Goal: Communication & Community: Answer question/provide support

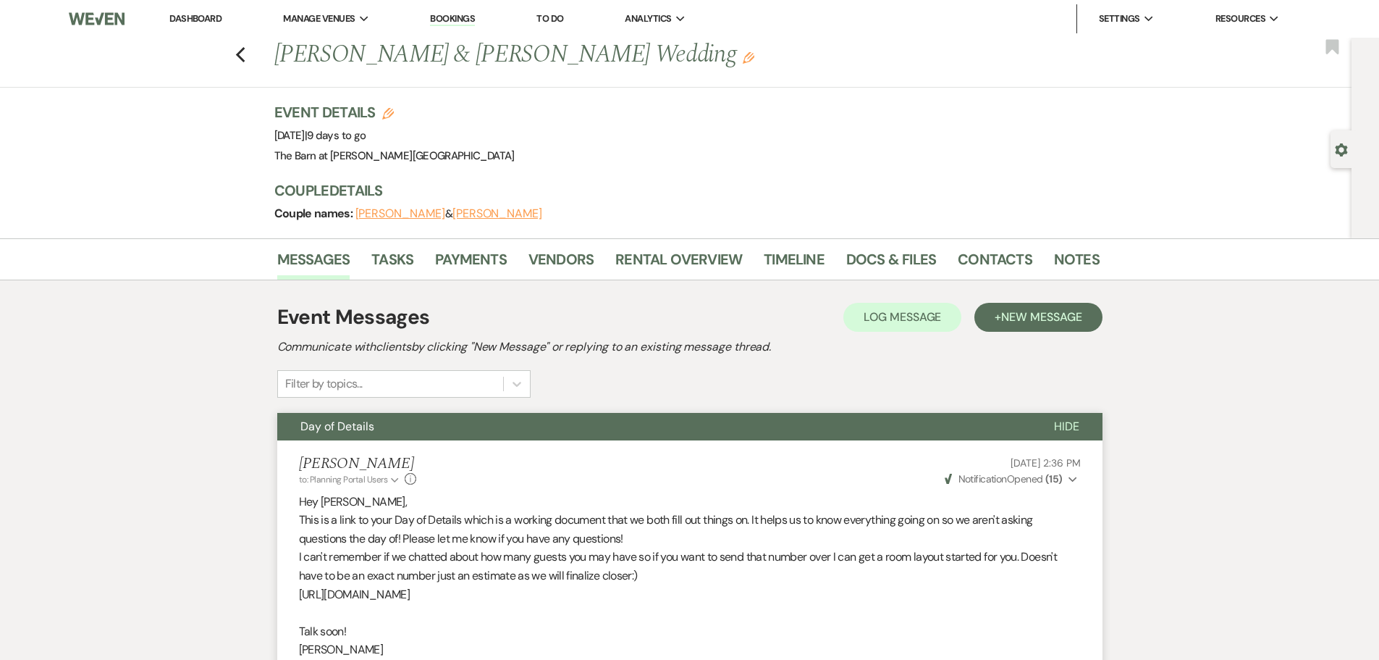
click at [206, 22] on link "Dashboard" at bounding box center [195, 18] width 52 height 12
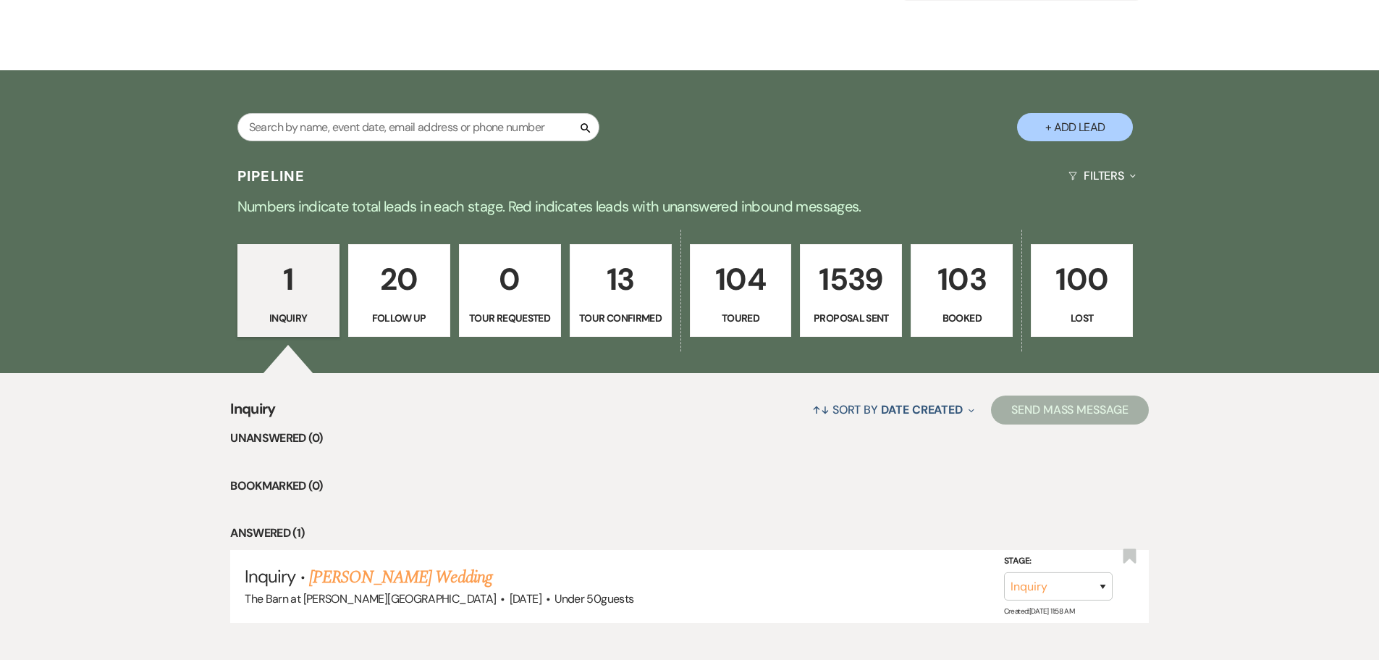
scroll to position [298, 0]
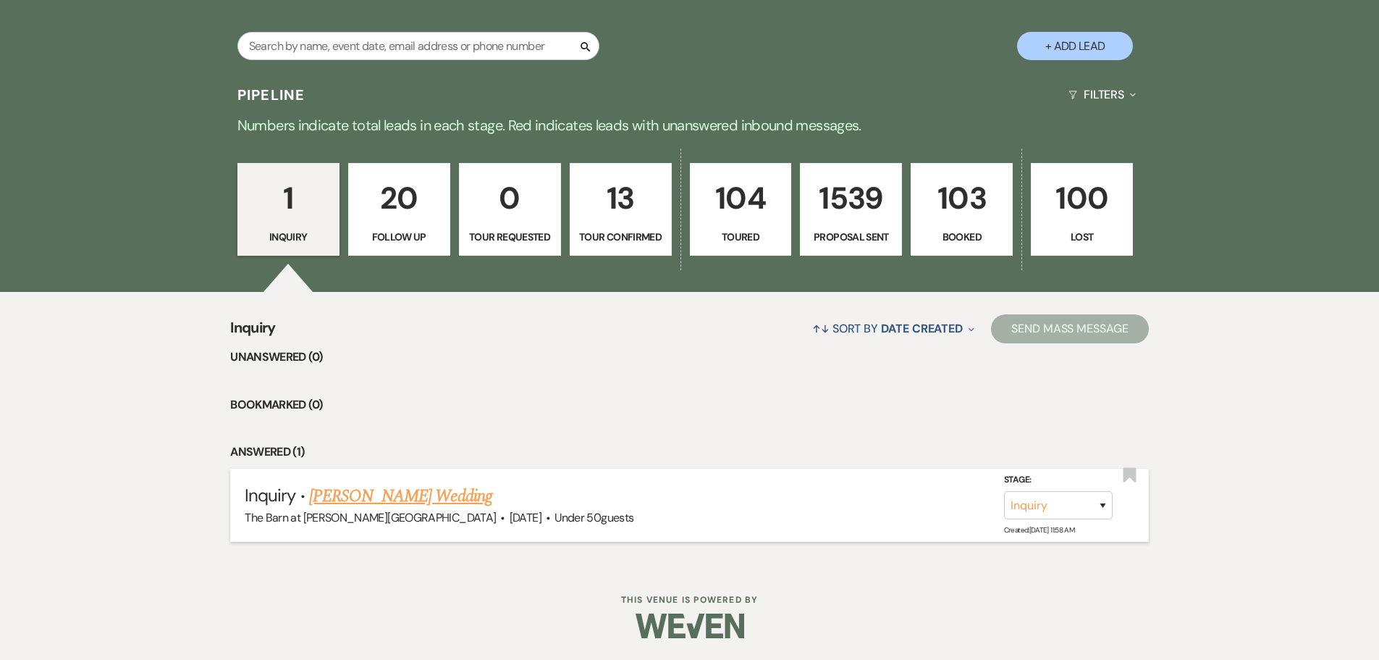
click at [342, 498] on link "[PERSON_NAME] Wedding" at bounding box center [400, 496] width 183 height 26
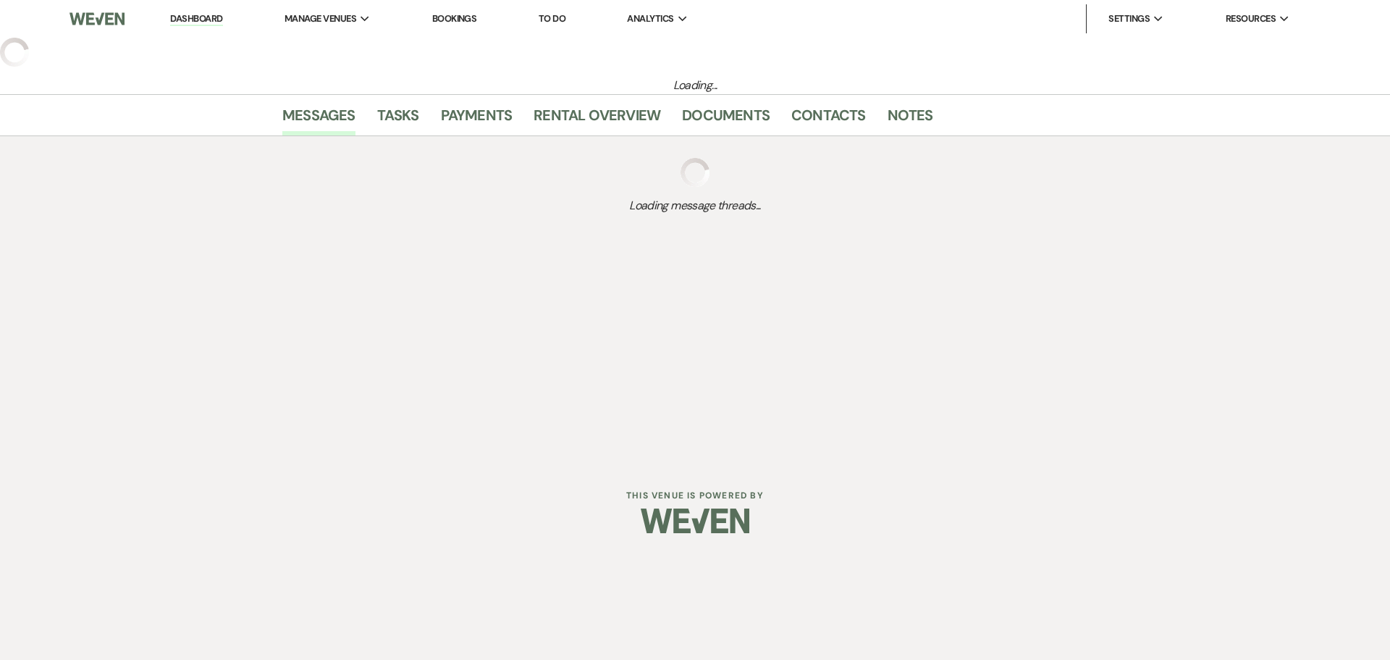
select select "2"
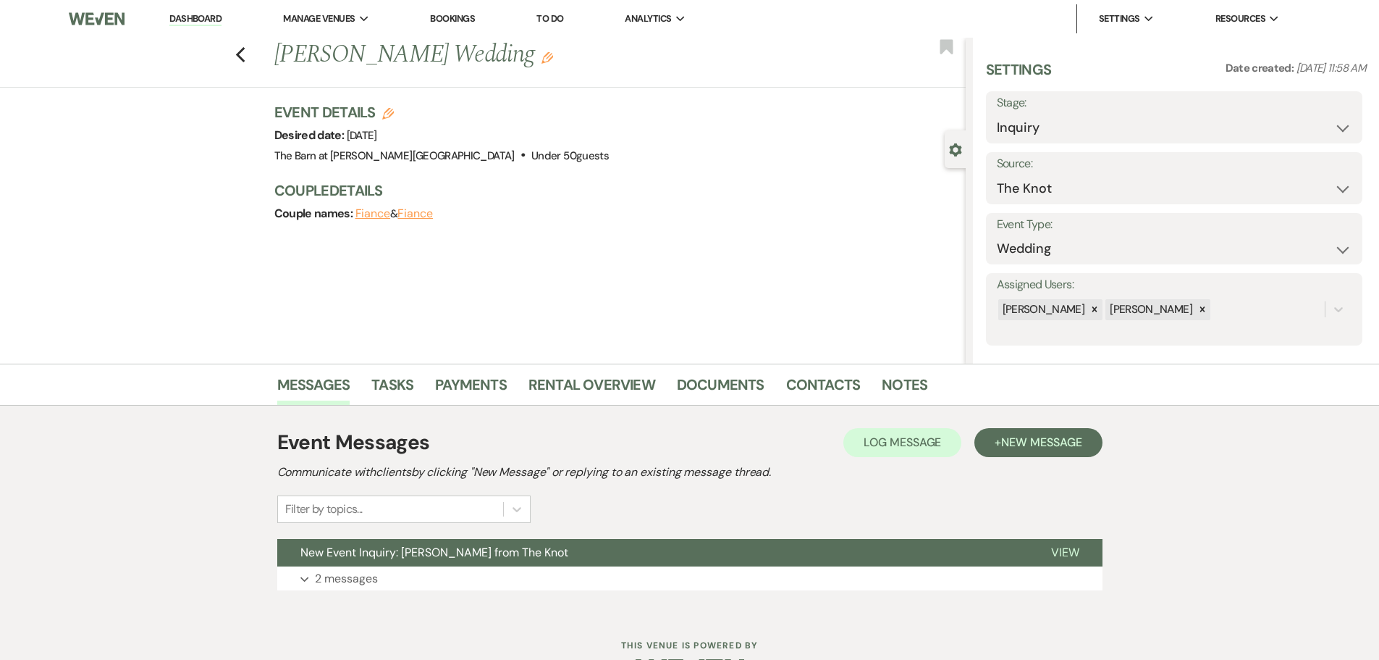
scroll to position [46, 0]
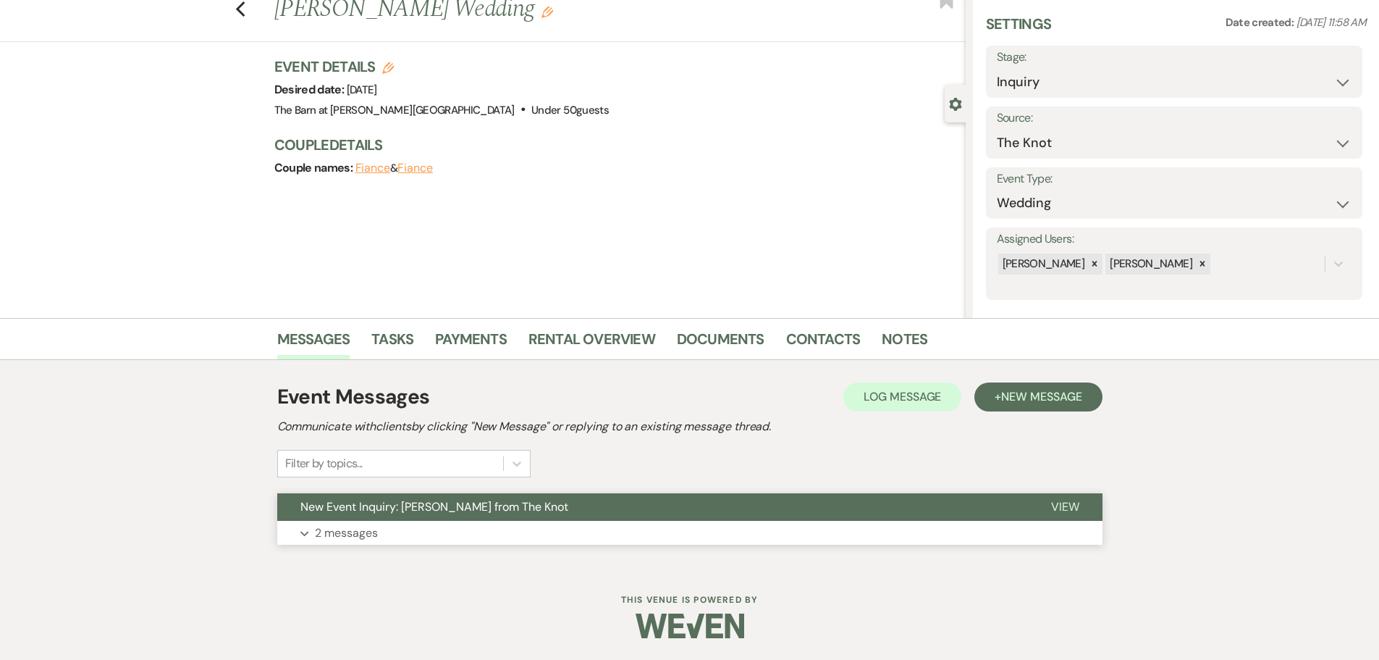
click at [345, 525] on p "2 messages" at bounding box center [346, 533] width 63 height 19
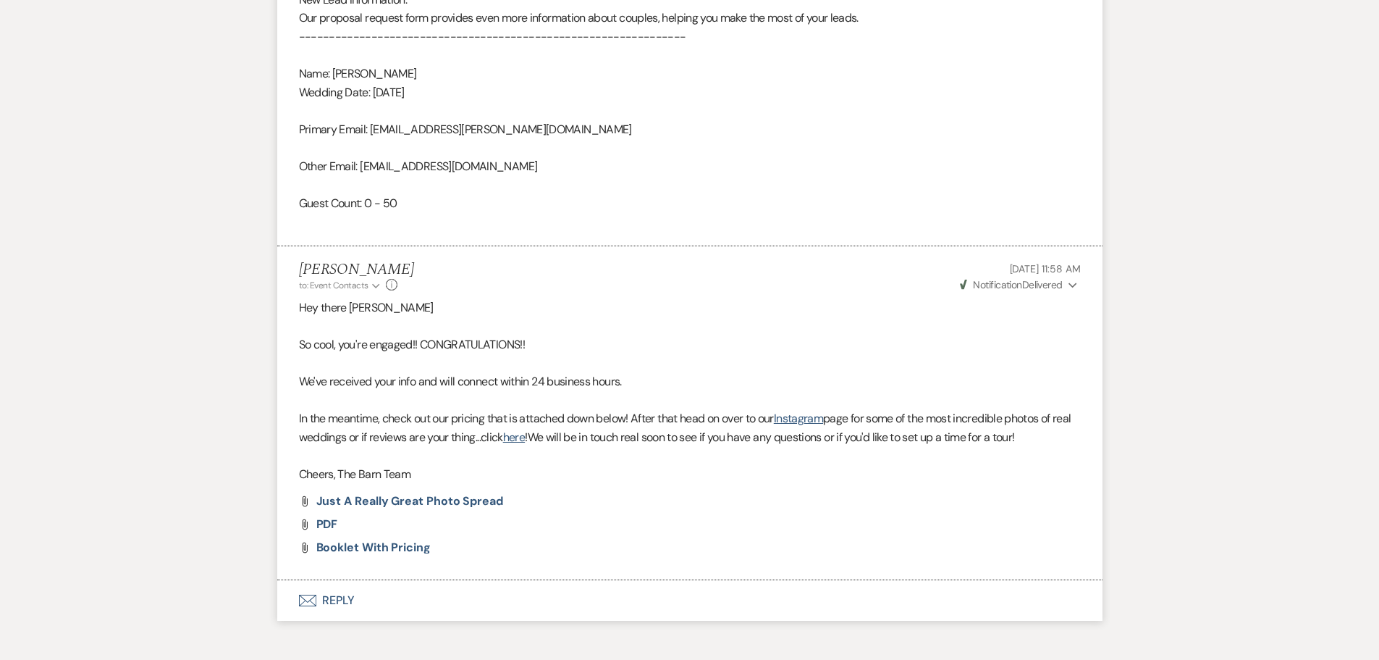
scroll to position [1059, 0]
click at [338, 605] on button "Envelope Reply" at bounding box center [690, 599] width 826 height 41
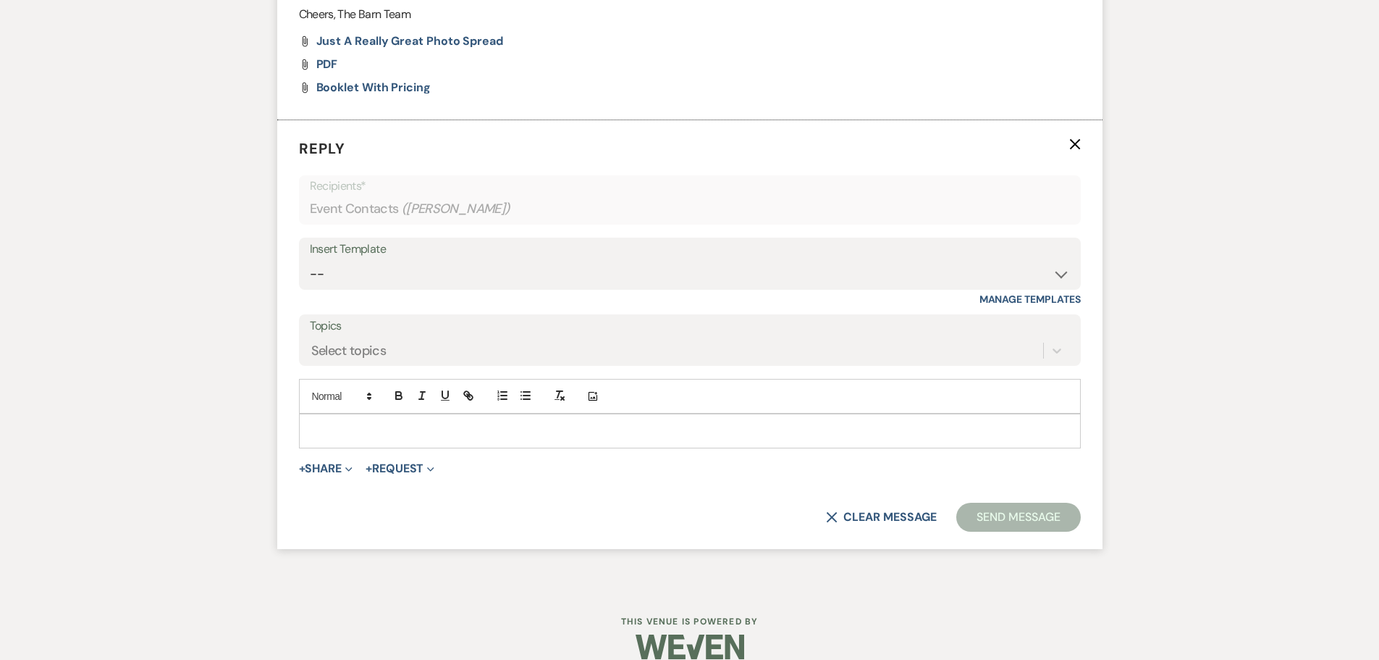
scroll to position [1524, 0]
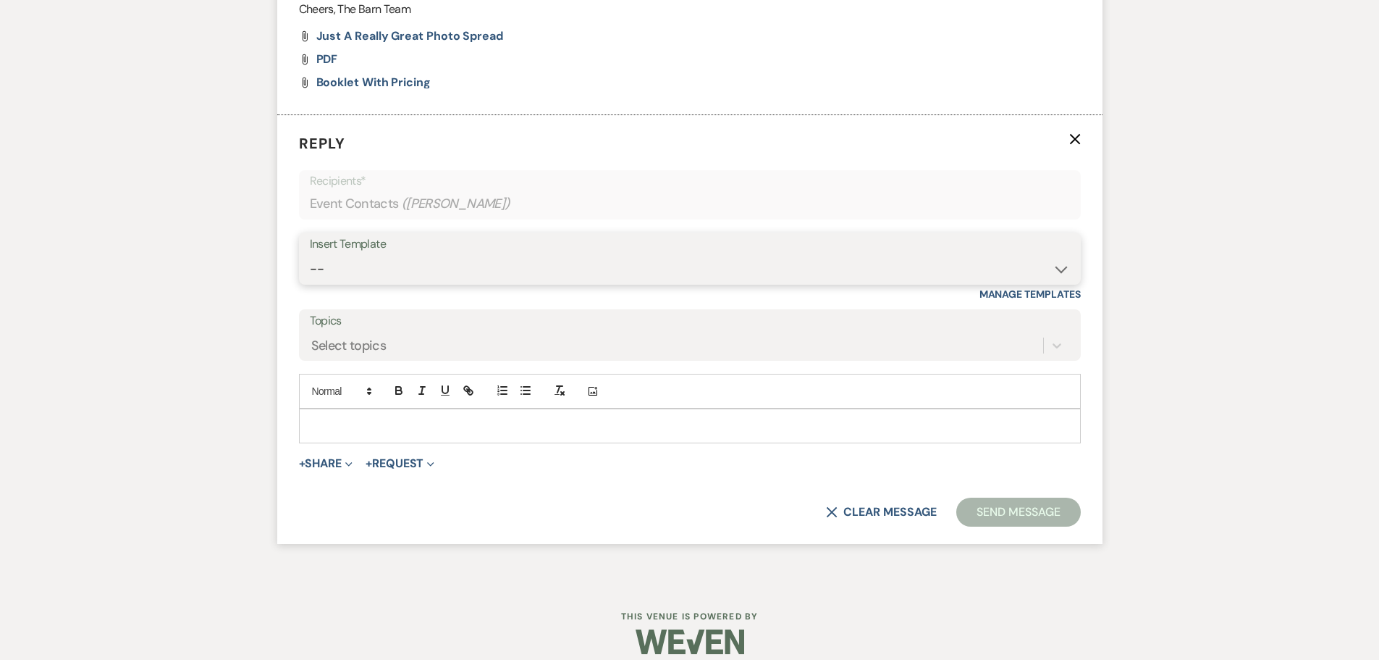
click at [319, 274] on select "-- Copy of Initial Inquiry Response [DATE] Inquiry Response [PERSON_NAME] Copy …" at bounding box center [690, 269] width 760 height 28
select select "3242"
click at [310, 255] on select "-- Copy of Initial Inquiry Response [DATE] Inquiry Response [PERSON_NAME] Copy …" at bounding box center [690, 269] width 760 height 28
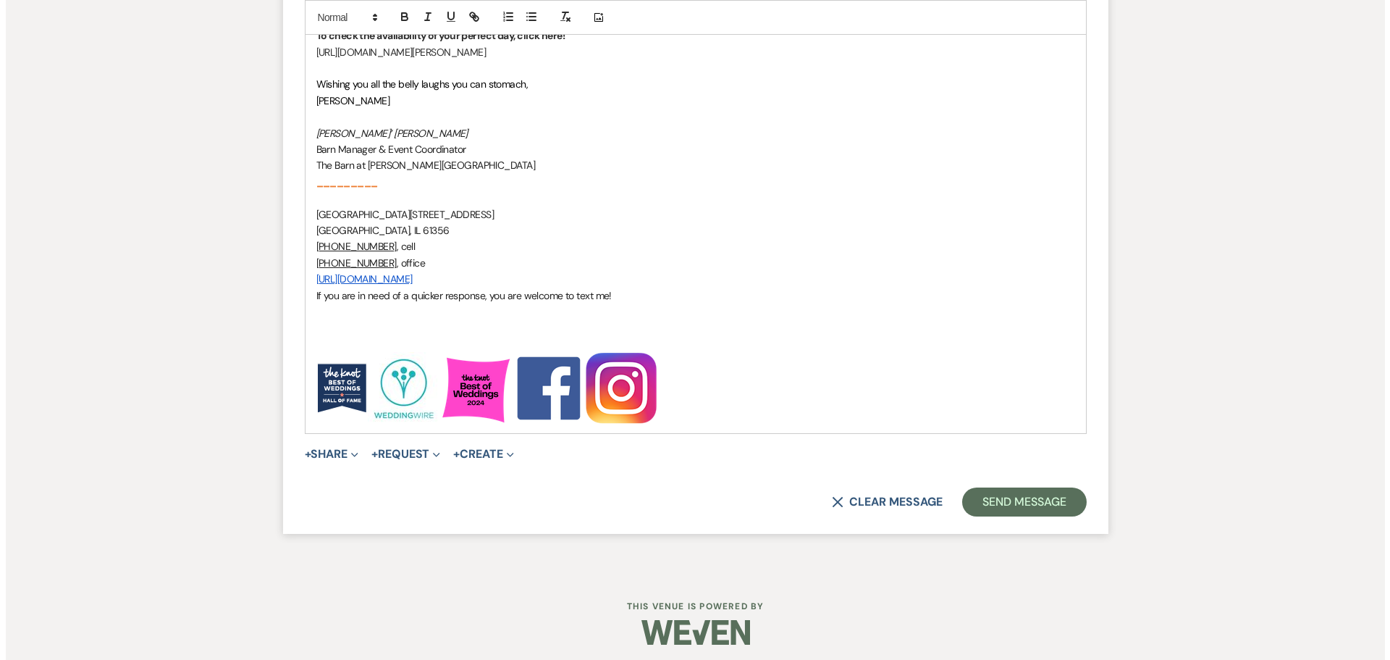
scroll to position [2180, 0]
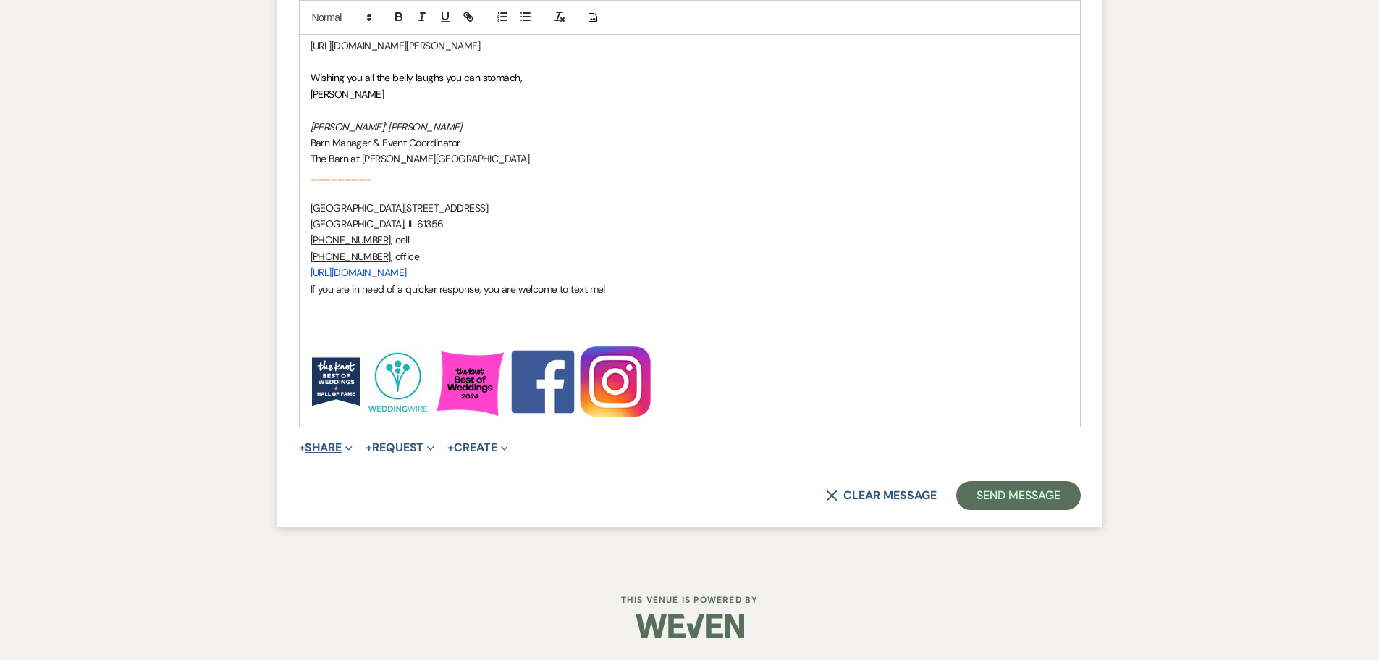
click at [331, 453] on button "+ Share Expand" at bounding box center [326, 448] width 54 height 12
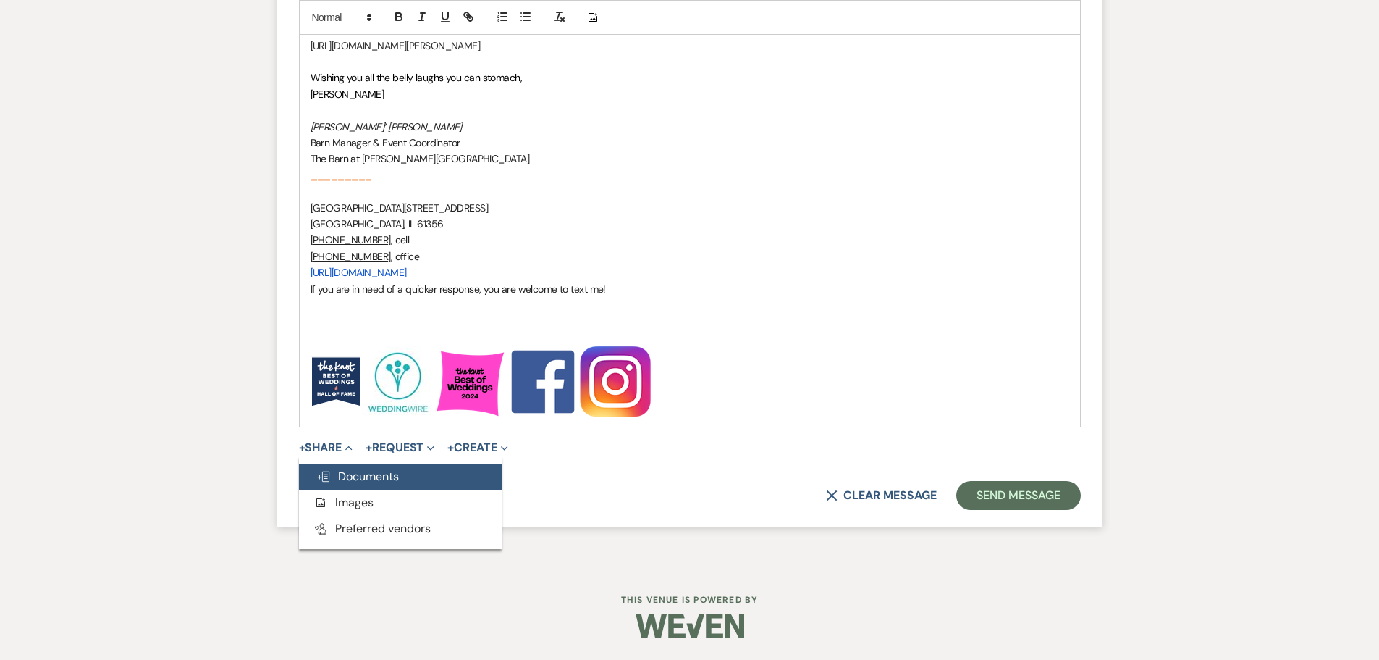
click at [338, 482] on span "Doc Upload Documents" at bounding box center [357, 476] width 83 height 15
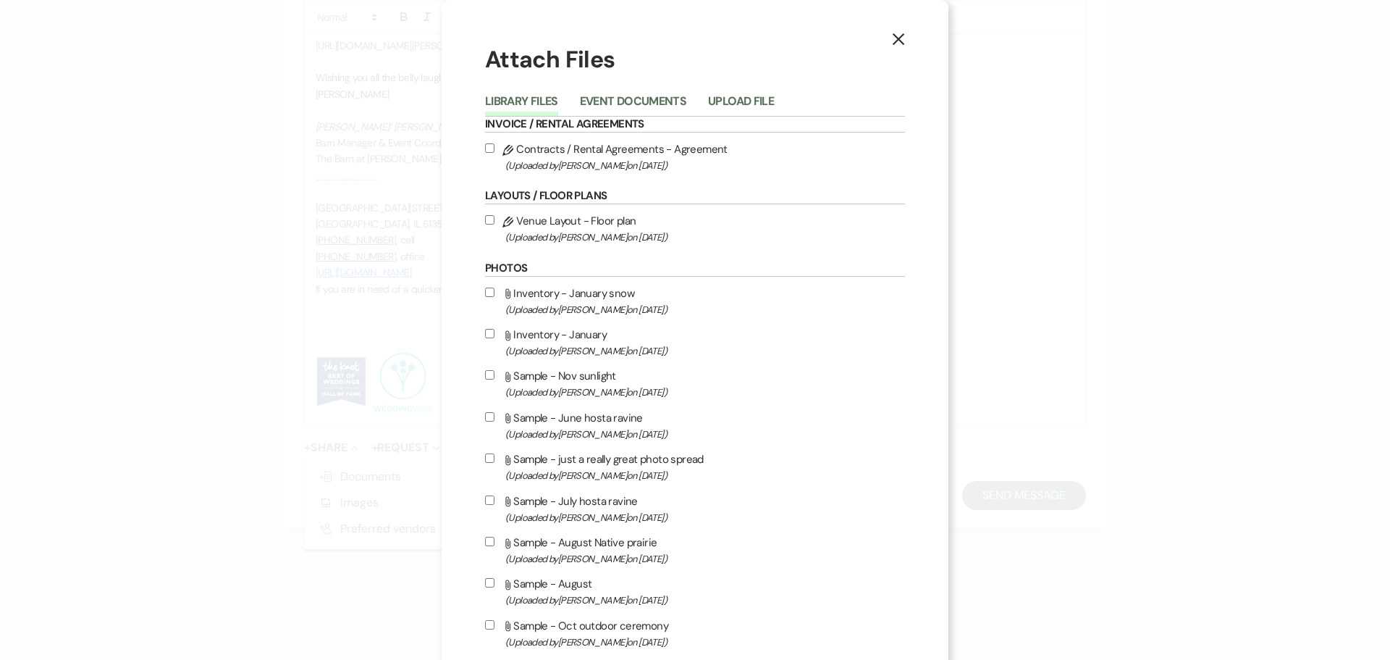
click at [487, 623] on input "Attach File Sample - Oct outdoor ceremony (Uploaded by [PERSON_NAME] on [DATE] )" at bounding box center [489, 624] width 9 height 9
checkbox input "true"
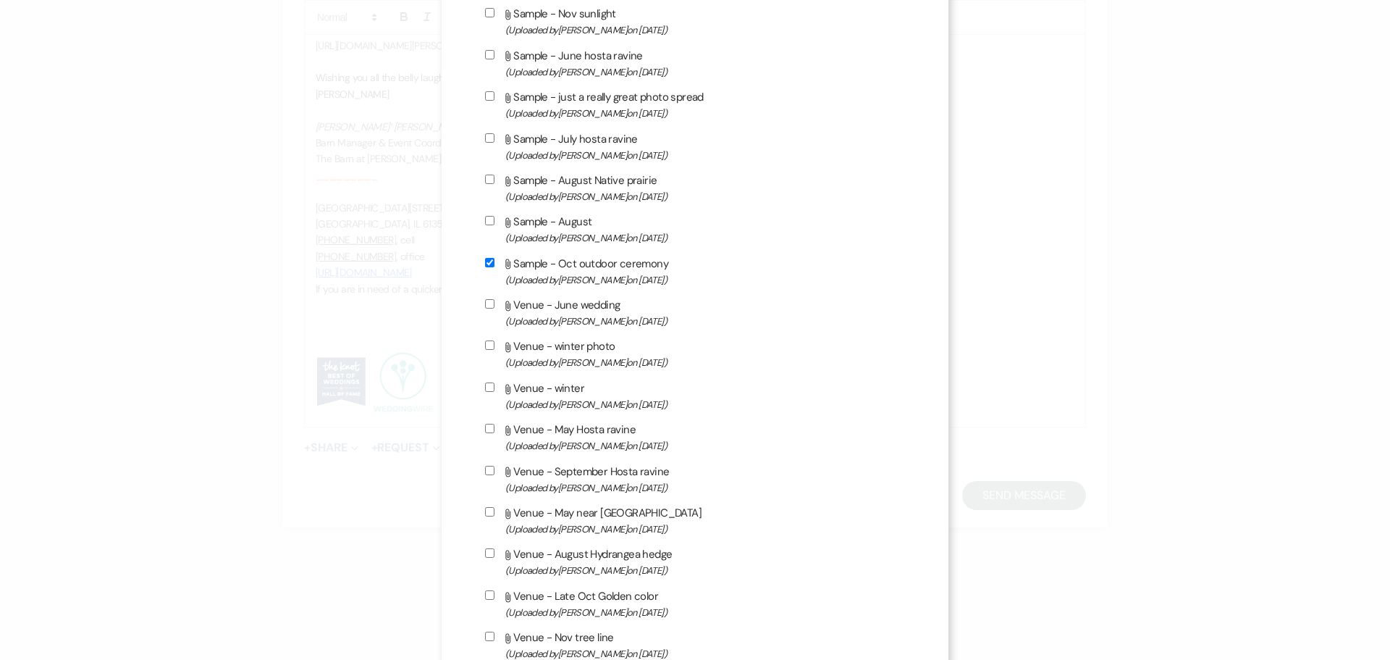
scroll to position [434, 0]
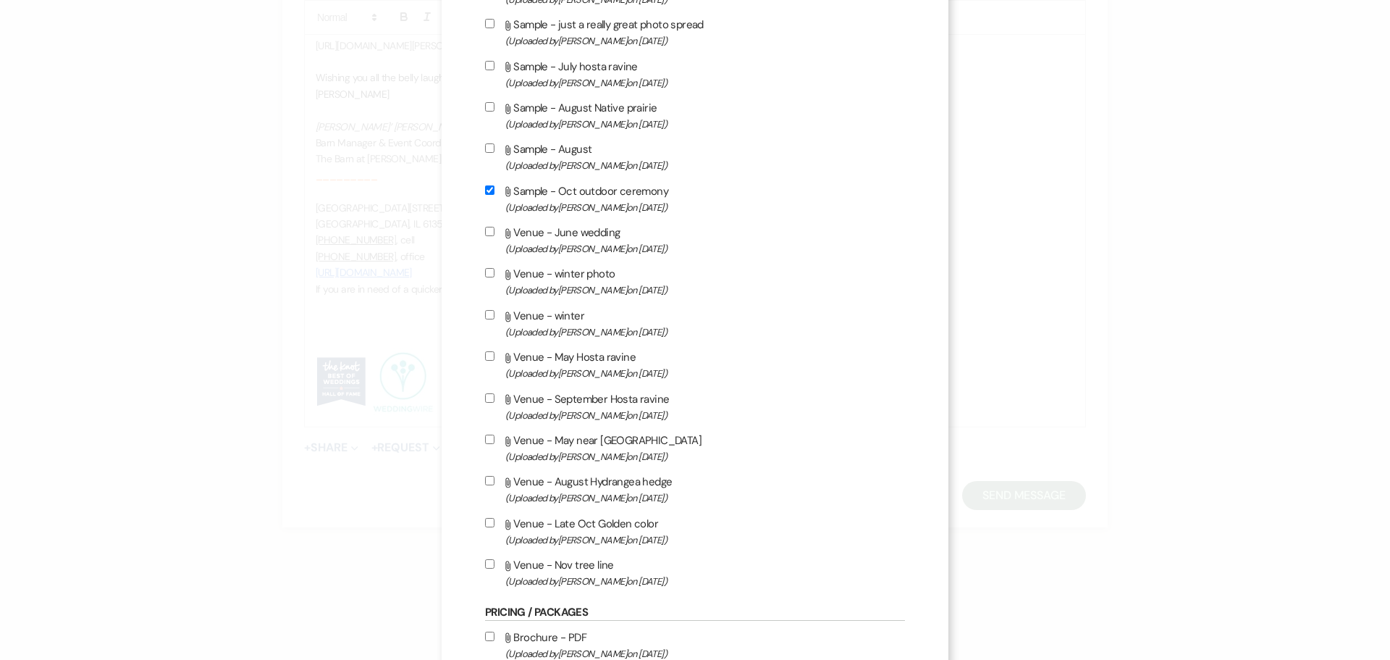
click at [485, 523] on input "Attach File Venue - Late Oct Golden color (Uploaded by [PERSON_NAME] on [DATE] )" at bounding box center [489, 522] width 9 height 9
checkbox input "true"
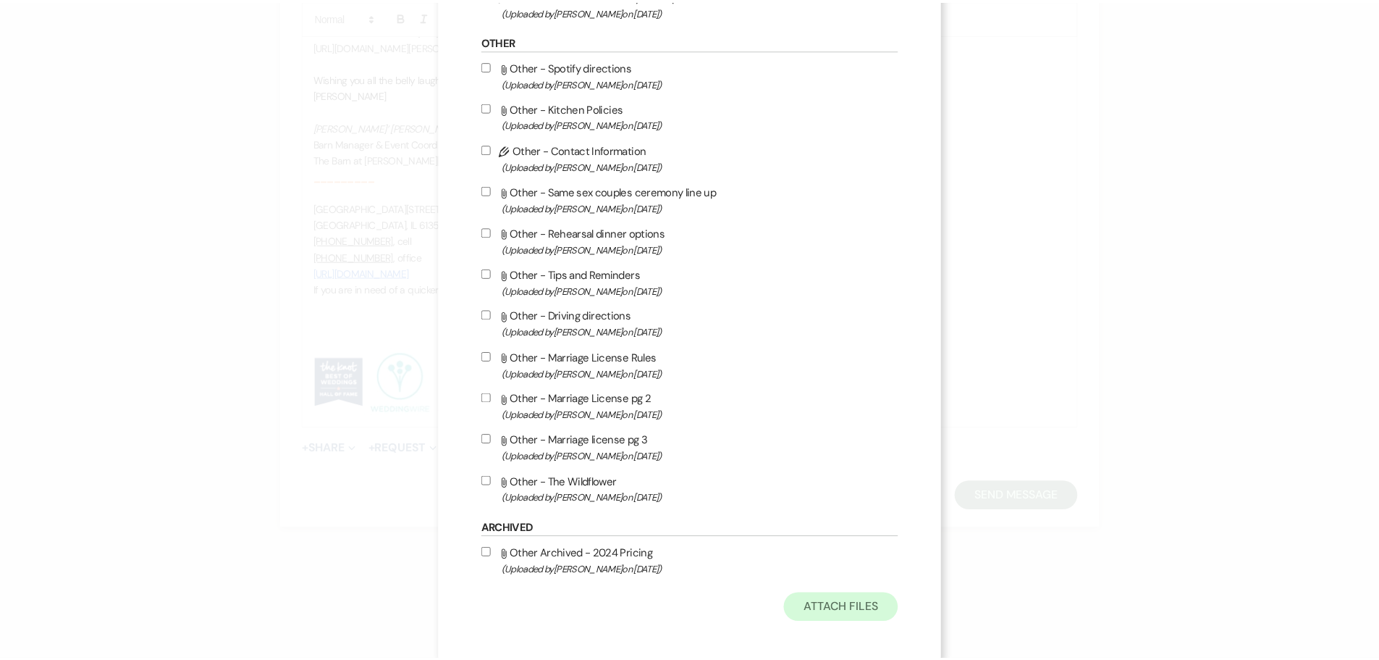
scroll to position [1322, 0]
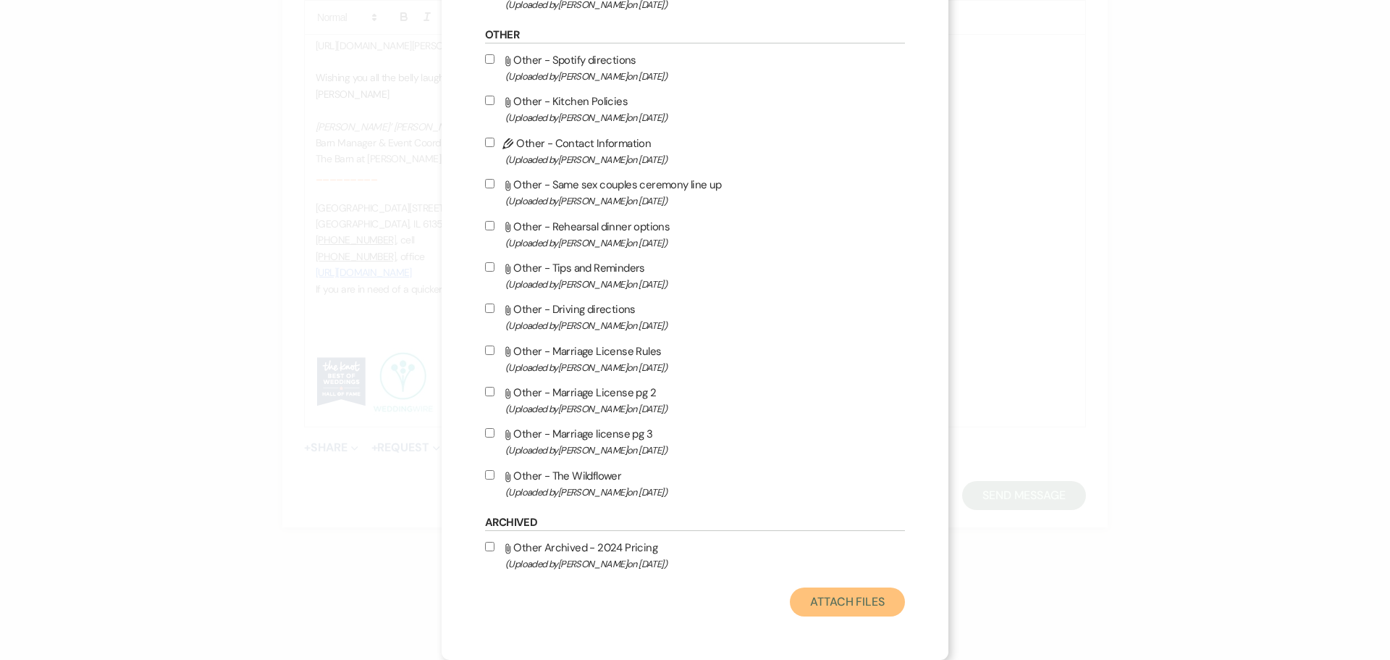
click at [833, 602] on button "Attach Files" at bounding box center [847, 601] width 115 height 29
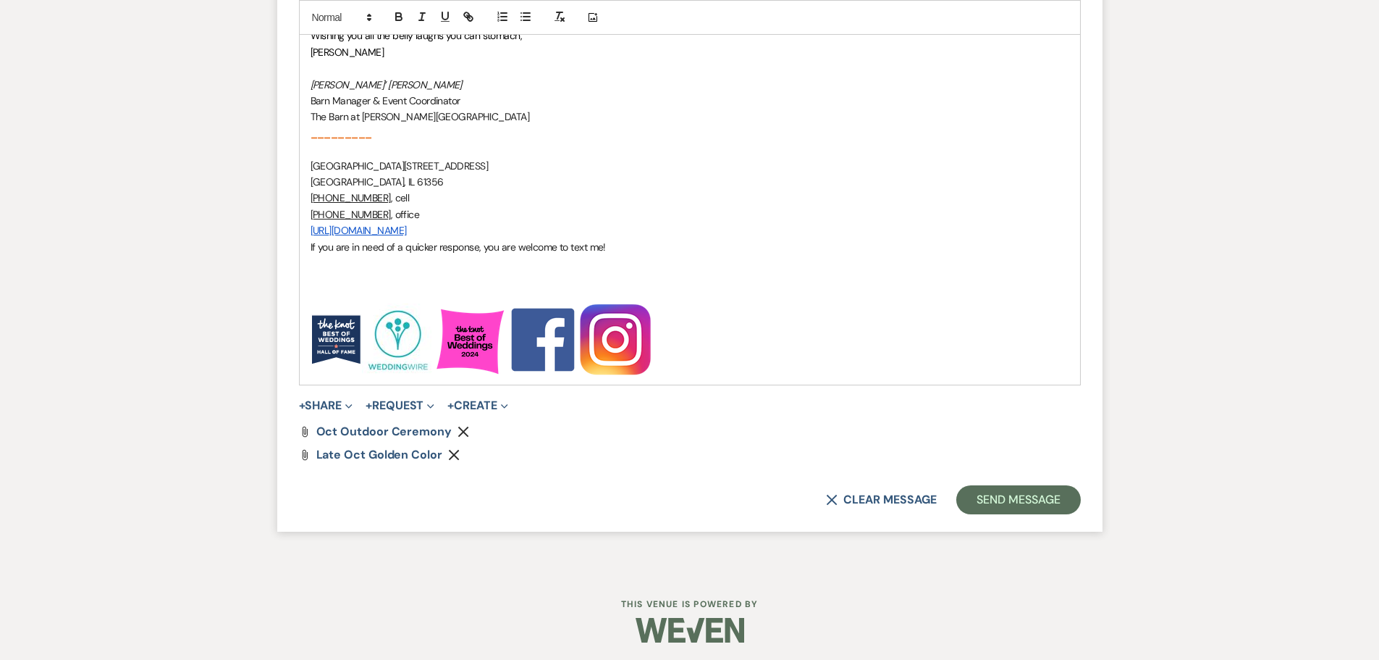
scroll to position [2226, 0]
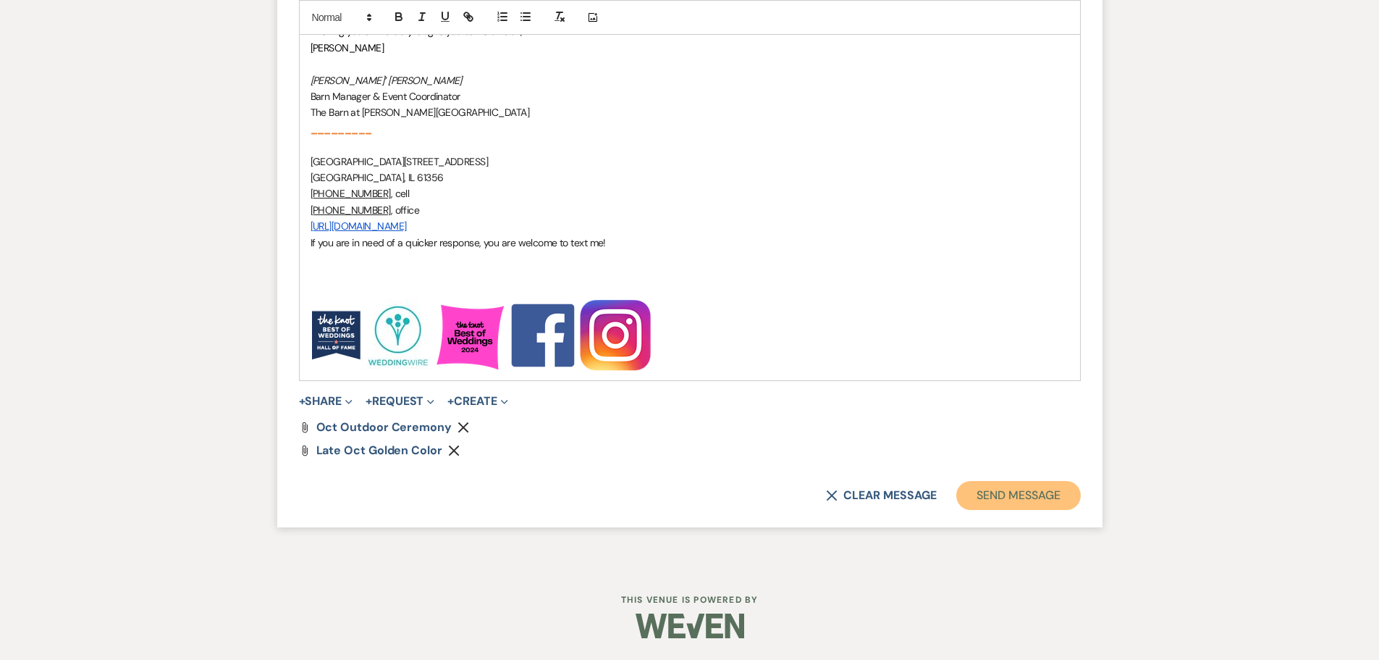
click at [996, 501] on button "Send Message" at bounding box center [1019, 495] width 124 height 29
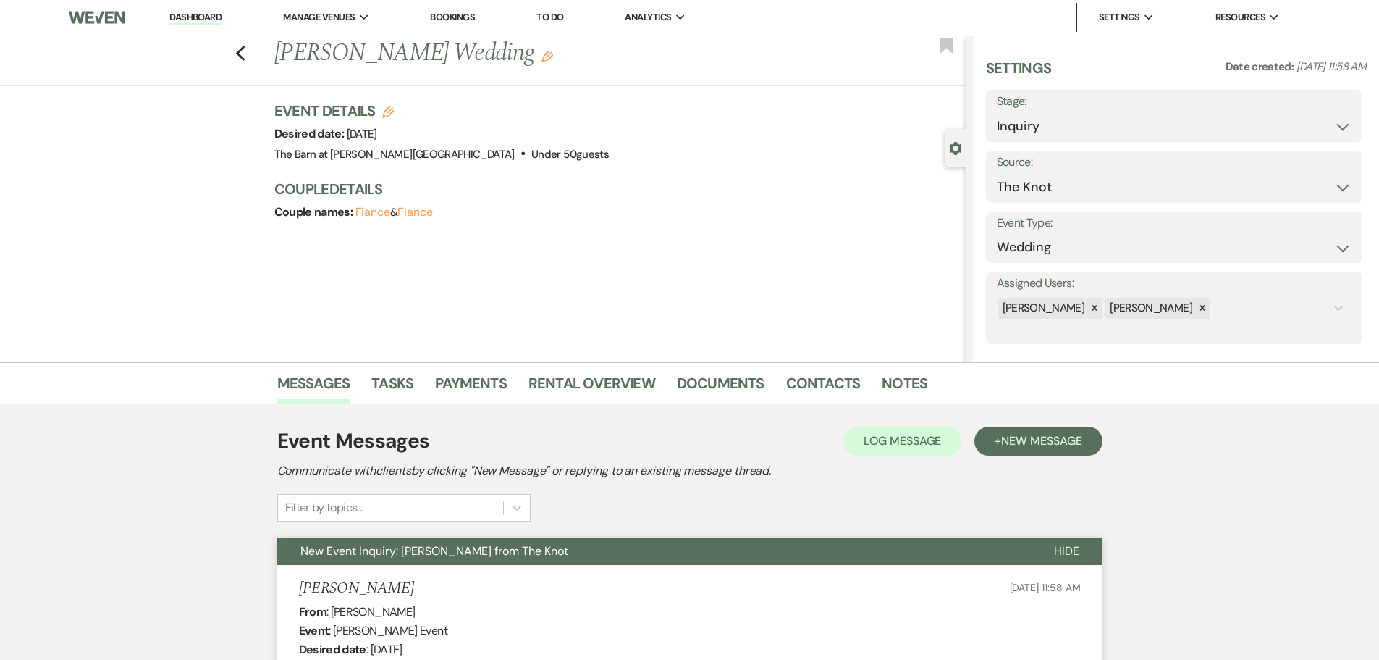
scroll to position [0, 0]
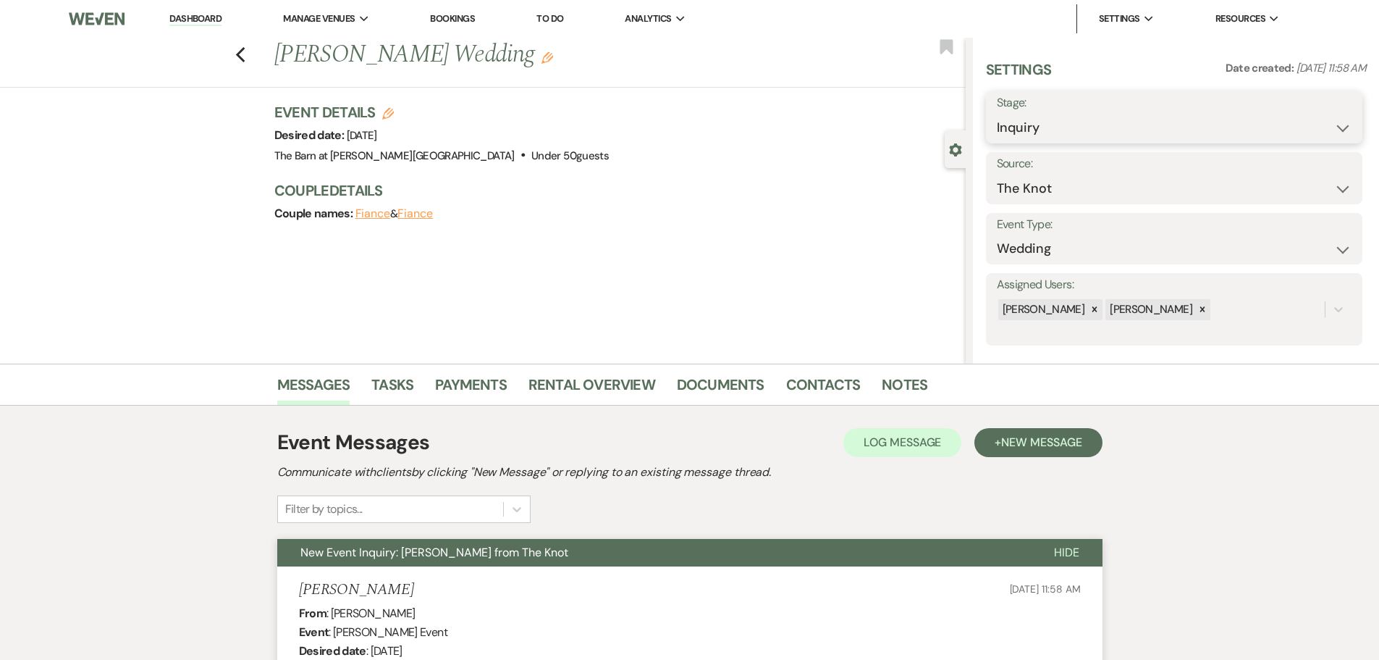
click at [1033, 138] on select "Inquiry Follow Up Tour Requested Tour Confirmed Toured Proposal Sent Booked Lost" at bounding box center [1174, 128] width 355 height 28
select select "9"
click at [997, 114] on select "Inquiry Follow Up Tour Requested Tour Confirmed Toured Proposal Sent Booked Lost" at bounding box center [1174, 128] width 355 height 28
click at [1312, 110] on button "Save" at bounding box center [1322, 117] width 82 height 29
click at [246, 62] on icon "Previous" at bounding box center [240, 54] width 11 height 17
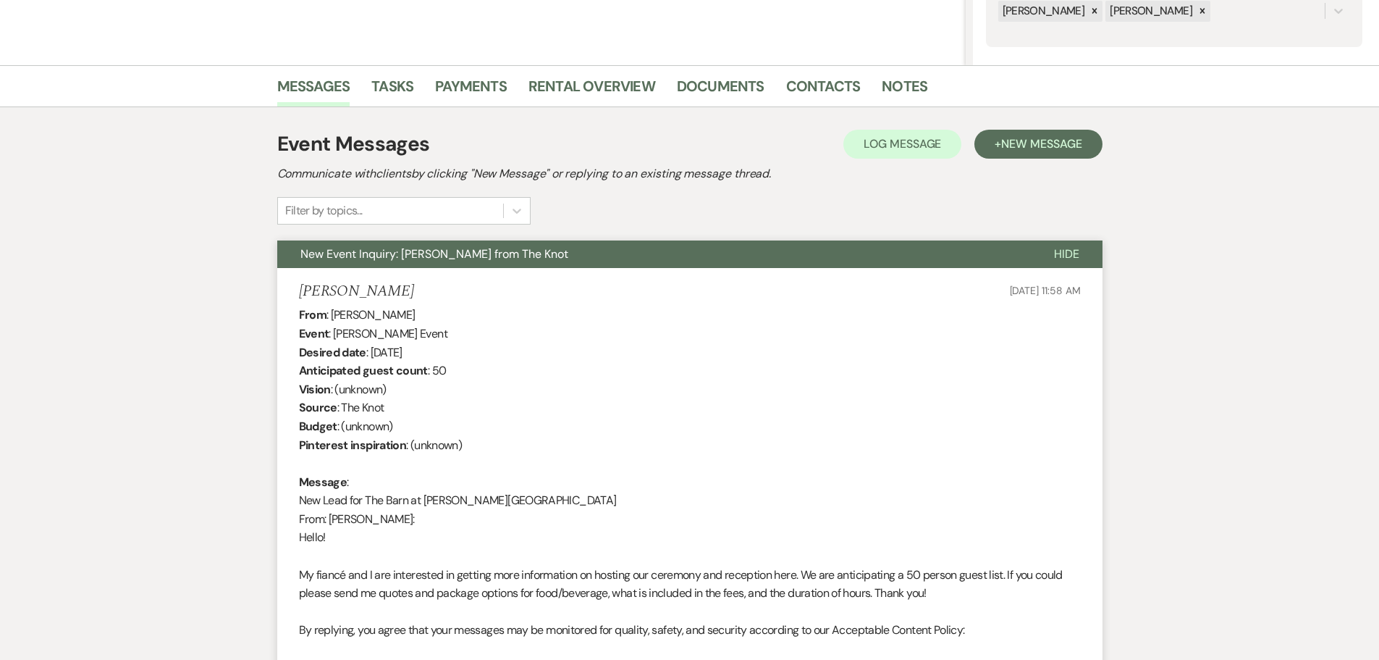
select select "9"
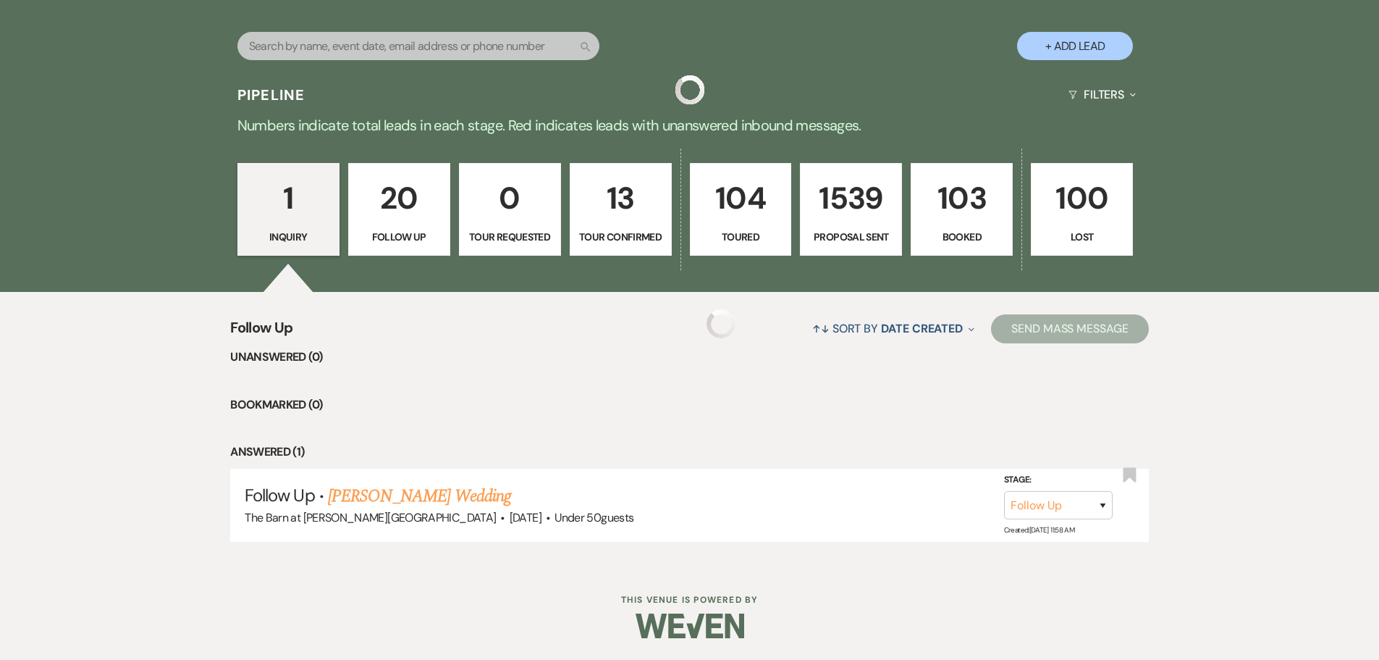
scroll to position [144, 0]
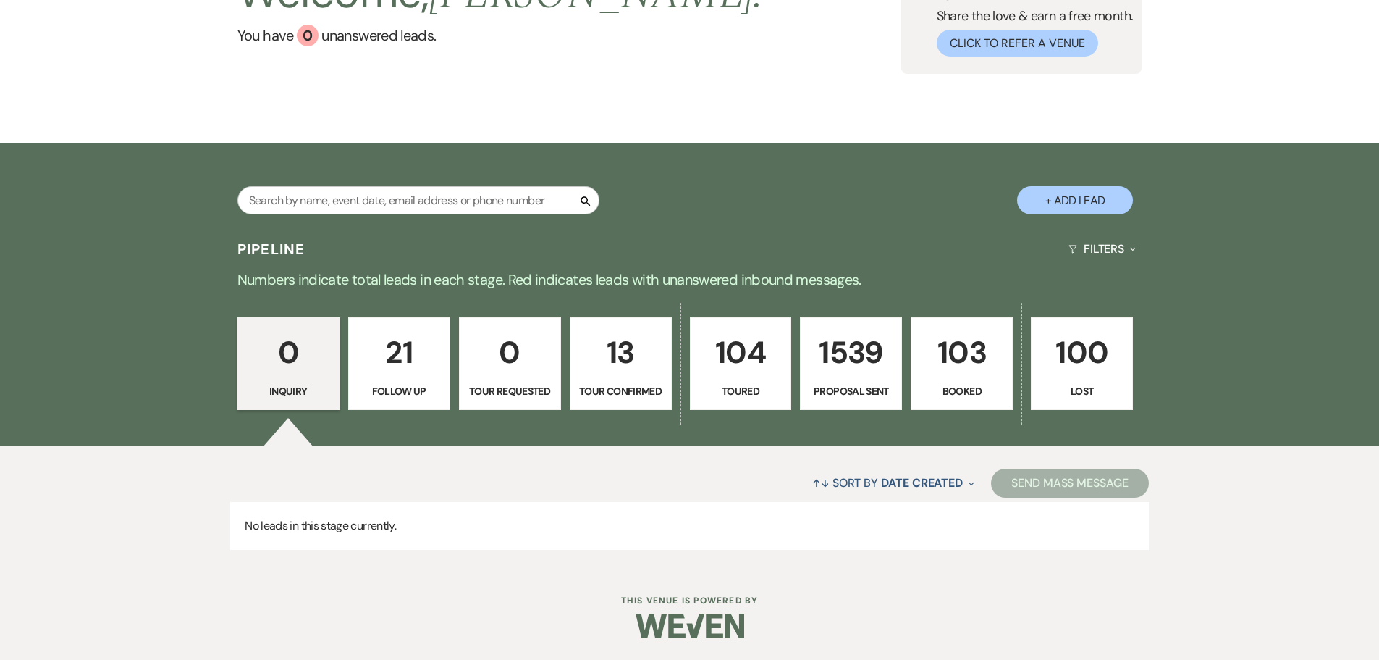
click at [379, 391] on p "Follow Up" at bounding box center [399, 391] width 83 height 16
select select "9"
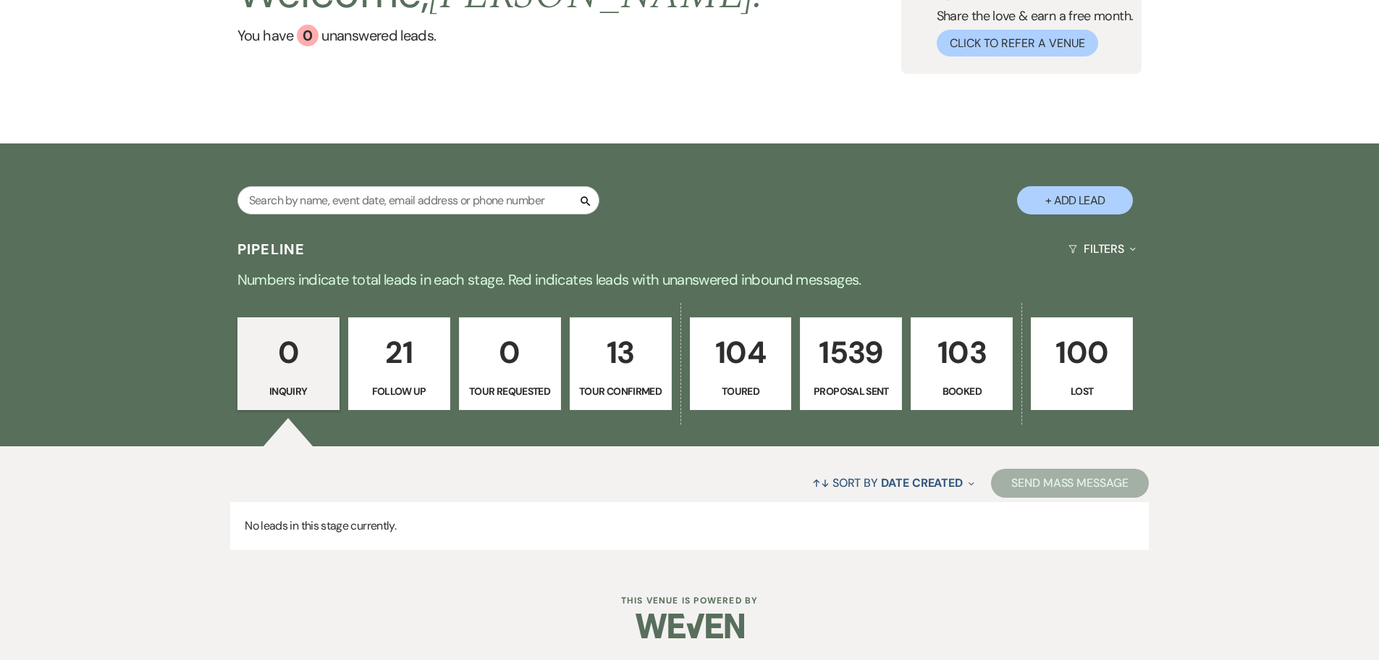
select select "9"
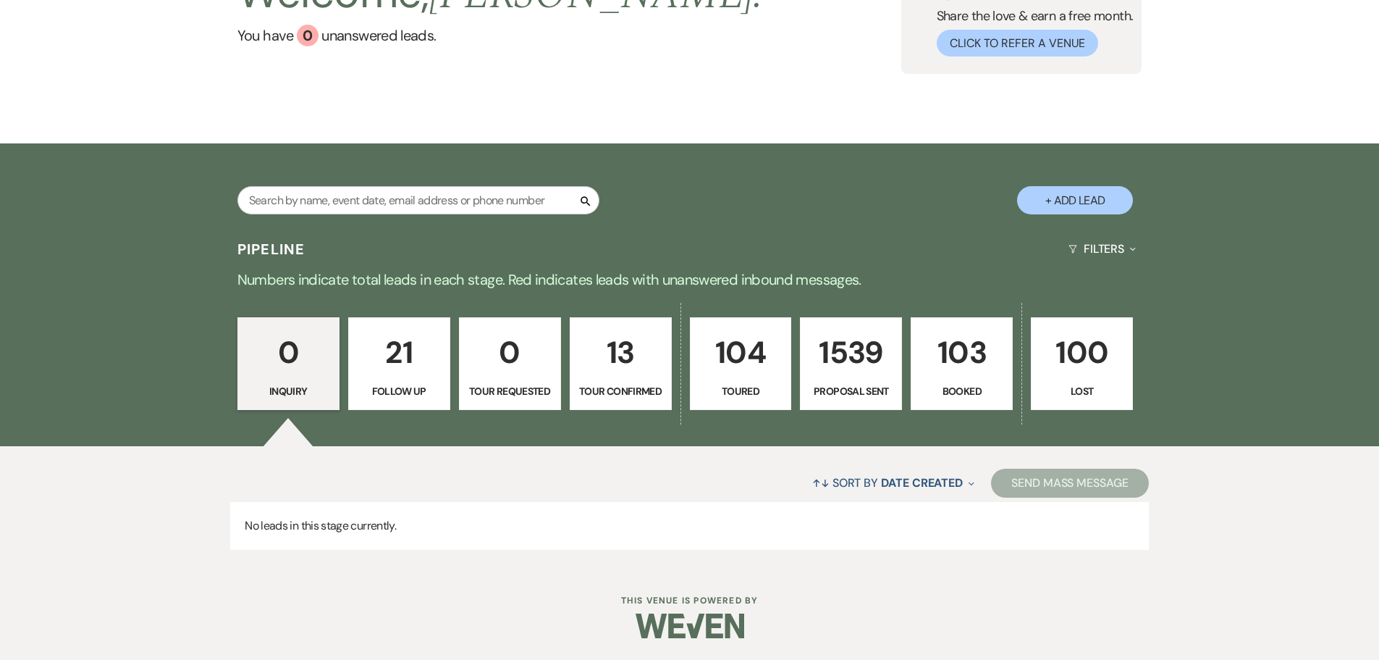
select select "9"
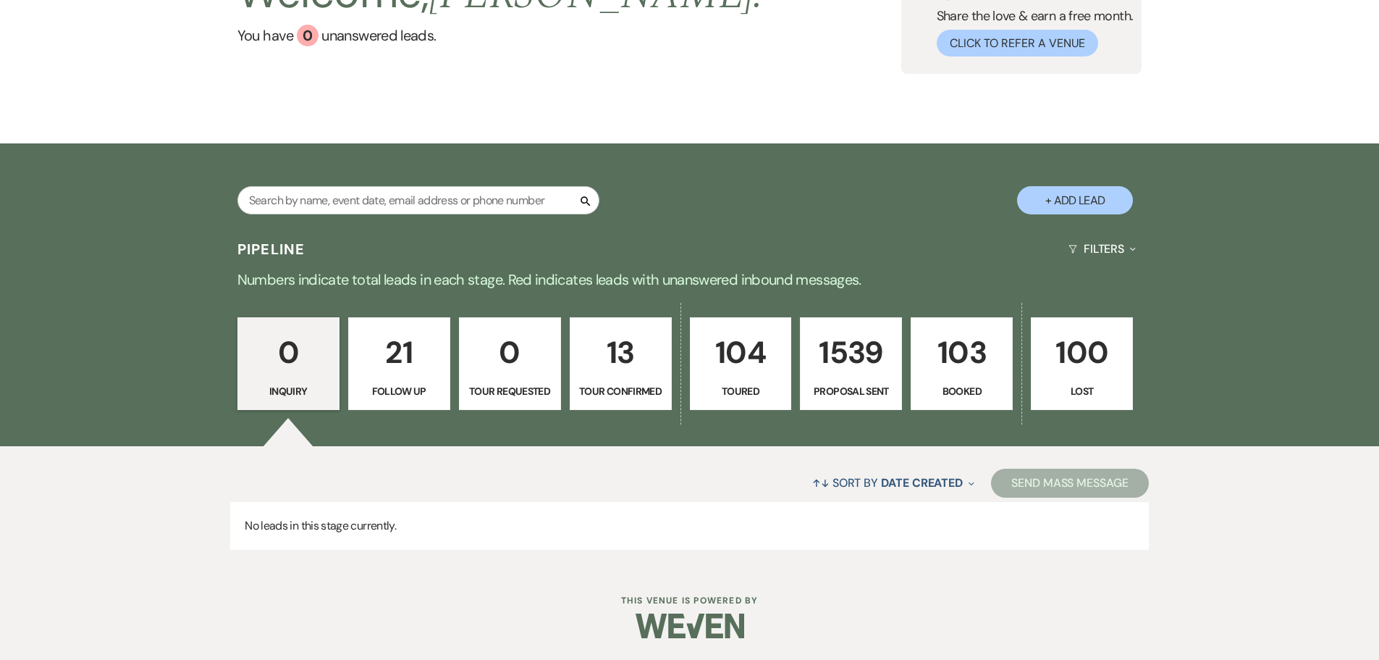
select select "9"
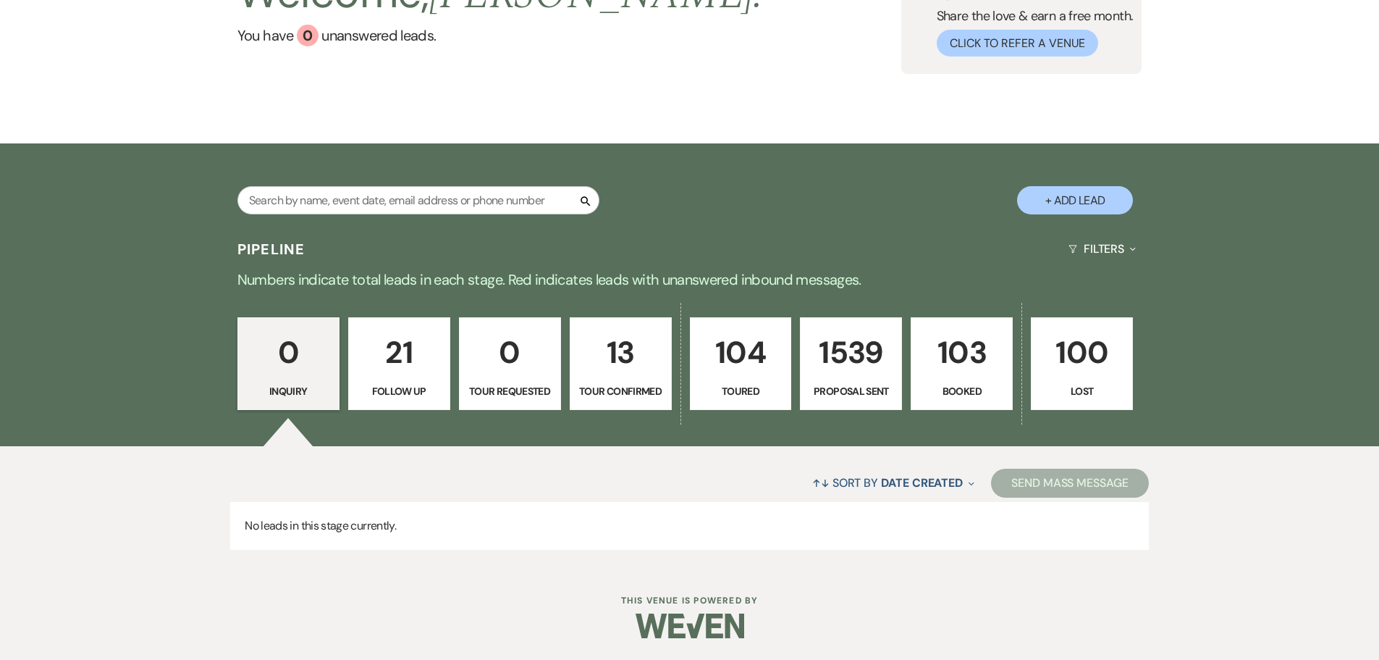
select select "9"
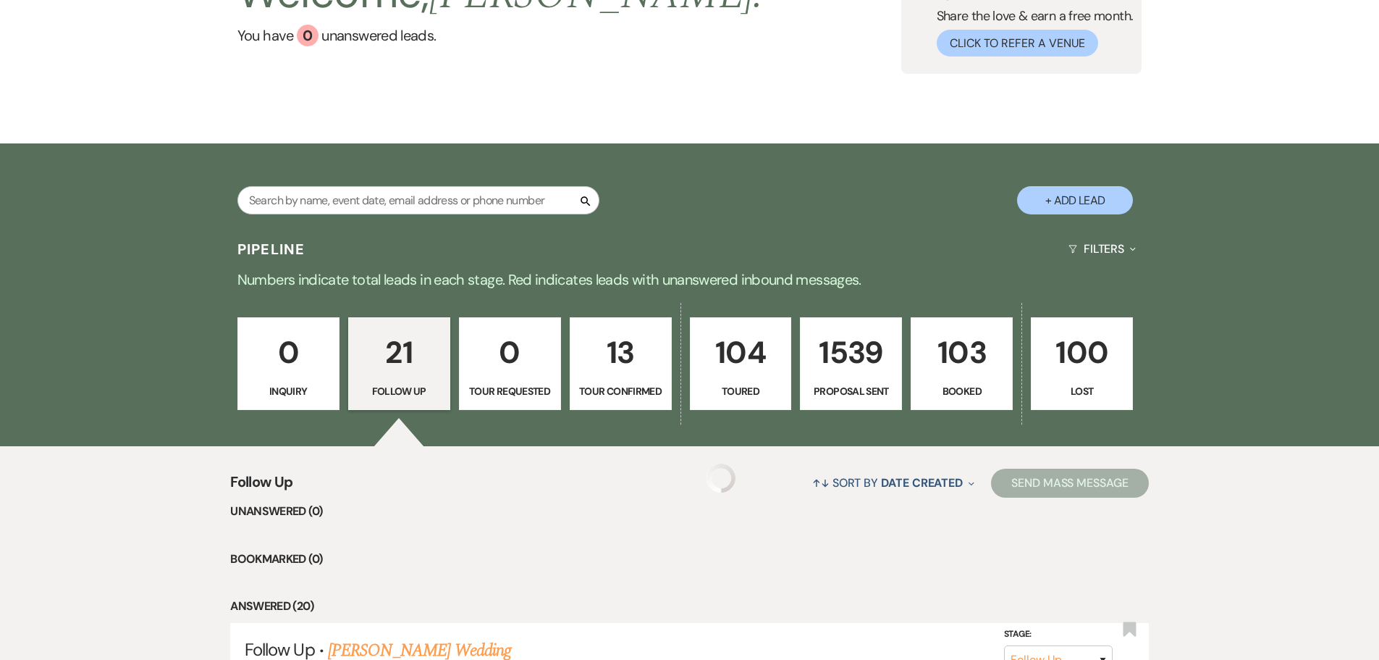
select select "9"
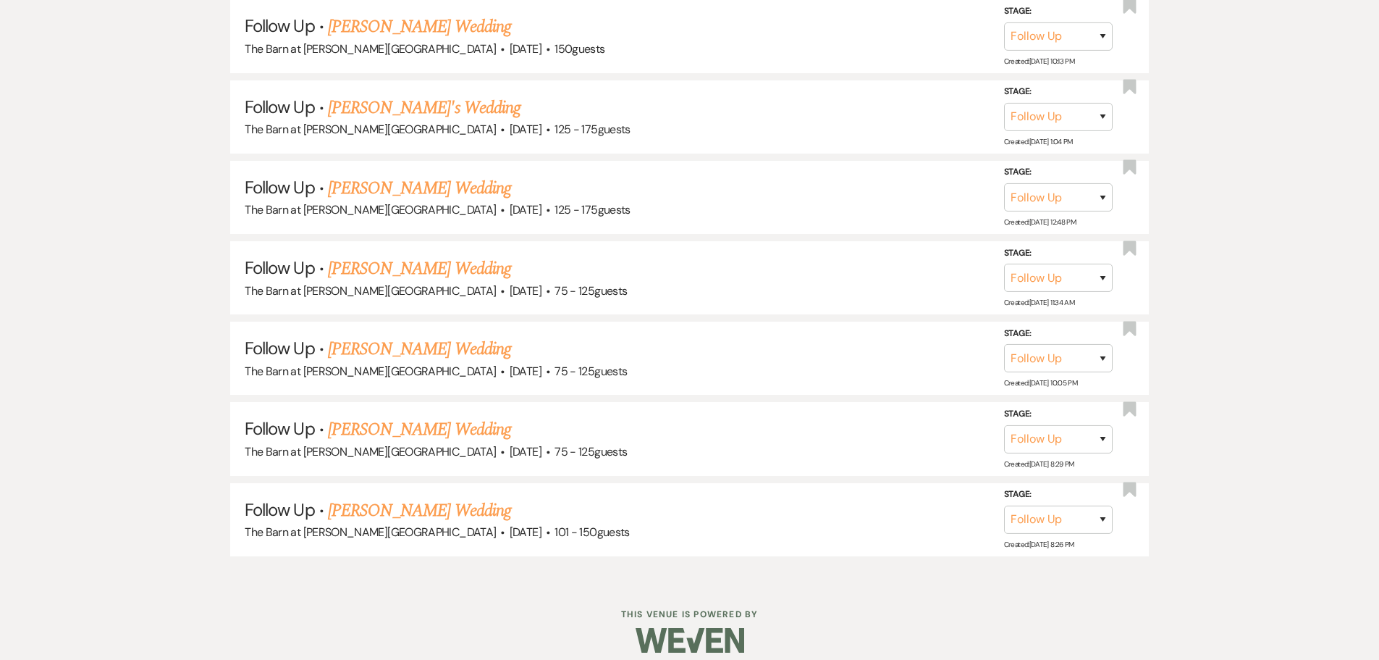
scroll to position [1909, 0]
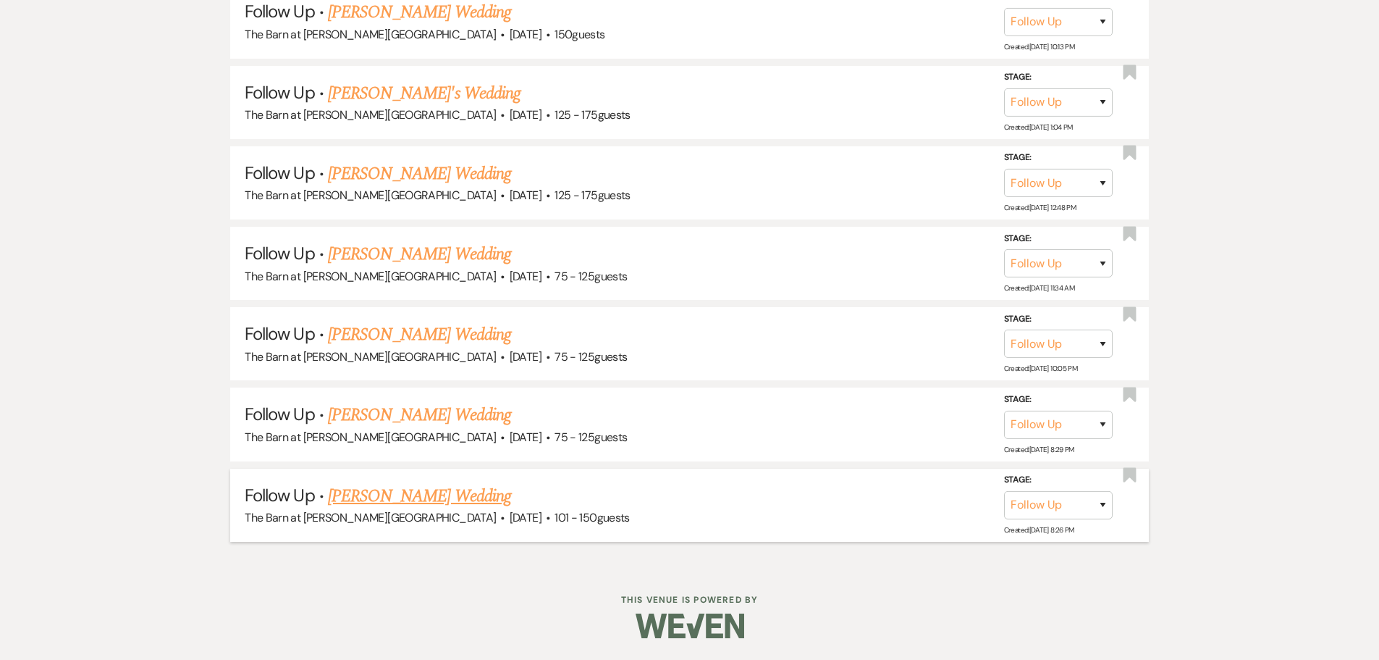
click at [371, 497] on link "[PERSON_NAME] Wedding" at bounding box center [419, 496] width 183 height 26
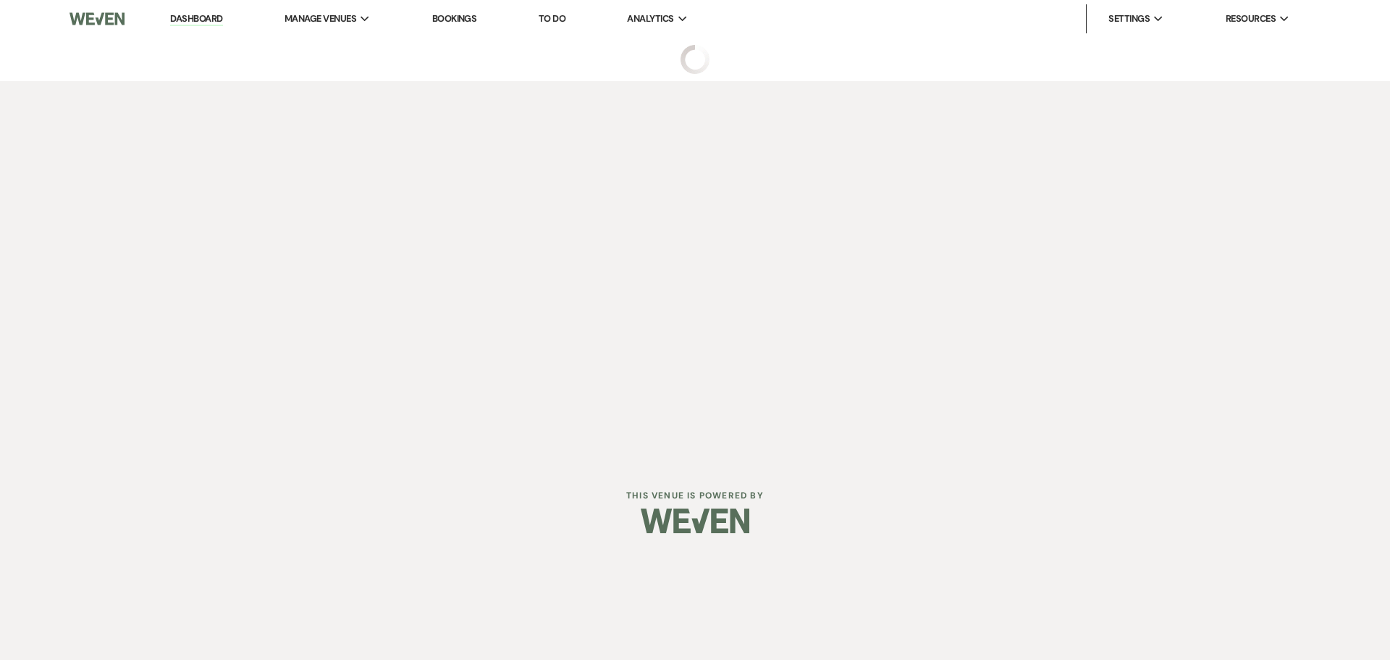
select select "9"
select select "2"
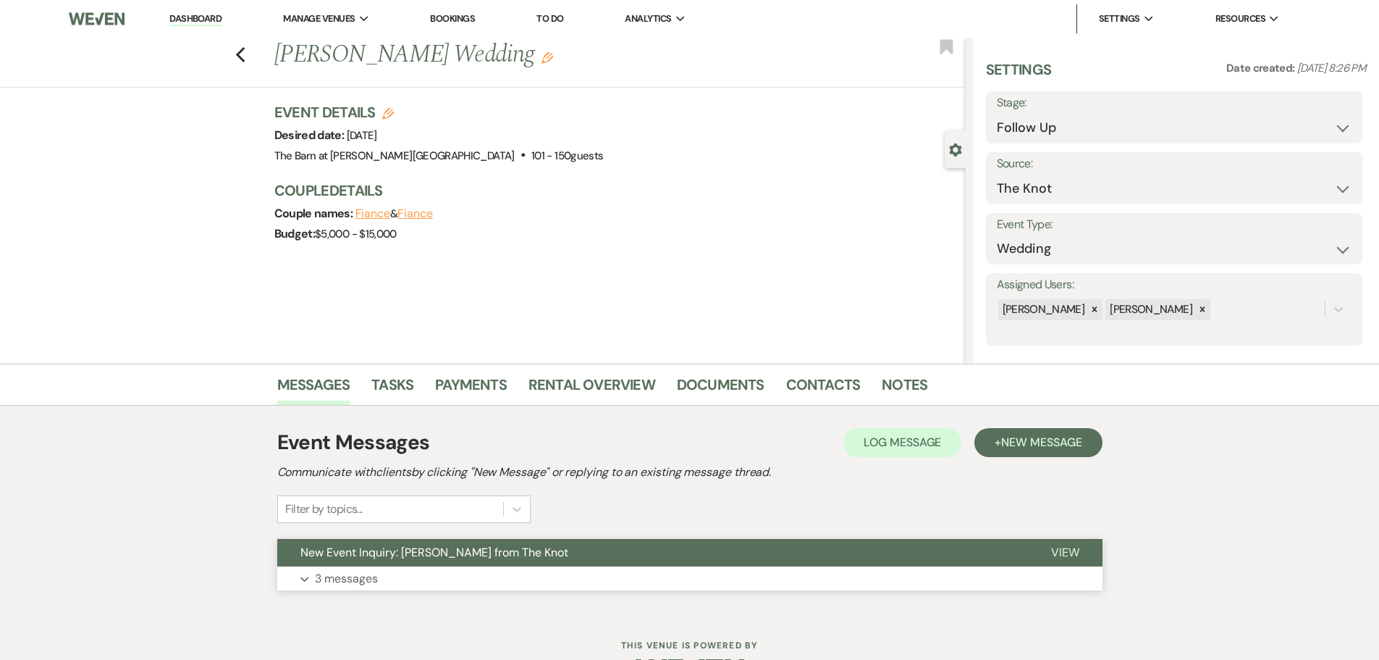
click at [346, 584] on p "3 messages" at bounding box center [346, 578] width 63 height 19
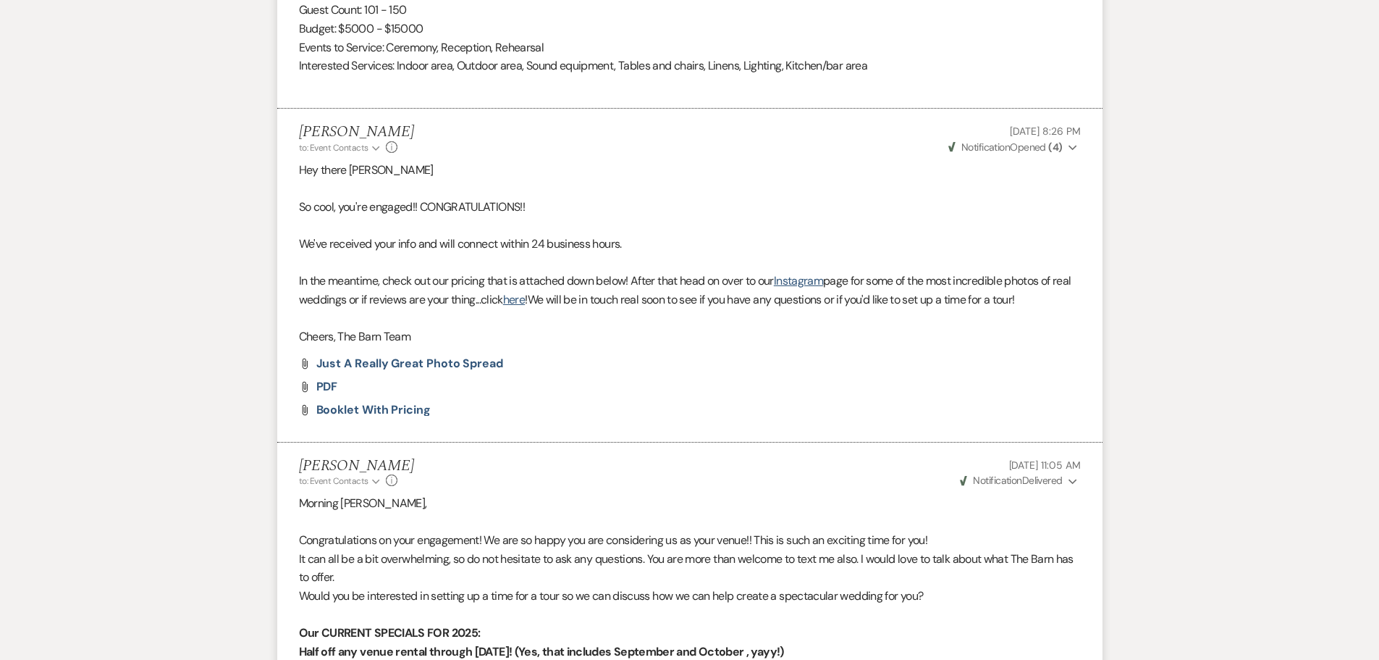
scroll to position [1231, 0]
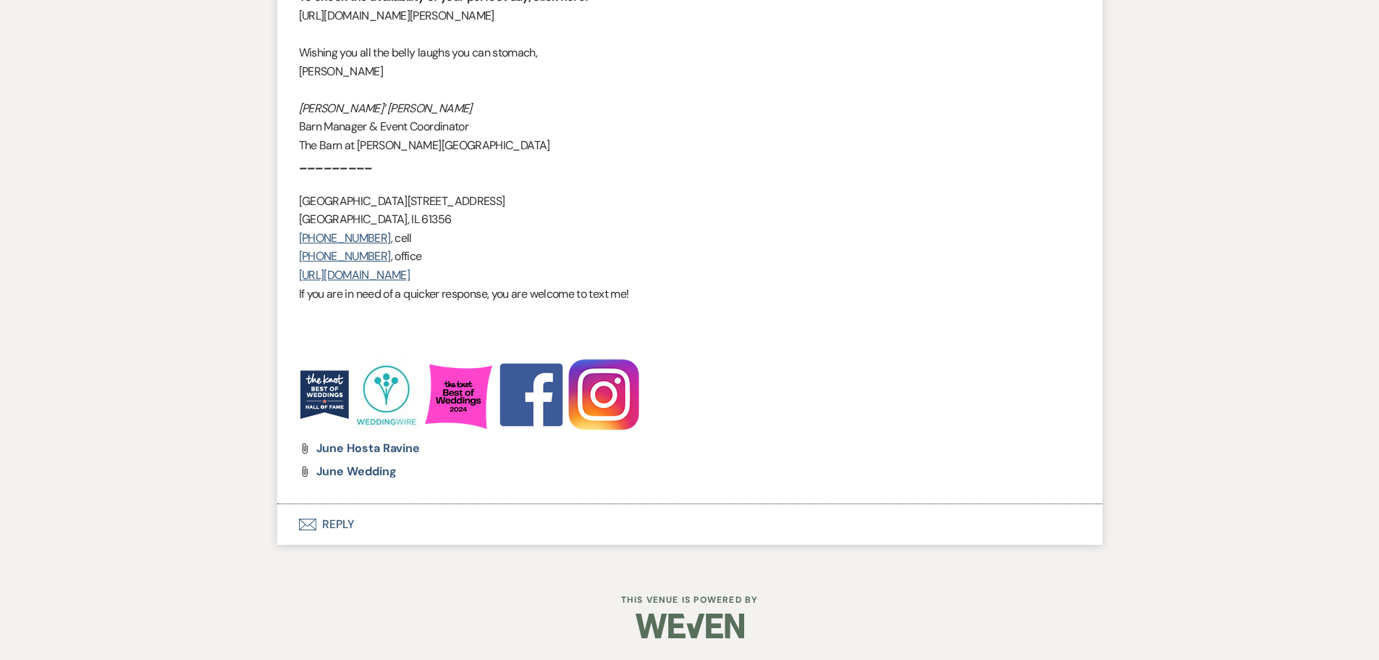
click at [316, 526] on button "Envelope Reply" at bounding box center [690, 524] width 826 height 41
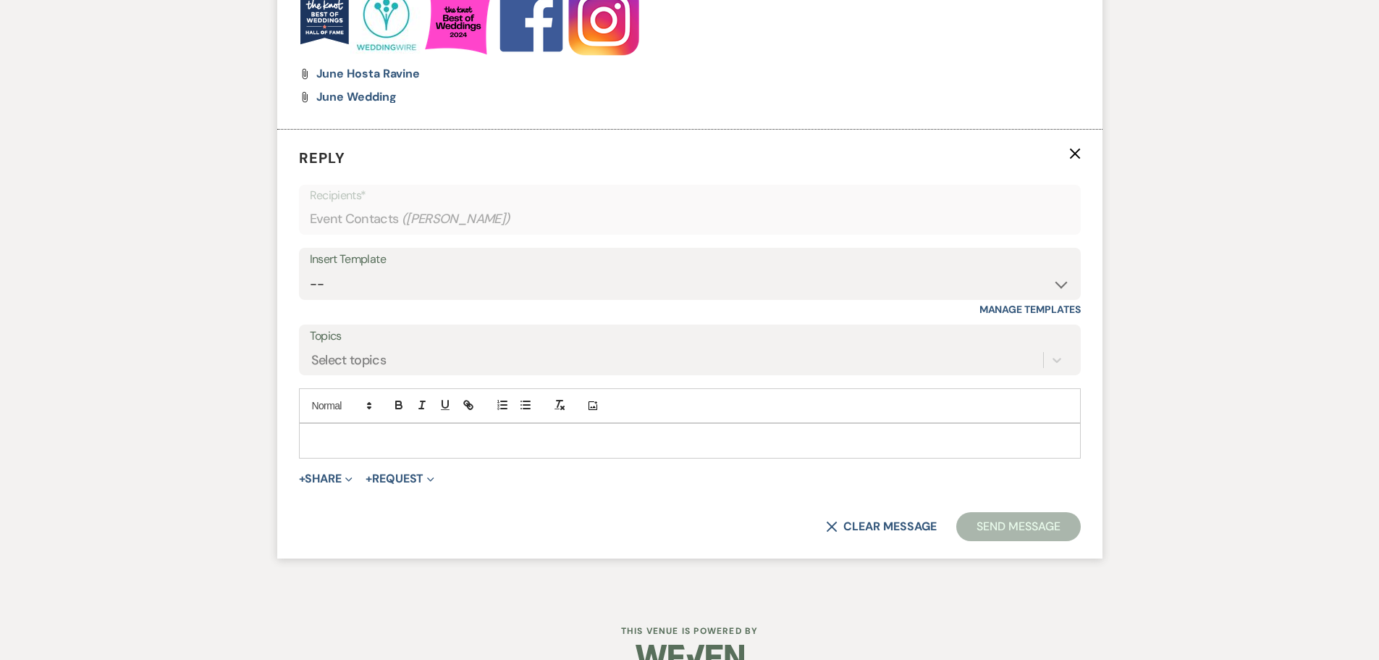
scroll to position [2406, 0]
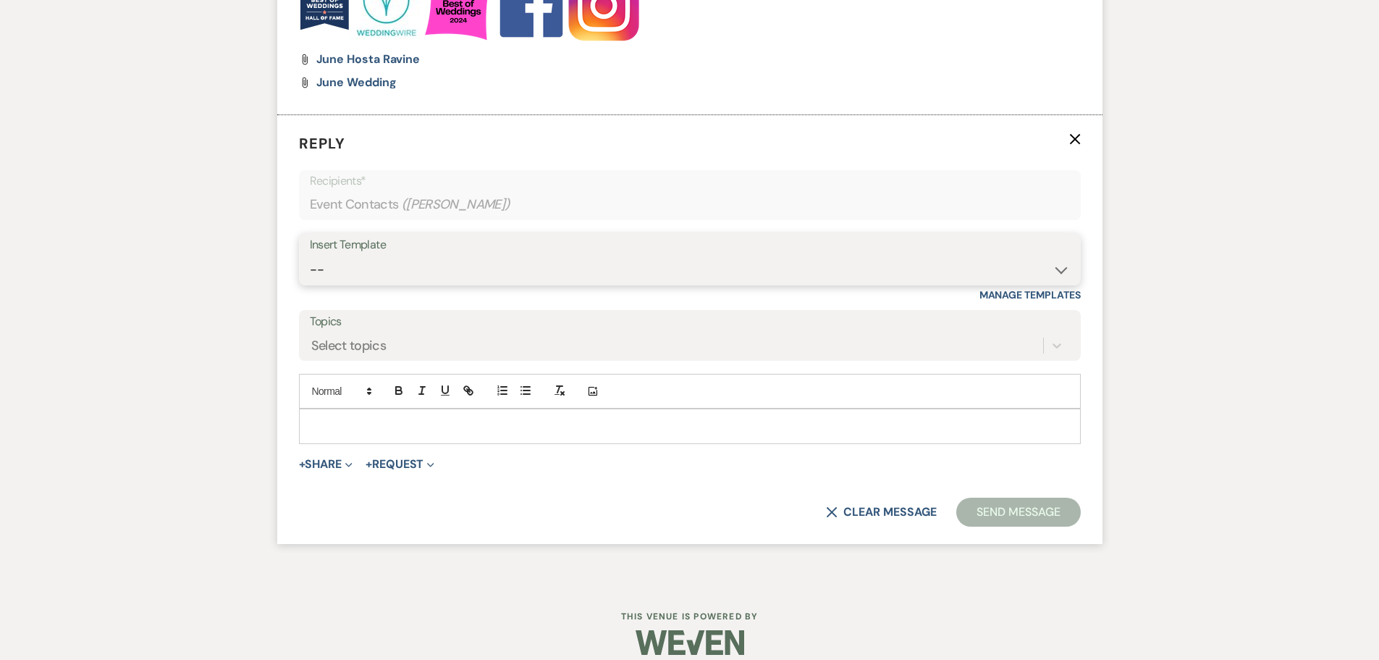
click at [360, 274] on select "-- Copy of Initial Inquiry Response [DATE] Inquiry Response [PERSON_NAME] Copy …" at bounding box center [690, 270] width 760 height 28
select select "3969"
click at [310, 256] on select "-- Copy of Initial Inquiry Response [DATE] Inquiry Response [PERSON_NAME] Copy …" at bounding box center [690, 270] width 760 height 28
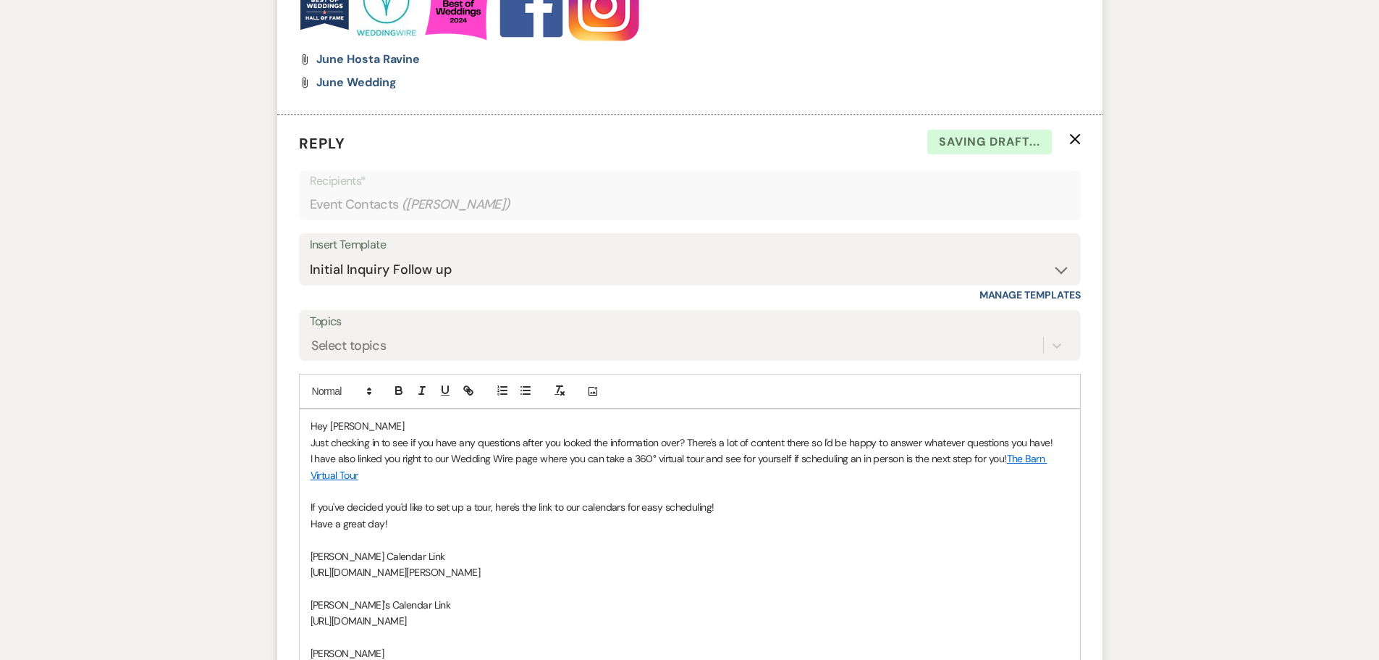
click at [364, 426] on p "Hey [PERSON_NAME]" at bounding box center [690, 426] width 759 height 16
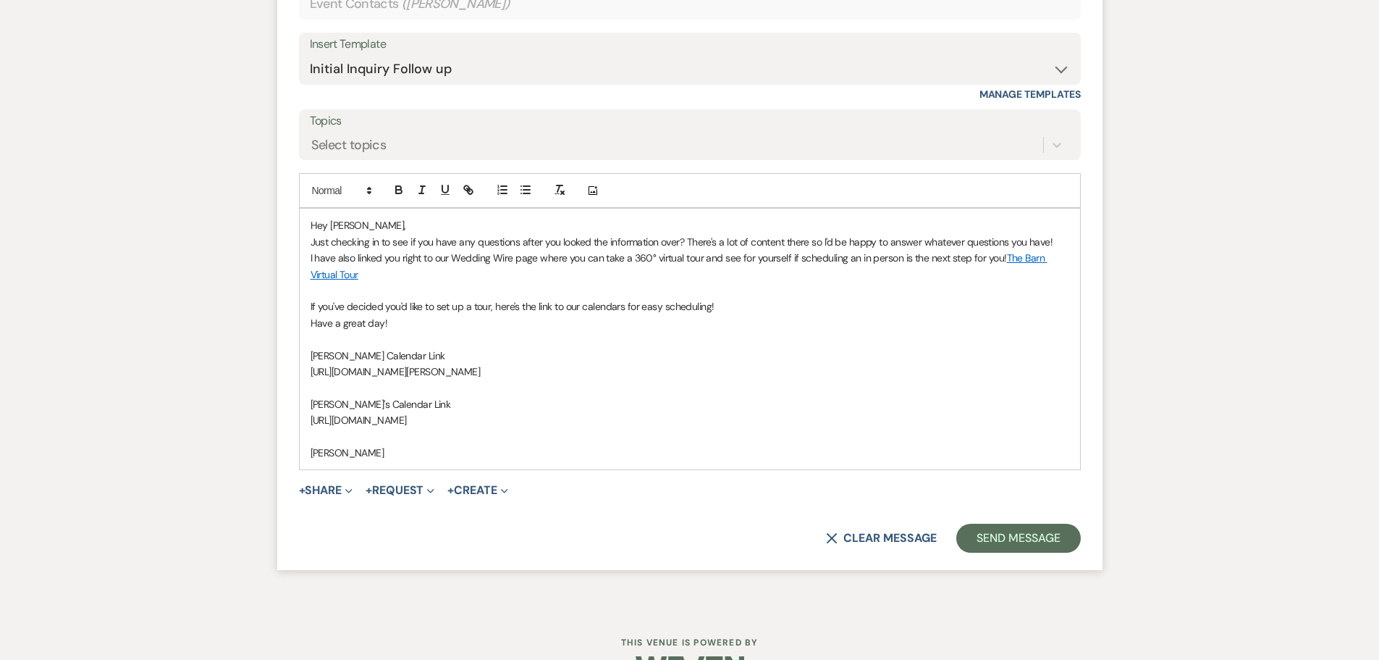
scroll to position [2650, 0]
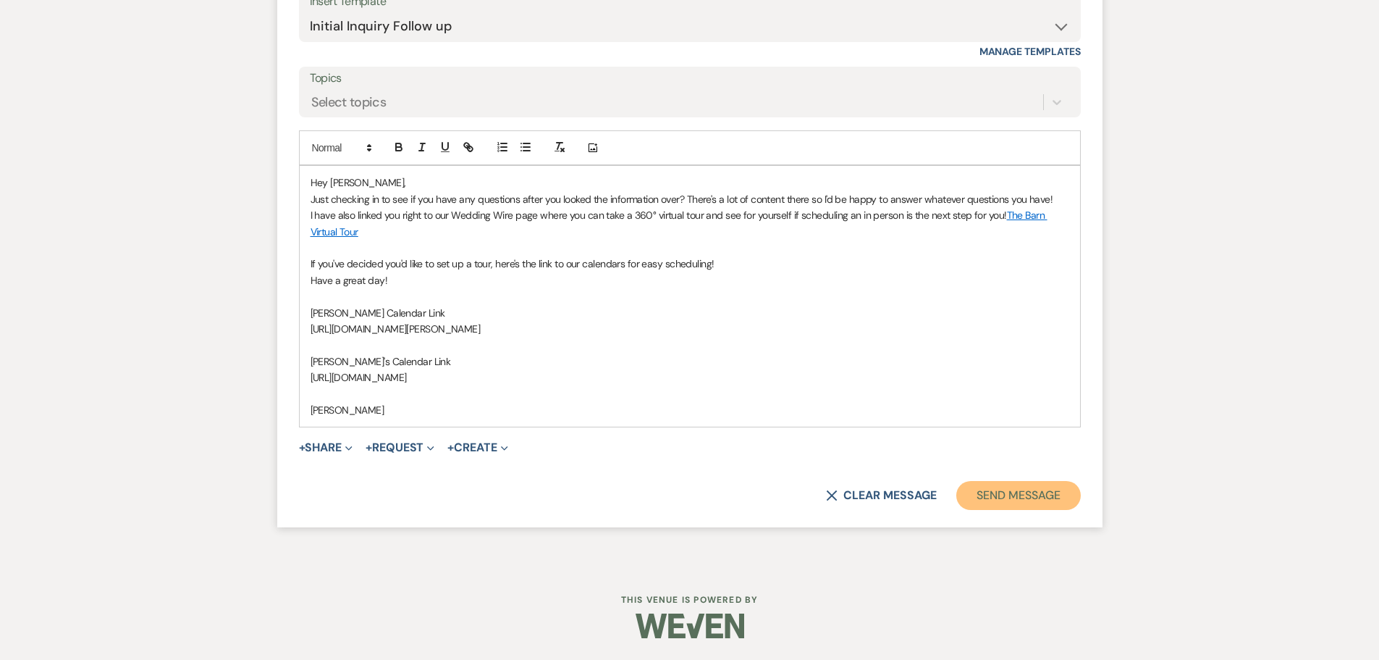
click at [1036, 501] on button "Send Message" at bounding box center [1019, 495] width 124 height 29
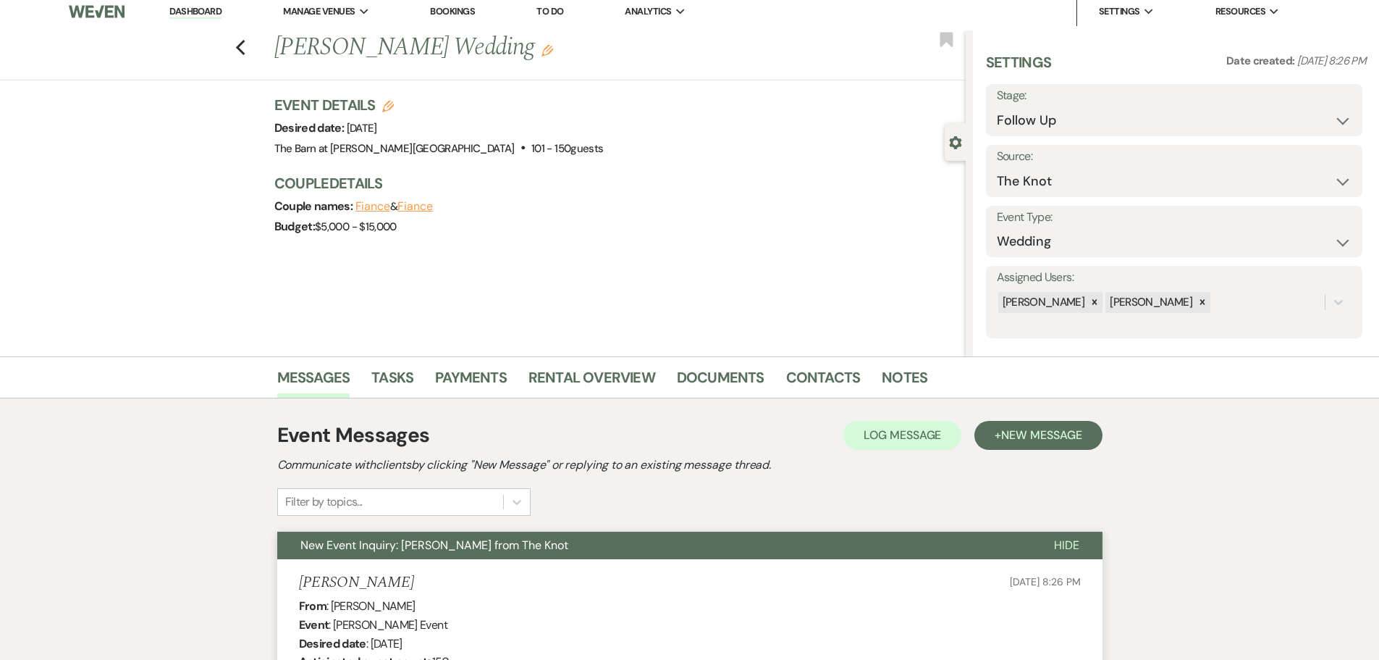
scroll to position [0, 0]
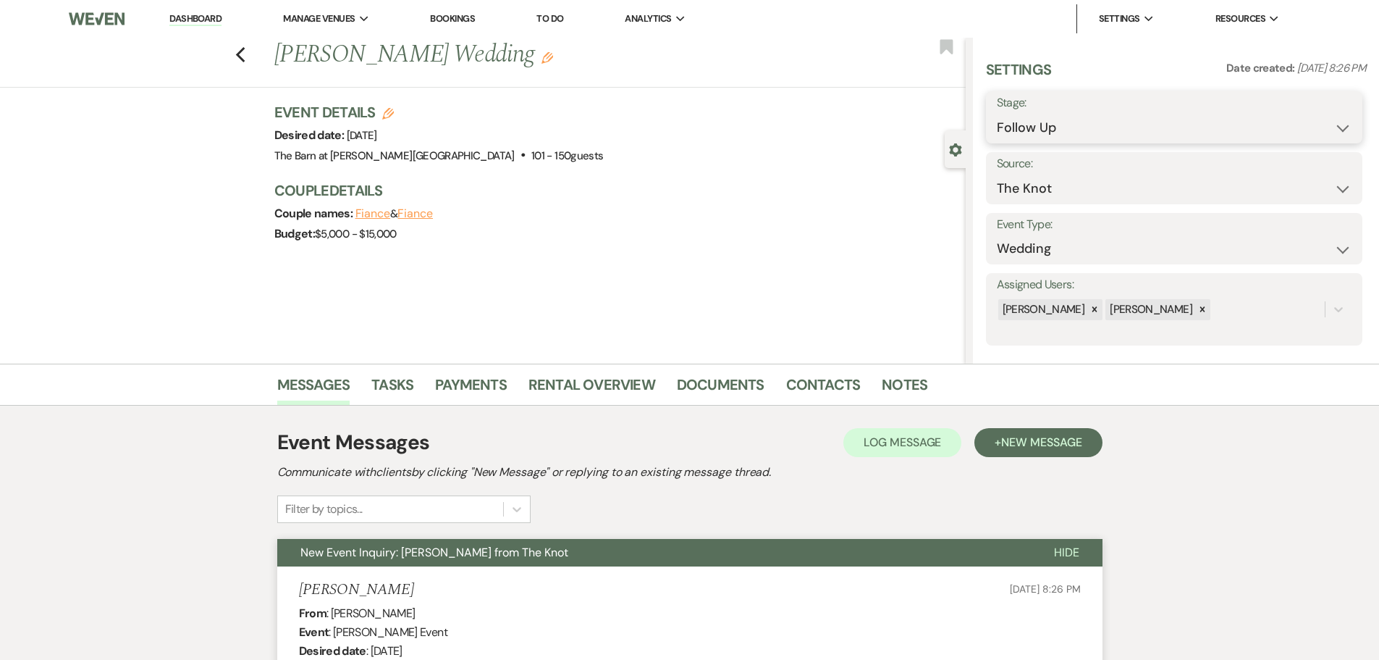
click at [1020, 122] on select "Inquiry Follow Up Tour Requested Tour Confirmed Toured Proposal Sent Booked Lost" at bounding box center [1174, 128] width 355 height 28
select select "6"
click at [997, 114] on select "Inquiry Follow Up Tour Requested Tour Confirmed Toured Proposal Sent Booked Lost" at bounding box center [1174, 128] width 355 height 28
click at [1304, 123] on button "Save" at bounding box center [1322, 117] width 82 height 29
click at [242, 59] on icon "Previous" at bounding box center [240, 54] width 11 height 17
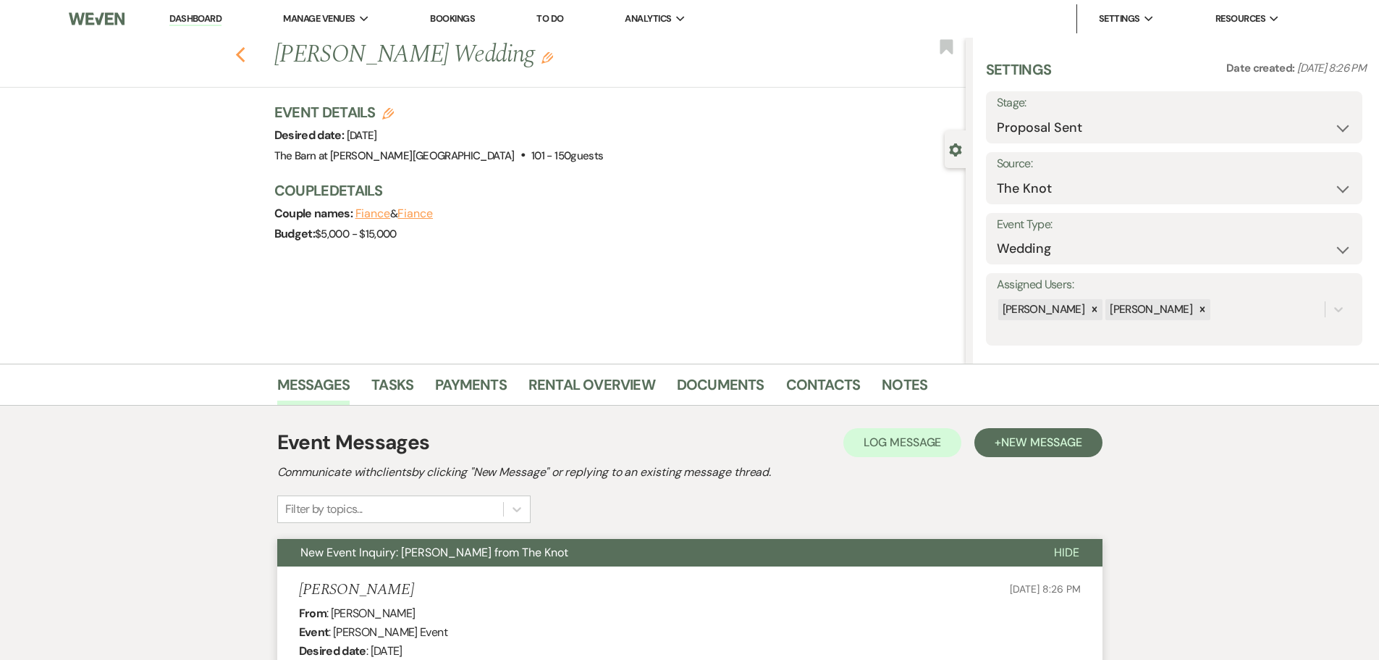
select select "9"
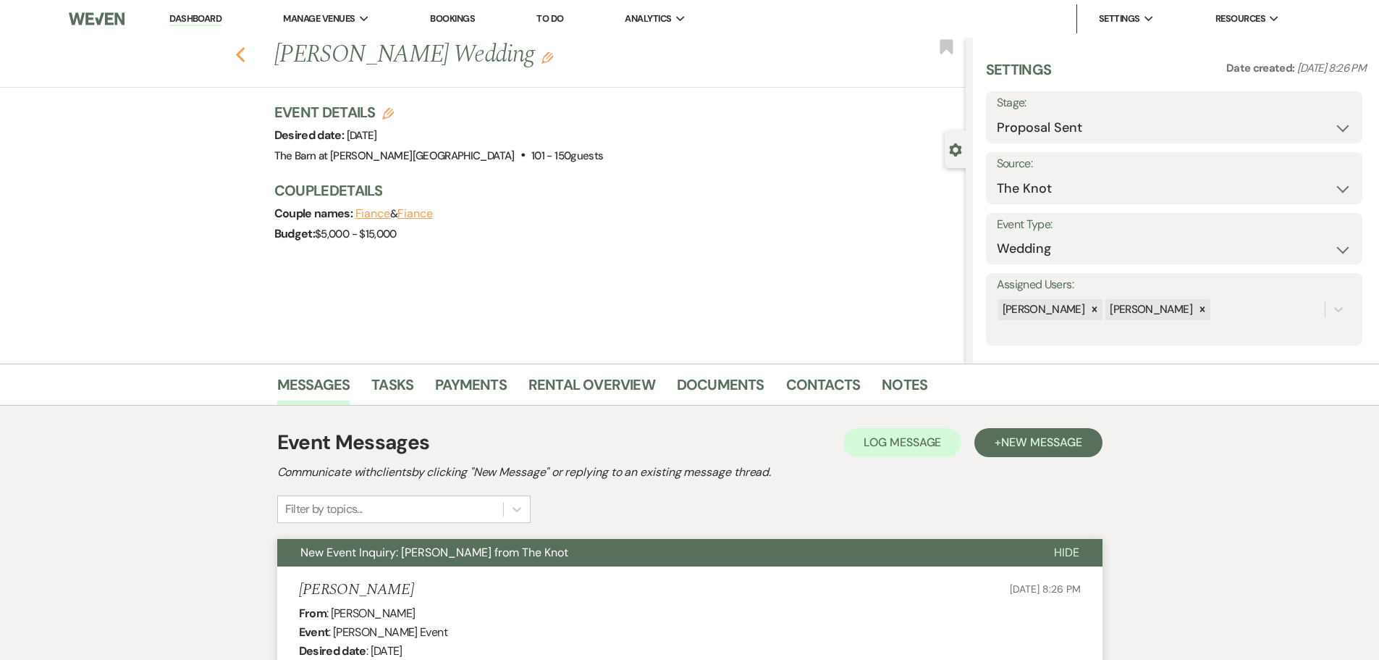
select select "9"
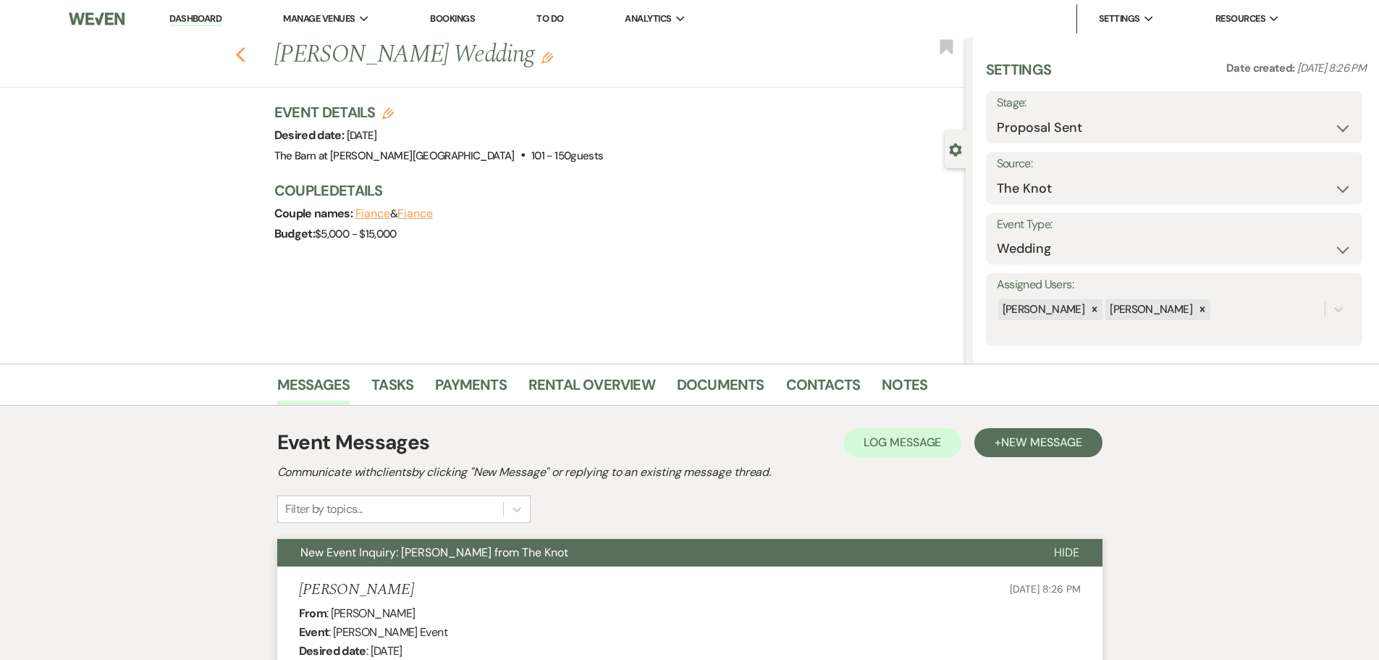
select select "9"
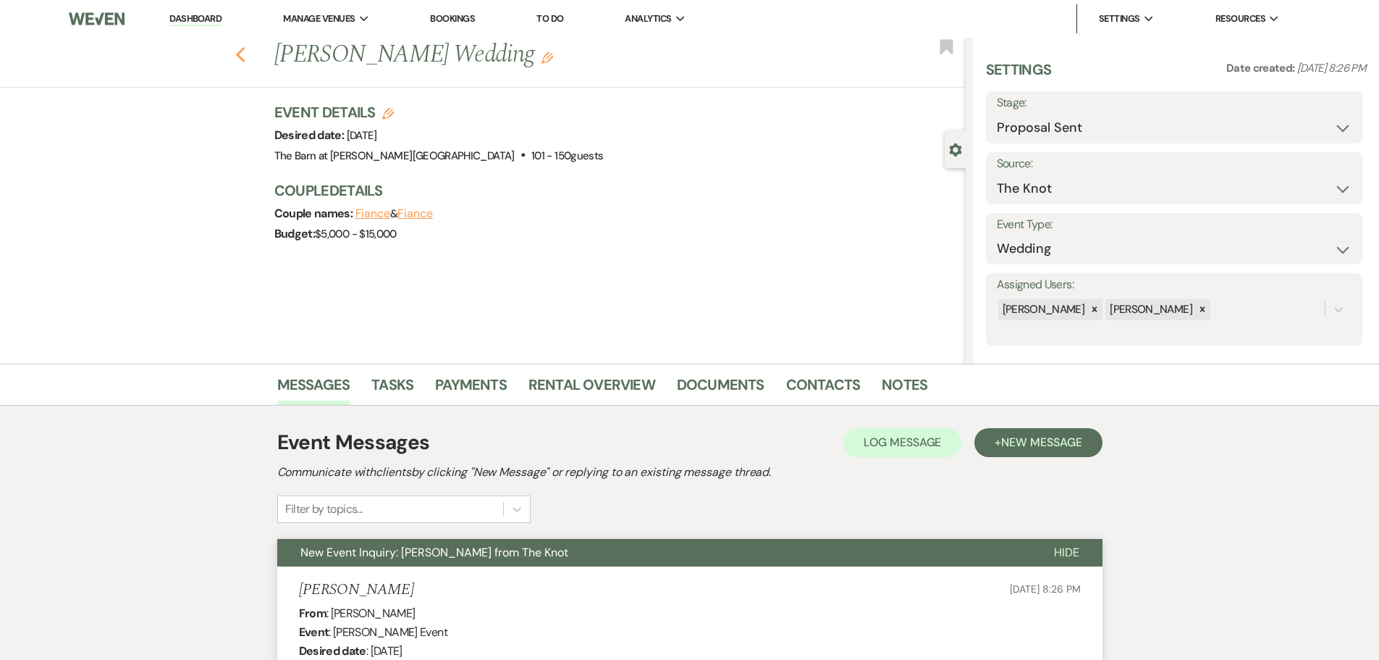
select select "9"
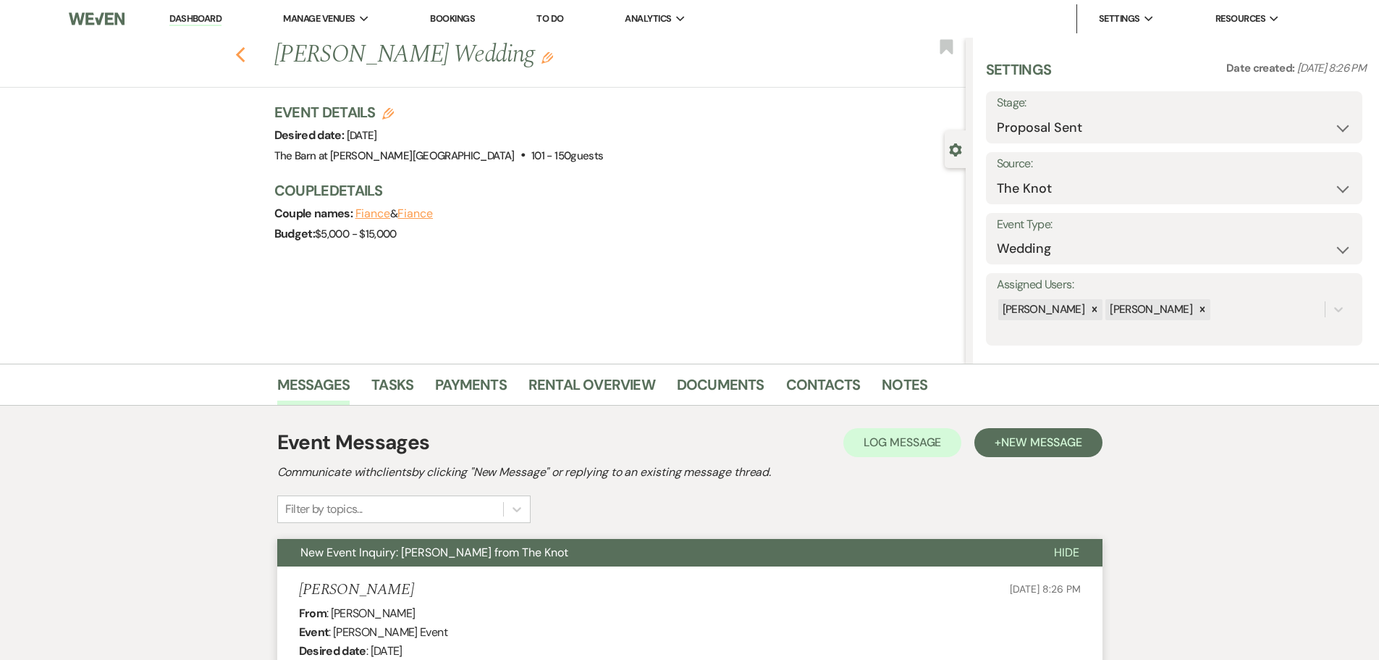
select select "6"
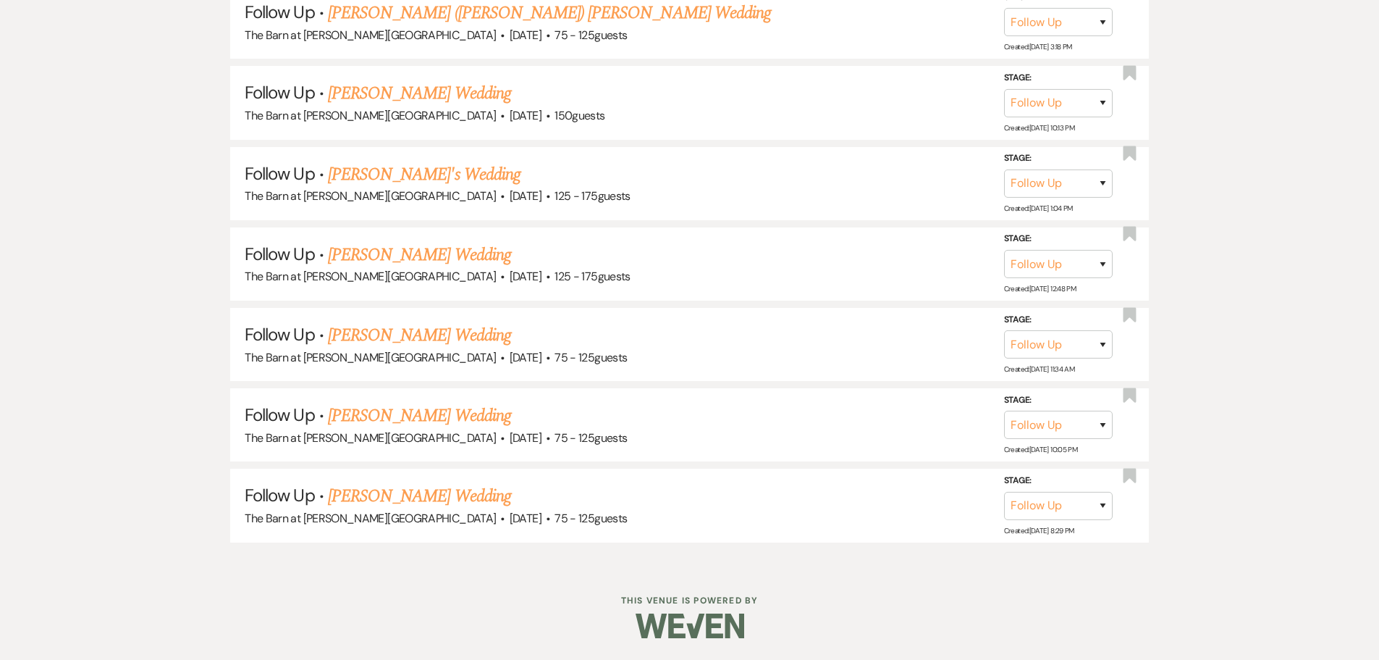
scroll to position [1828, 0]
click at [408, 497] on link "[PERSON_NAME] Wedding" at bounding box center [419, 496] width 183 height 26
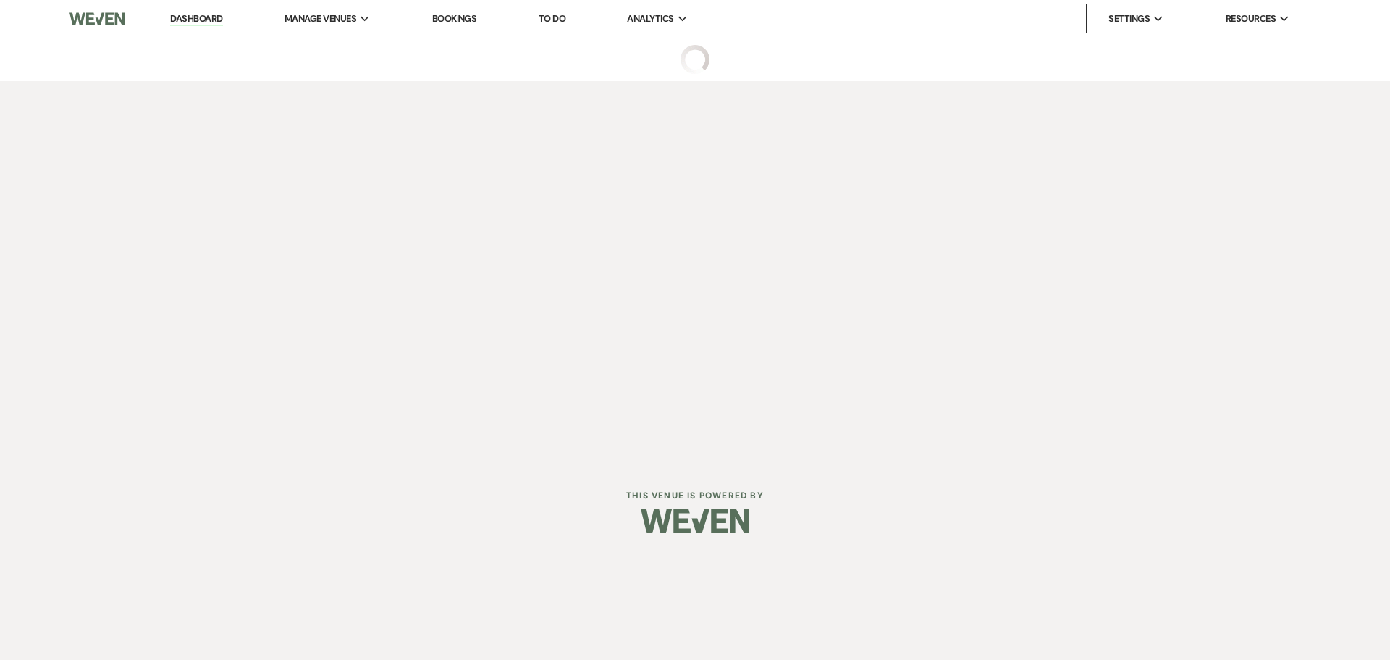
select select "9"
select select "3"
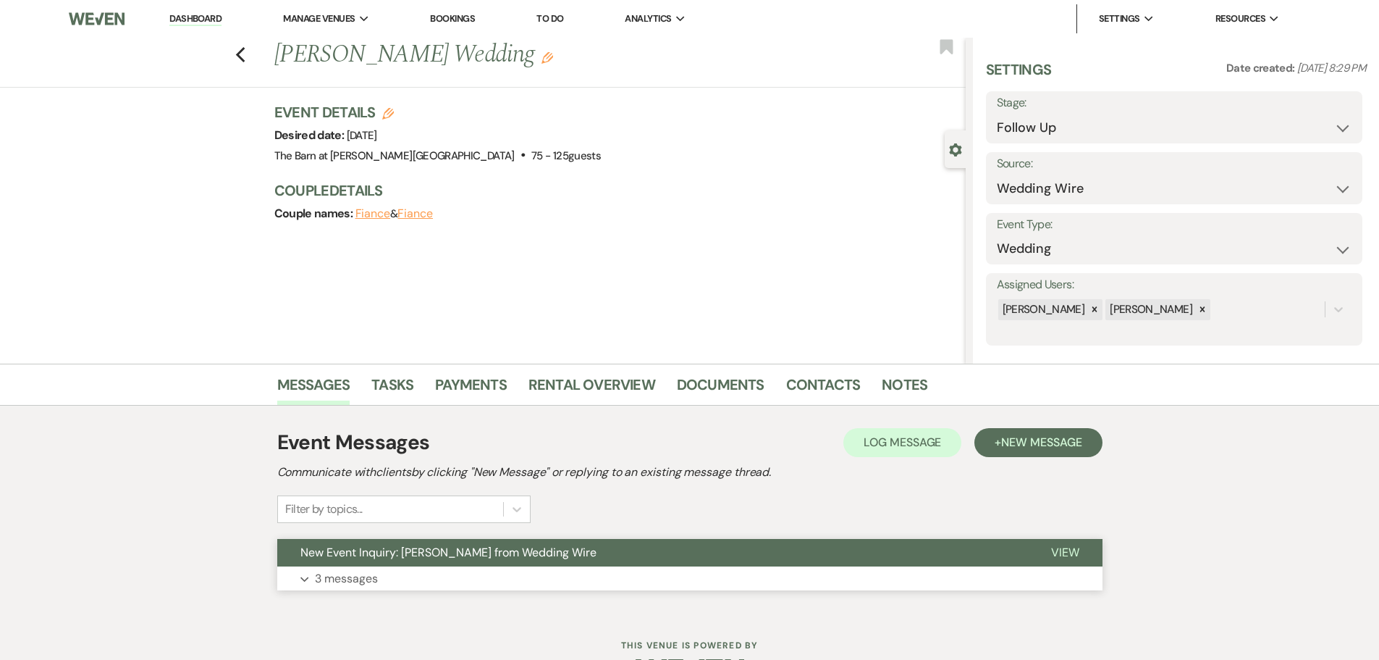
click at [351, 578] on p "3 messages" at bounding box center [346, 578] width 63 height 19
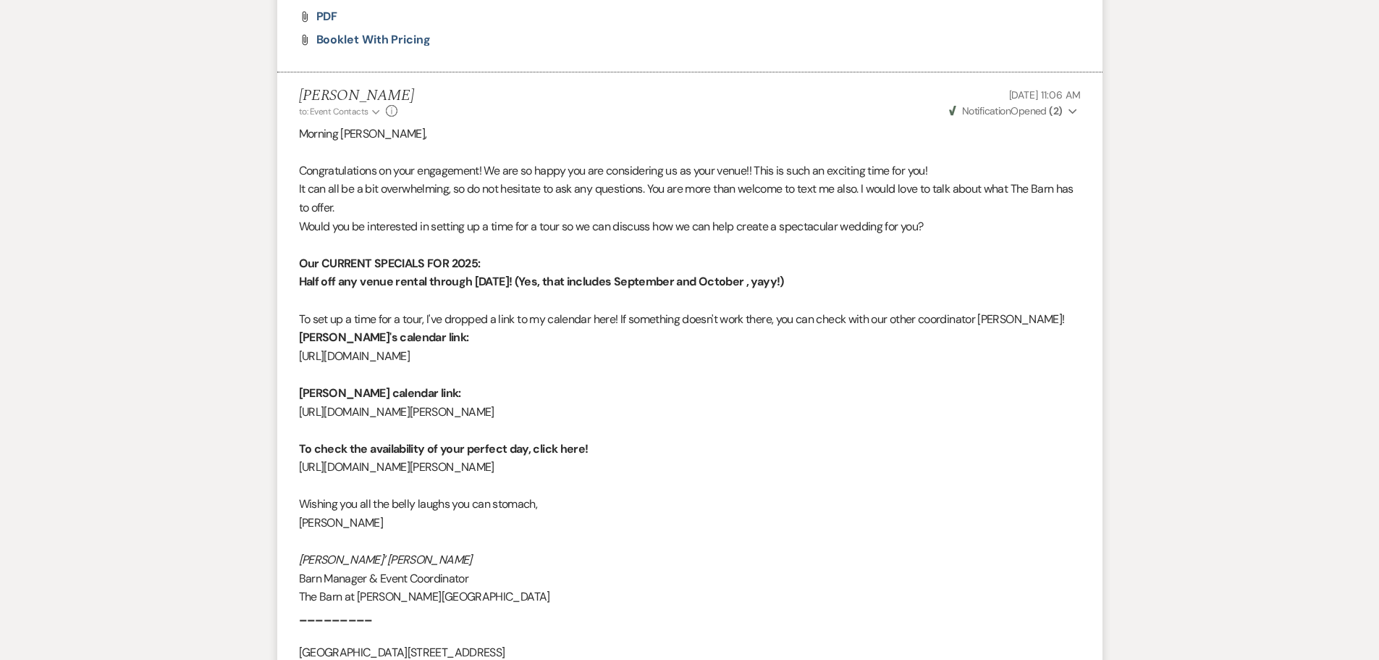
scroll to position [1665, 0]
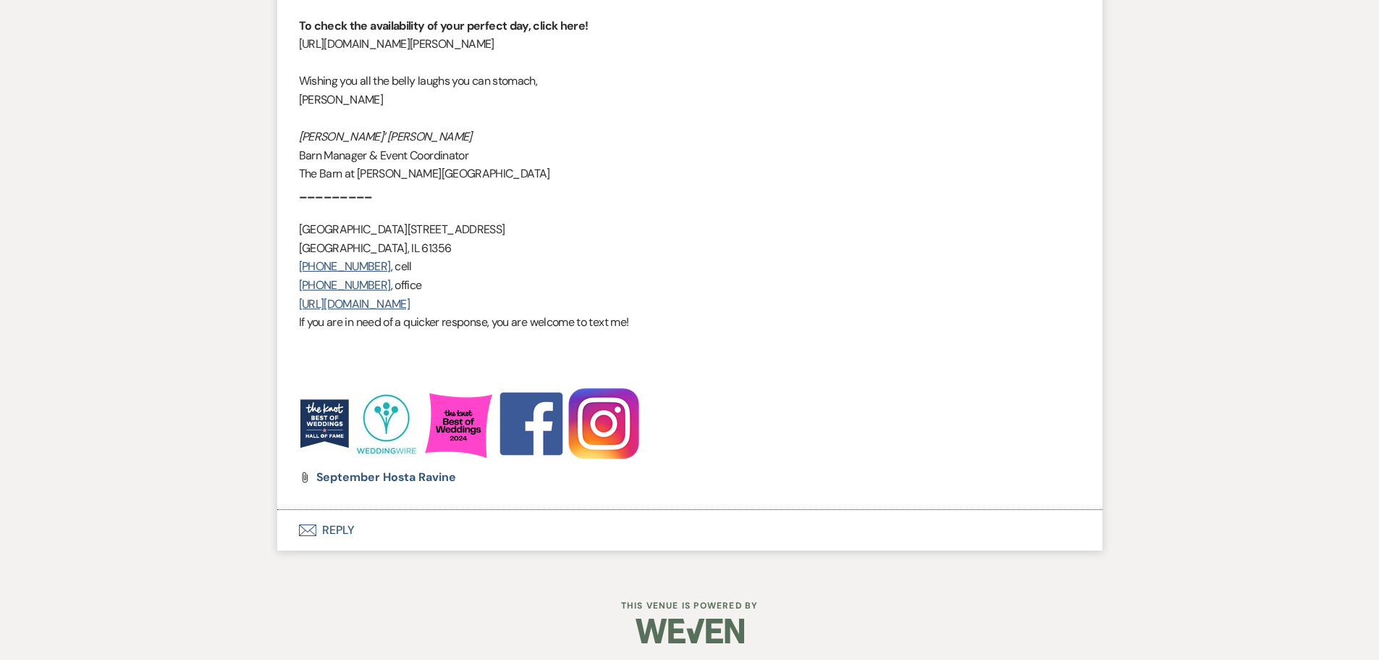
click at [332, 529] on button "Envelope Reply" at bounding box center [690, 530] width 826 height 41
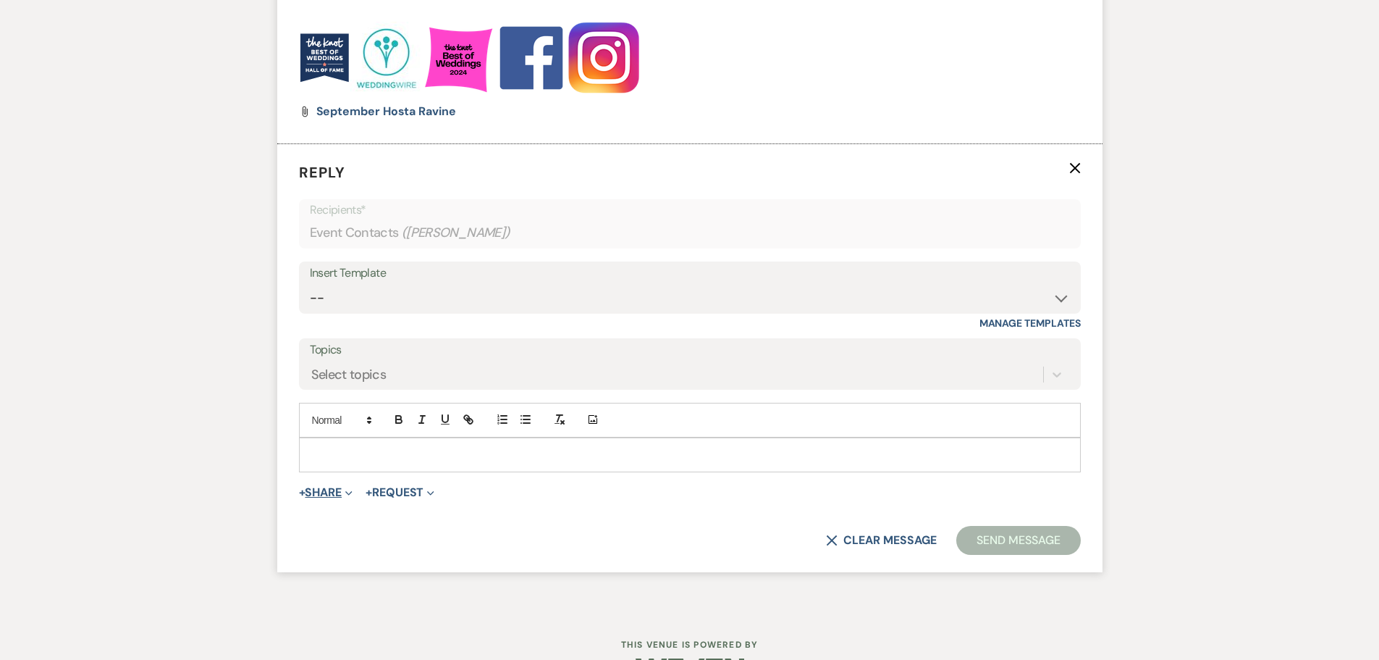
scroll to position [2495, 0]
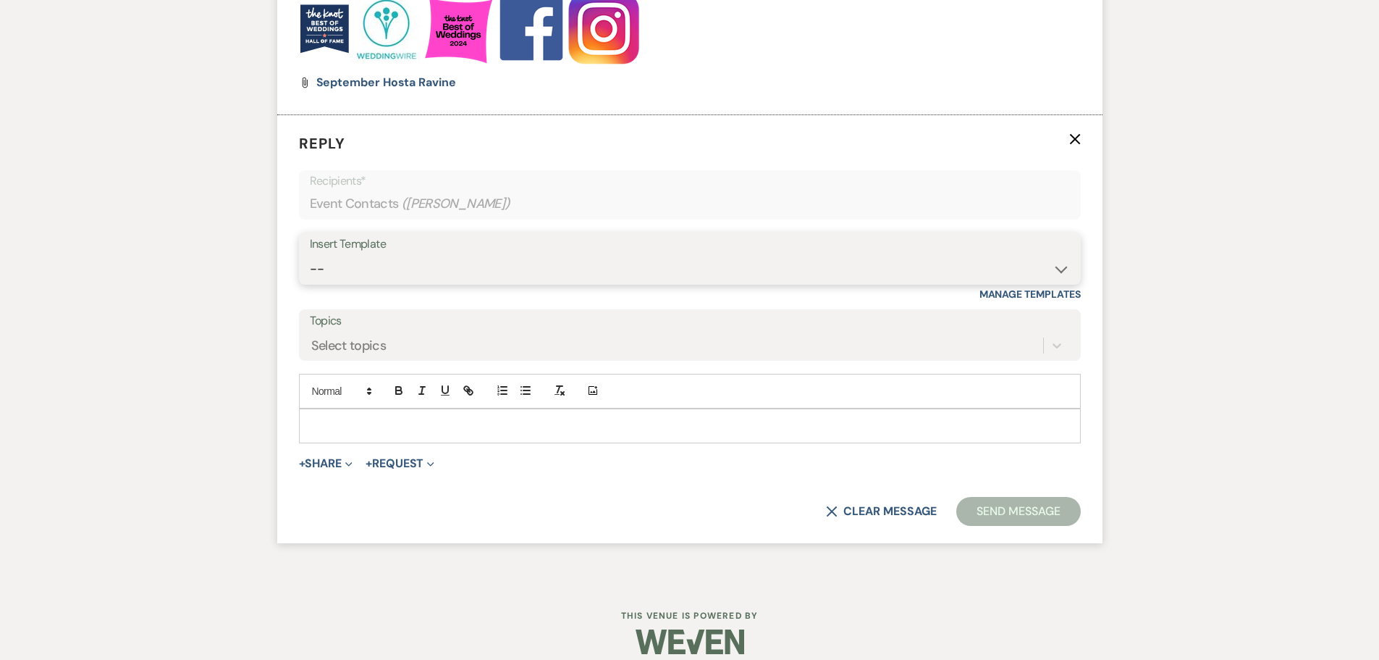
click at [337, 274] on select "-- Copy of Initial Inquiry Response [DATE] Inquiry Response [PERSON_NAME] Copy …" at bounding box center [690, 269] width 760 height 28
select select "3969"
click at [310, 255] on select "-- Copy of Initial Inquiry Response [DATE] Inquiry Response [PERSON_NAME] Copy …" at bounding box center [690, 269] width 760 height 28
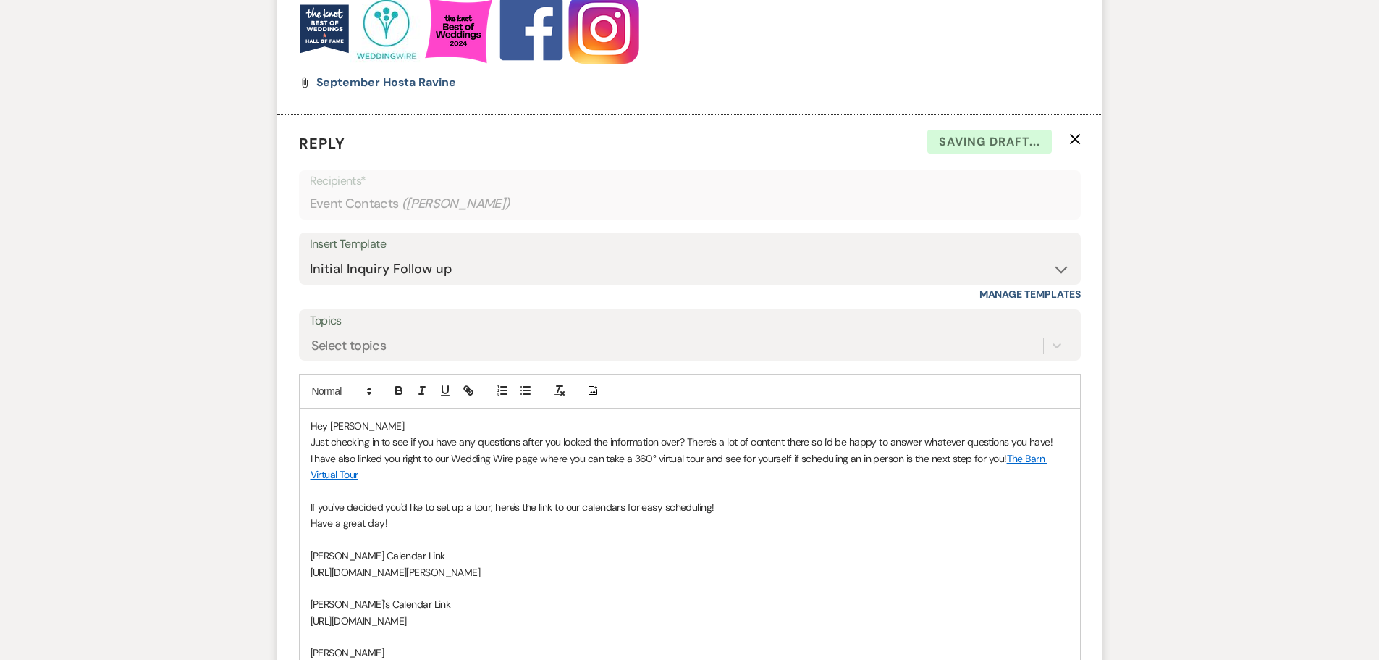
click at [361, 420] on p "Hey [PERSON_NAME]" at bounding box center [690, 426] width 759 height 16
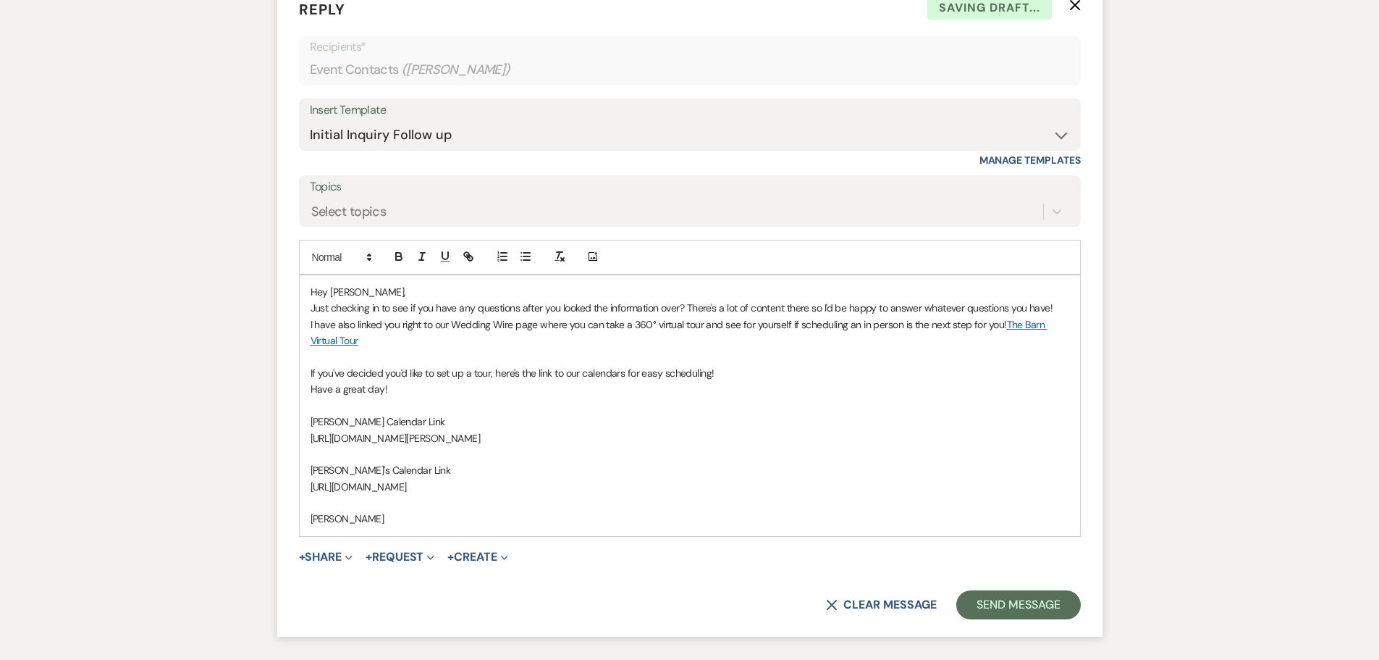
scroll to position [2738, 0]
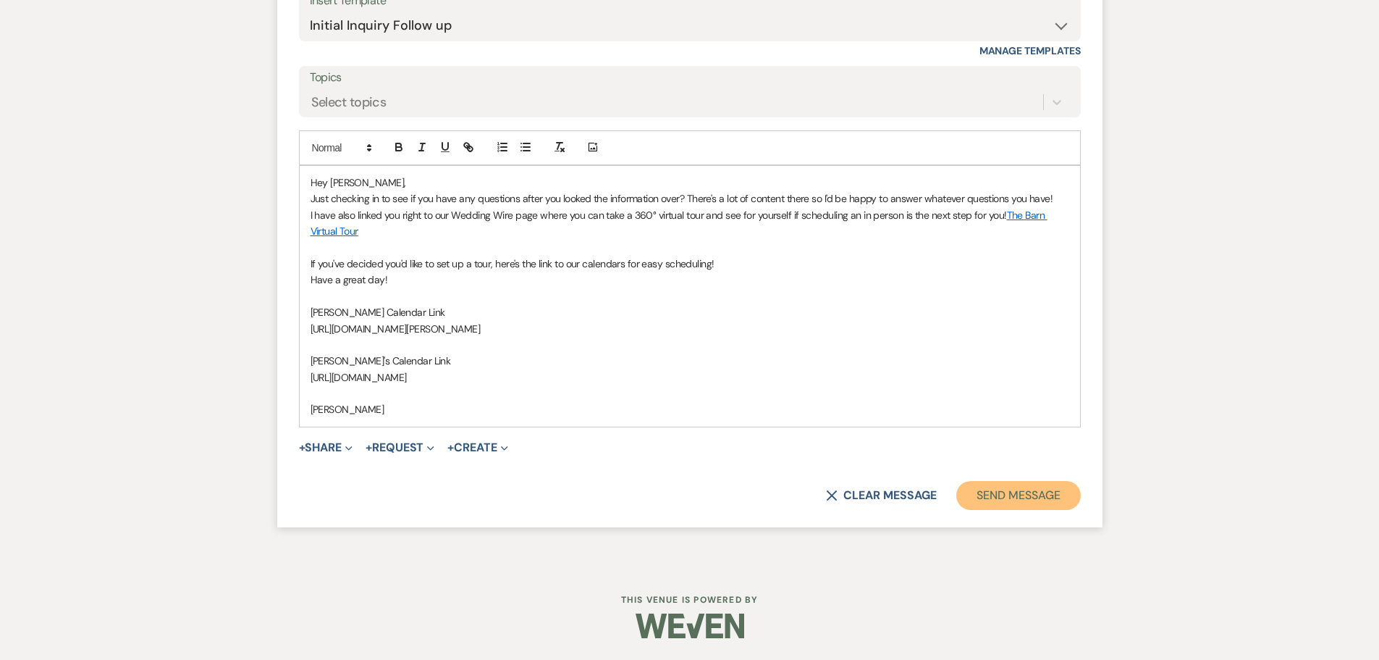
click at [1007, 497] on button "Send Message" at bounding box center [1019, 495] width 124 height 29
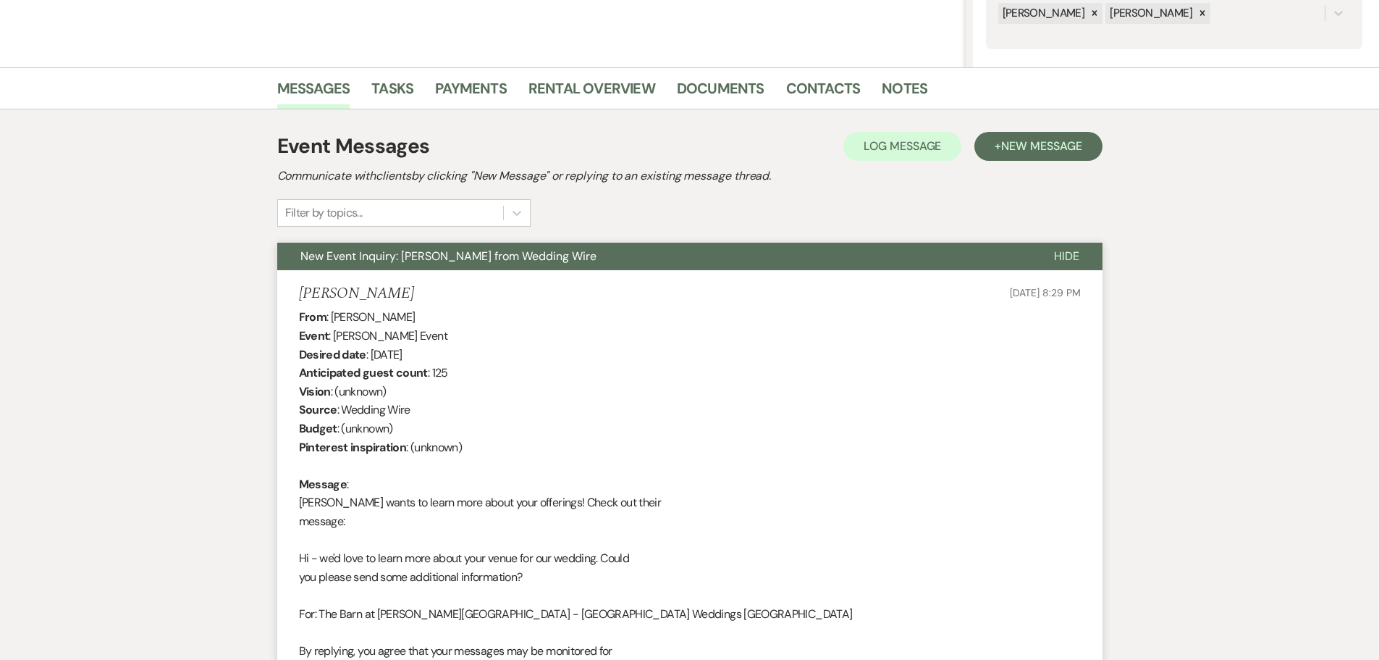
scroll to position [7, 0]
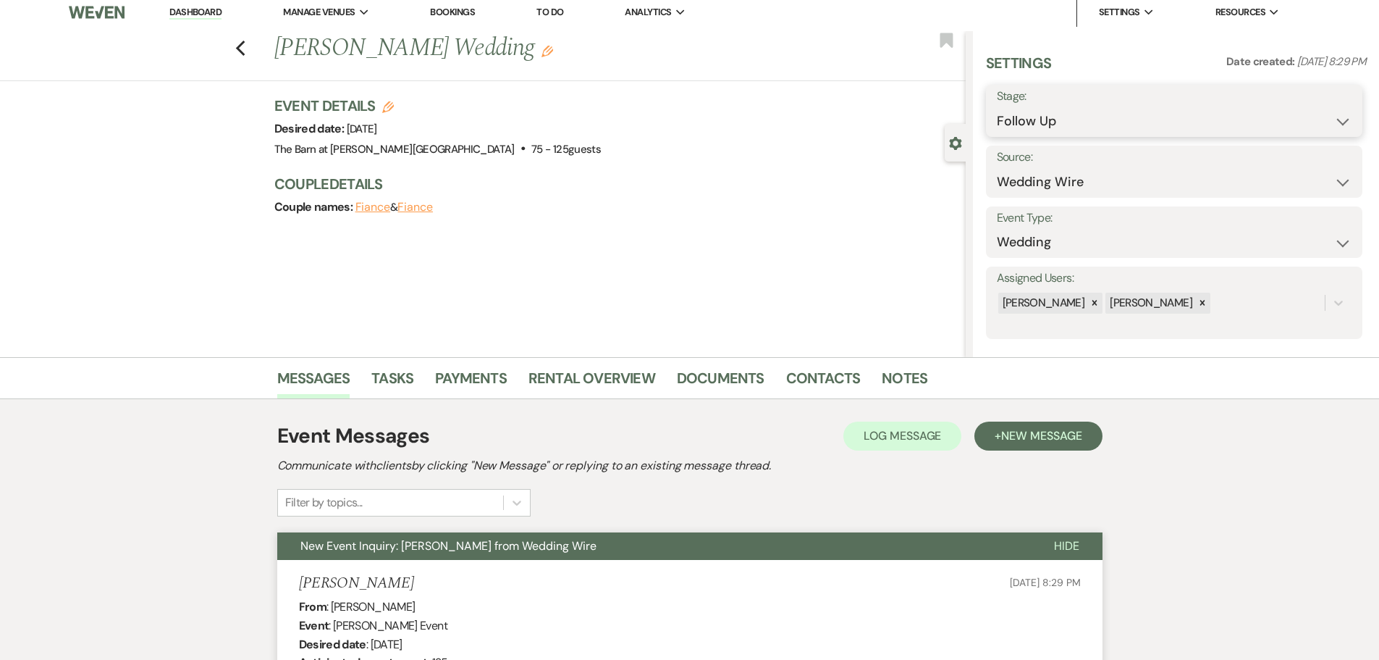
click at [1018, 125] on select "Inquiry Follow Up Tour Requested Tour Confirmed Toured Proposal Sent Booked Lost" at bounding box center [1174, 121] width 355 height 28
select select "6"
click at [997, 107] on select "Inquiry Follow Up Tour Requested Tour Confirmed Toured Proposal Sent Booked Lost" at bounding box center [1174, 121] width 355 height 28
click at [1301, 115] on button "Save" at bounding box center [1322, 110] width 82 height 29
click at [245, 52] on use "button" at bounding box center [239, 49] width 9 height 16
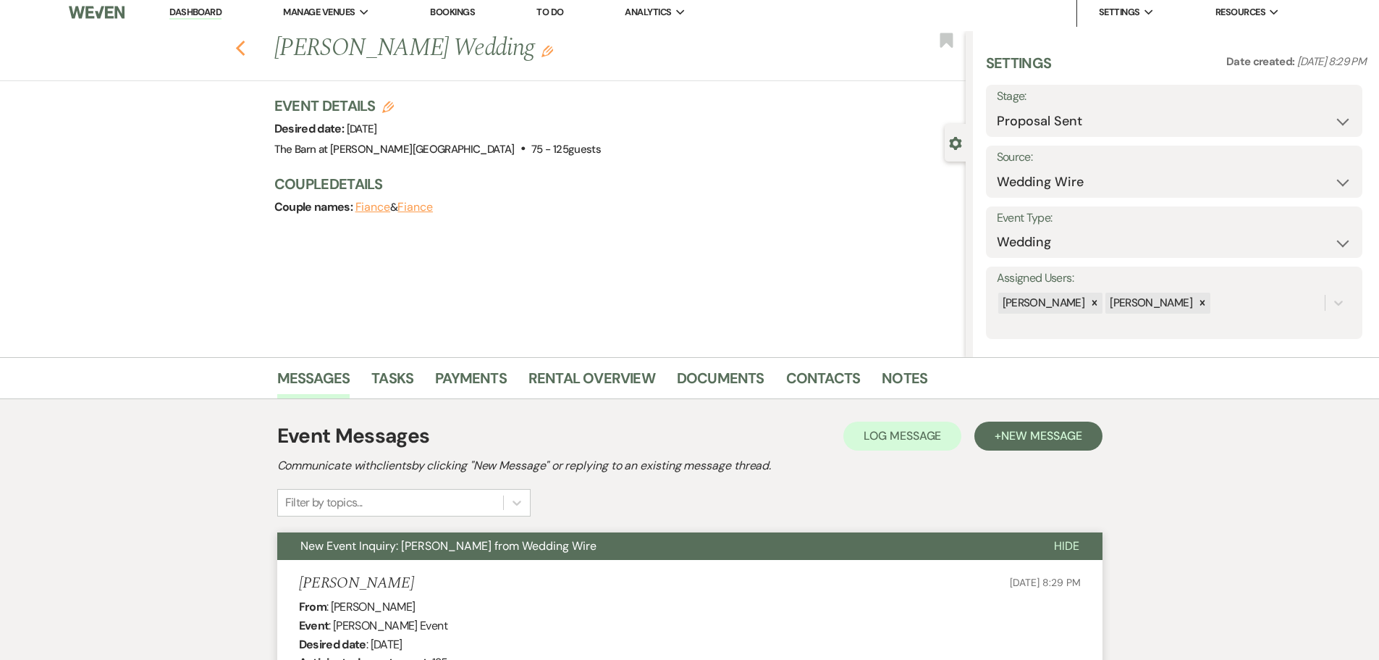
select select "9"
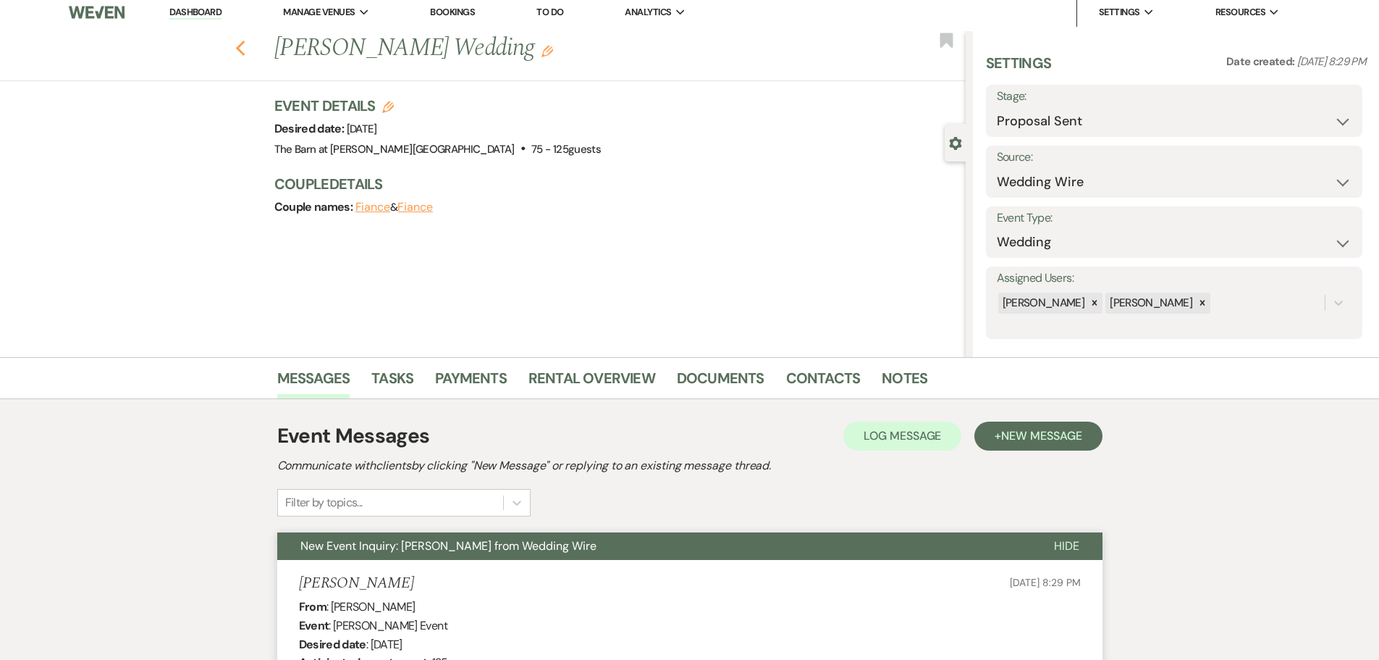
select select "9"
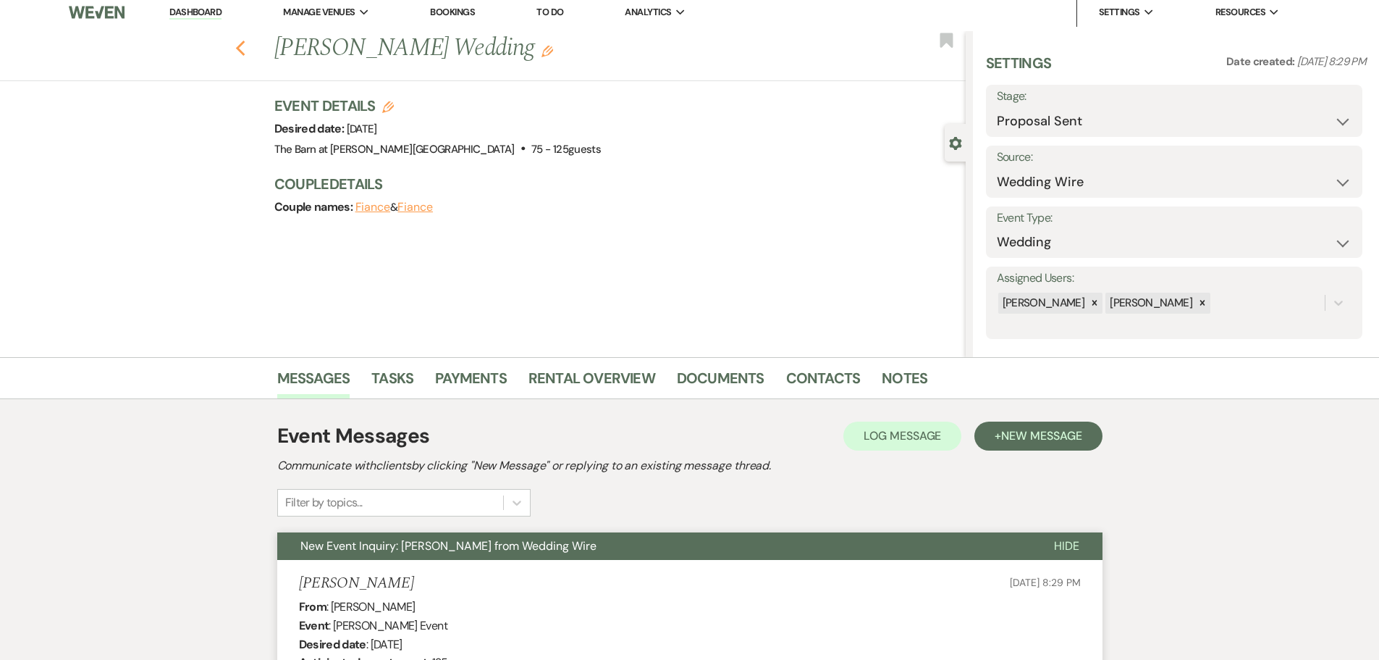
select select "9"
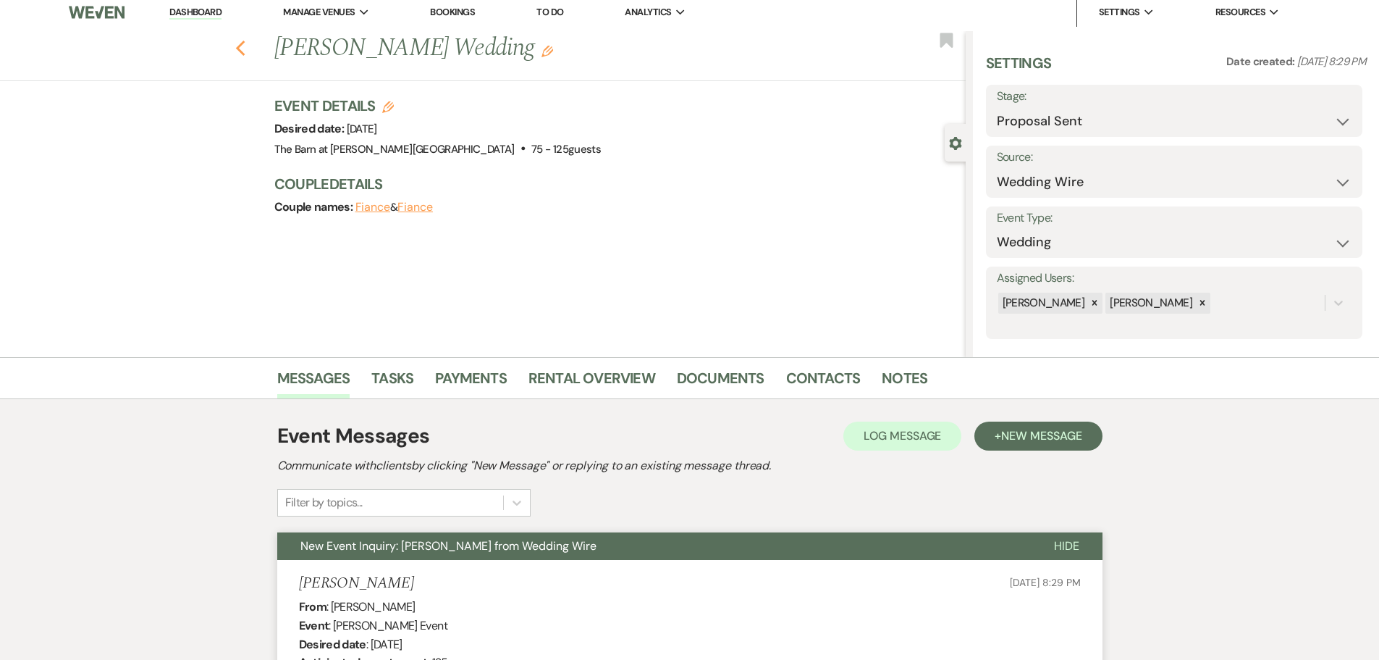
select select "9"
select select "6"
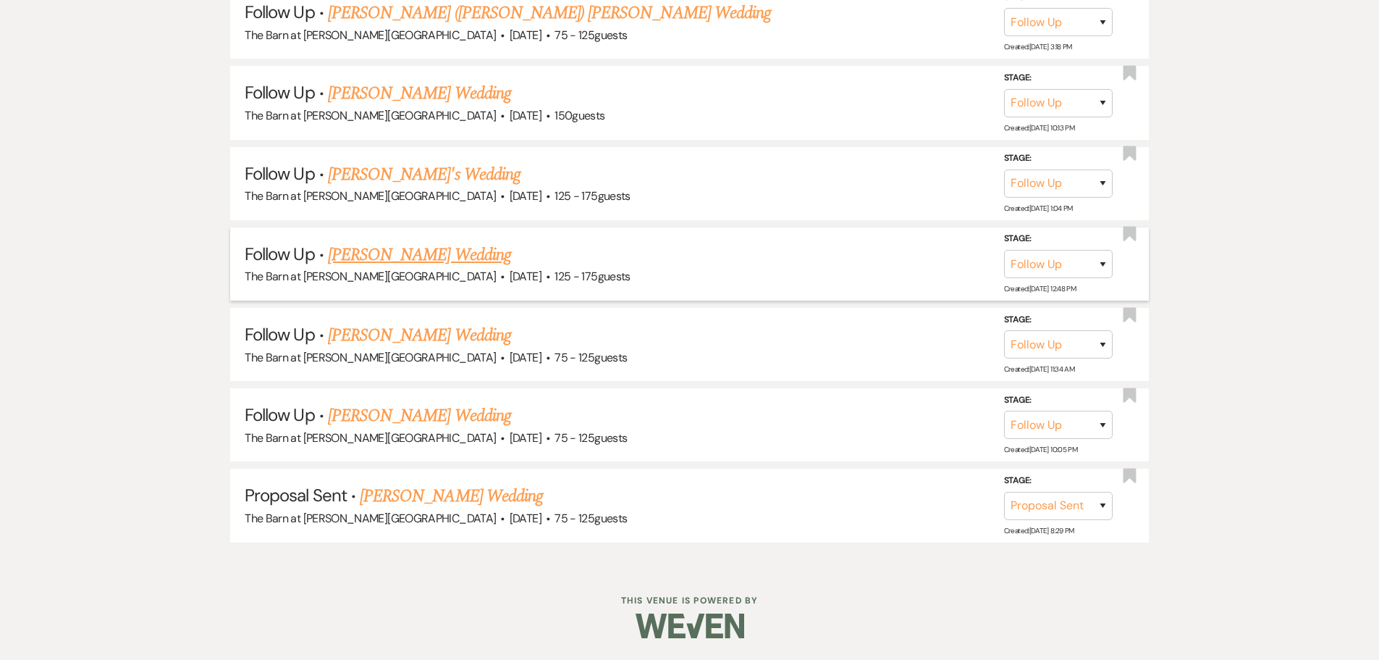
scroll to position [1747, 0]
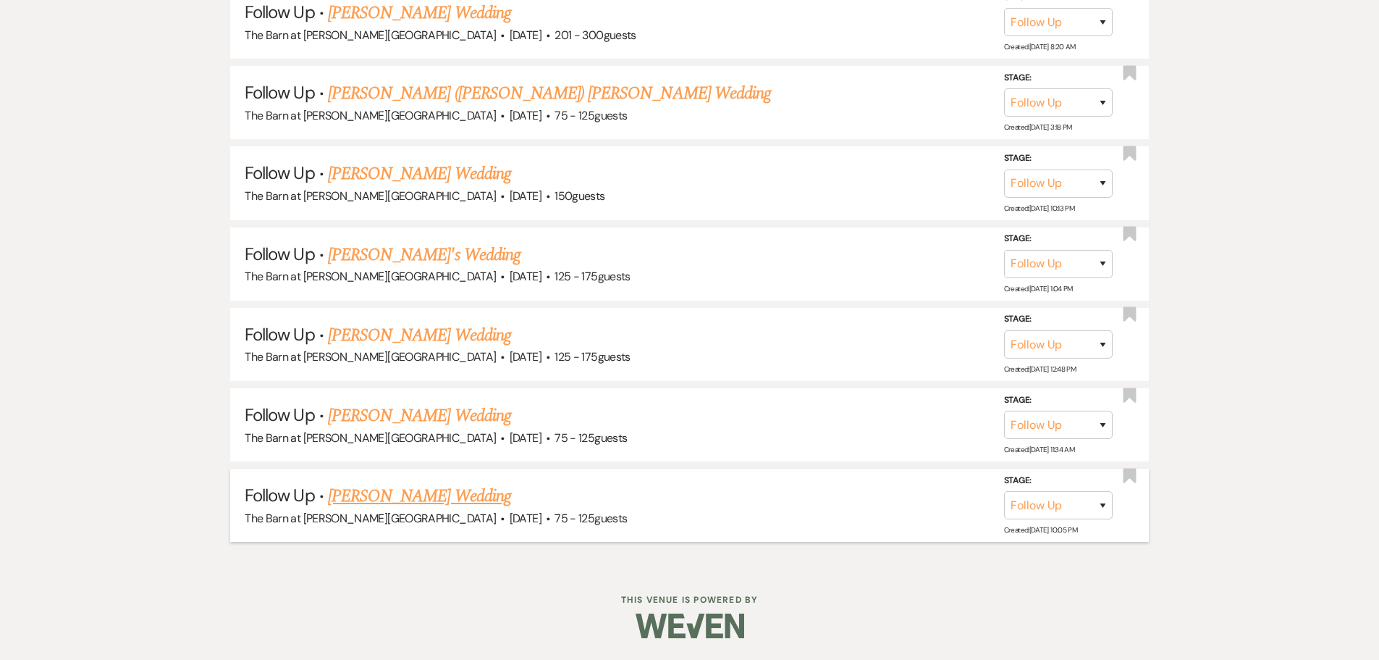
click at [389, 495] on link "[PERSON_NAME] Wedding" at bounding box center [419, 496] width 183 height 26
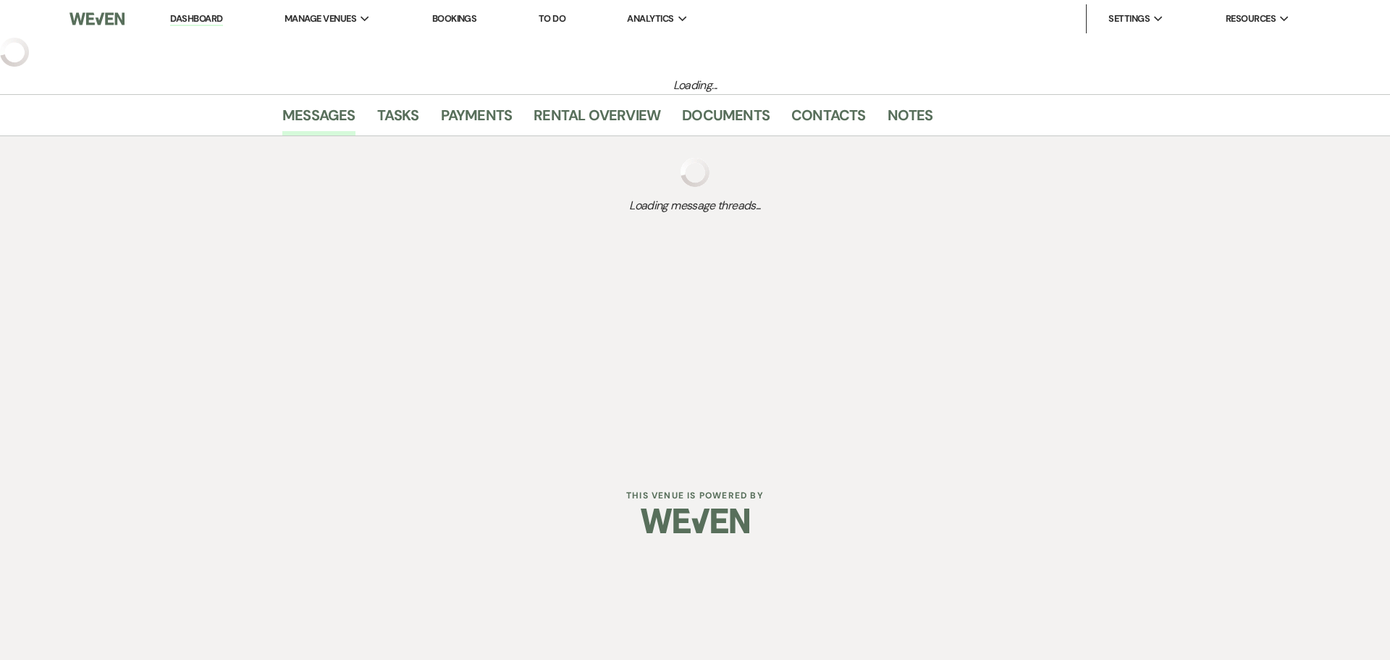
select select "9"
select select "3"
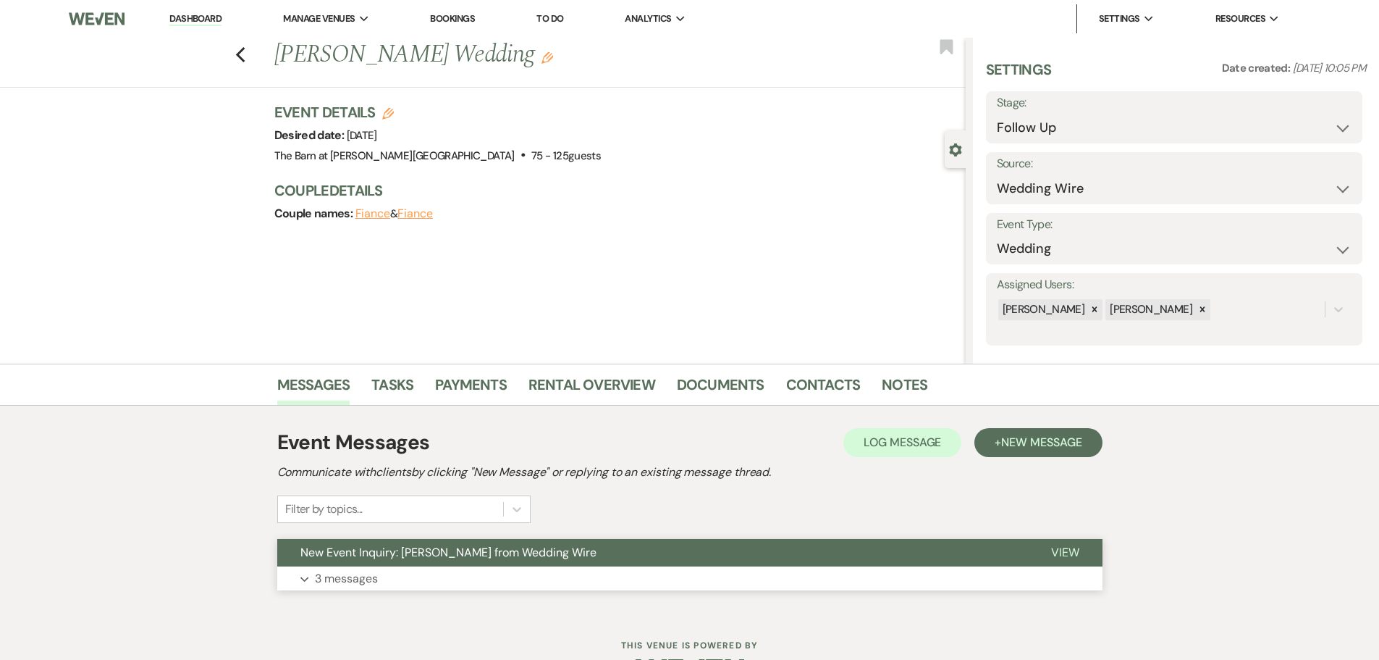
click at [335, 579] on p "3 messages" at bounding box center [346, 578] width 63 height 19
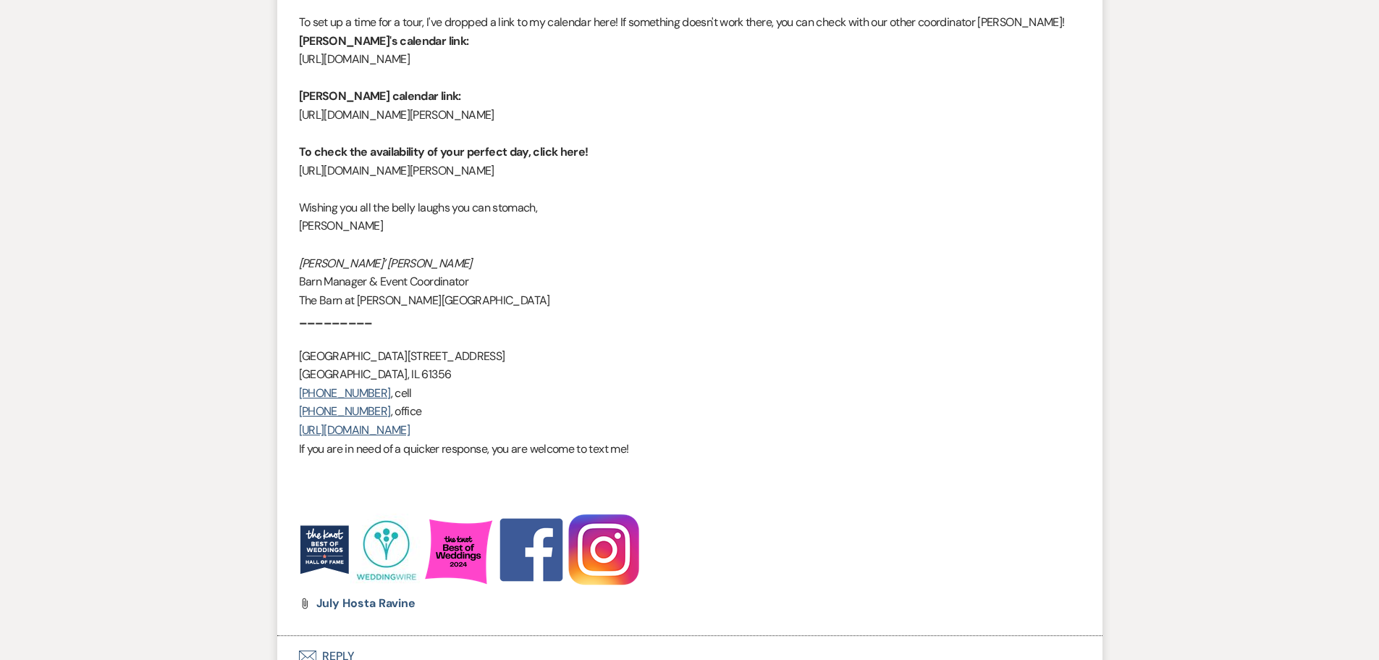
scroll to position [2087, 0]
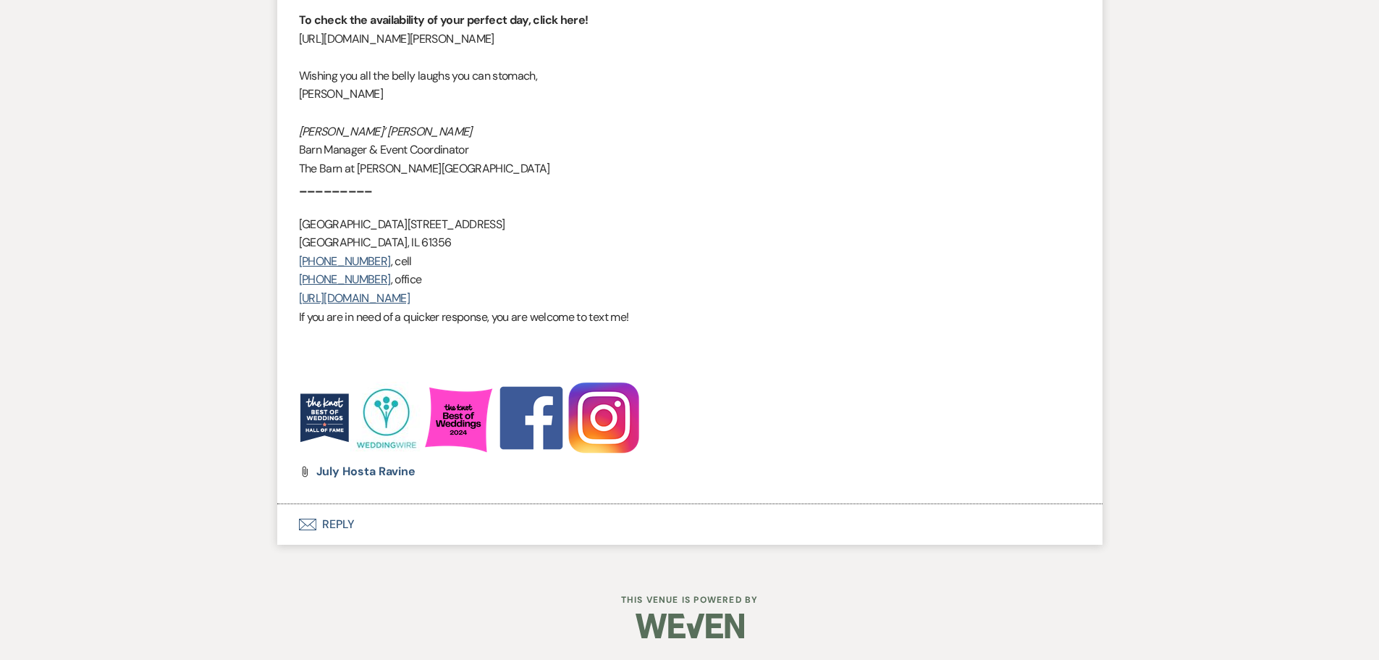
click at [341, 528] on button "Envelope Reply" at bounding box center [690, 524] width 826 height 41
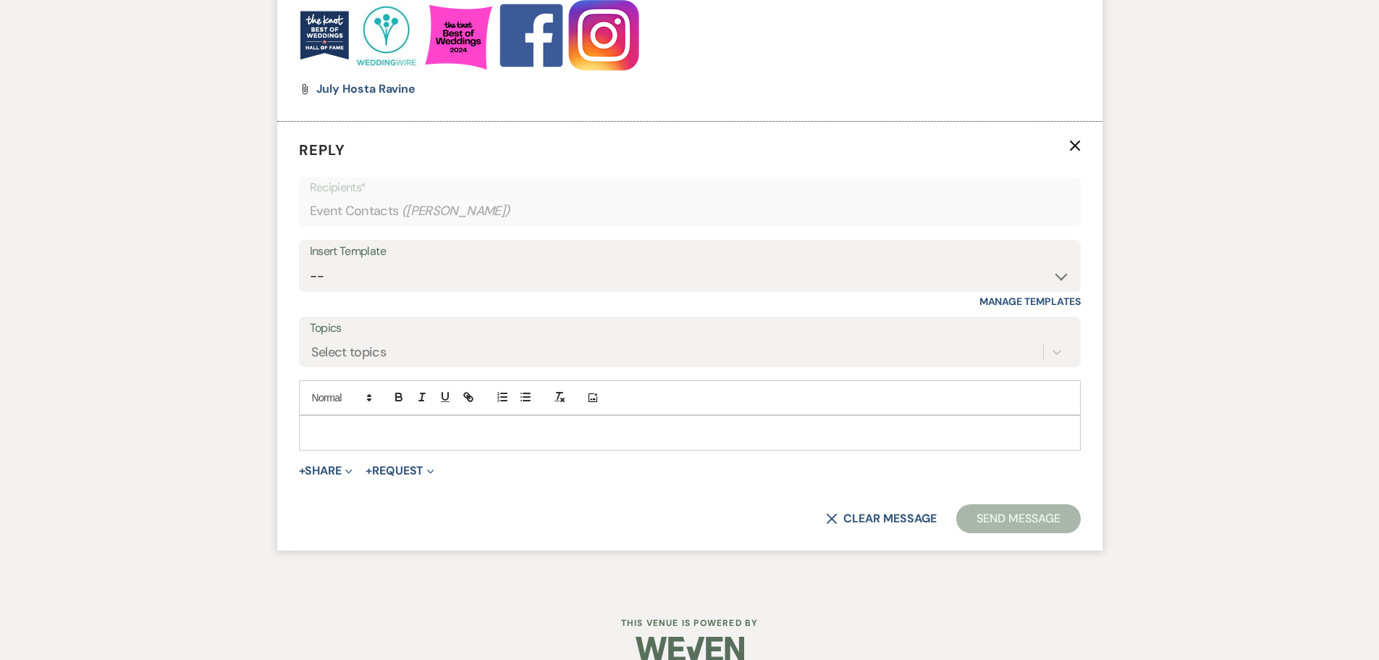
scroll to position [2476, 0]
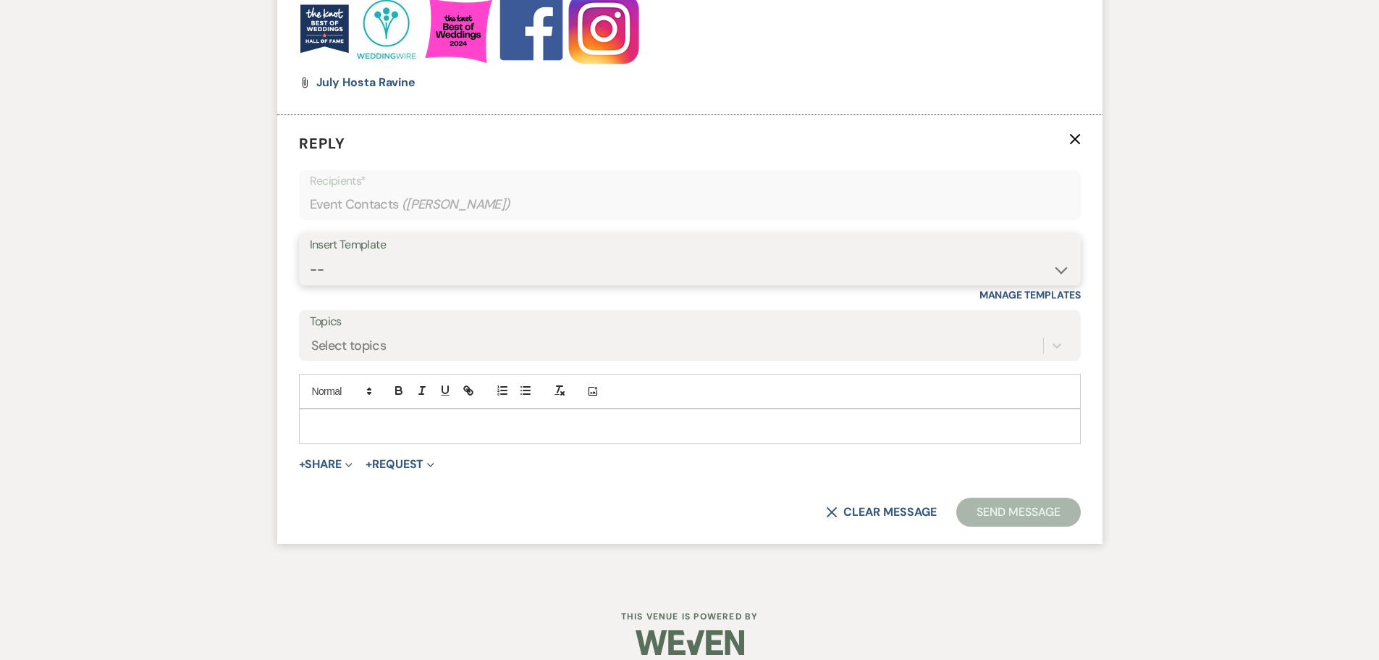
click at [337, 266] on select "-- Copy of Initial Inquiry Response [DATE] Inquiry Response [PERSON_NAME] Copy …" at bounding box center [690, 270] width 760 height 28
select select "3969"
click at [310, 256] on select "-- Copy of Initial Inquiry Response [DATE] Inquiry Response [PERSON_NAME] Copy …" at bounding box center [690, 270] width 760 height 28
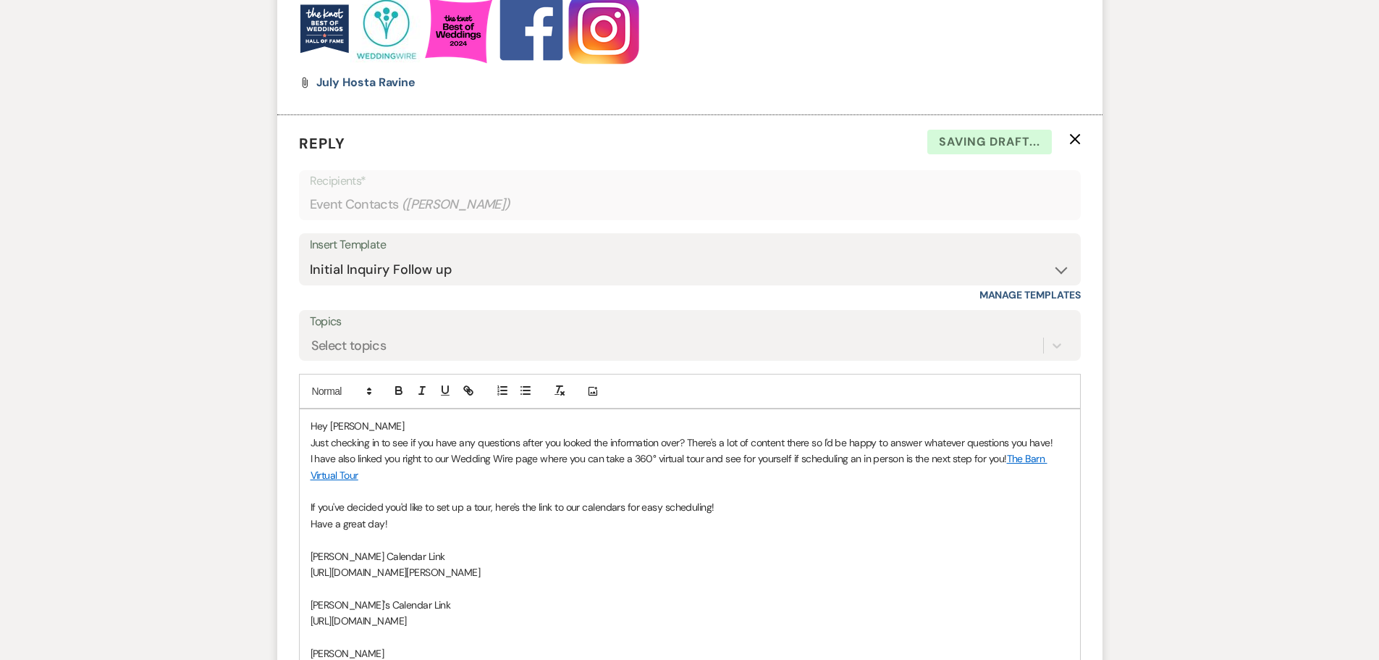
click at [363, 432] on p "Hey [PERSON_NAME]" at bounding box center [690, 426] width 759 height 16
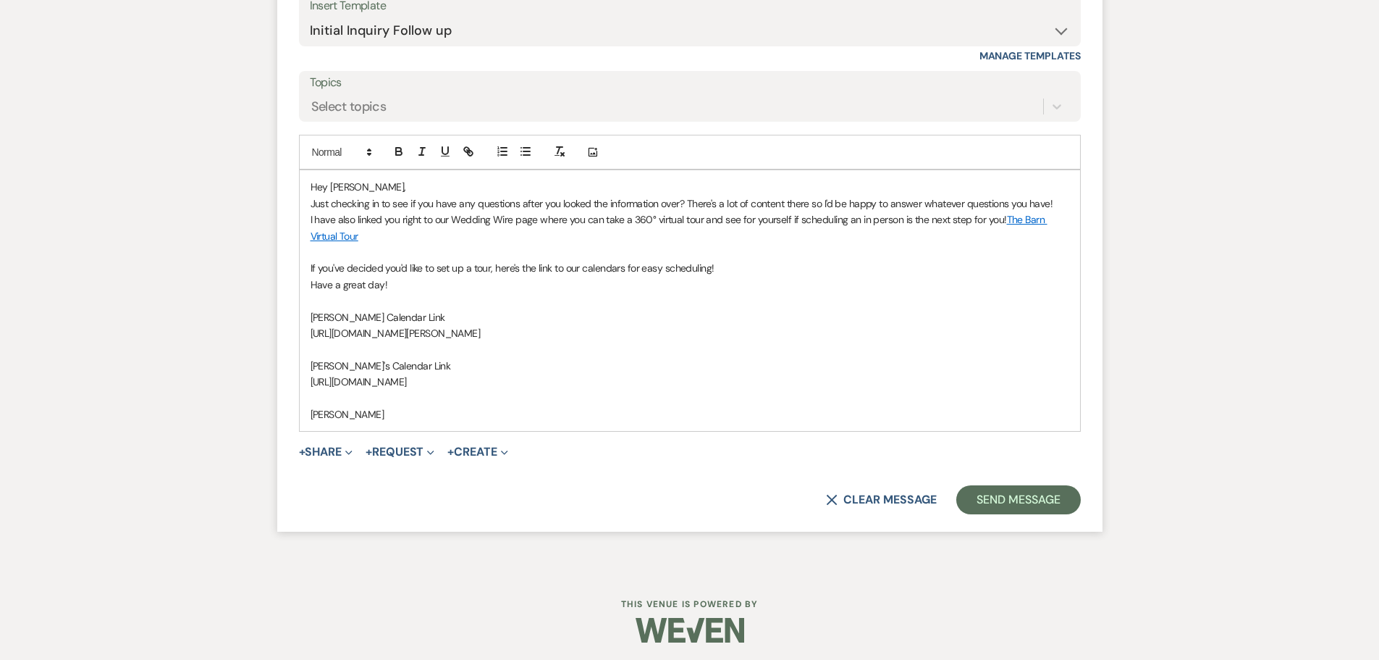
scroll to position [2719, 0]
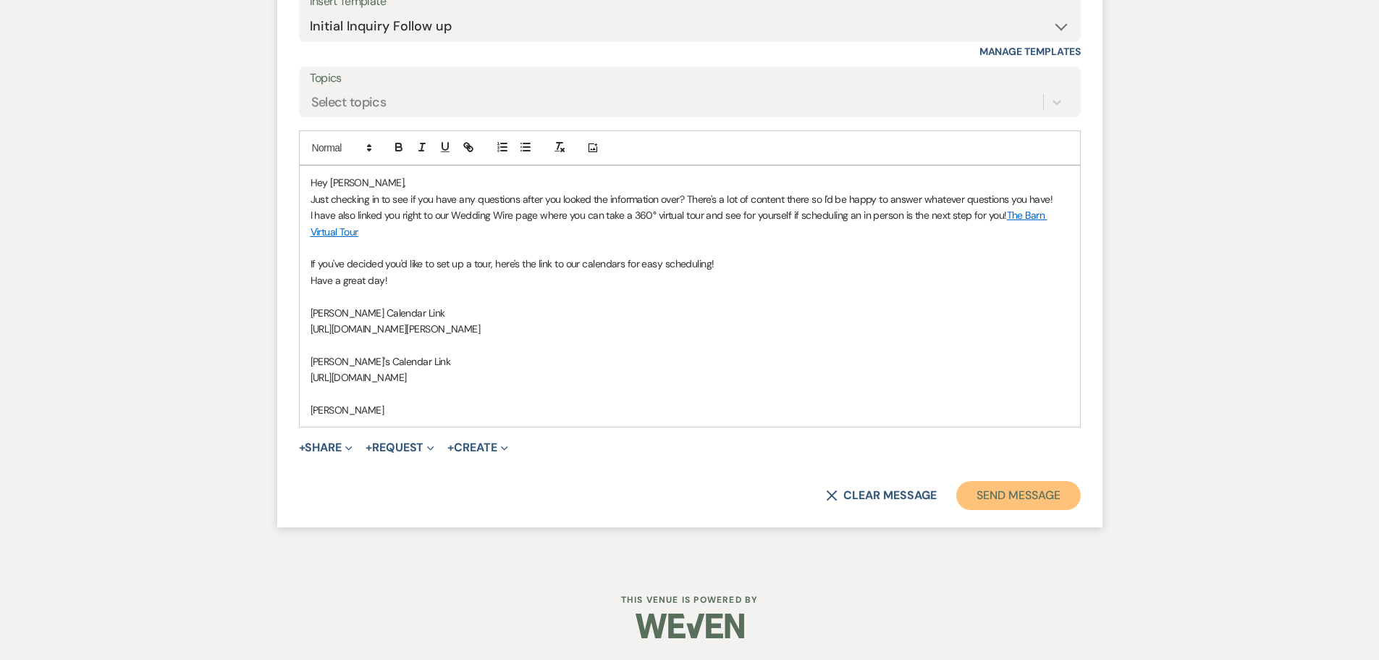
click at [981, 488] on button "Send Message" at bounding box center [1019, 495] width 124 height 29
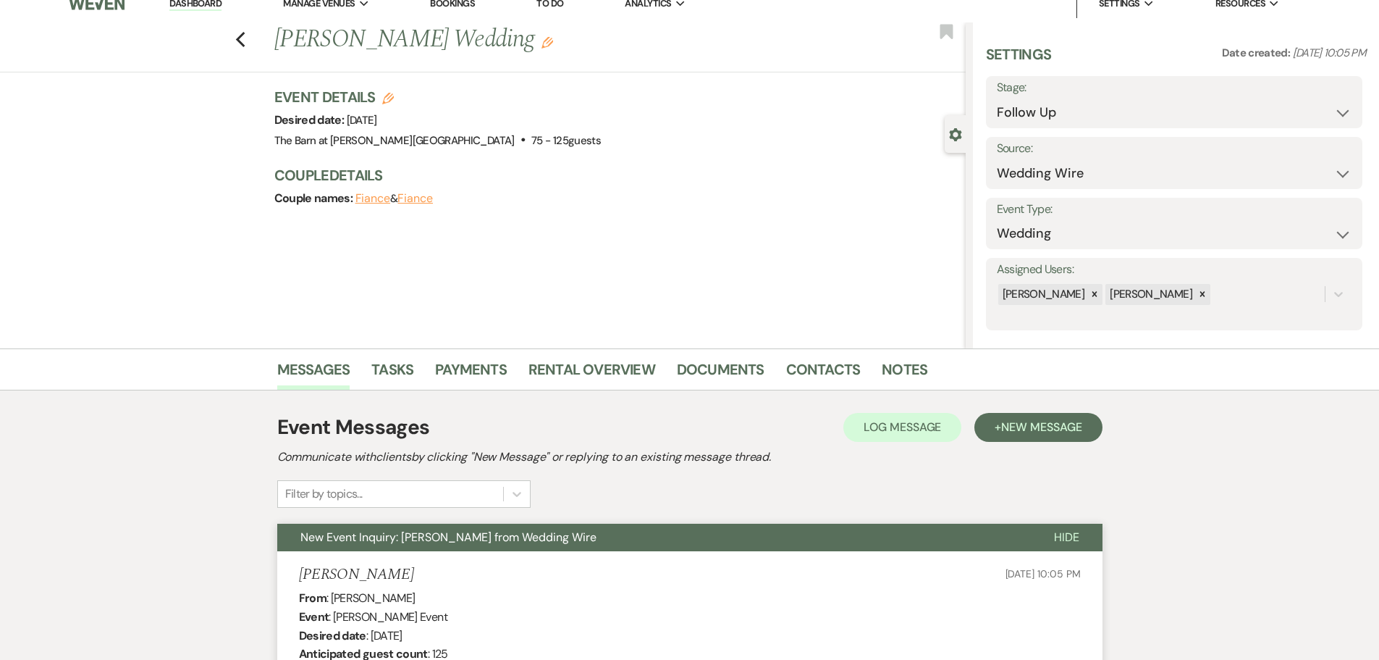
scroll to position [0, 0]
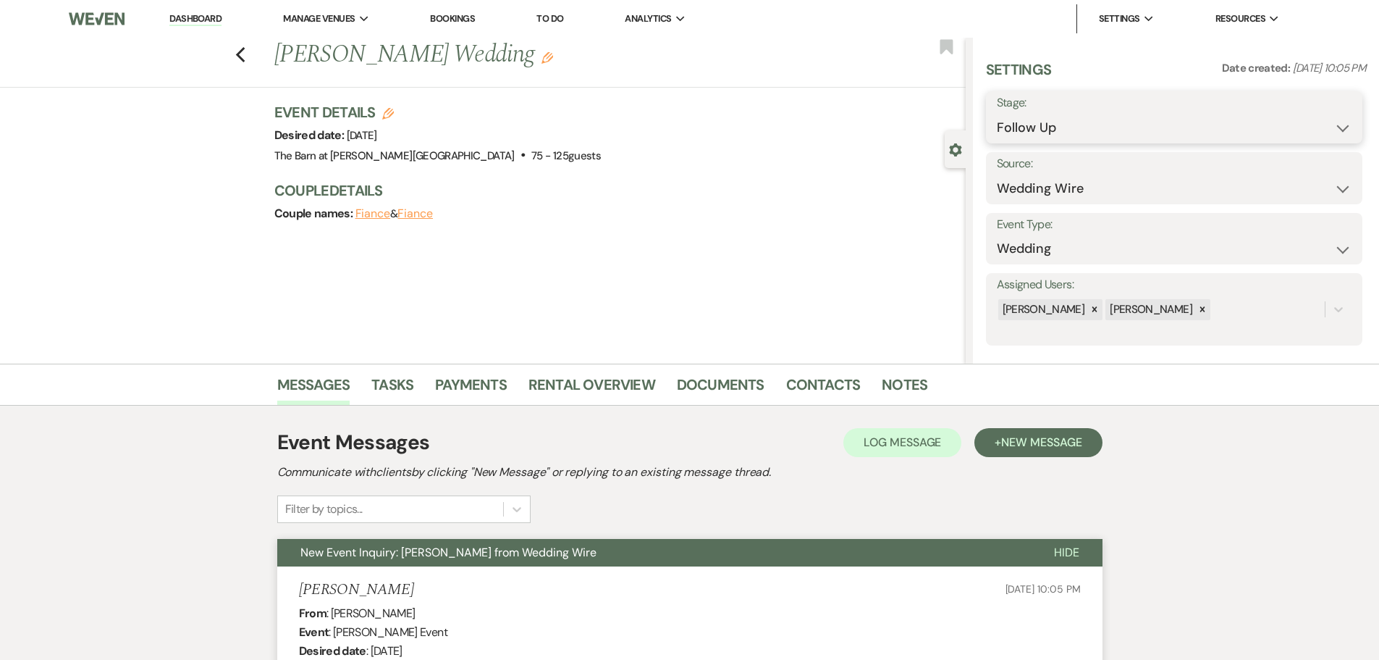
click at [1037, 135] on select "Inquiry Follow Up Tour Requested Tour Confirmed Toured Proposal Sent Booked Lost" at bounding box center [1174, 128] width 355 height 28
select select "6"
click at [997, 114] on select "Inquiry Follow Up Tour Requested Tour Confirmed Toured Proposal Sent Booked Lost" at bounding box center [1174, 128] width 355 height 28
click at [1306, 122] on button "Save" at bounding box center [1322, 117] width 82 height 29
click at [246, 60] on icon "Previous" at bounding box center [240, 54] width 11 height 17
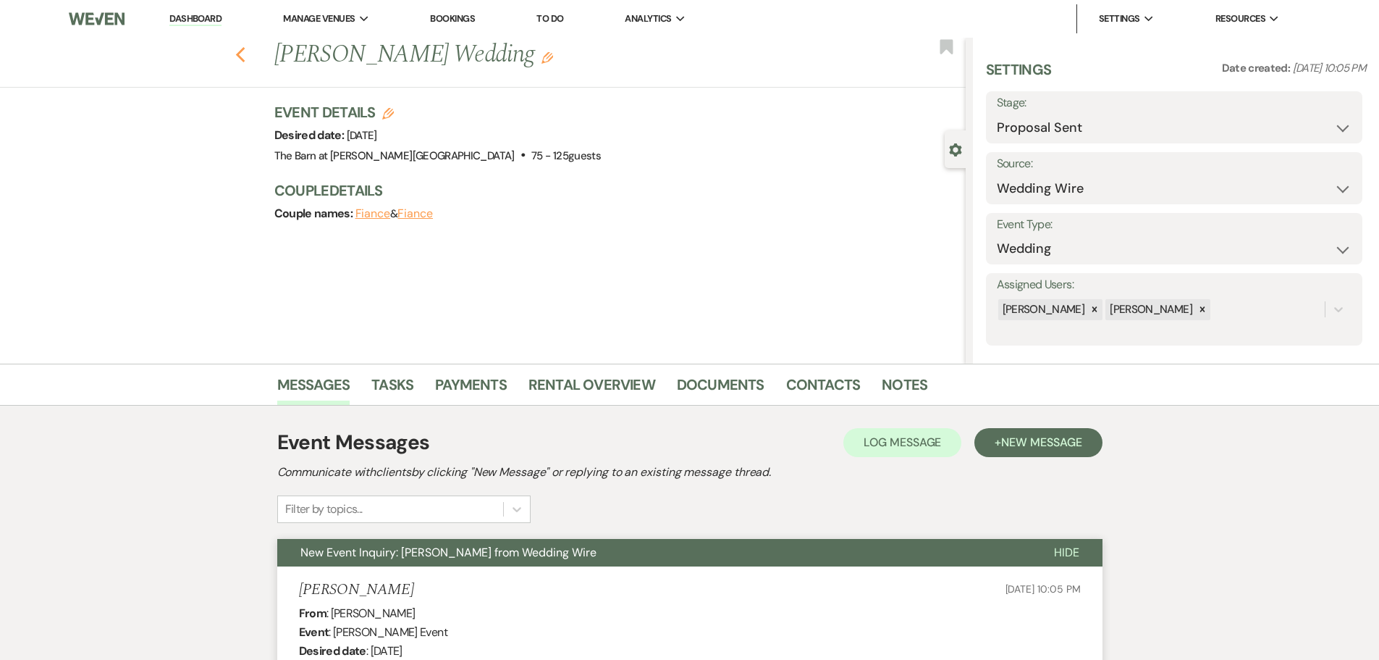
select select "9"
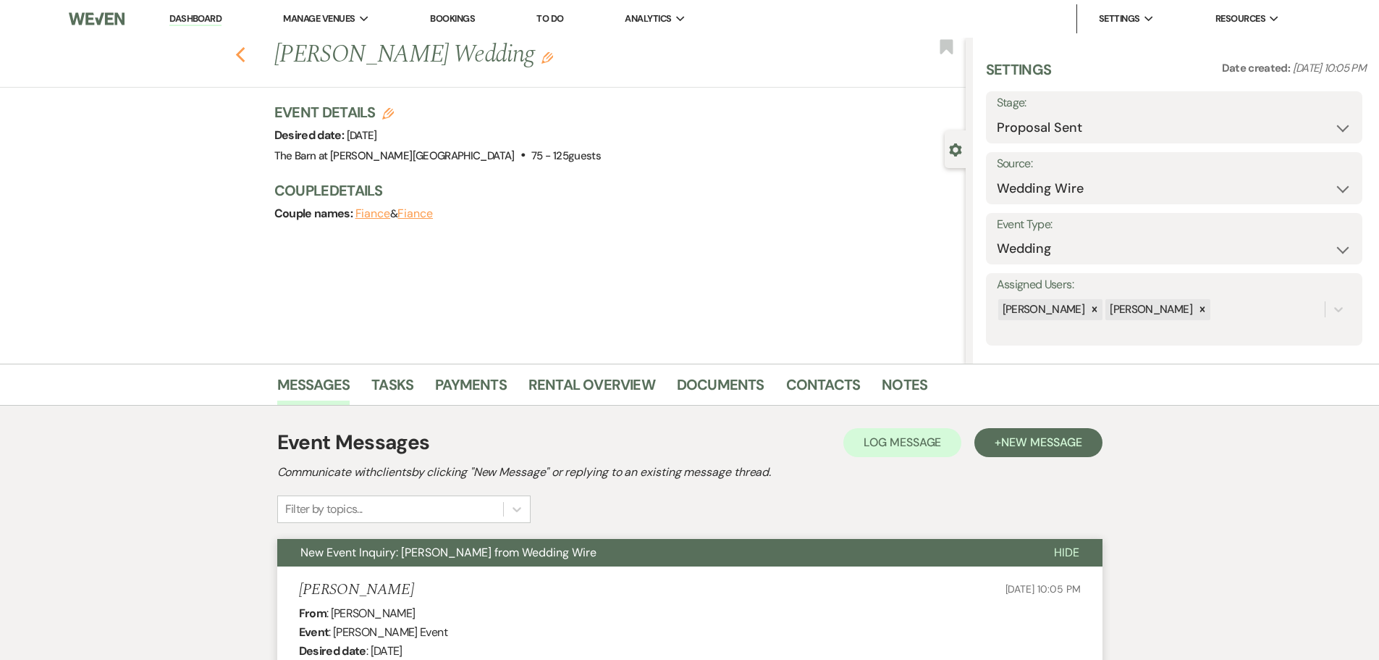
select select "9"
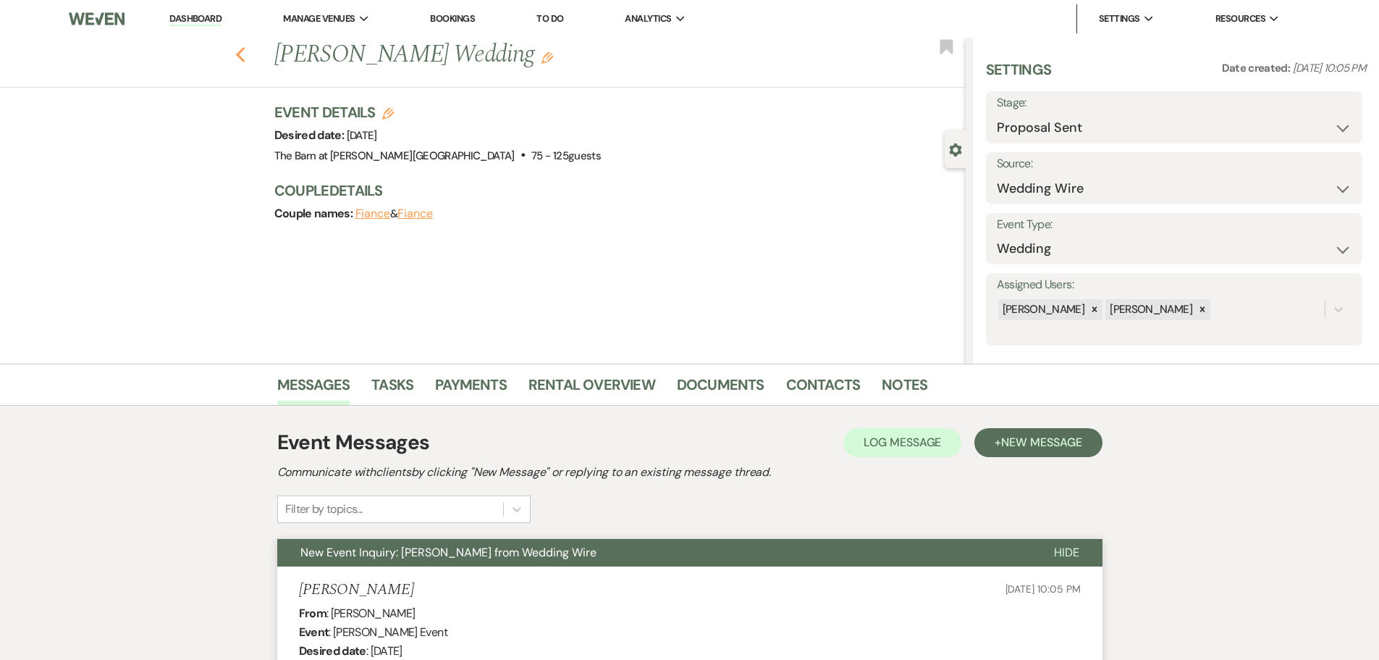
select select "9"
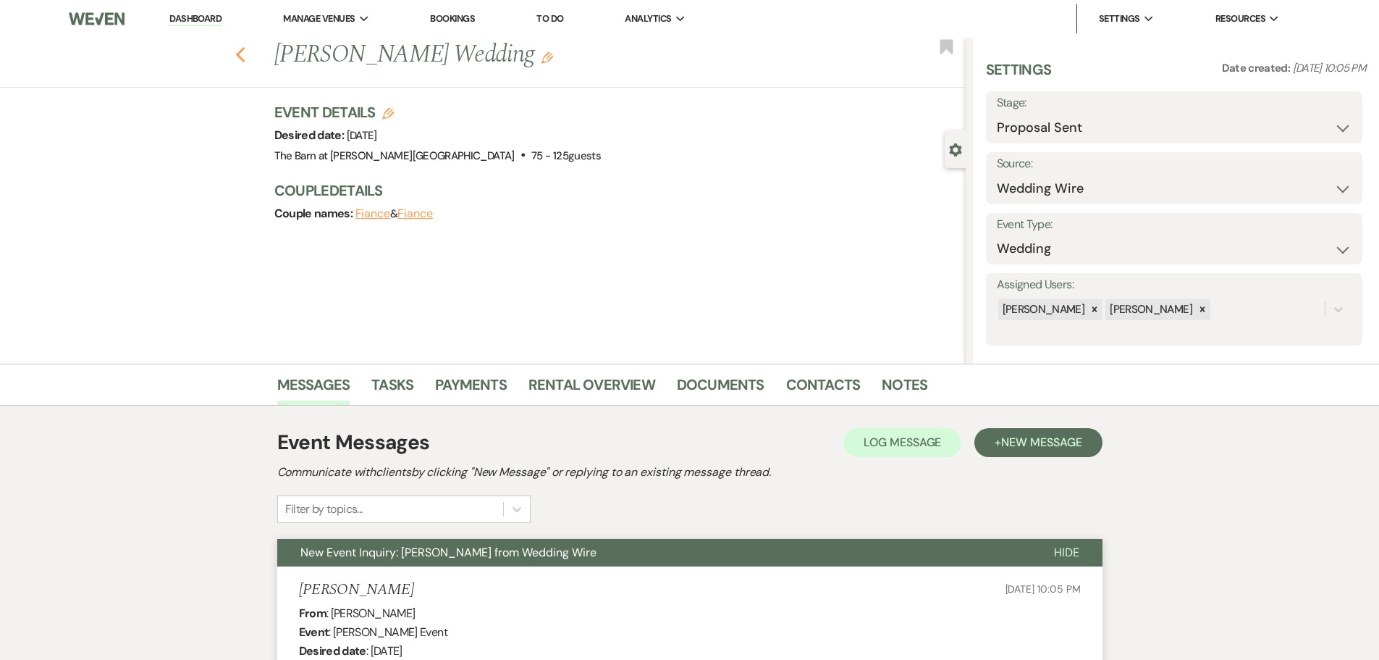
select select "9"
select select "6"
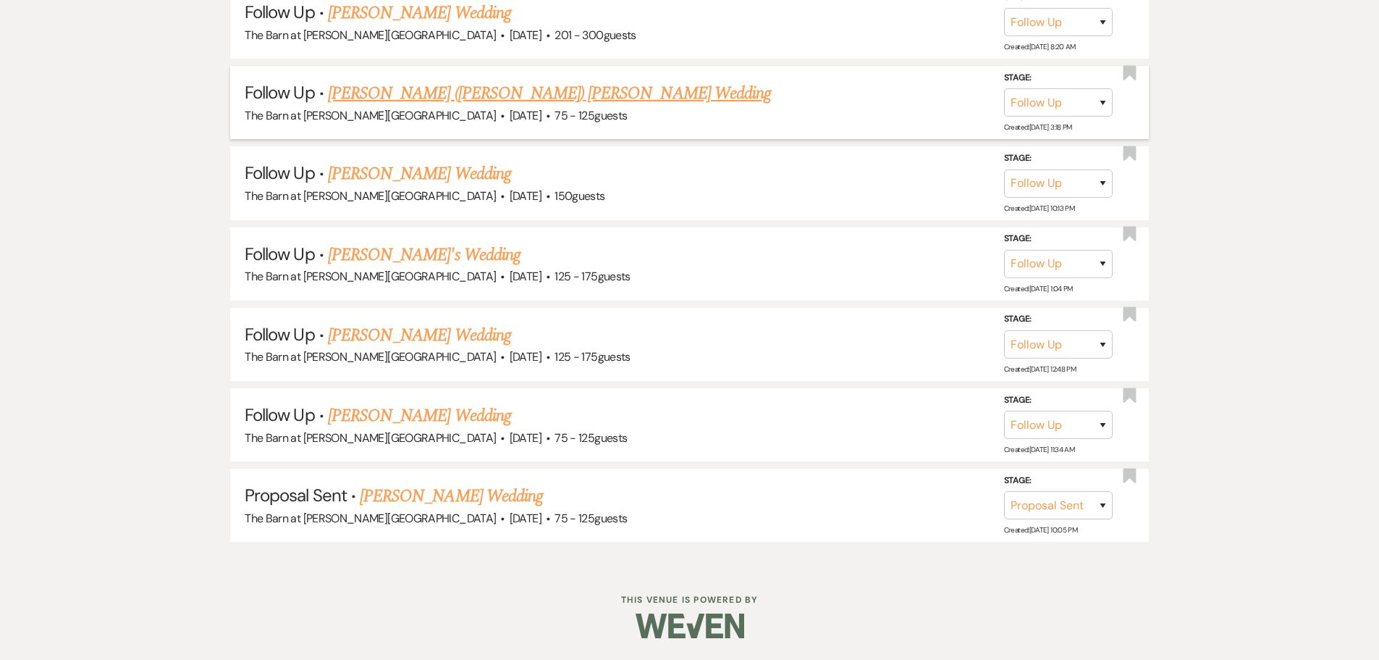
scroll to position [1667, 0]
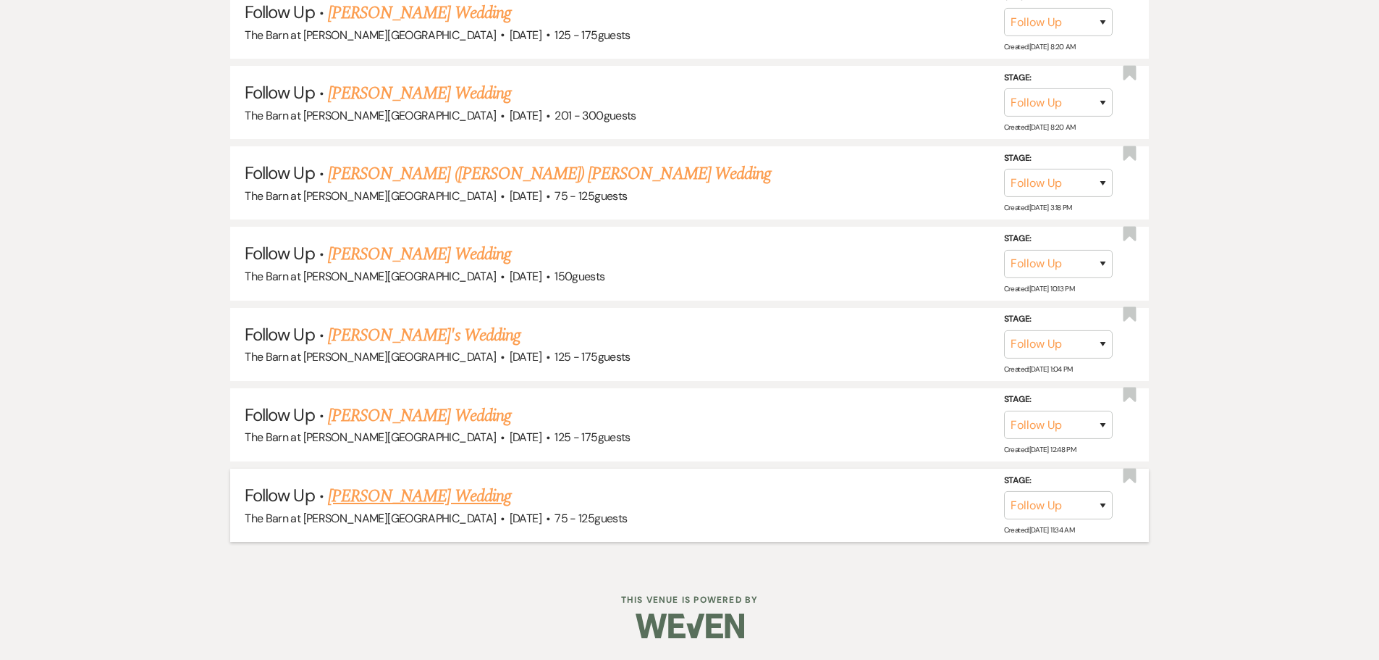
click at [395, 498] on link "[PERSON_NAME] Wedding" at bounding box center [419, 496] width 183 height 26
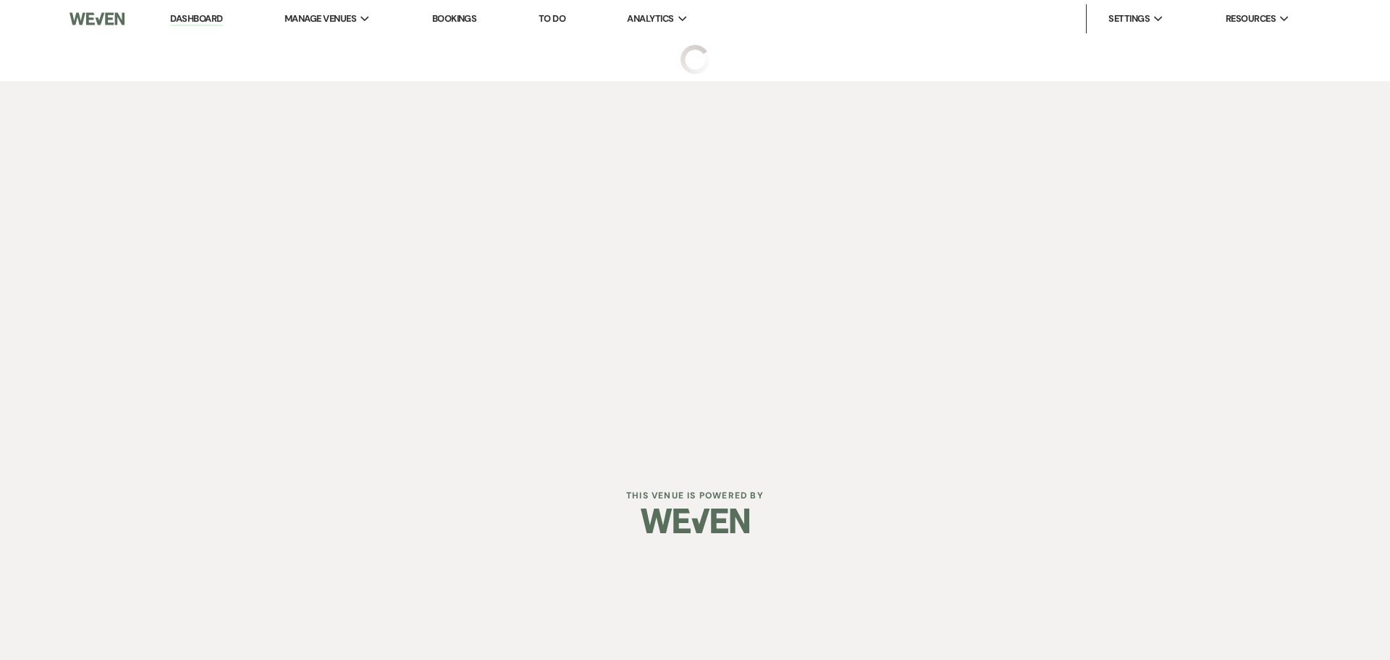
select select "9"
select select "3"
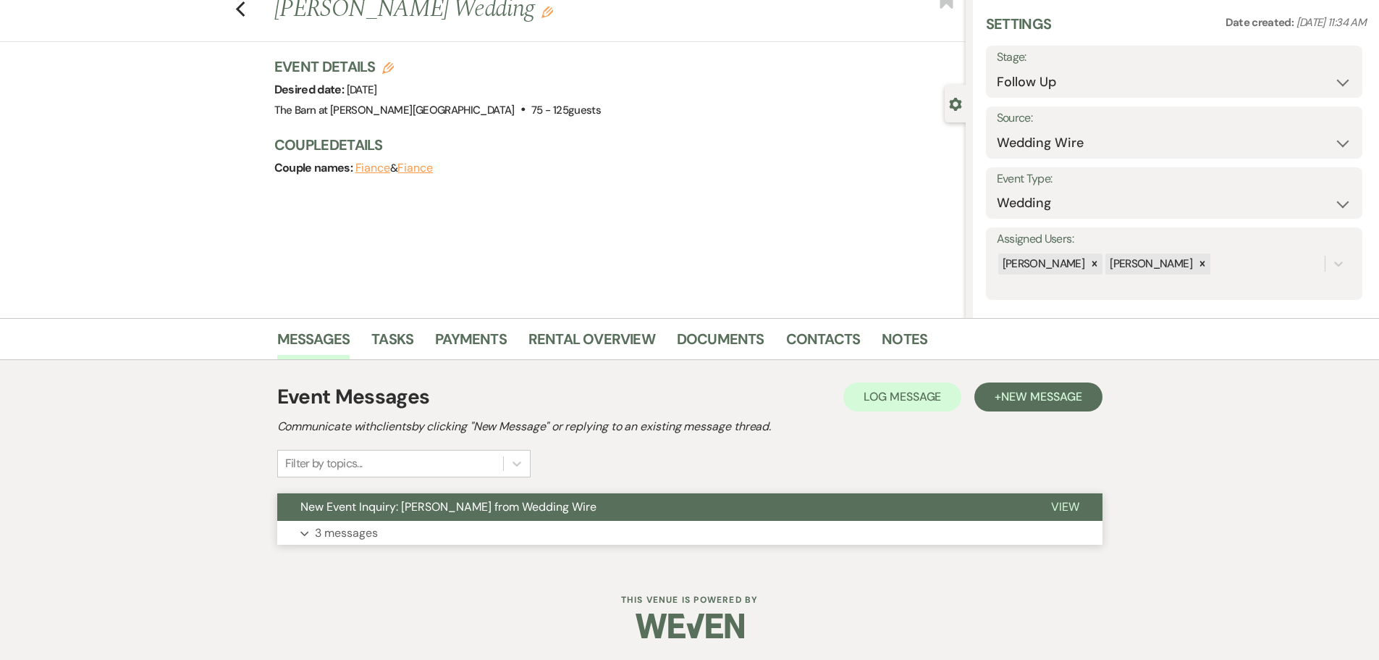
click at [367, 533] on p "3 messages" at bounding box center [346, 533] width 63 height 19
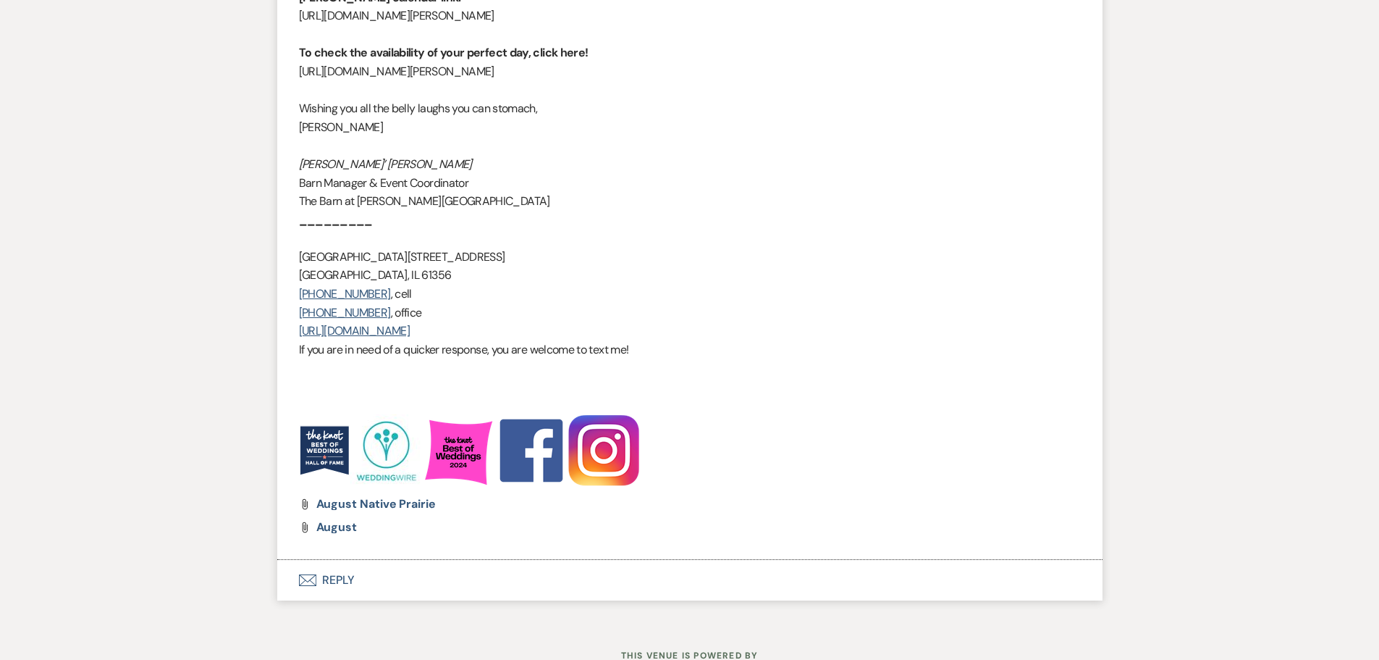
scroll to position [1962, 0]
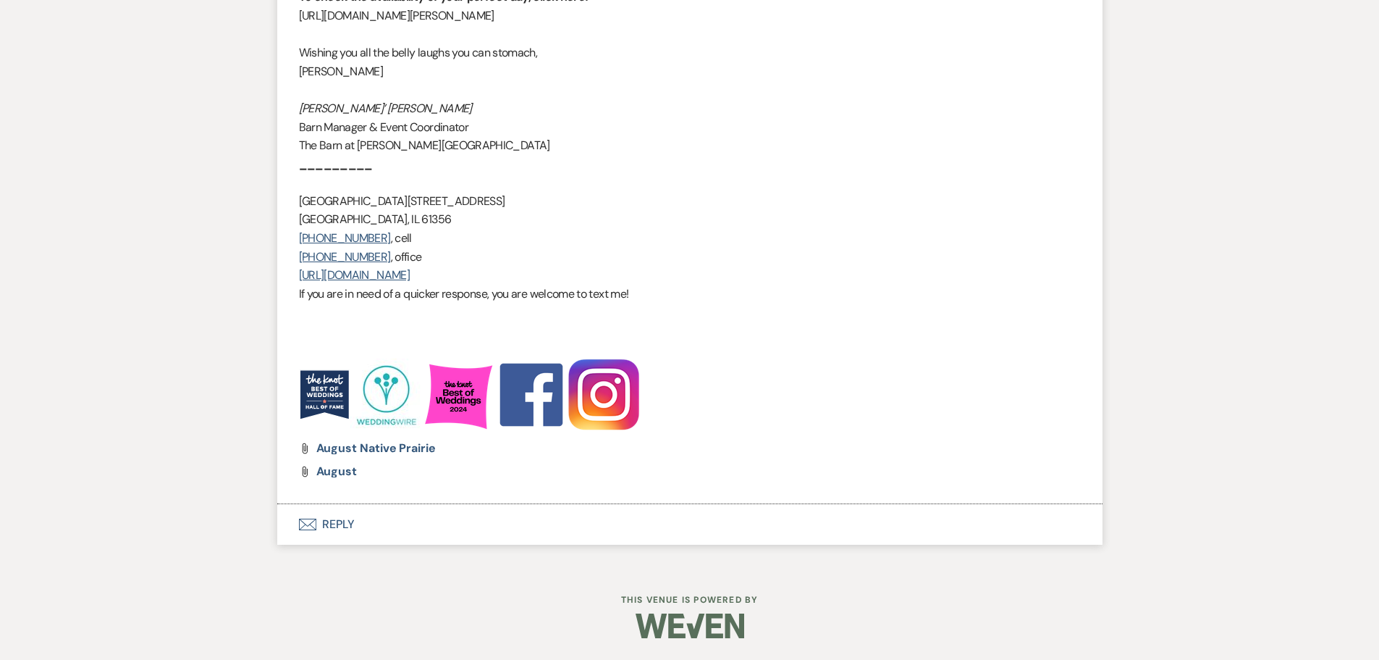
click at [337, 521] on button "Envelope Reply" at bounding box center [690, 524] width 826 height 41
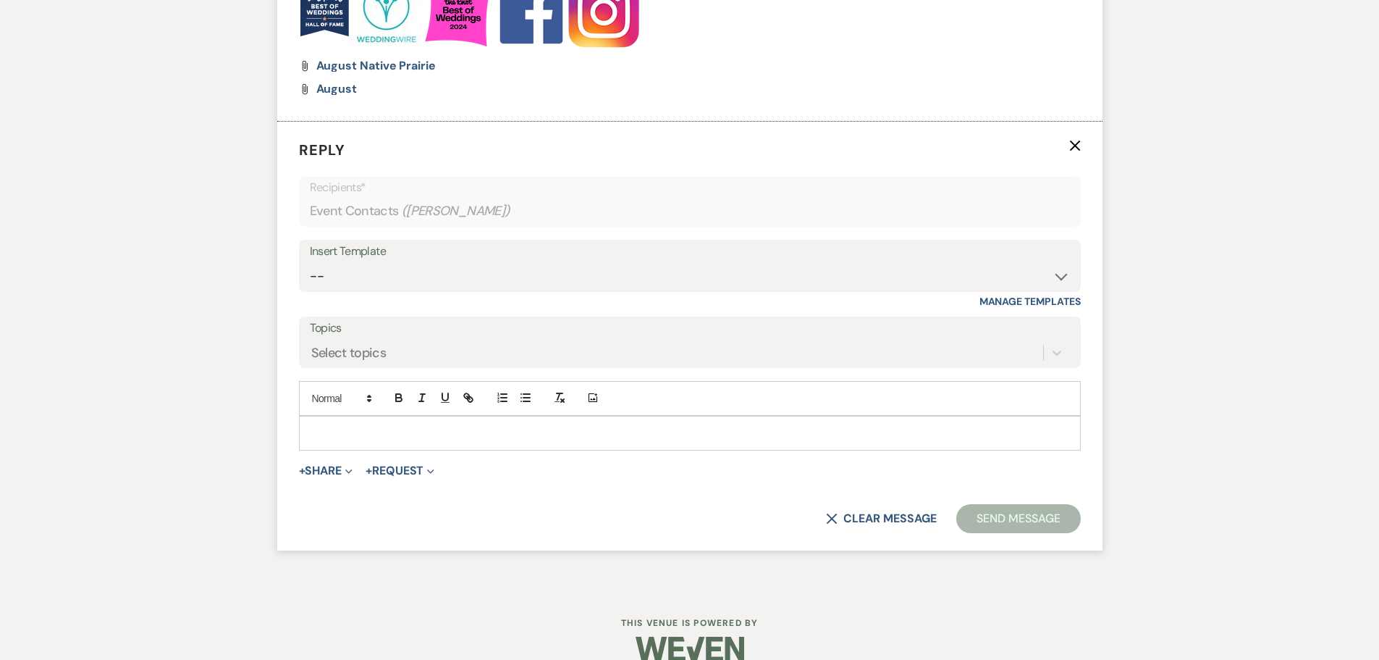
scroll to position [2351, 0]
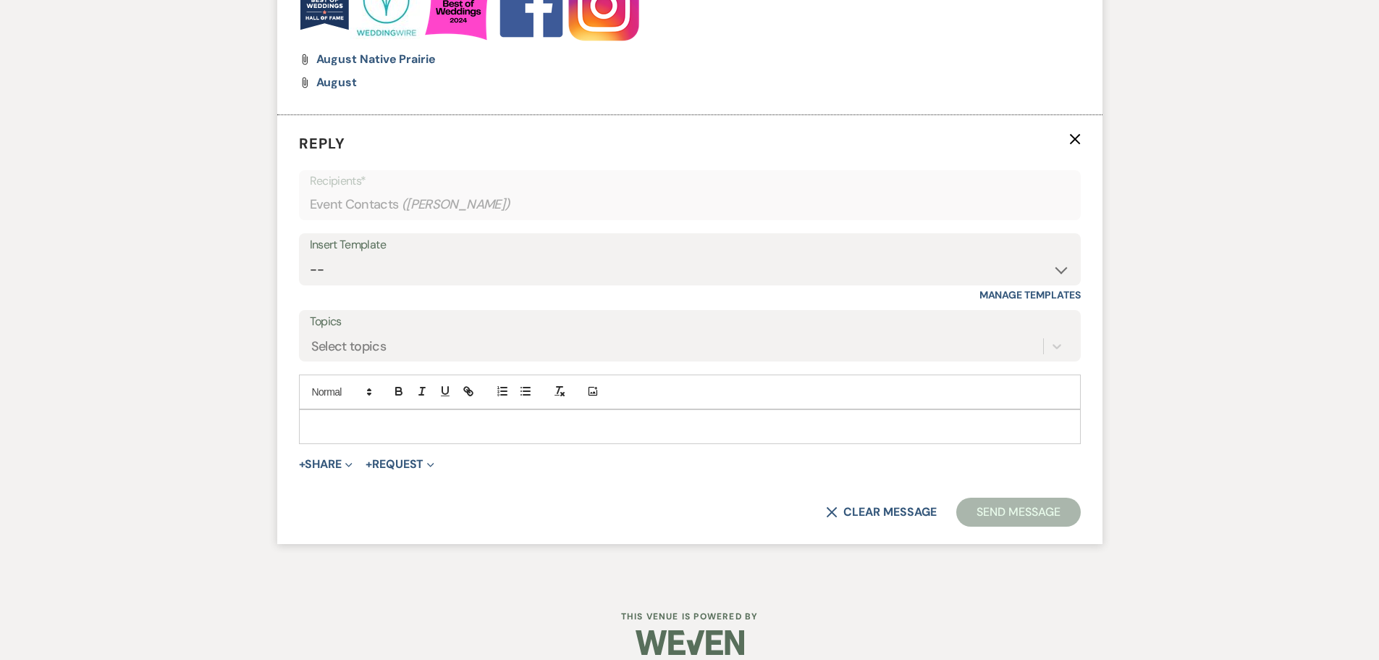
click at [340, 284] on div "Insert Template -- Copy of Initial Inquiry Response [DATE] Inquiry Response [PE…" at bounding box center [690, 259] width 782 height 52
click at [343, 270] on select "-- Copy of Initial Inquiry Response [DATE] Inquiry Response [PERSON_NAME] Copy …" at bounding box center [690, 270] width 760 height 28
click at [310, 256] on select "-- Copy of Initial Inquiry Response [DATE] Inquiry Response [PERSON_NAME] Copy …" at bounding box center [690, 270] width 760 height 28
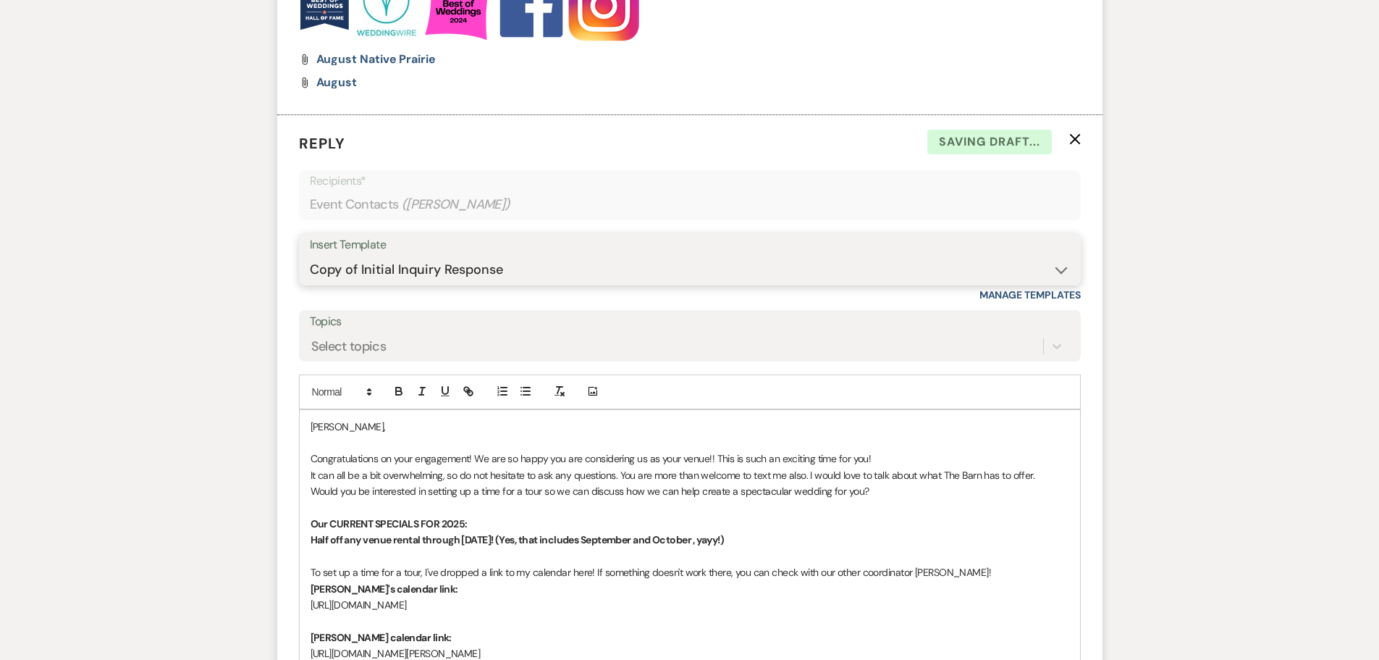
click at [343, 273] on select "-- Copy of Initial Inquiry Response [DATE] Inquiry Response [PERSON_NAME] Copy …" at bounding box center [690, 270] width 760 height 28
select select "3969"
click at [310, 256] on select "-- Copy of Initial Inquiry Response [DATE] Inquiry Response [PERSON_NAME] Copy …" at bounding box center [690, 270] width 760 height 28
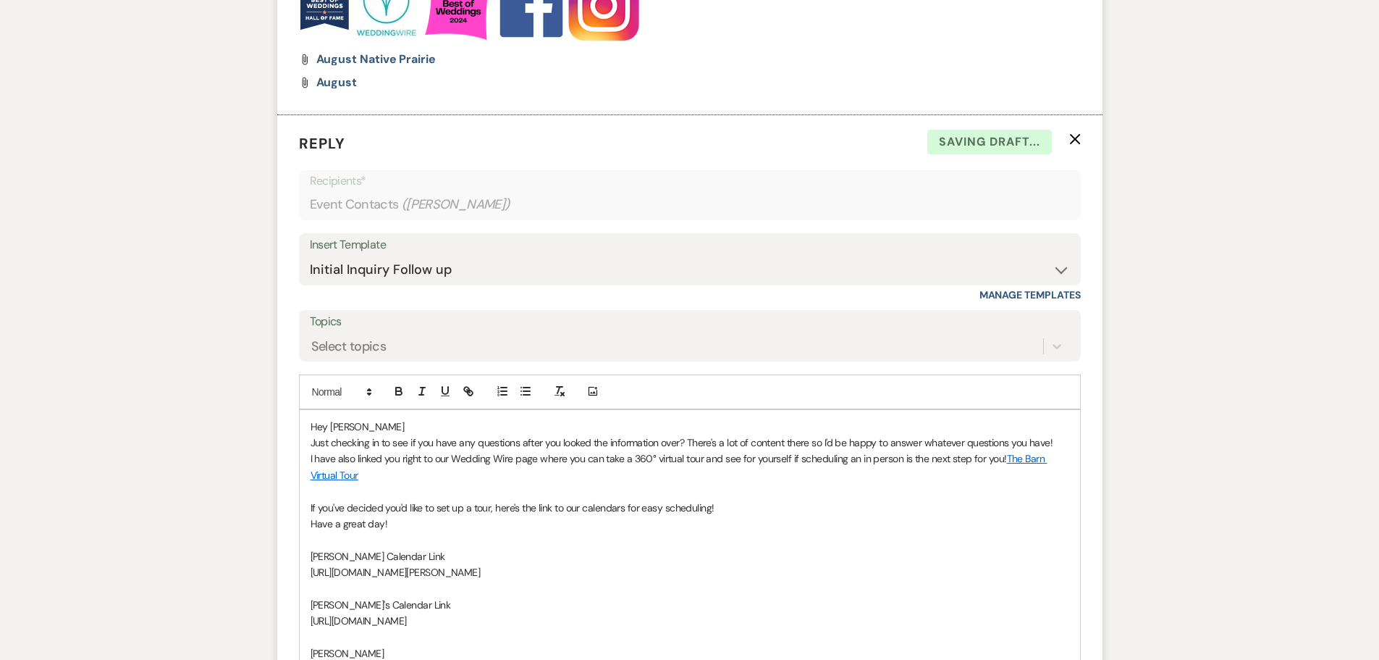
click at [365, 434] on p "Just checking in to see if you have any questions after you looked the informat…" at bounding box center [690, 442] width 759 height 16
click at [365, 424] on p "Hey [PERSON_NAME]" at bounding box center [690, 427] width 759 height 16
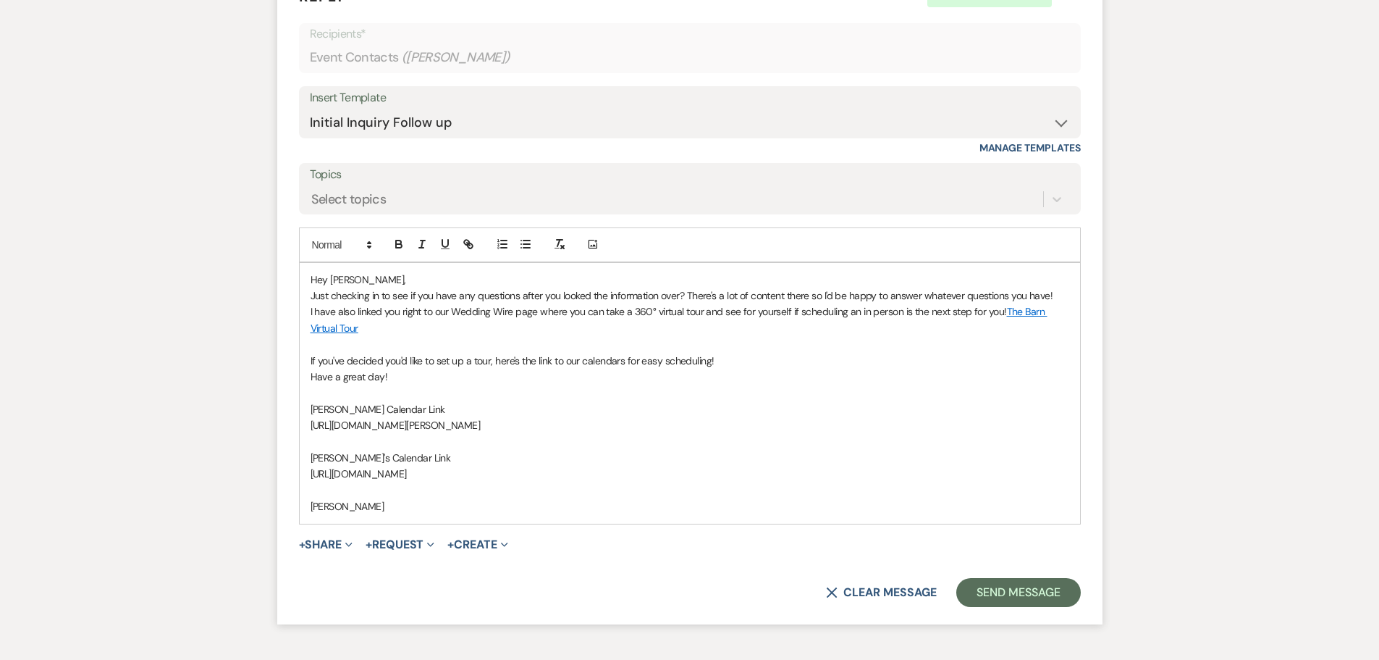
scroll to position [2594, 0]
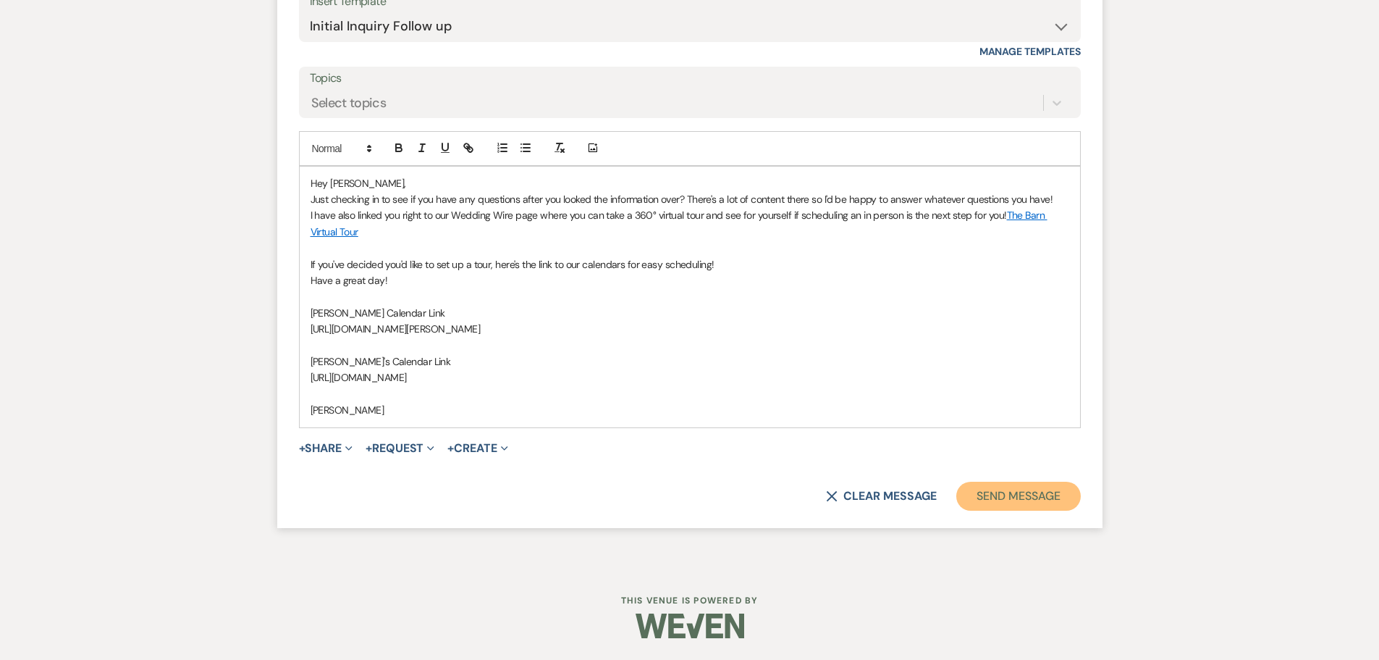
click at [982, 508] on button "Send Message" at bounding box center [1019, 496] width 124 height 29
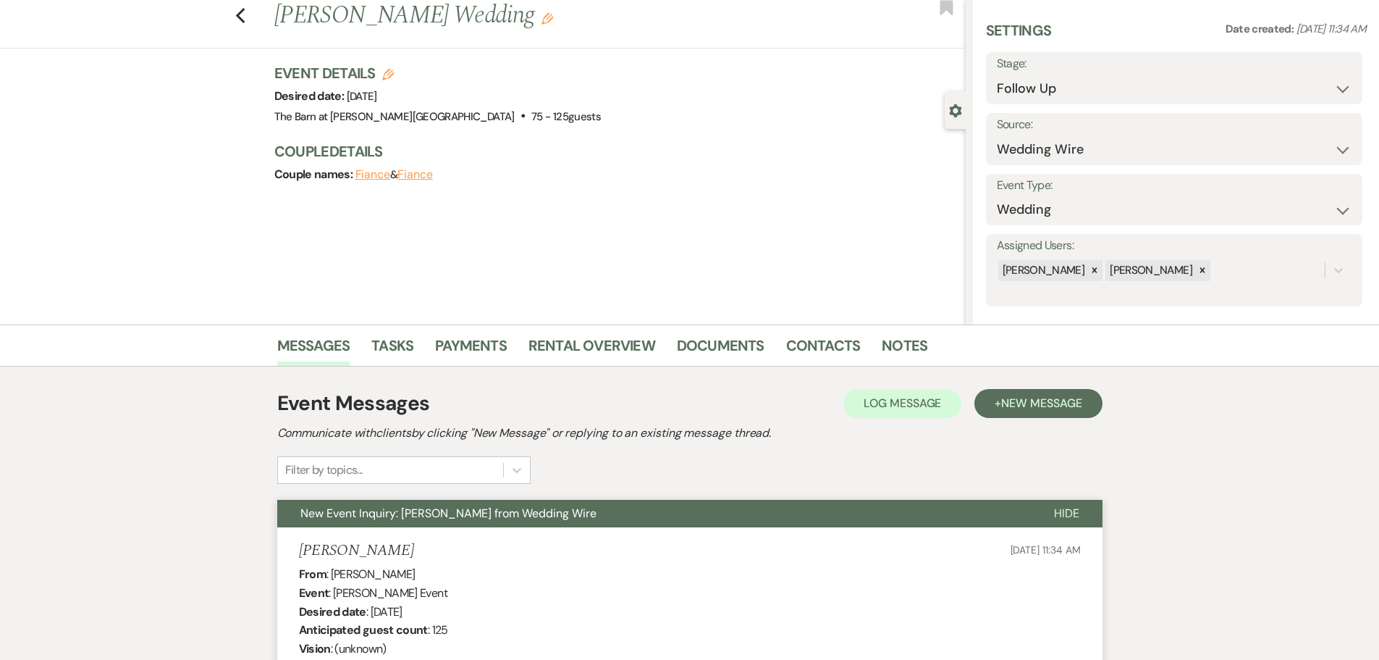
scroll to position [0, 0]
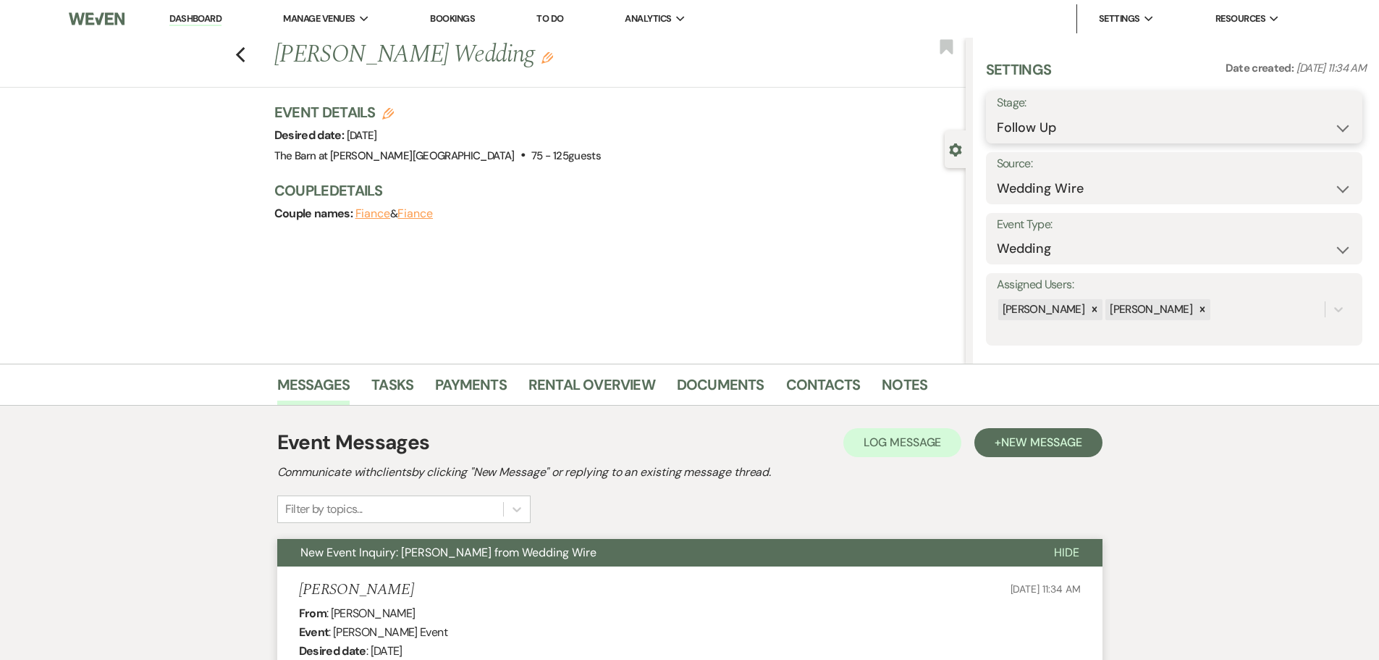
click at [1049, 128] on select "Inquiry Follow Up Tour Requested Tour Confirmed Toured Proposal Sent Booked Lost" at bounding box center [1174, 128] width 355 height 28
select select "6"
click at [997, 114] on select "Inquiry Follow Up Tour Requested Tour Confirmed Toured Proposal Sent Booked Lost" at bounding box center [1174, 128] width 355 height 28
click at [1304, 117] on button "Save" at bounding box center [1322, 117] width 82 height 29
click at [246, 59] on icon "Previous" at bounding box center [240, 54] width 11 height 17
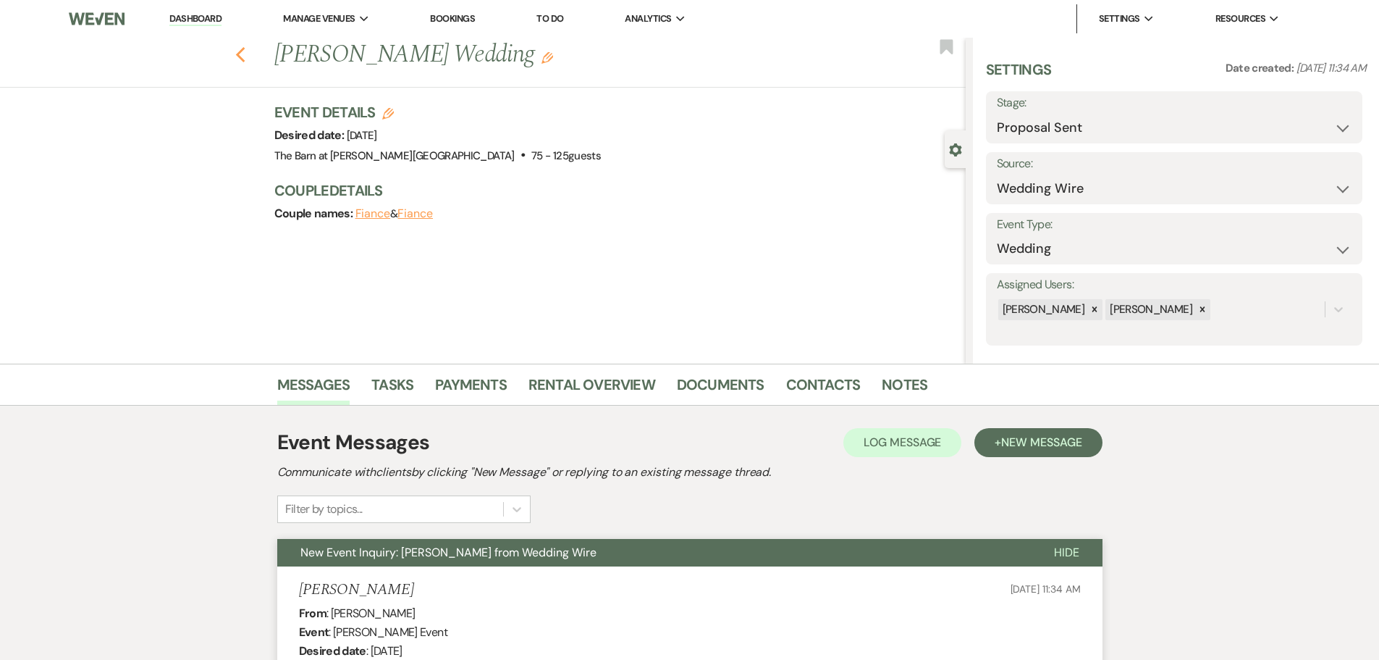
select select "9"
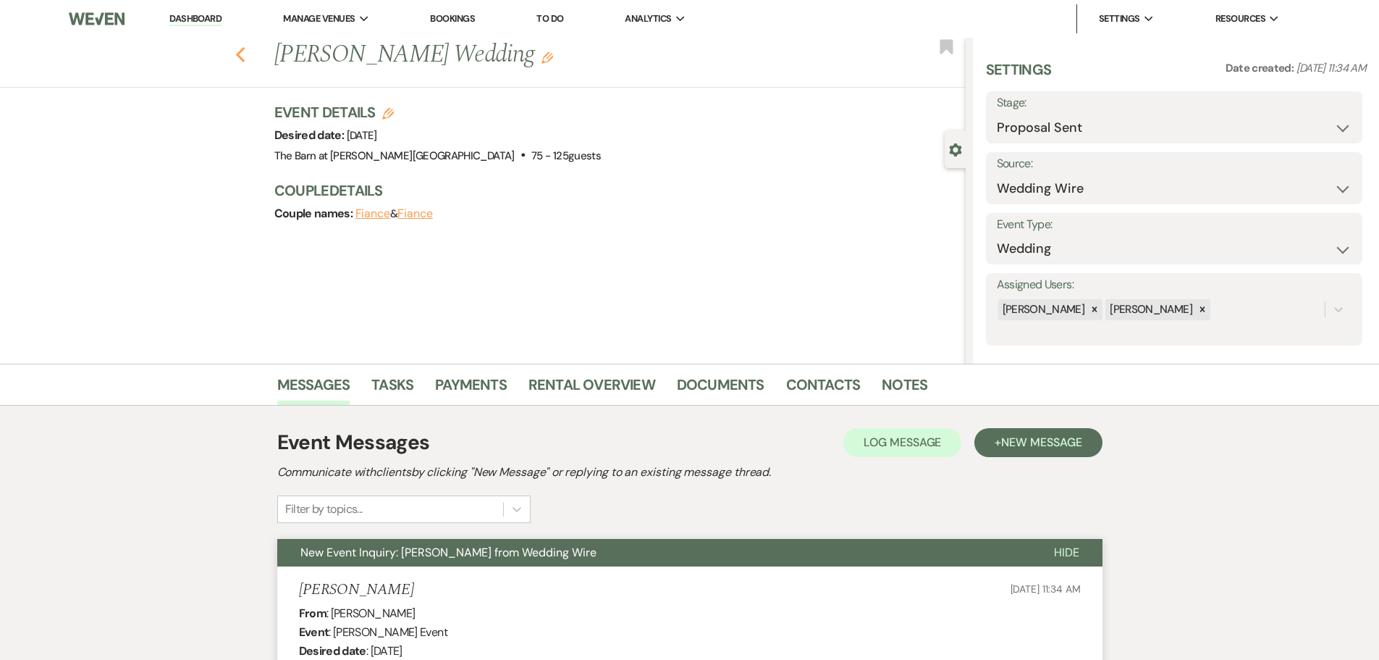
select select "9"
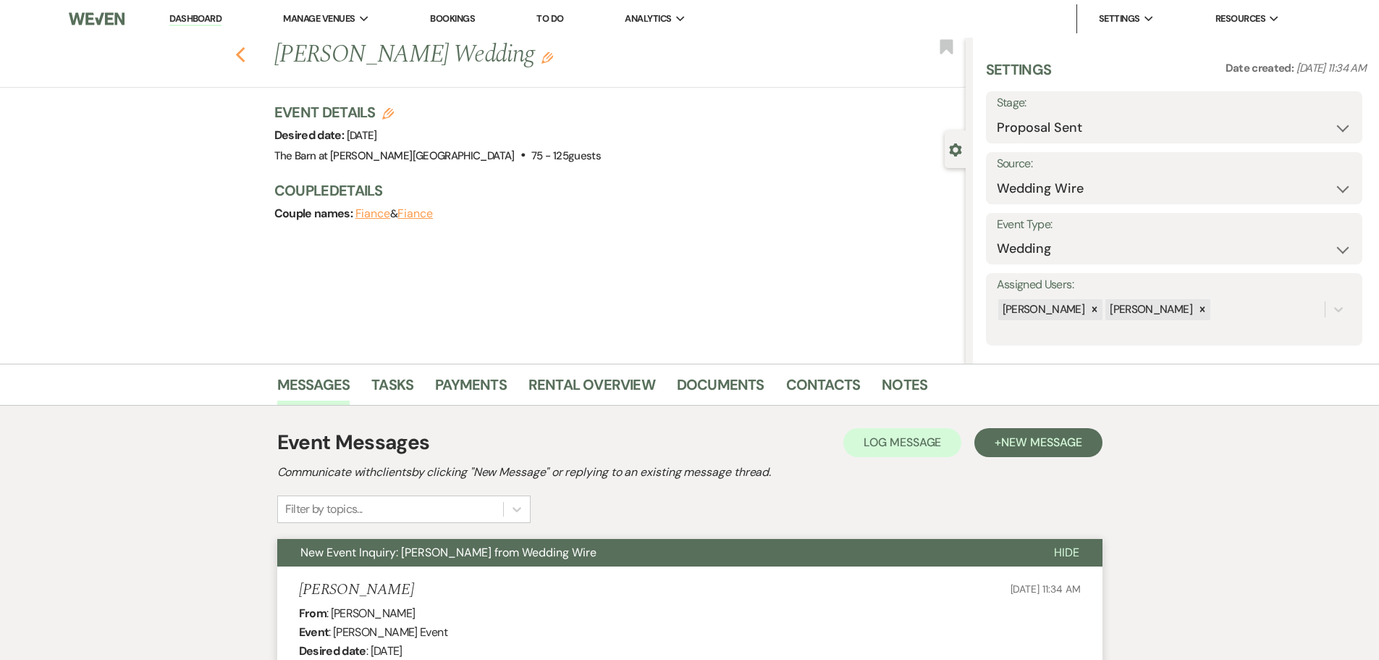
select select "9"
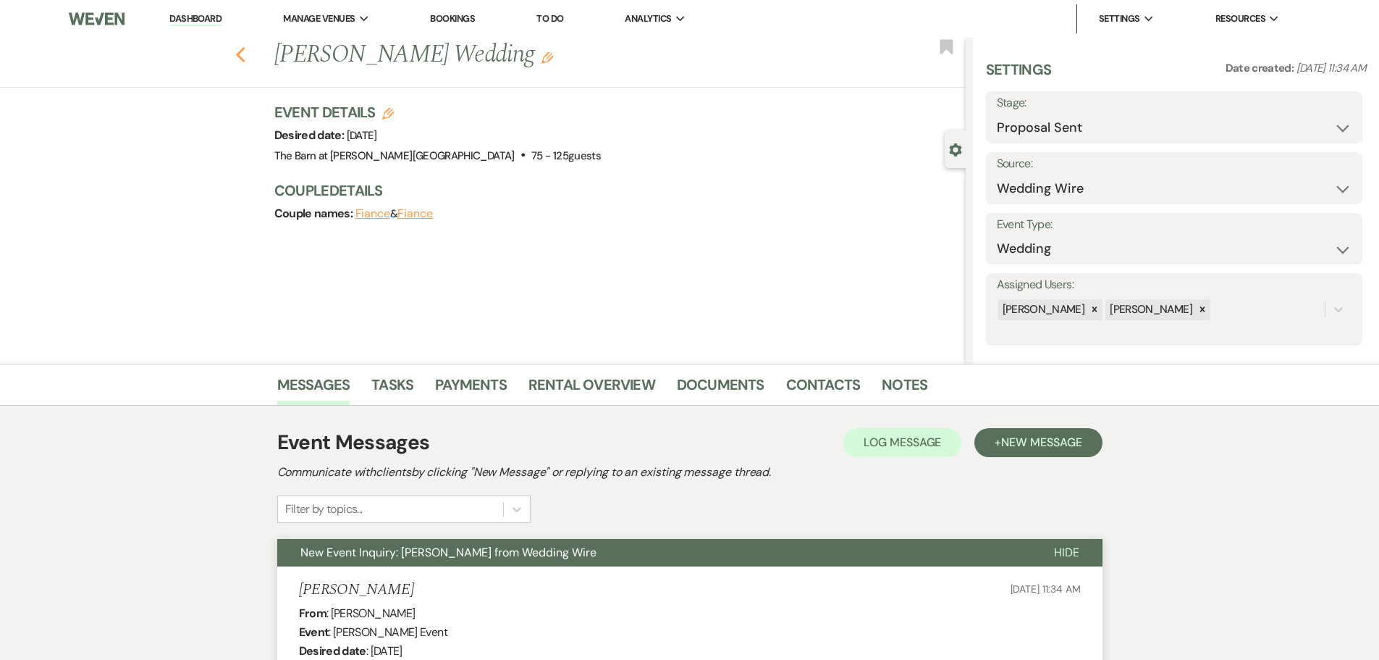
select select "9"
select select "6"
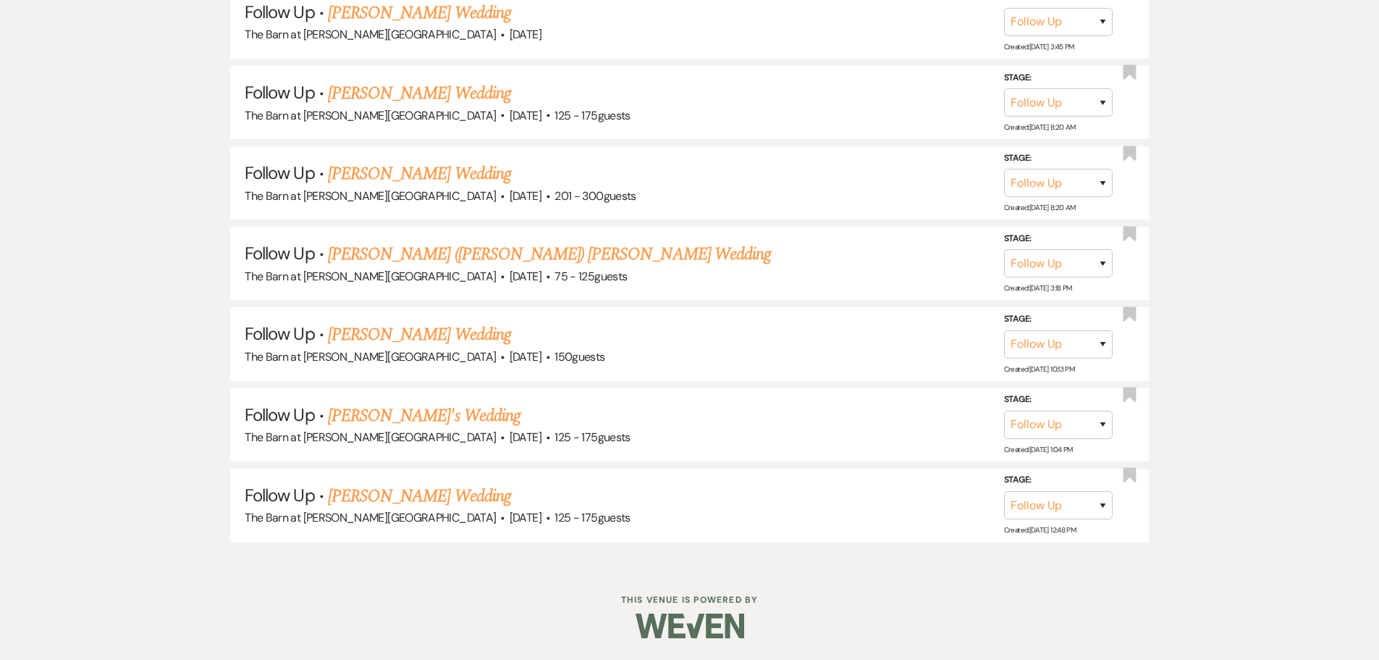
scroll to position [1587, 0]
click at [409, 496] on link "[PERSON_NAME] Wedding" at bounding box center [419, 496] width 183 height 26
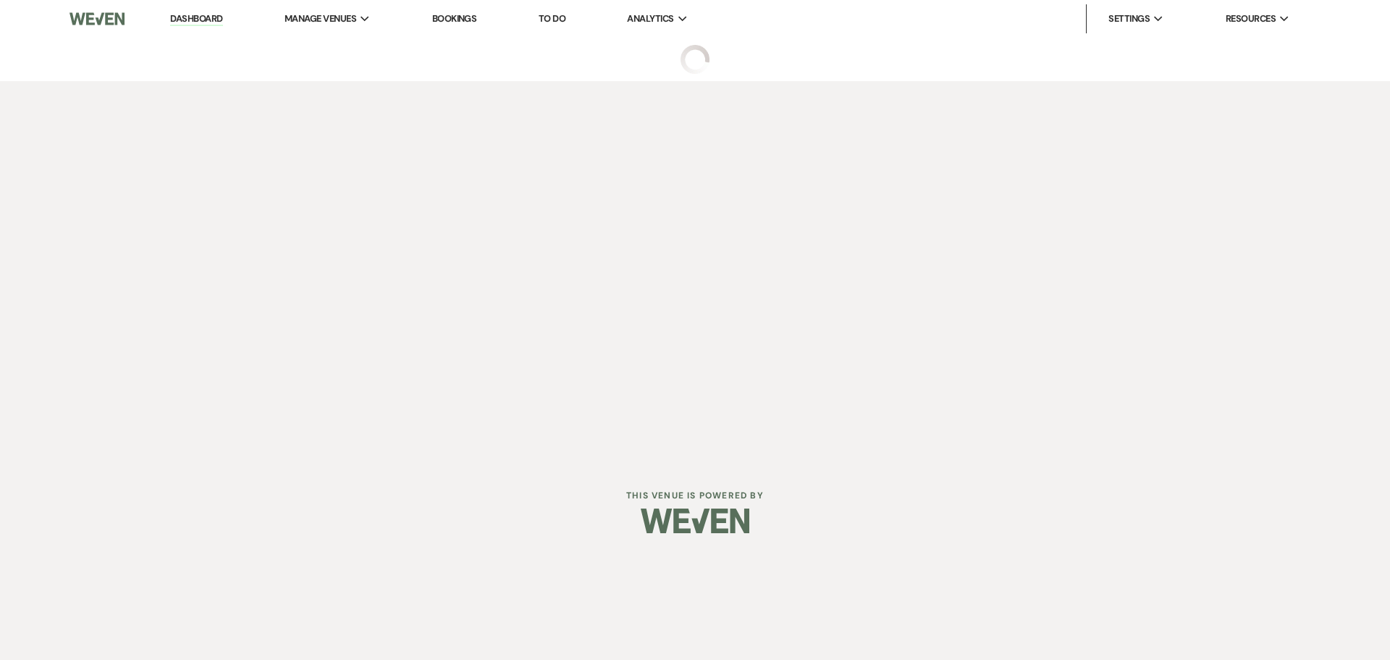
select select "9"
select select "3"
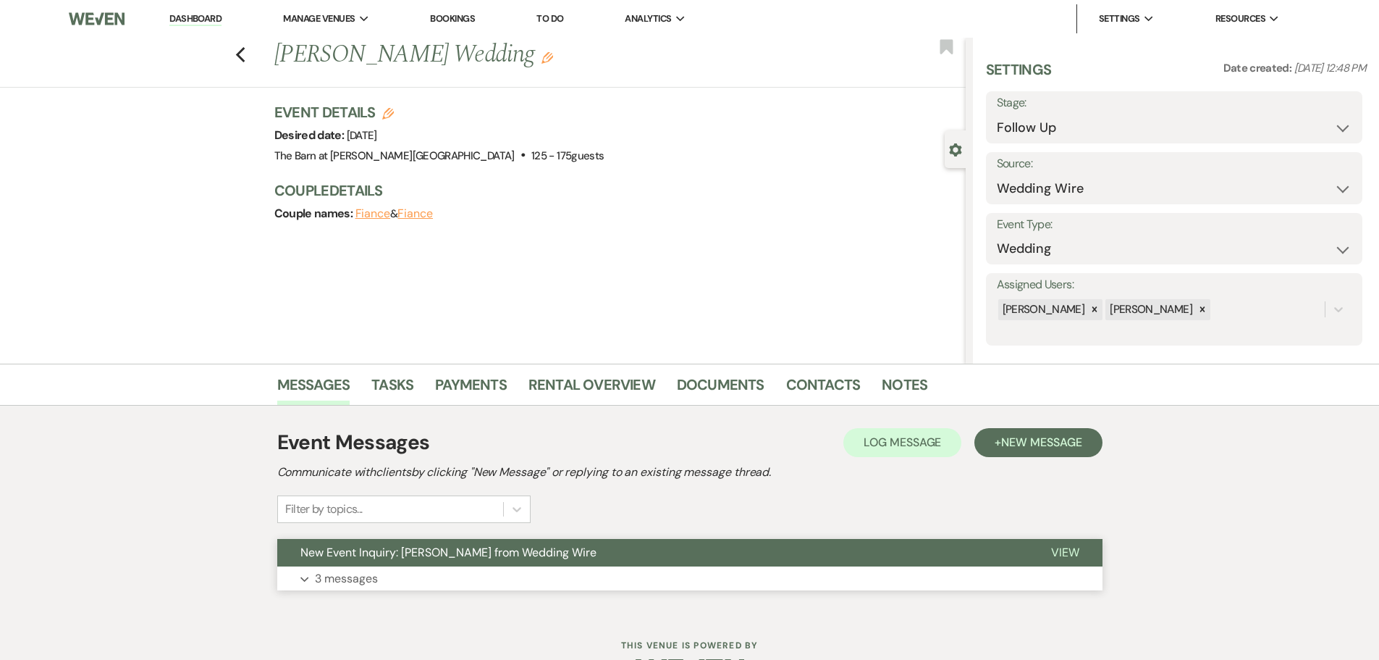
click at [374, 580] on p "3 messages" at bounding box center [346, 578] width 63 height 19
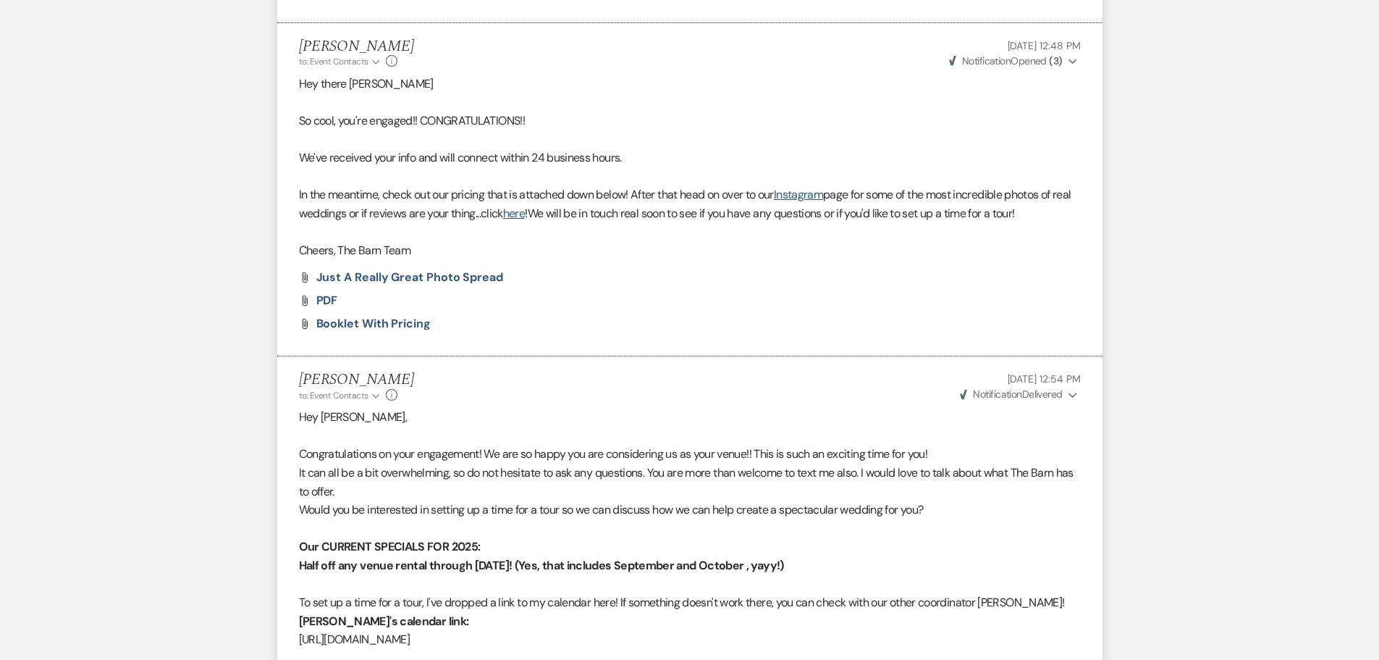
scroll to position [1231, 0]
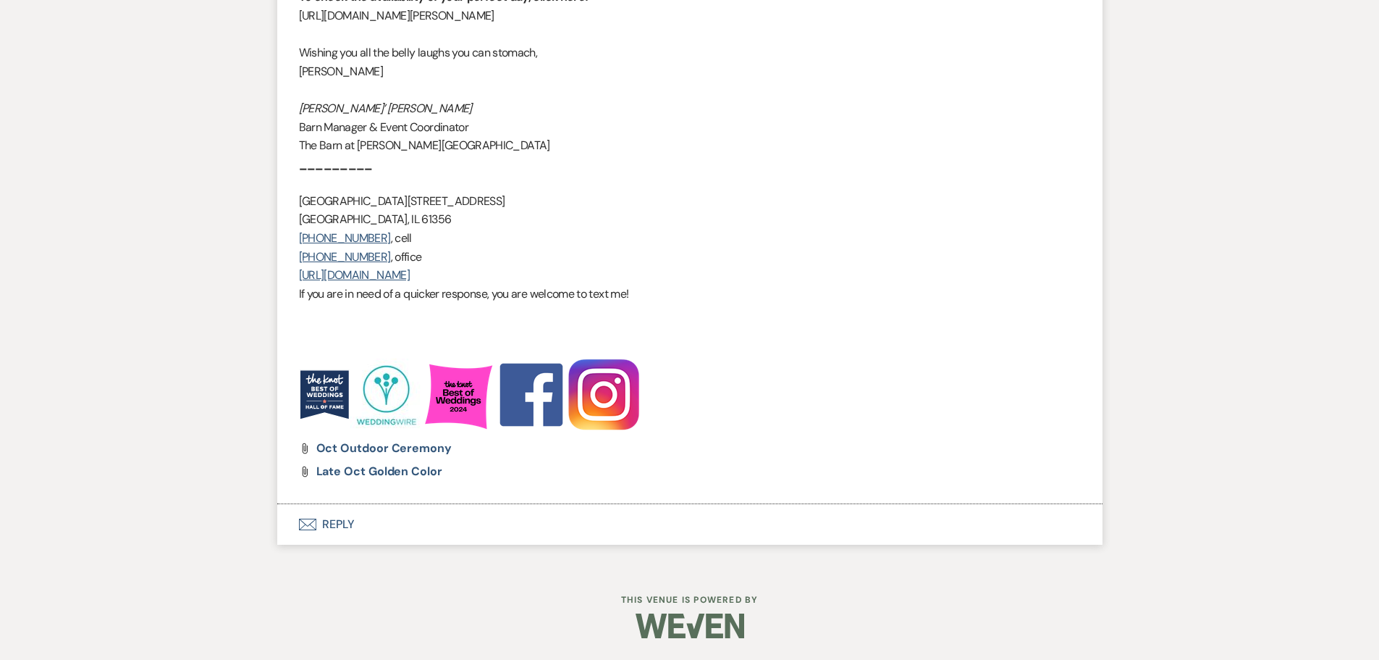
click at [337, 521] on button "Envelope Reply" at bounding box center [690, 524] width 826 height 41
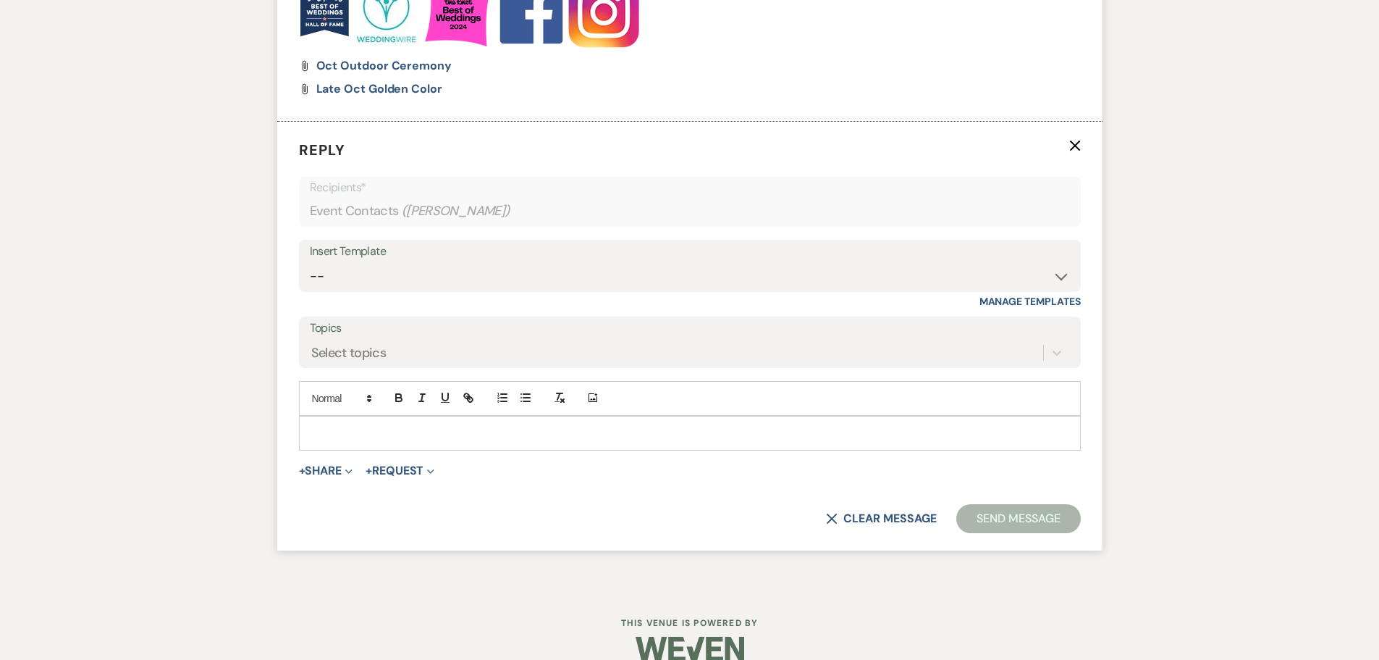
scroll to position [2351, 0]
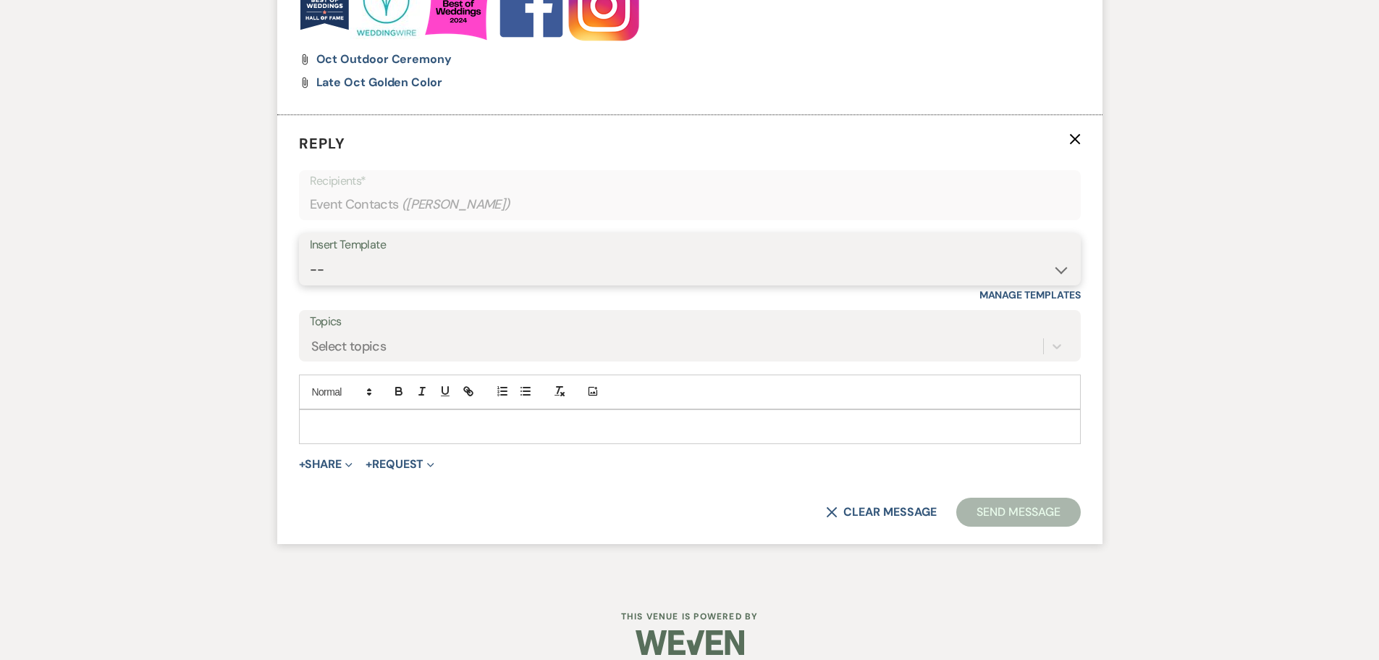
click at [354, 264] on select "-- Copy of Initial Inquiry Response [DATE] Inquiry Response [PERSON_NAME] Copy …" at bounding box center [690, 270] width 760 height 28
select select "3969"
click at [310, 256] on select "-- Copy of Initial Inquiry Response [DATE] Inquiry Response [PERSON_NAME] Copy …" at bounding box center [690, 270] width 760 height 28
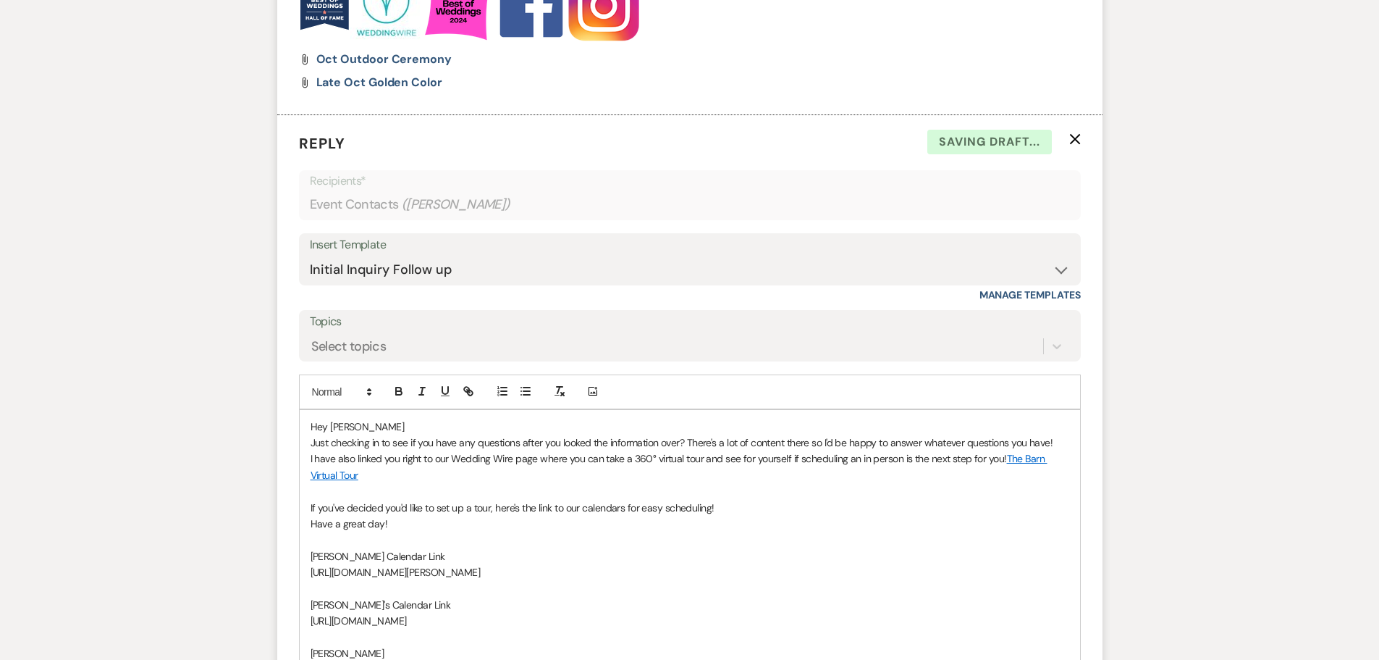
click at [394, 430] on p "Hey [PERSON_NAME]" at bounding box center [690, 427] width 759 height 16
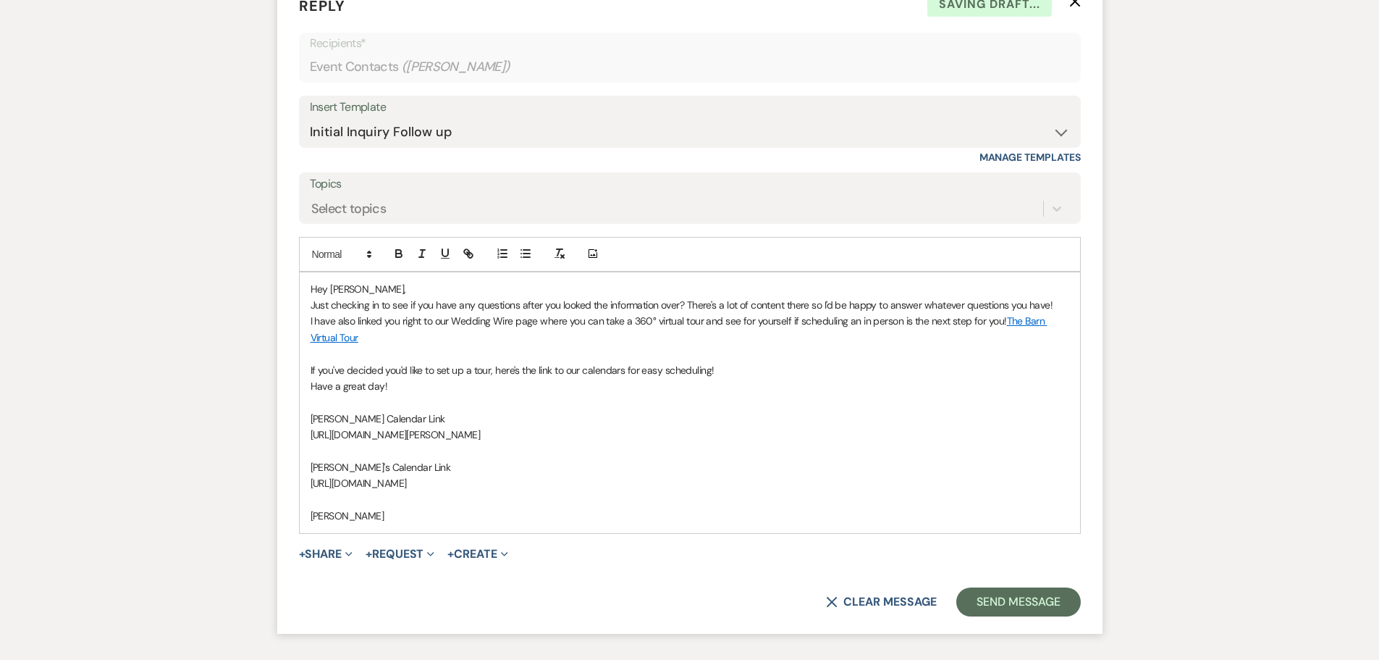
scroll to position [2594, 0]
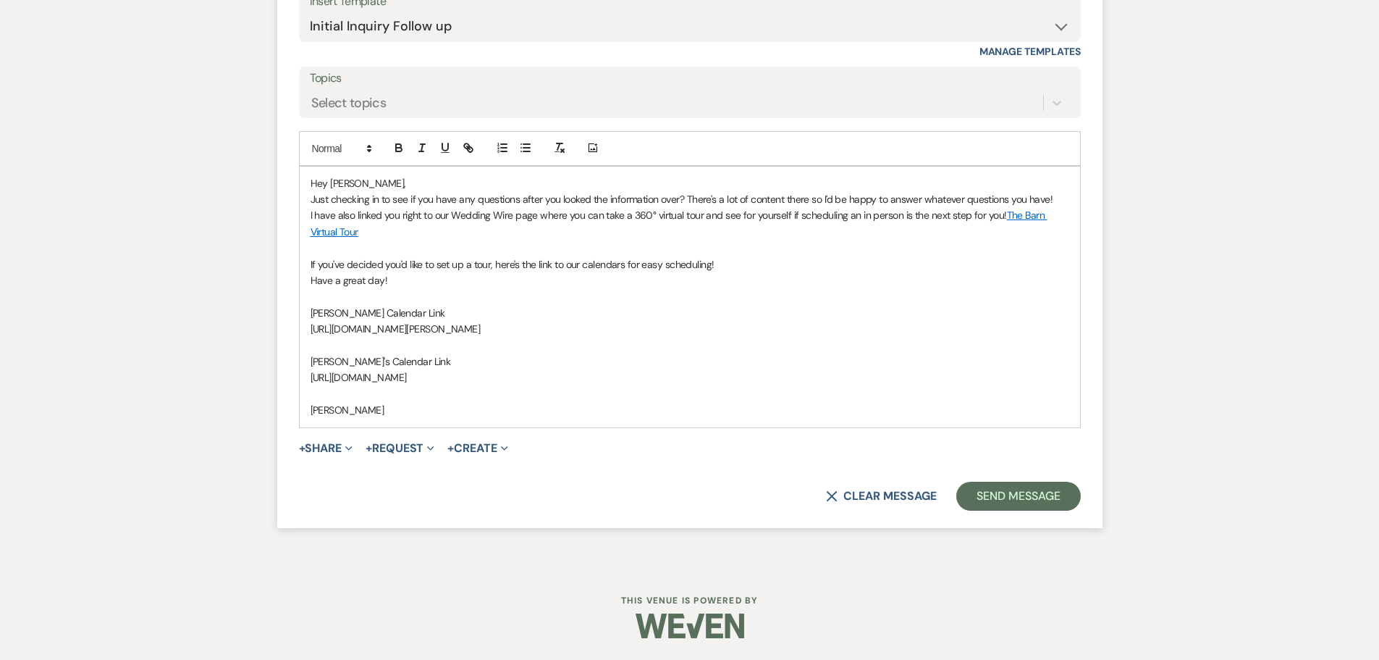
click at [1039, 511] on form "Reply X Saving draft... Recipients* Event Contacts ( [PERSON_NAME] ) Insert Tem…" at bounding box center [690, 199] width 826 height 655
click at [1038, 503] on button "Send Message" at bounding box center [1019, 496] width 124 height 29
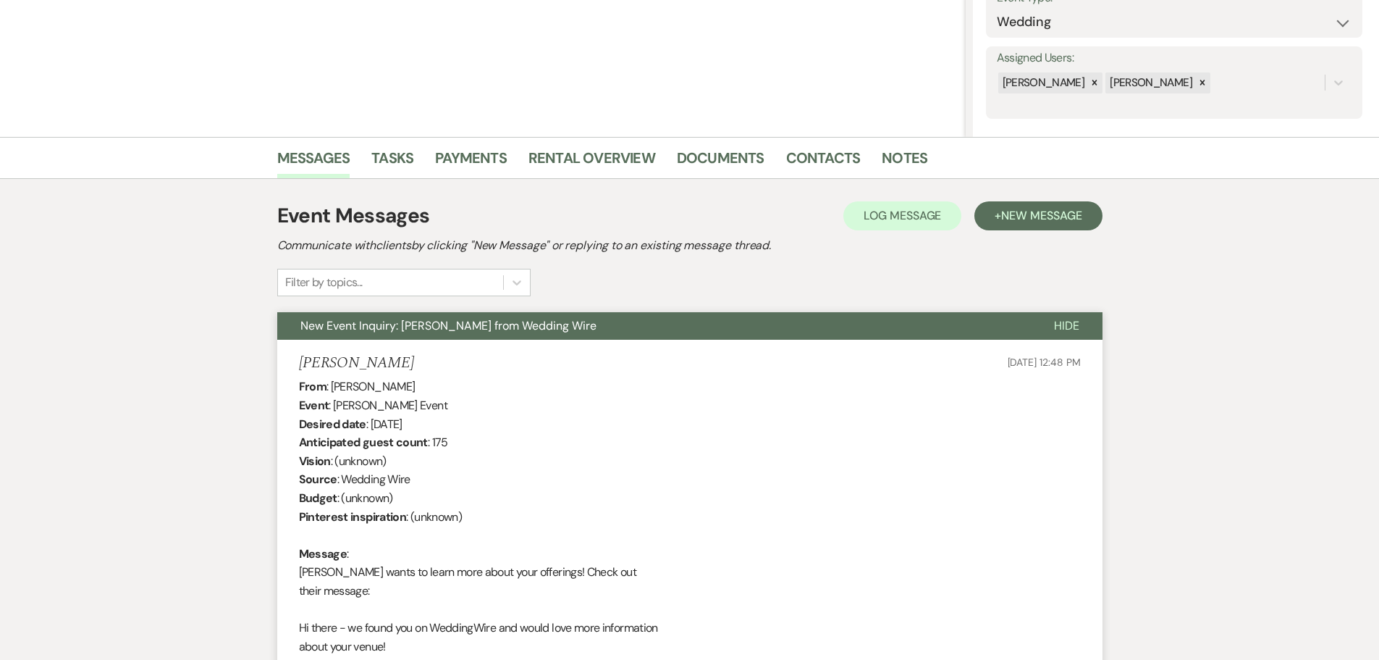
scroll to position [0, 0]
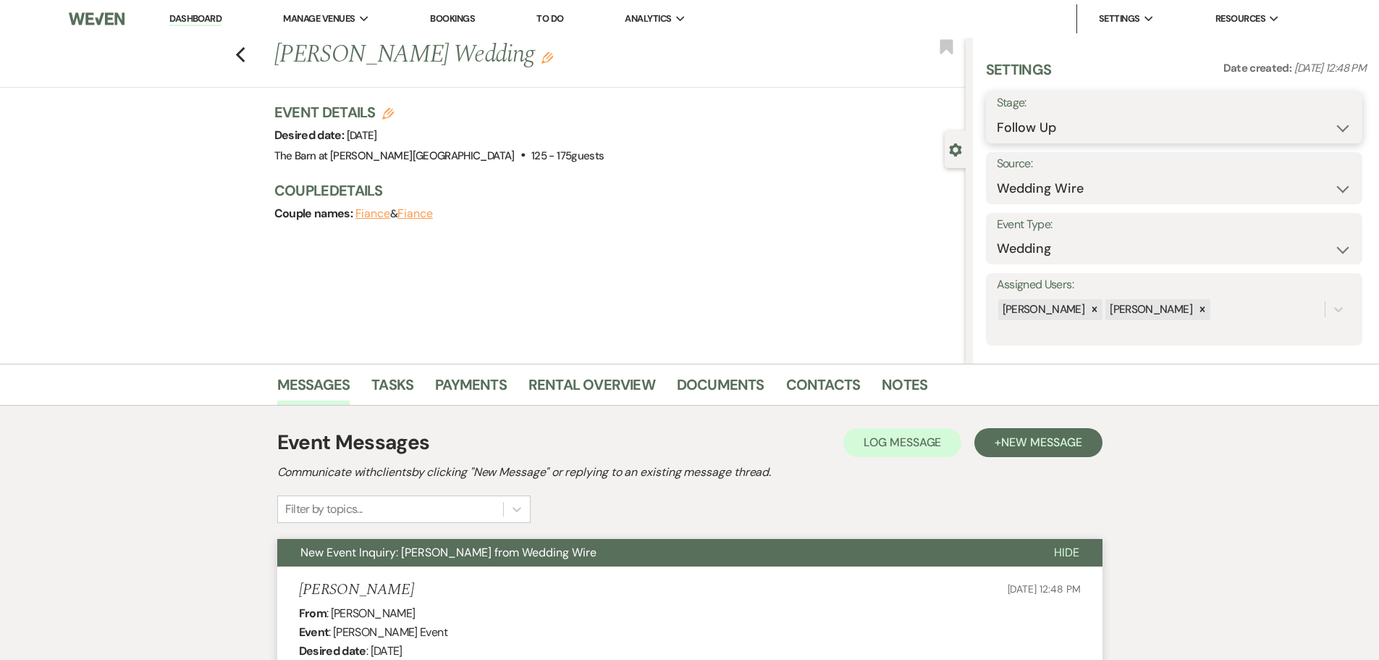
click at [1030, 130] on select "Inquiry Follow Up Tour Requested Tour Confirmed Toured Proposal Sent Booked Lost" at bounding box center [1174, 128] width 355 height 28
select select "6"
click at [997, 114] on select "Inquiry Follow Up Tour Requested Tour Confirmed Toured Proposal Sent Booked Lost" at bounding box center [1174, 128] width 355 height 28
click at [1304, 121] on button "Save" at bounding box center [1322, 117] width 82 height 29
click at [173, 18] on link "Dashboard" at bounding box center [195, 19] width 52 height 14
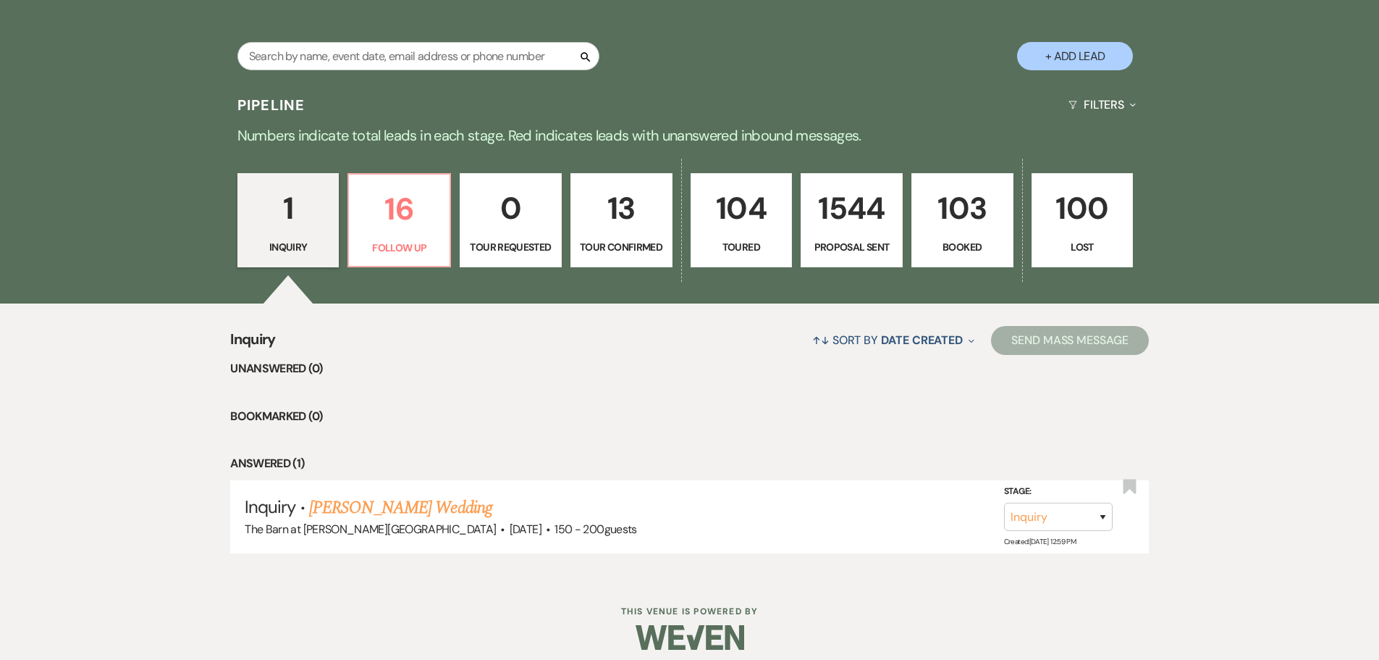
scroll to position [300, 0]
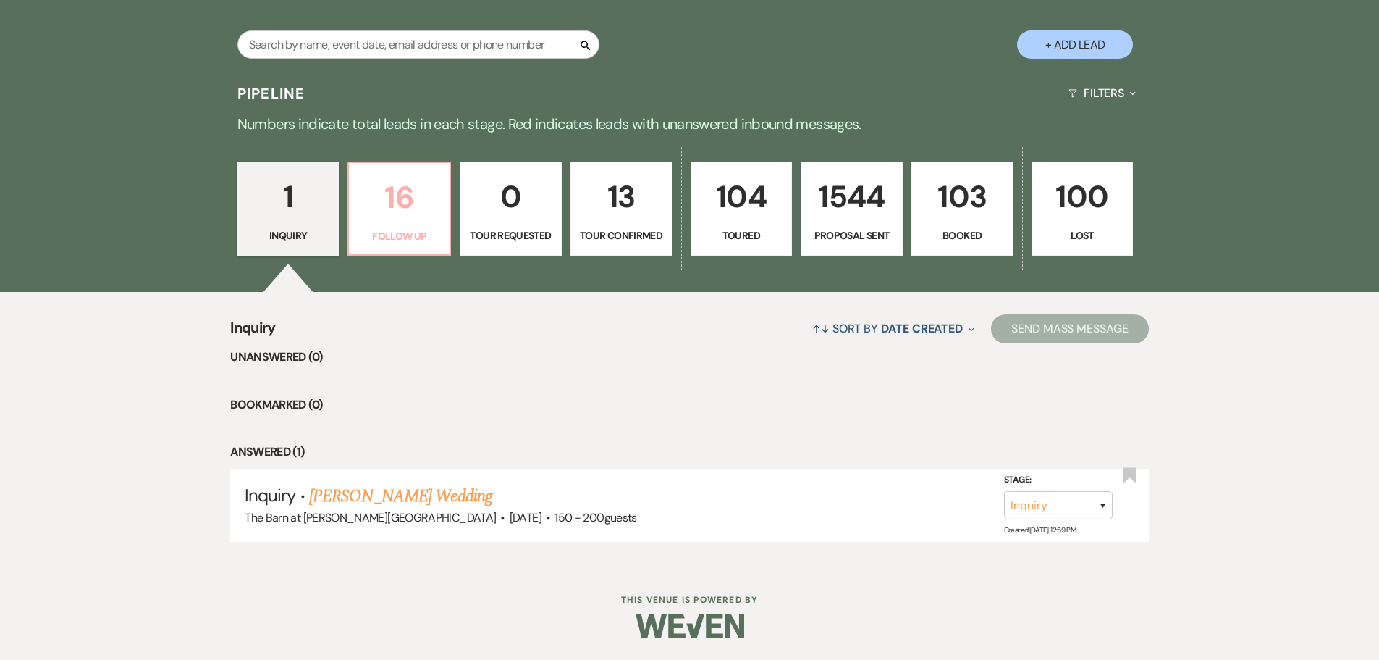
click at [399, 224] on link "16 Follow Up" at bounding box center [400, 208] width 104 height 94
select select "9"
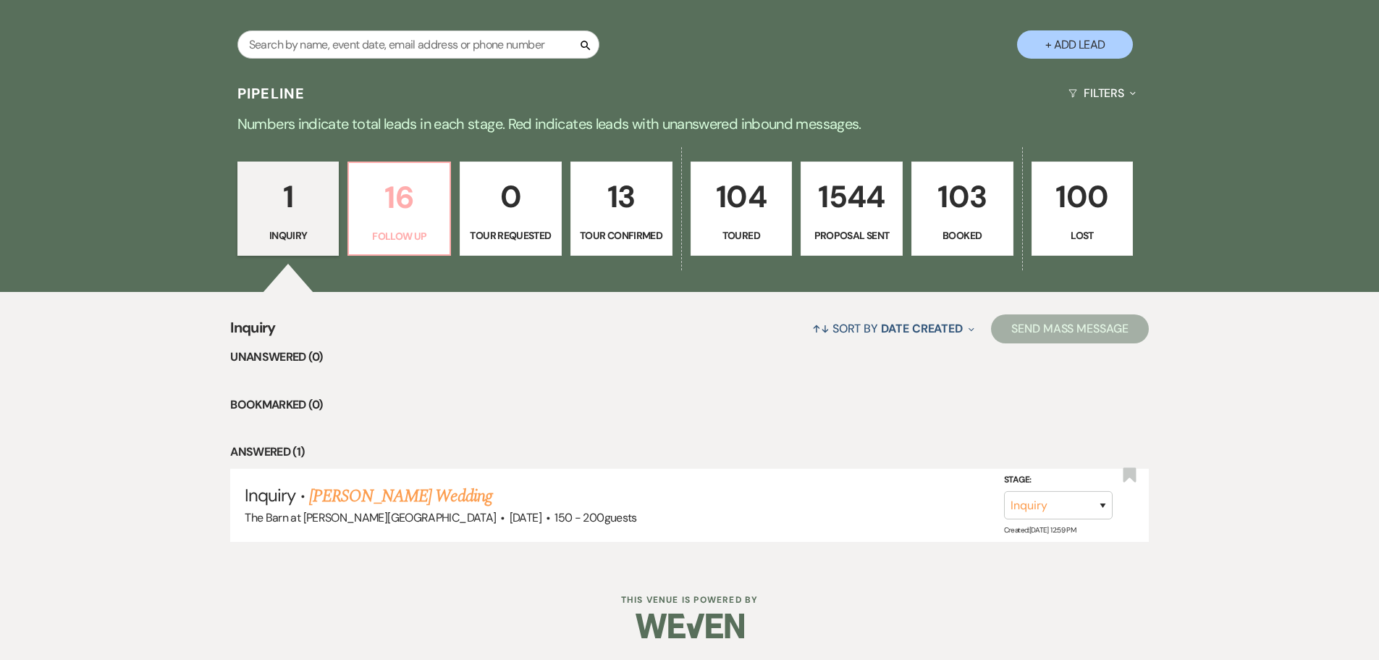
select select "9"
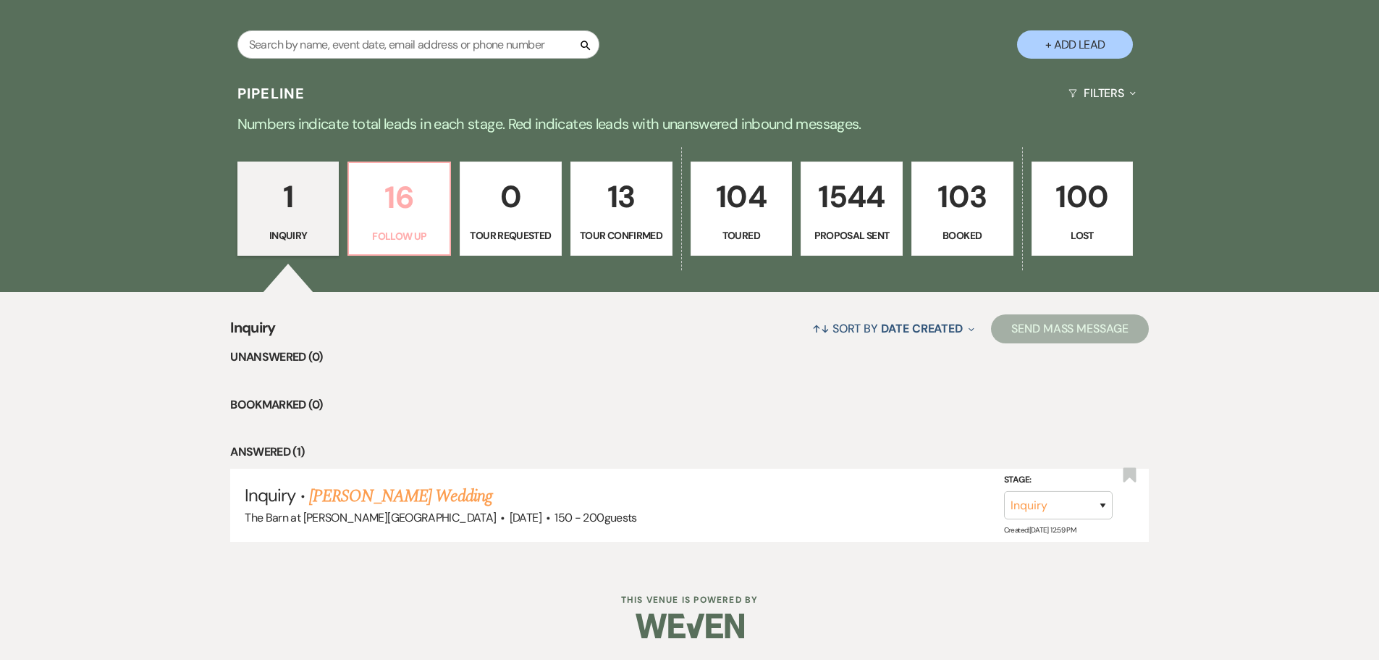
select select "9"
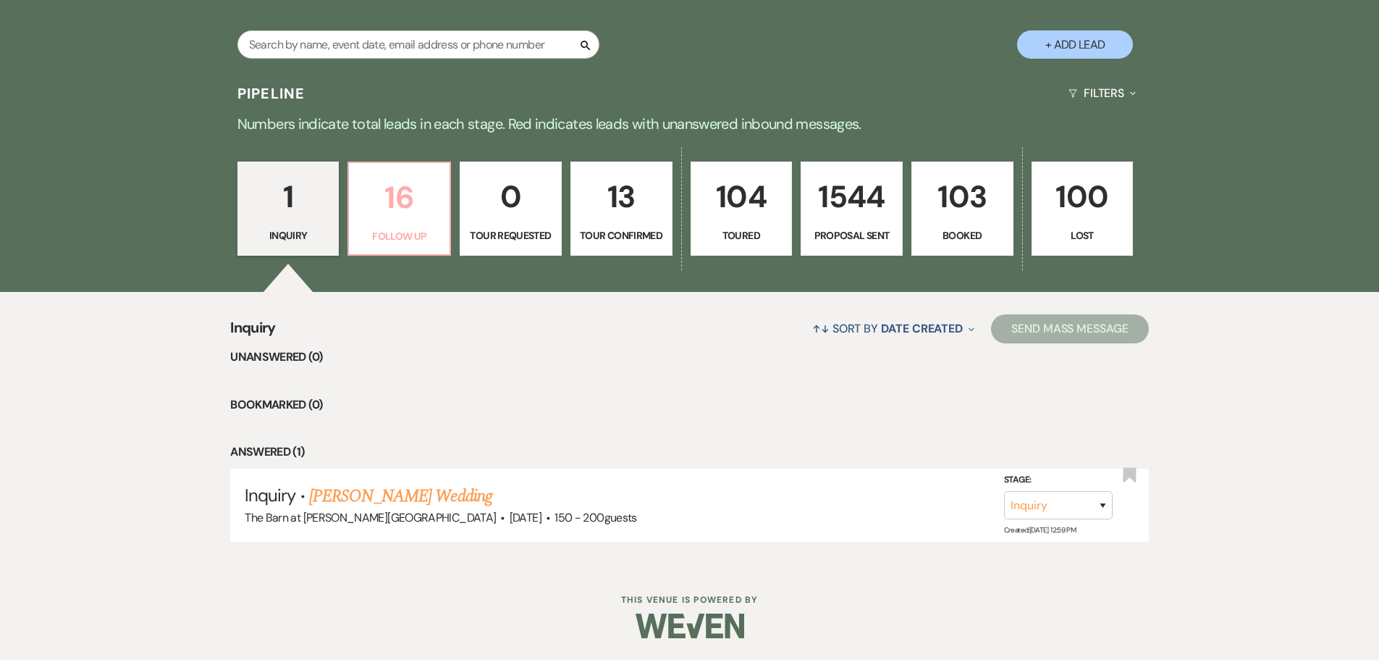
select select "9"
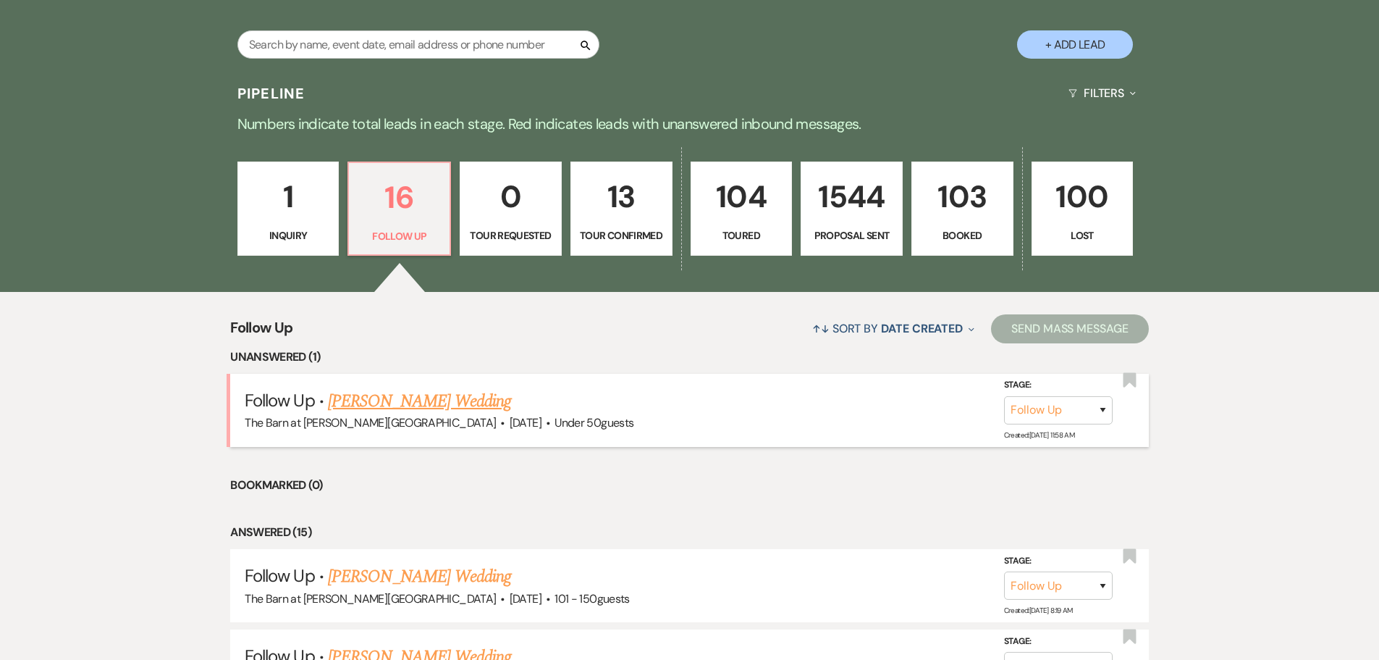
click at [398, 399] on link "[PERSON_NAME] Wedding" at bounding box center [419, 401] width 183 height 26
select select "9"
select select "2"
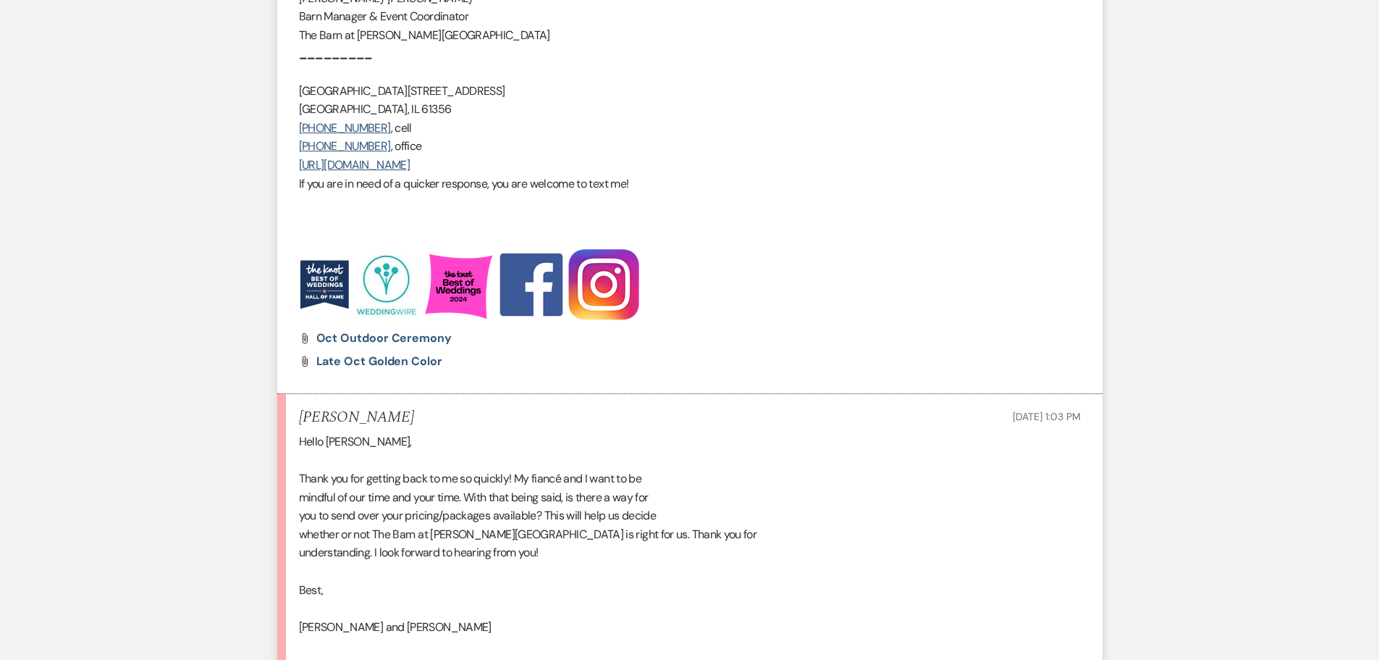
scroll to position [2311, 0]
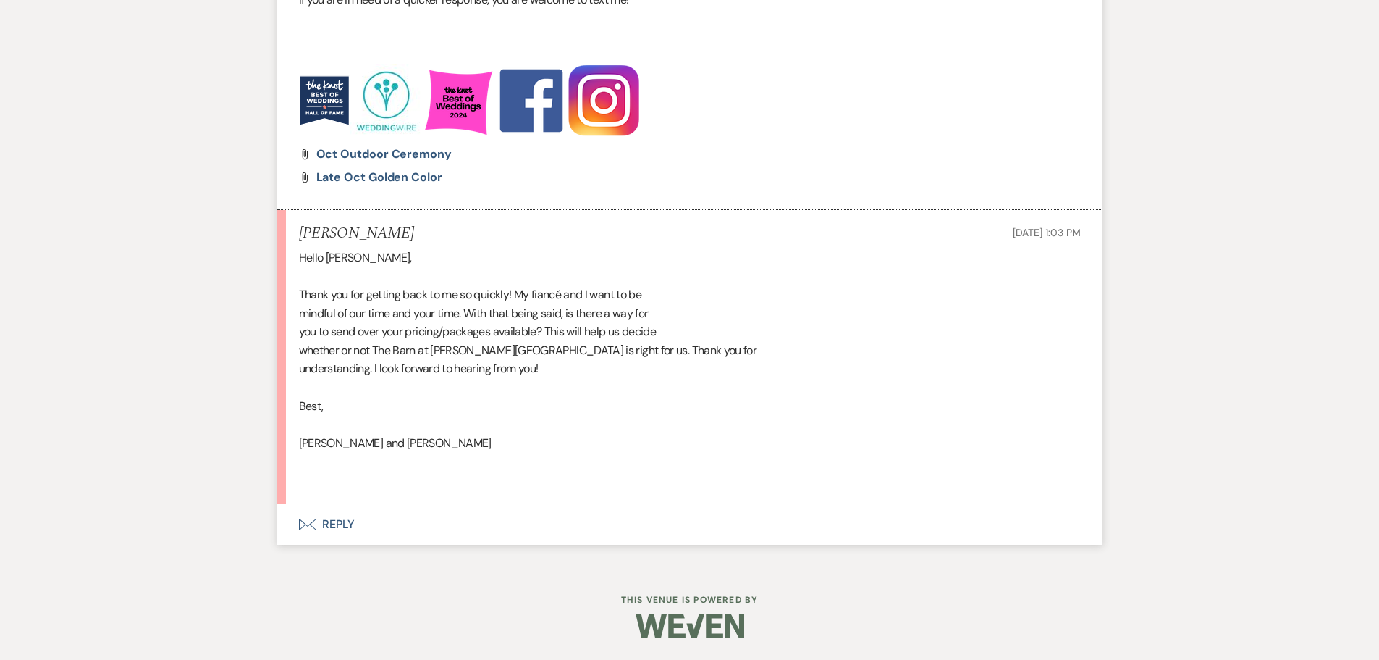
click at [336, 523] on button "Envelope Reply" at bounding box center [690, 524] width 826 height 41
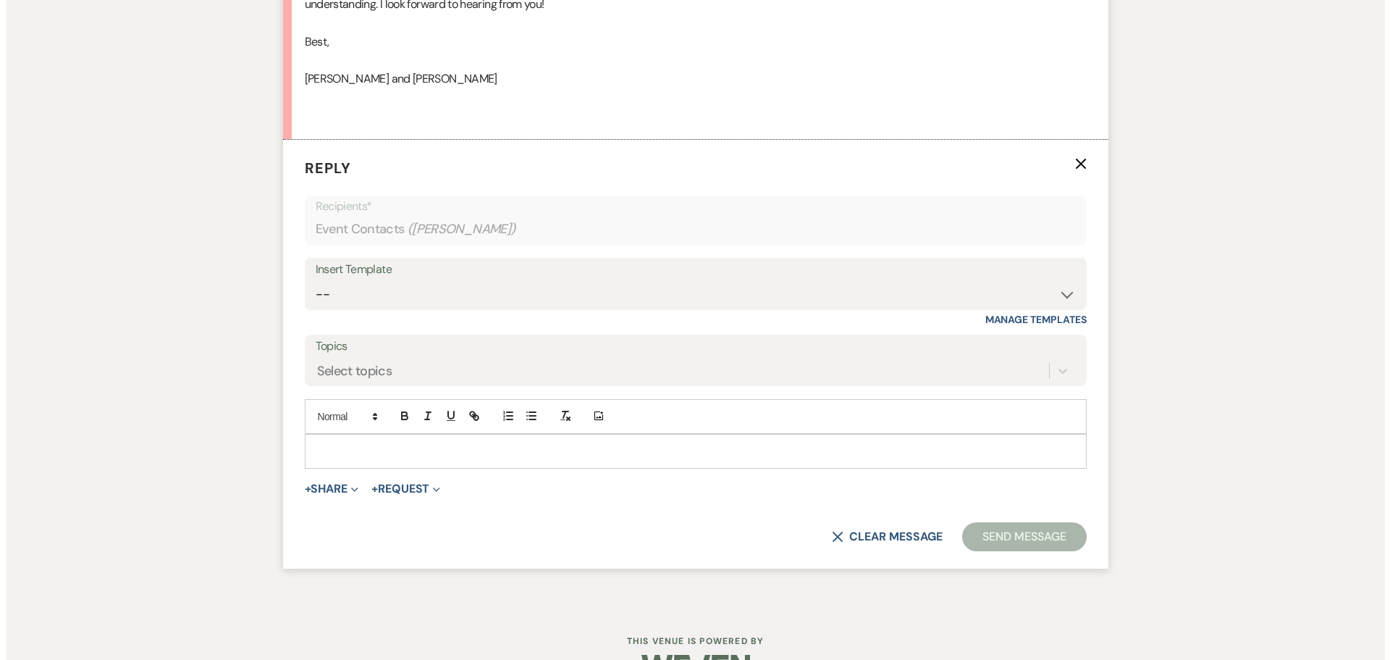
scroll to position [2700, 0]
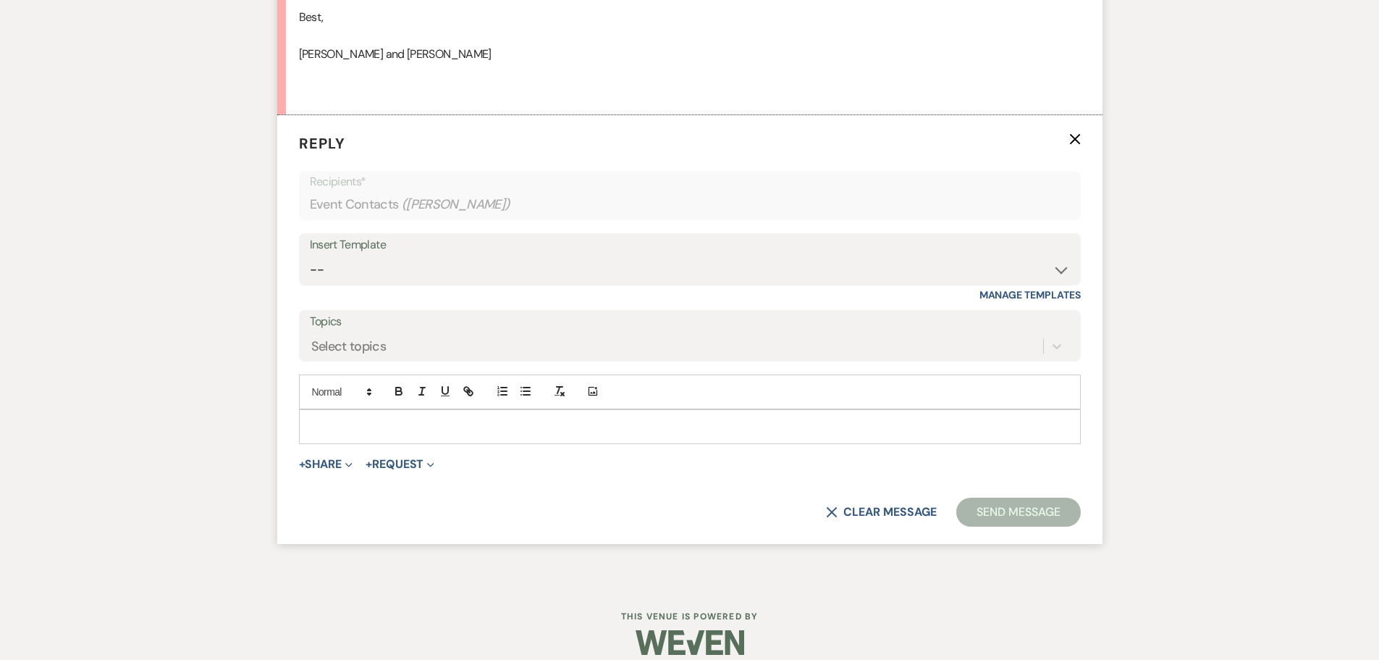
click at [328, 421] on p at bounding box center [690, 427] width 759 height 16
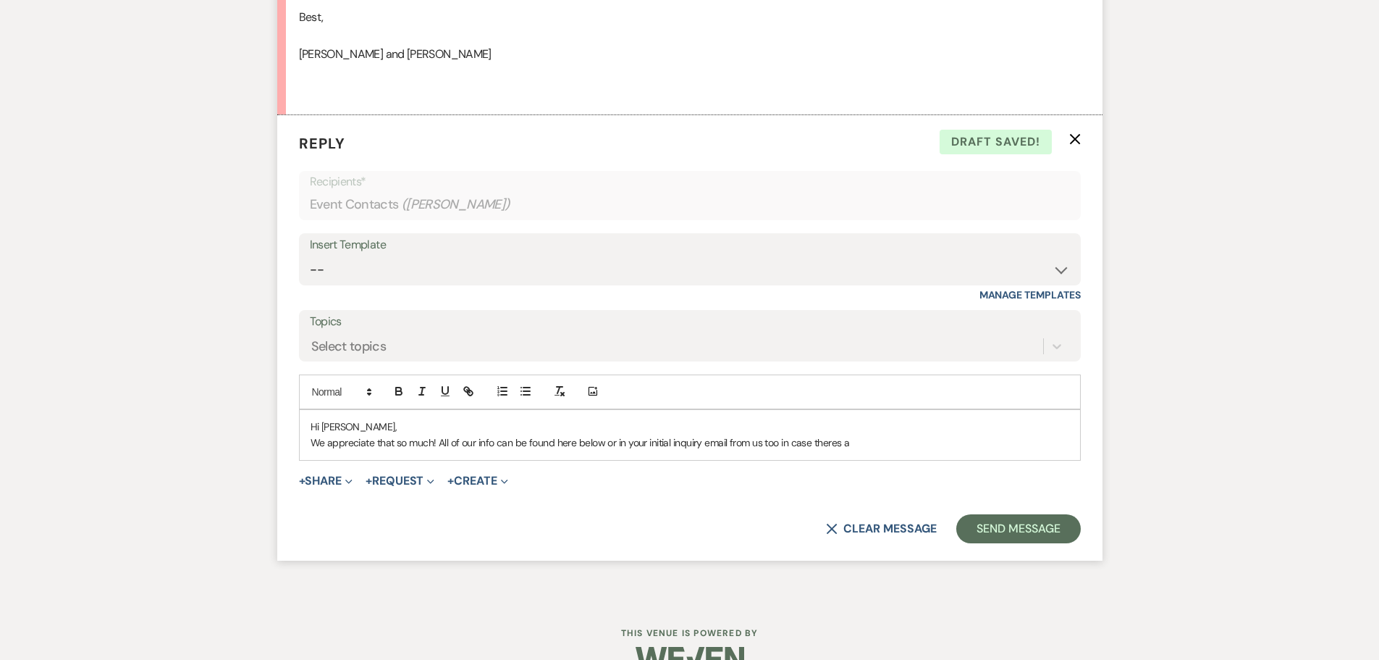
click at [839, 440] on p "We appreciate that so much! All of our info can be found here below or in your …" at bounding box center [690, 442] width 759 height 16
click at [836, 443] on p "We appreciate that so much! All of our info can be found here below or in your …" at bounding box center [690, 442] width 759 height 16
click at [857, 443] on p "We appreciate that so much! All of our info can be found here below or in your …" at bounding box center [690, 442] width 759 height 16
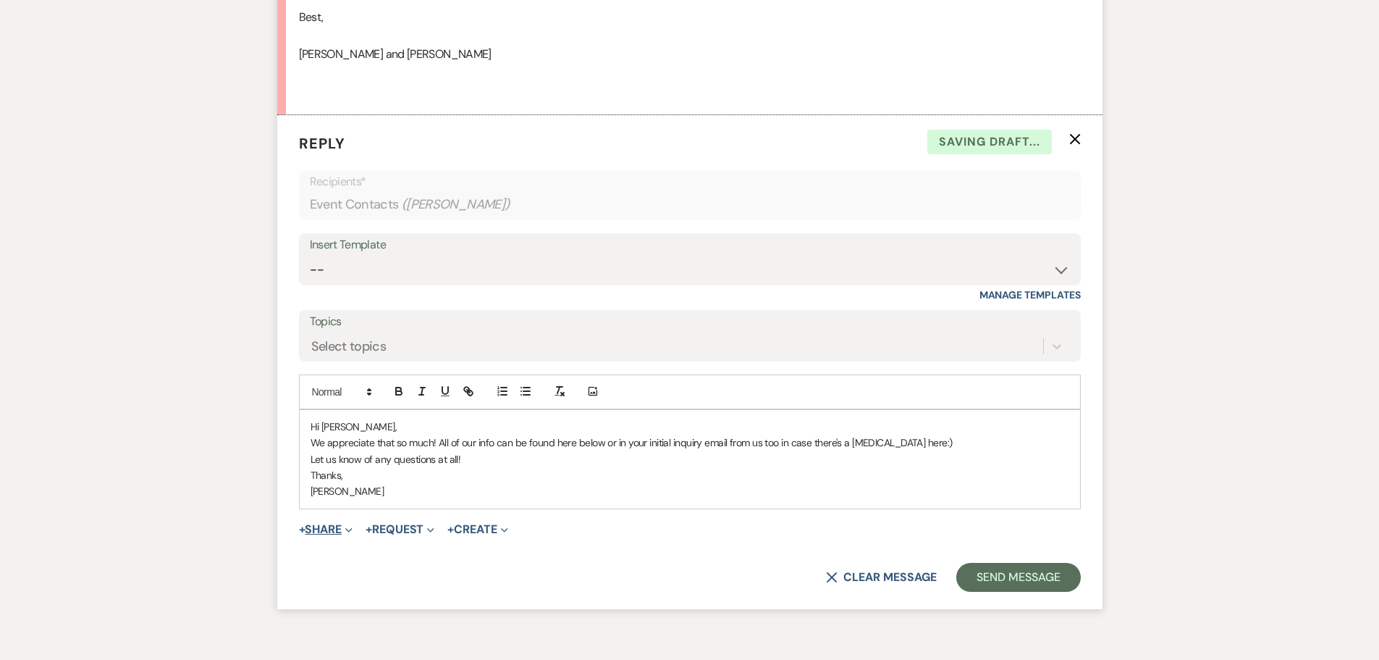
click at [343, 532] on button "+ Share Expand" at bounding box center [326, 530] width 54 height 12
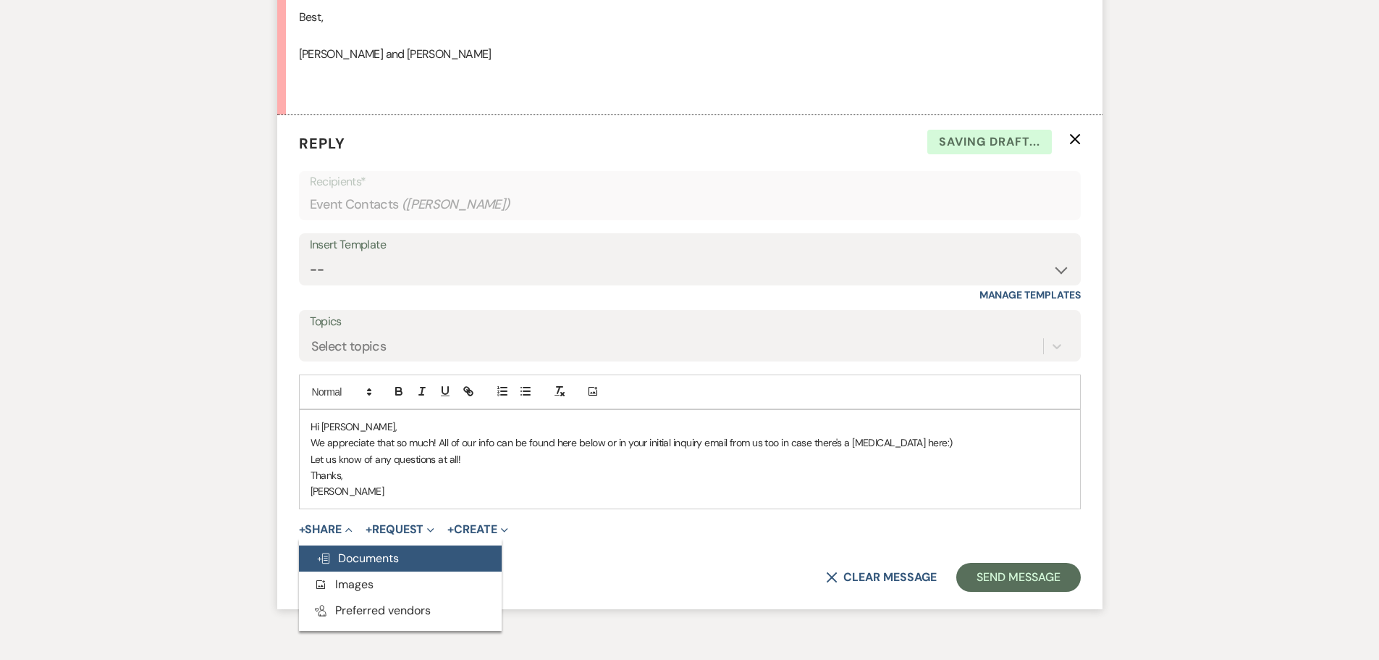
click at [343, 553] on span "Doc Upload Documents" at bounding box center [357, 557] width 83 height 15
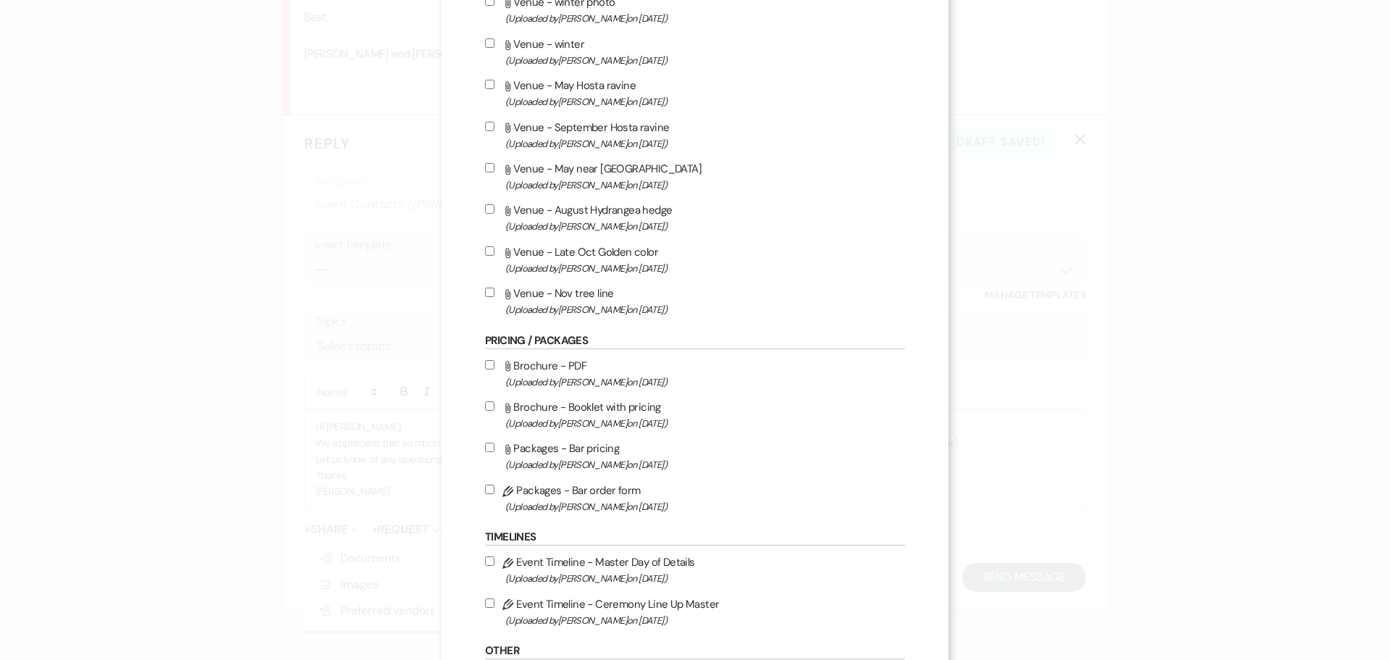
scroll to position [724, 0]
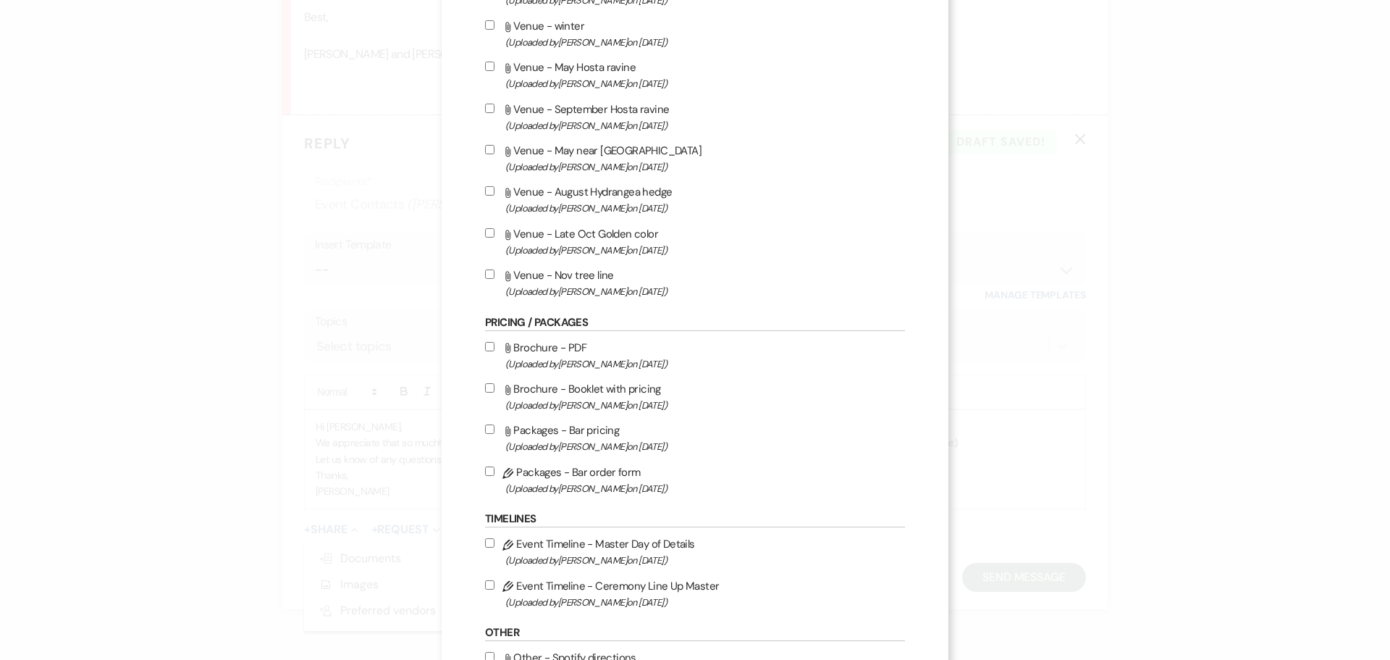
click at [486, 348] on input "Attach File Brochure - PDF (Uploaded by [PERSON_NAME] on [DATE] )" at bounding box center [489, 346] width 9 height 9
checkbox input "true"
click at [485, 383] on input "Attach File Brochure - Booklet with pricing (Uploaded by [PERSON_NAME] on [DATE…" at bounding box center [489, 387] width 9 height 9
checkbox input "true"
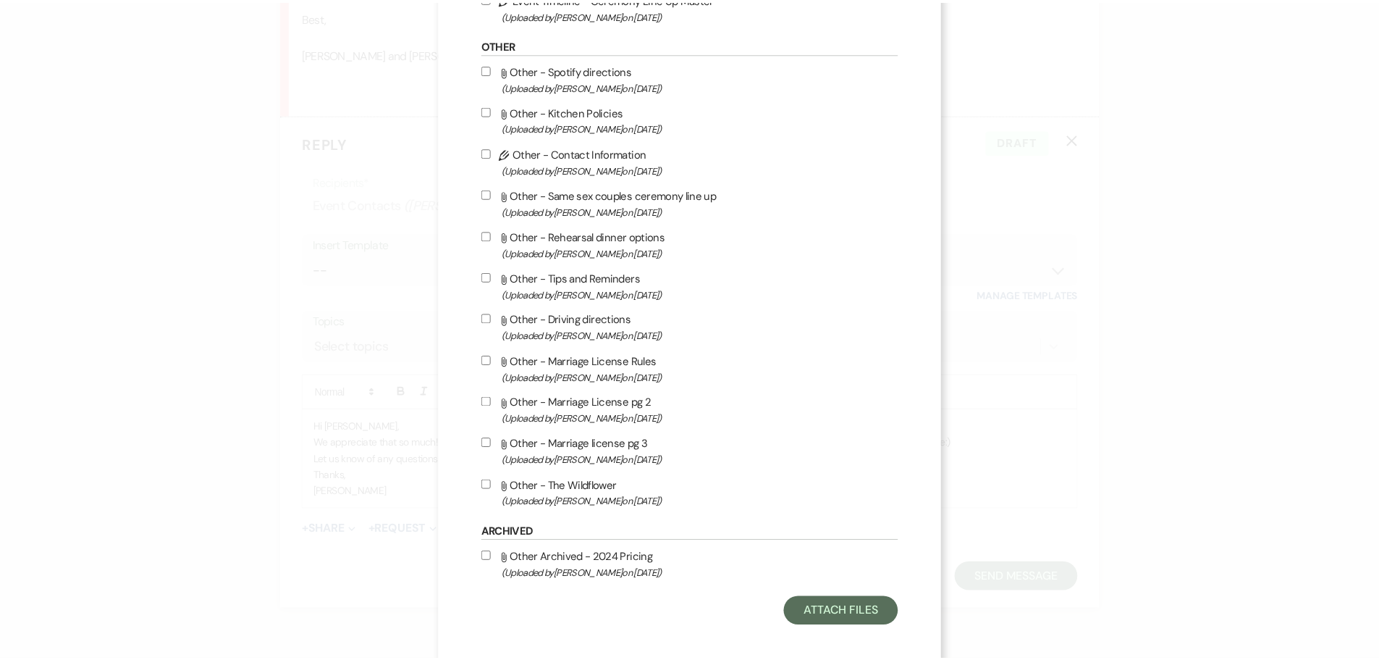
scroll to position [1322, 0]
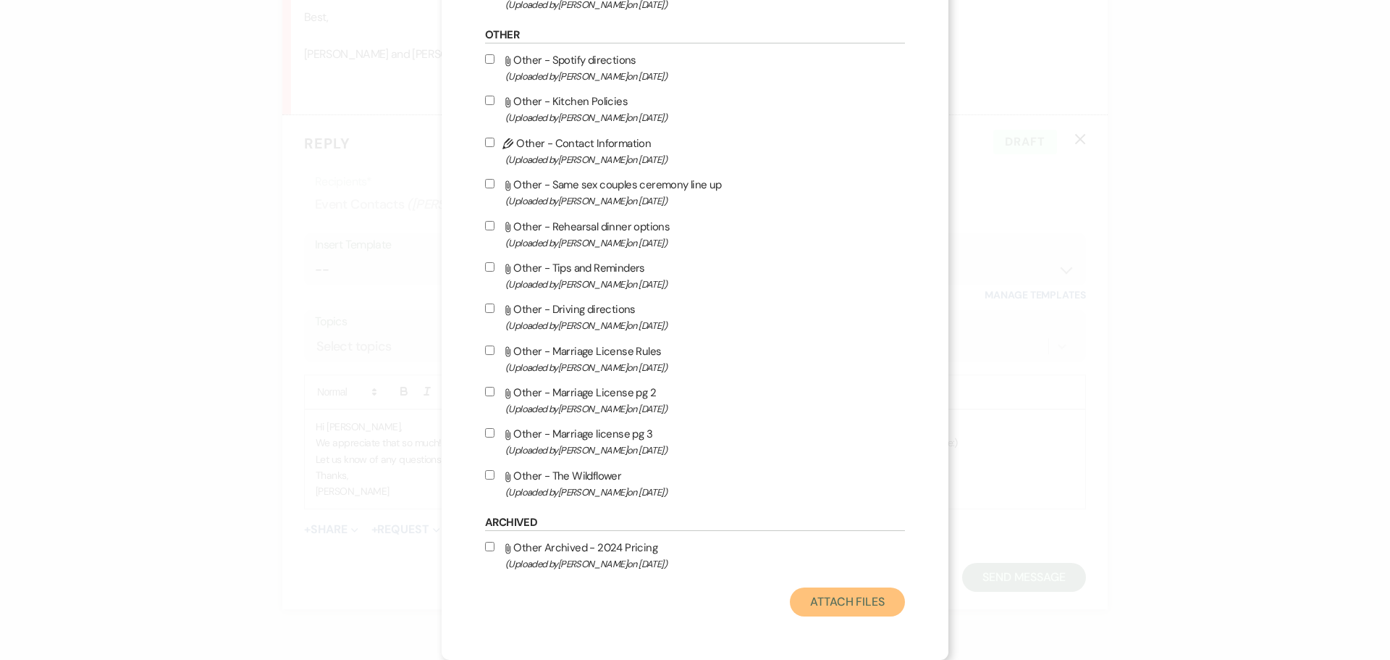
click at [846, 600] on button "Attach Files" at bounding box center [847, 601] width 115 height 29
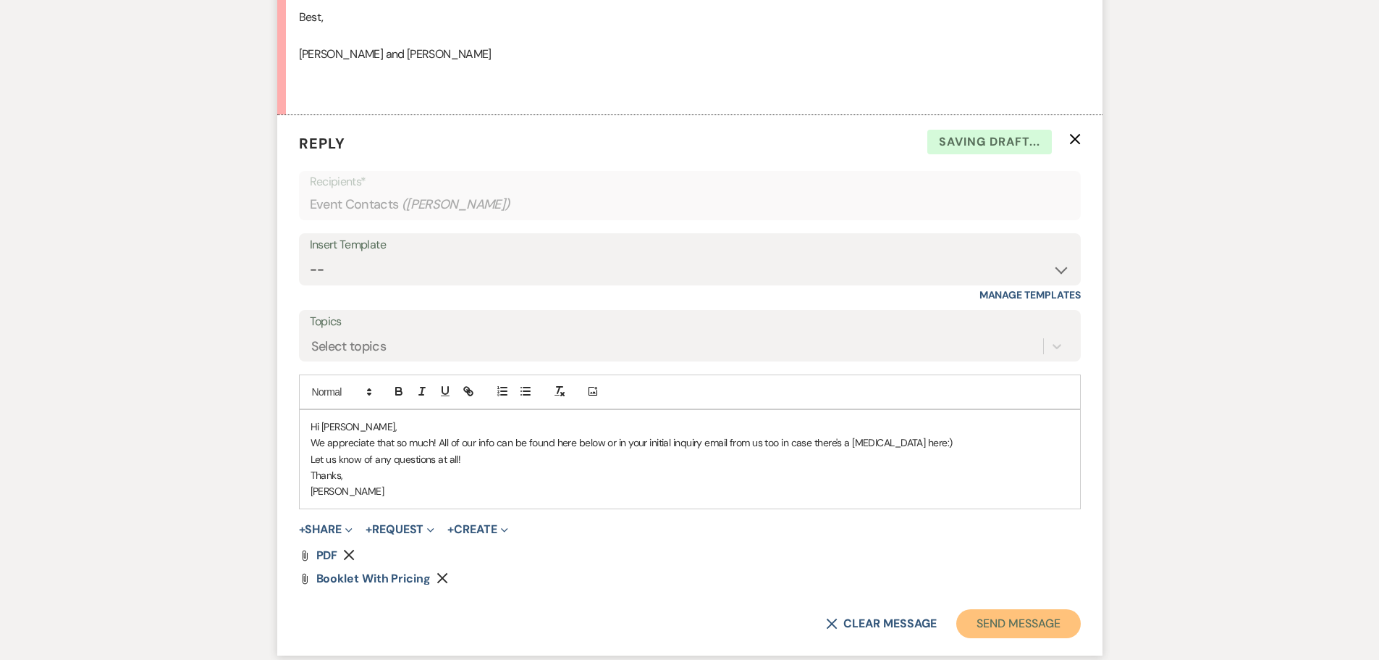
click at [992, 626] on button "Send Message" at bounding box center [1019, 623] width 124 height 29
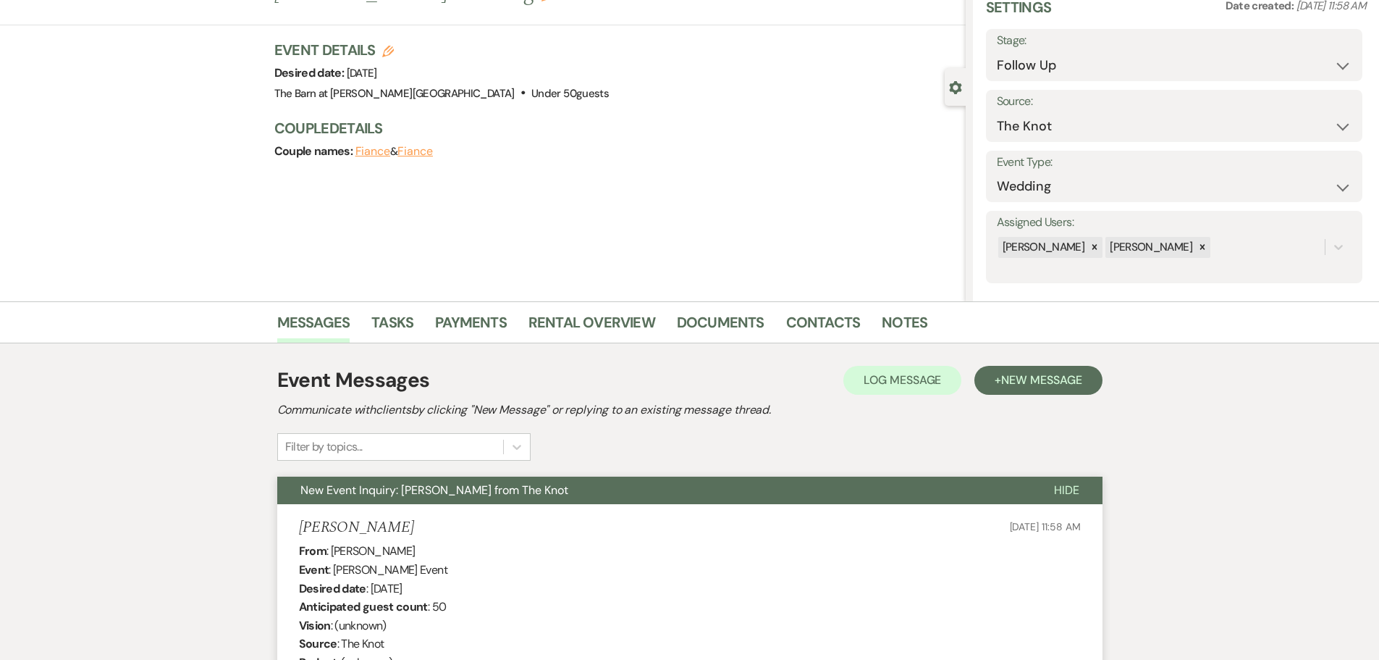
scroll to position [0, 0]
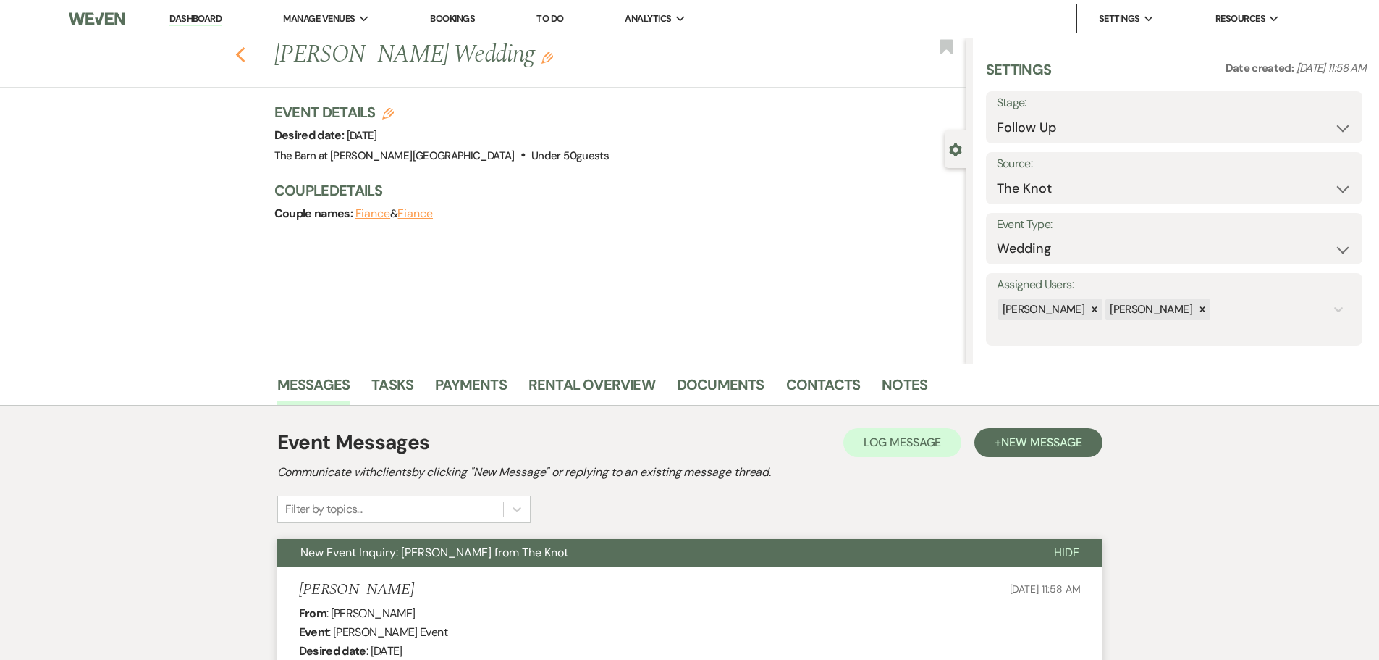
click at [242, 61] on icon "Previous" at bounding box center [240, 54] width 11 height 17
select select "9"
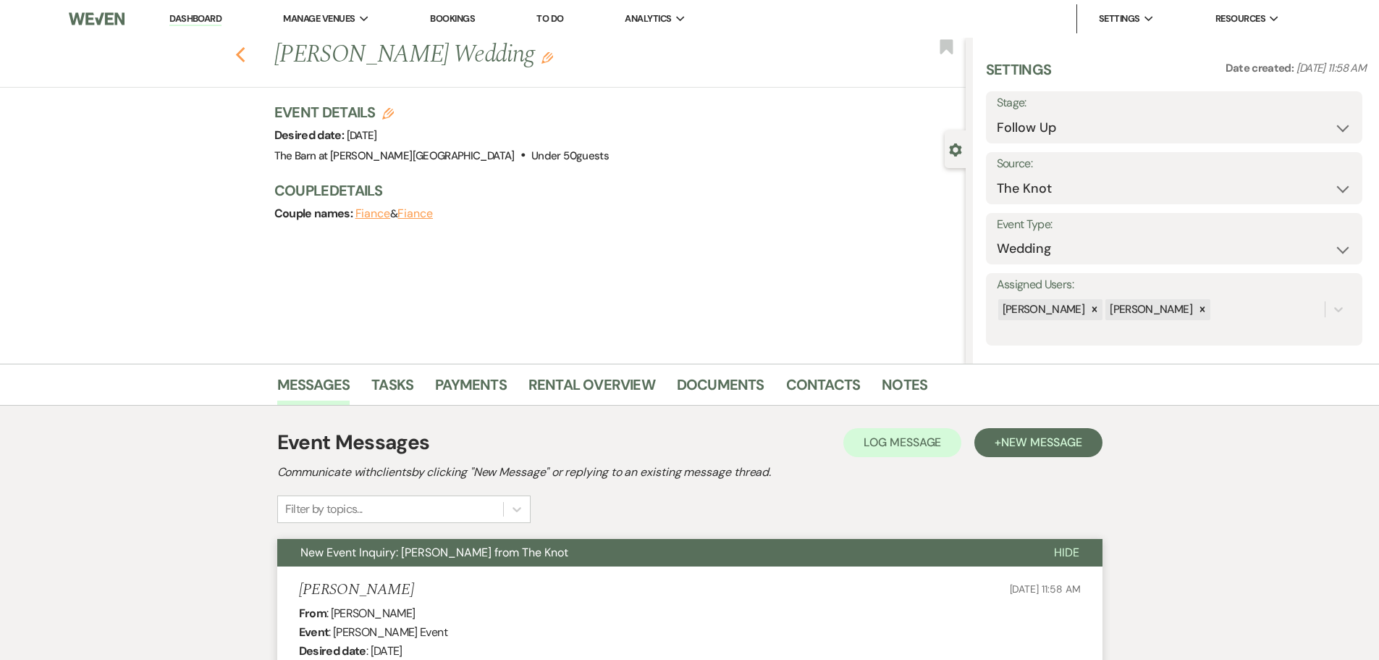
select select "9"
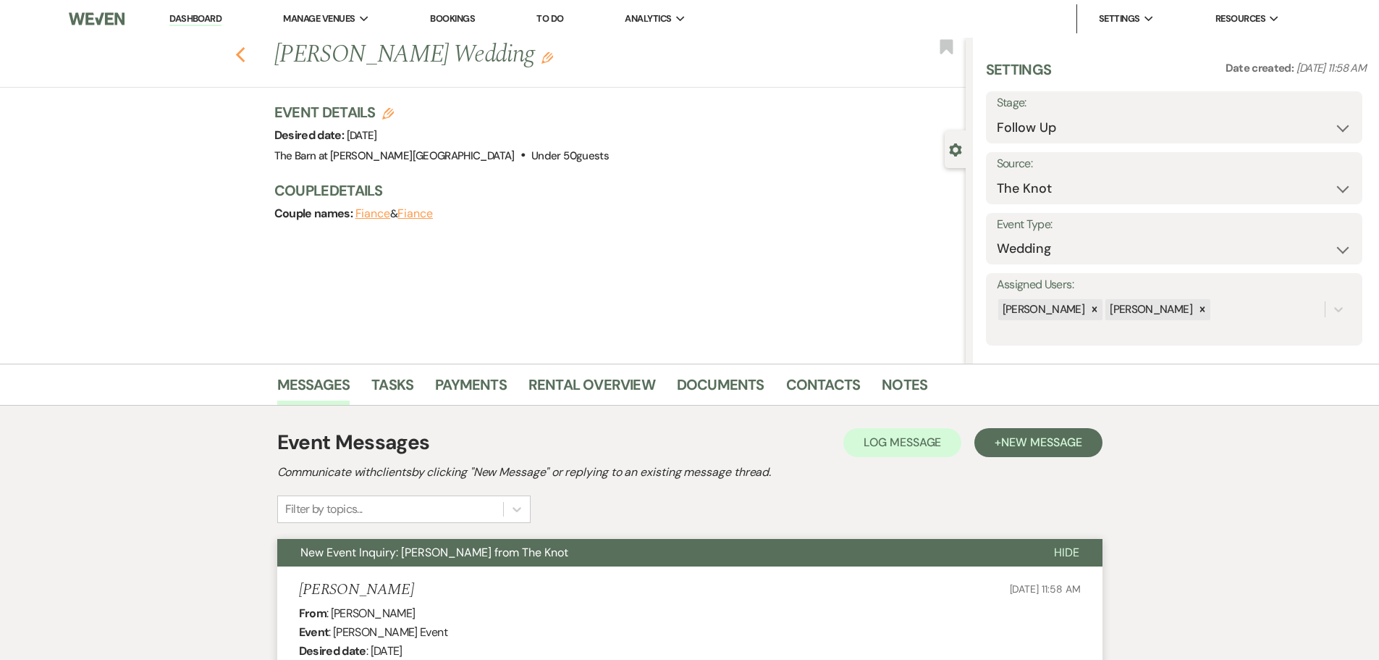
select select "9"
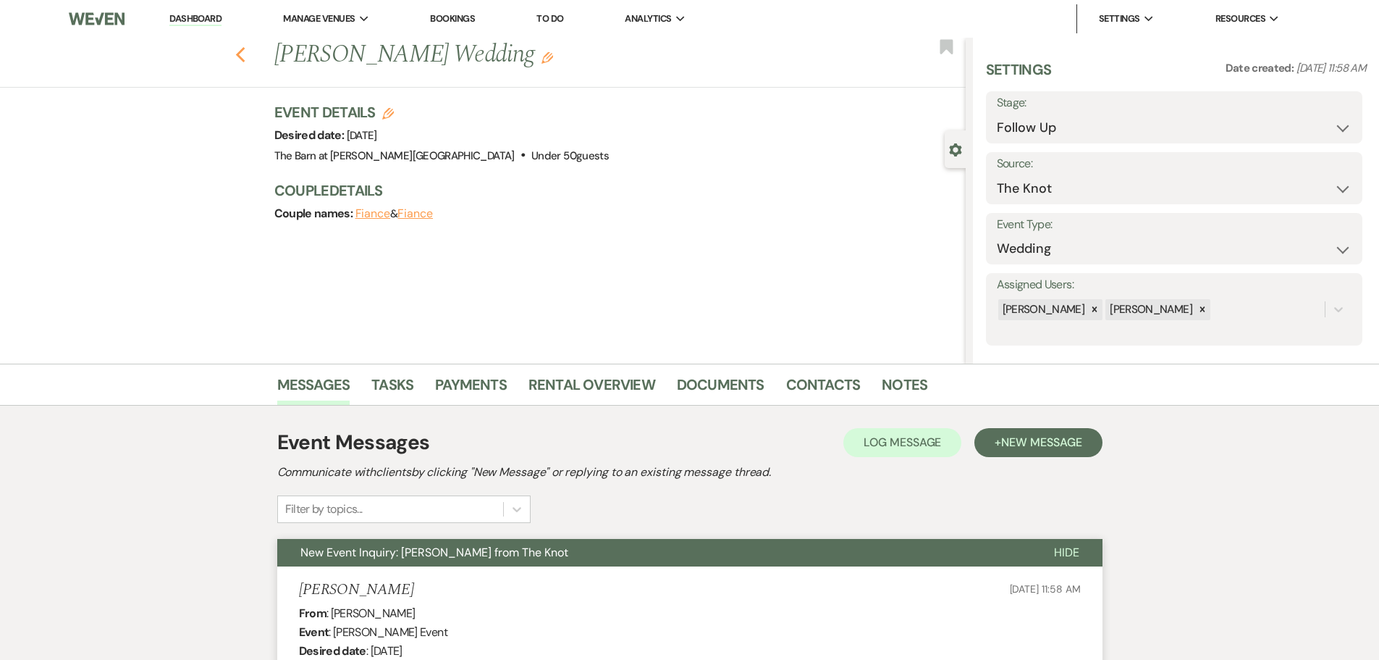
select select "9"
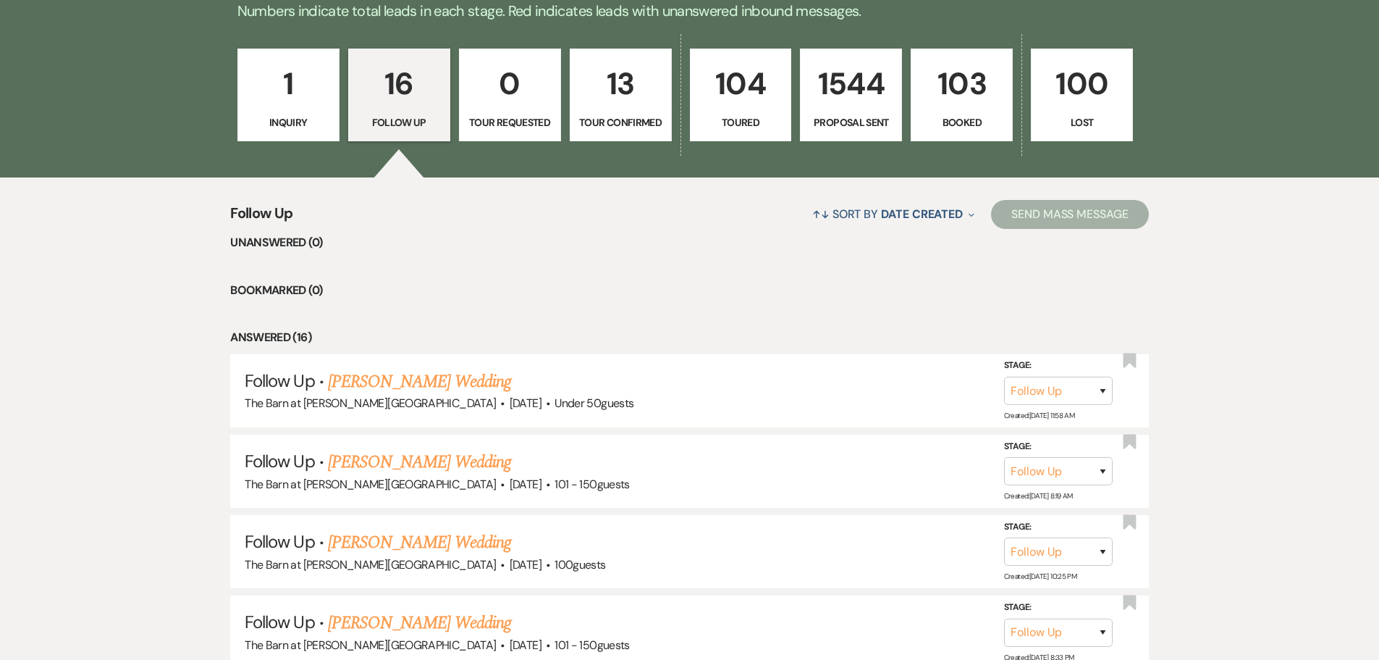
scroll to position [517, 0]
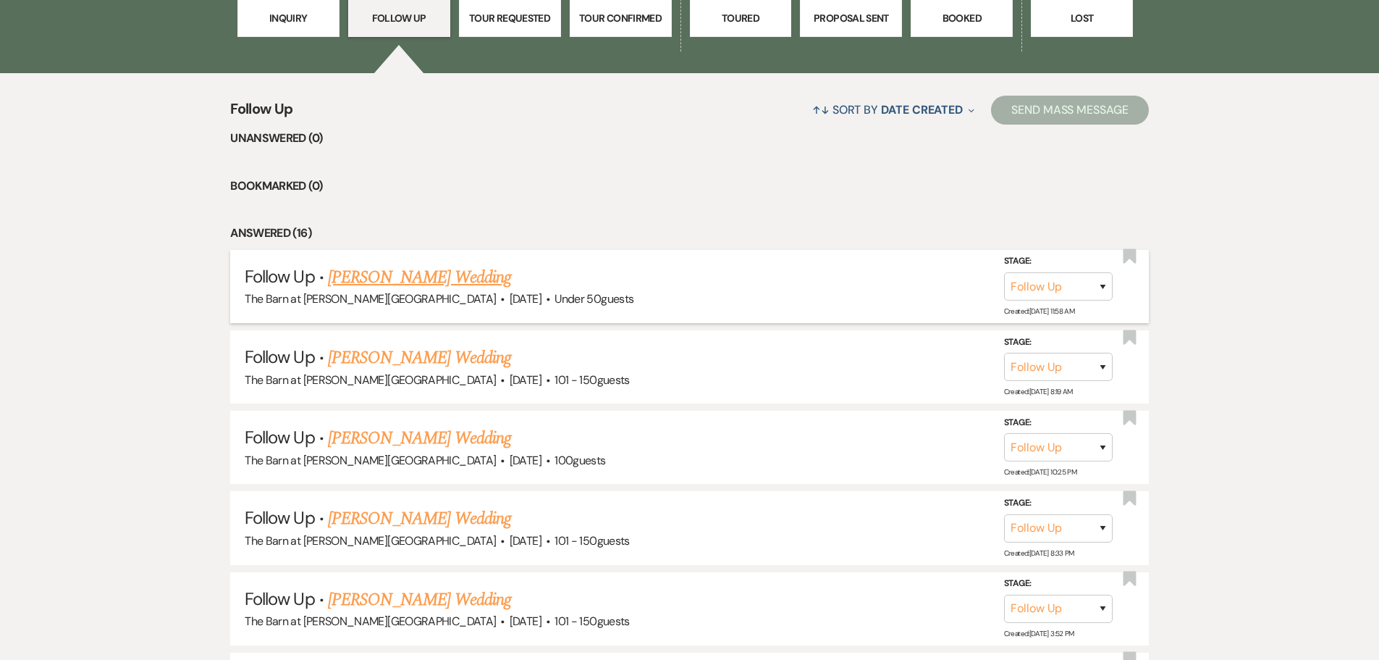
click at [395, 273] on link "[PERSON_NAME] Wedding" at bounding box center [419, 277] width 183 height 26
select select "9"
select select "2"
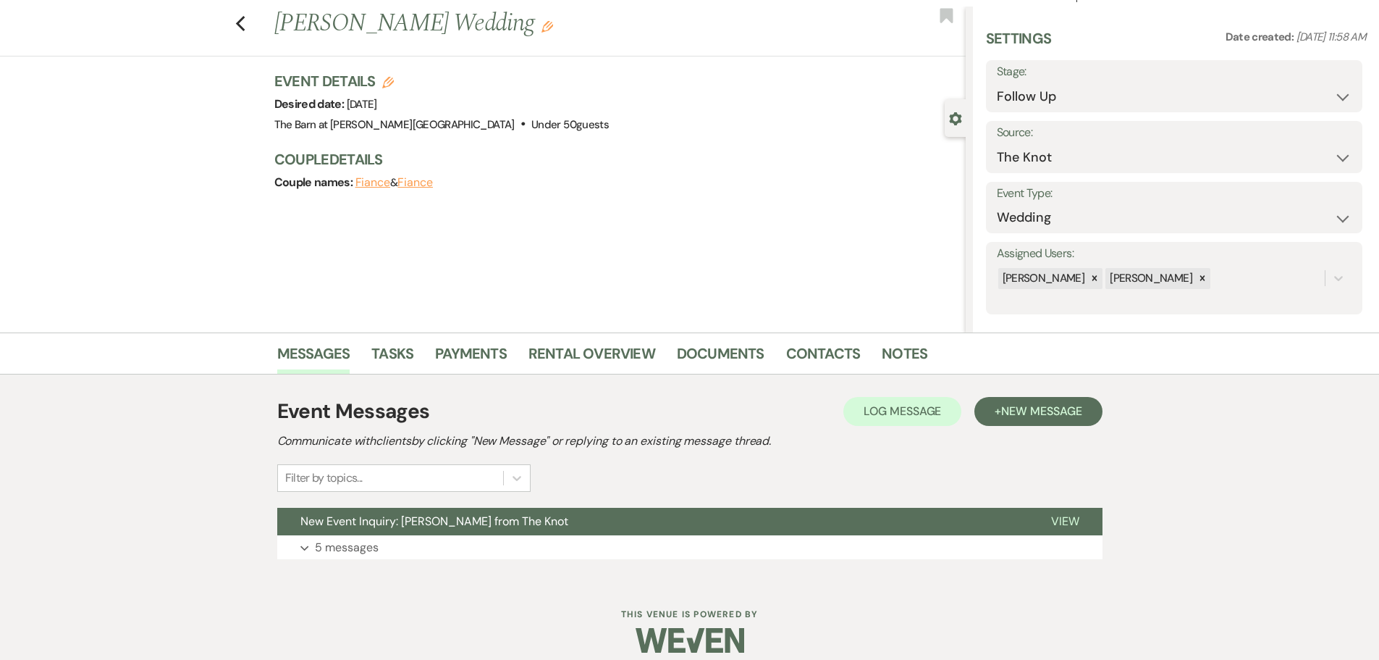
scroll to position [46, 0]
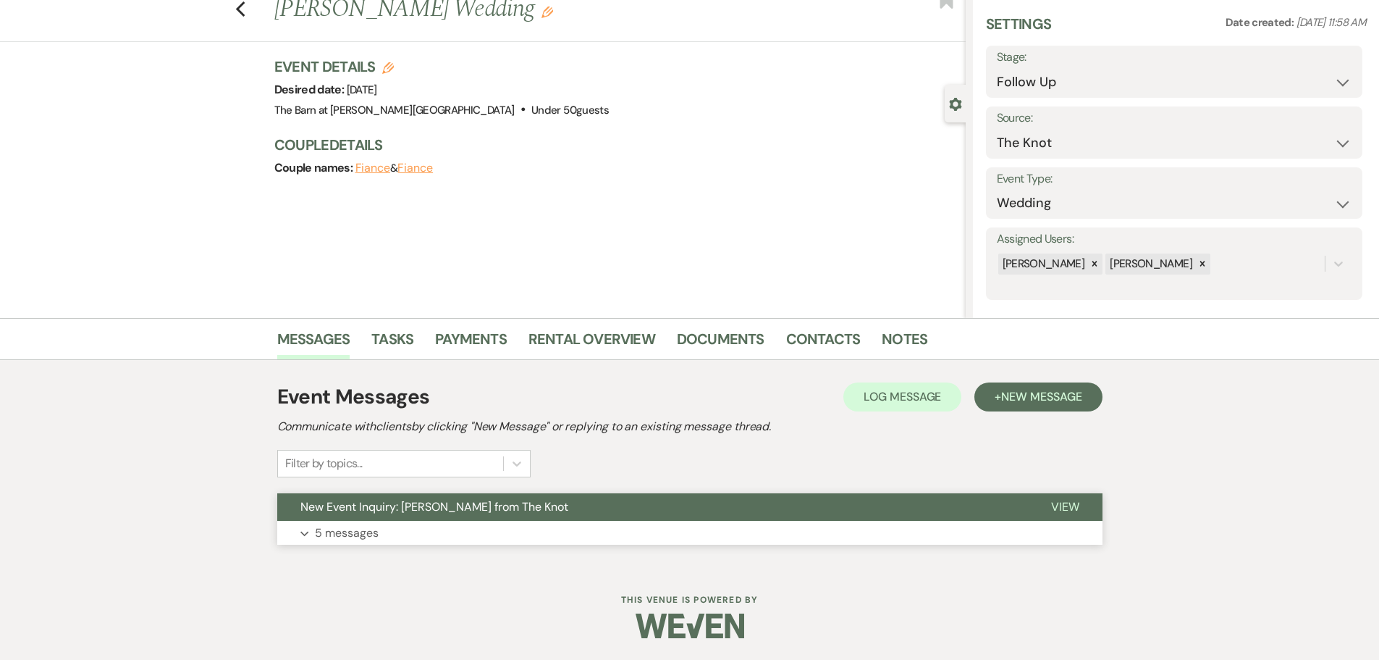
click at [344, 530] on p "5 messages" at bounding box center [347, 533] width 64 height 19
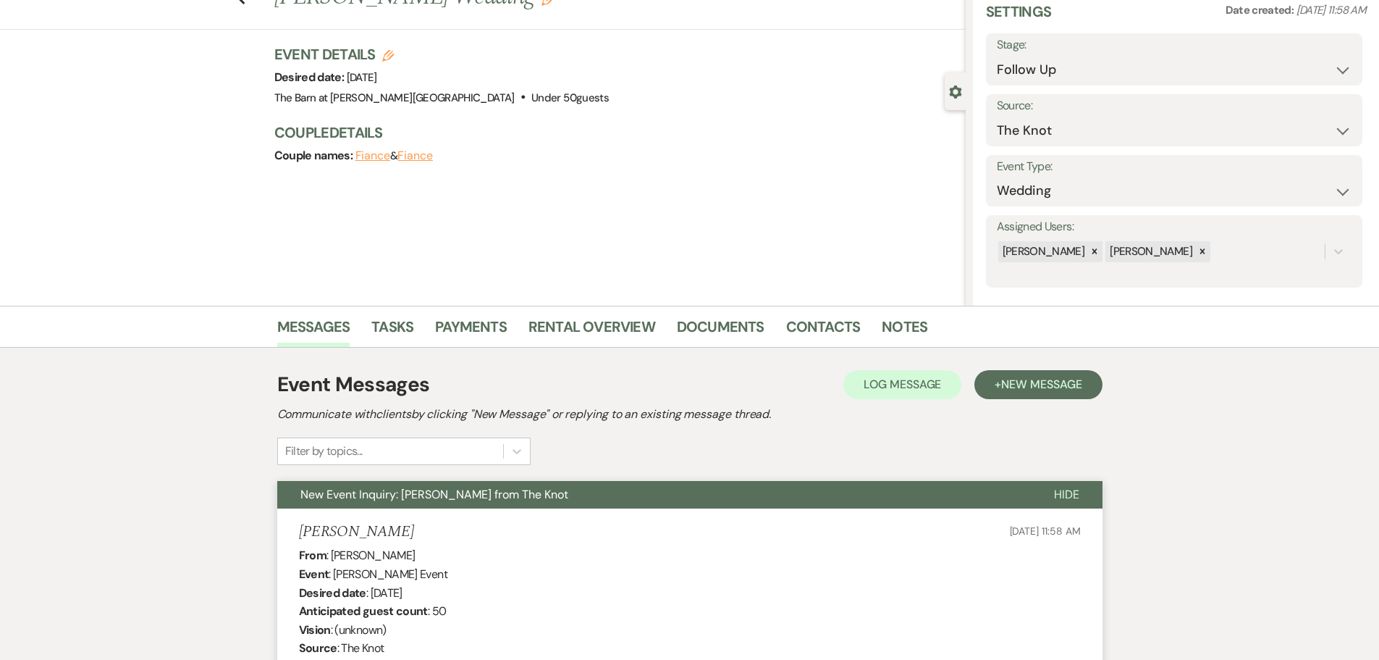
scroll to position [0, 0]
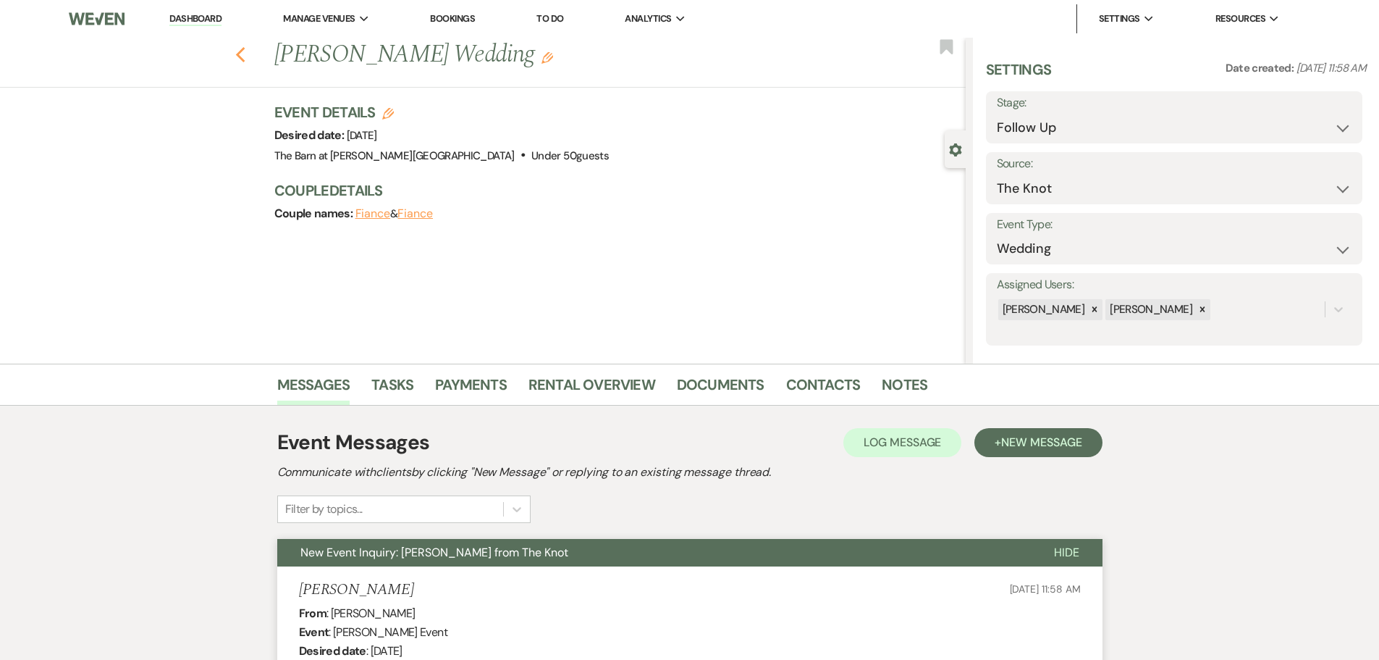
click at [245, 61] on icon "Previous" at bounding box center [240, 54] width 11 height 17
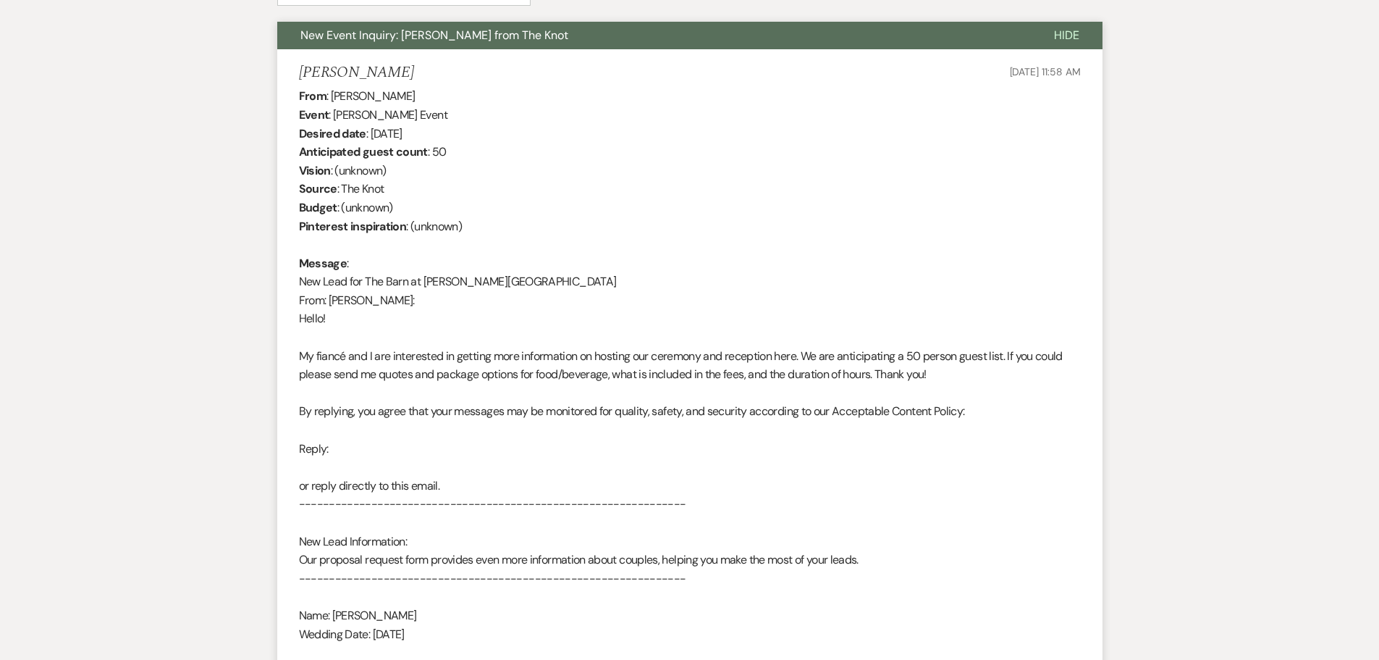
select select "9"
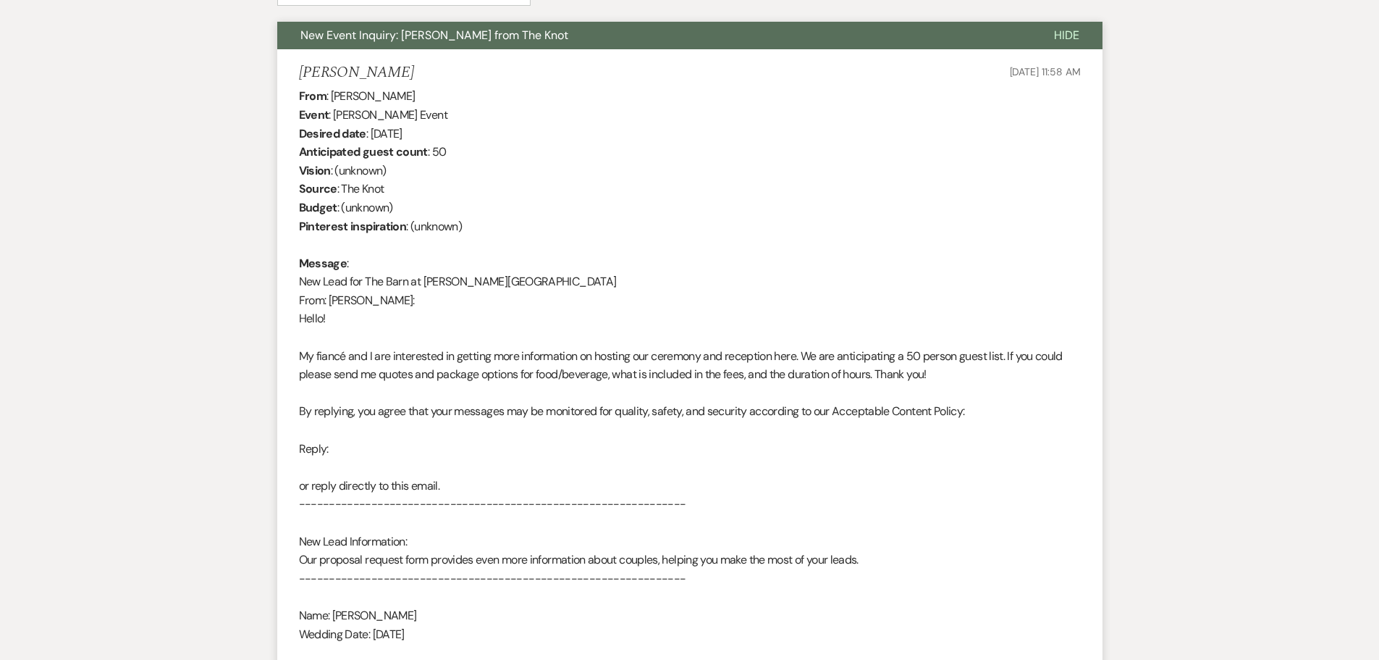
select select "9"
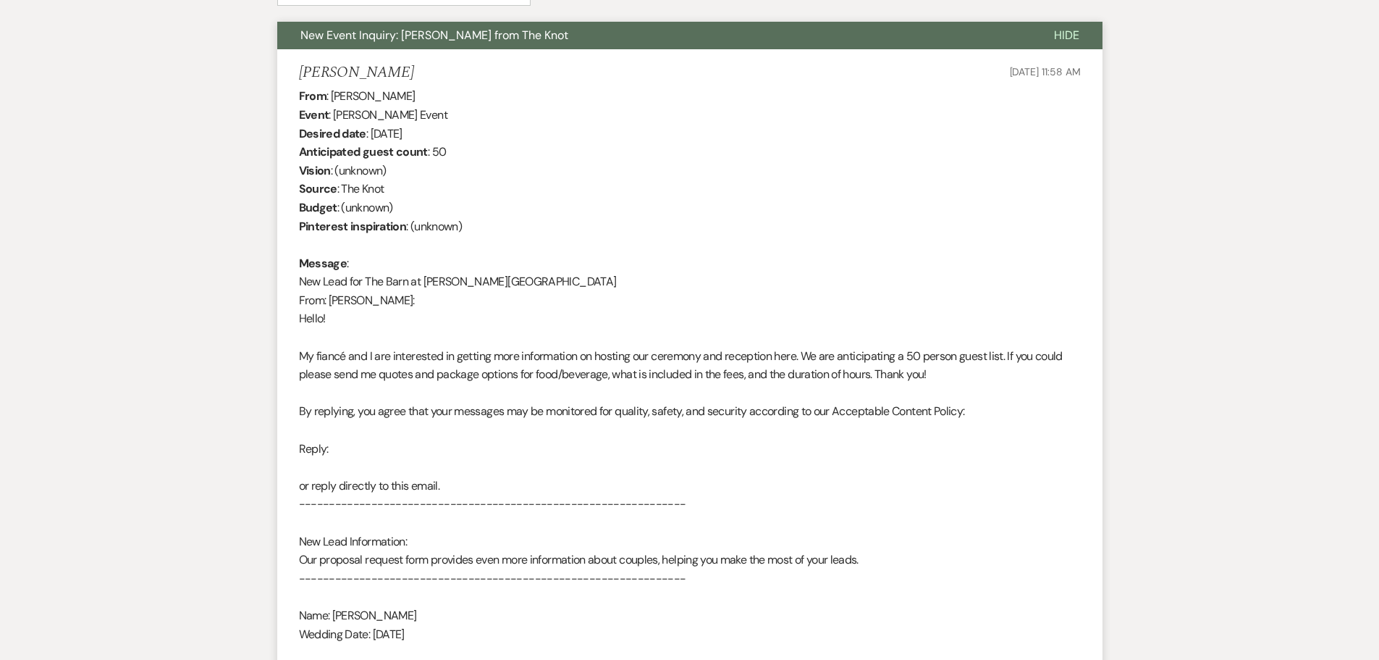
select select "9"
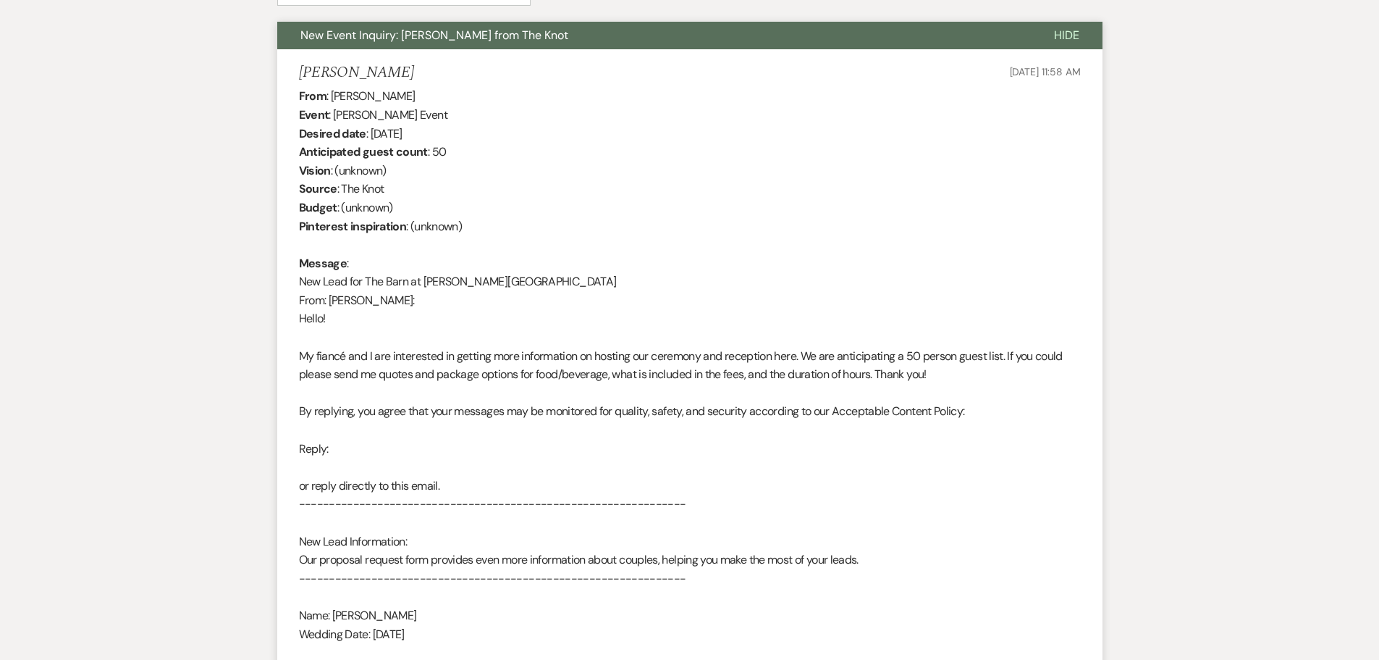
select select "9"
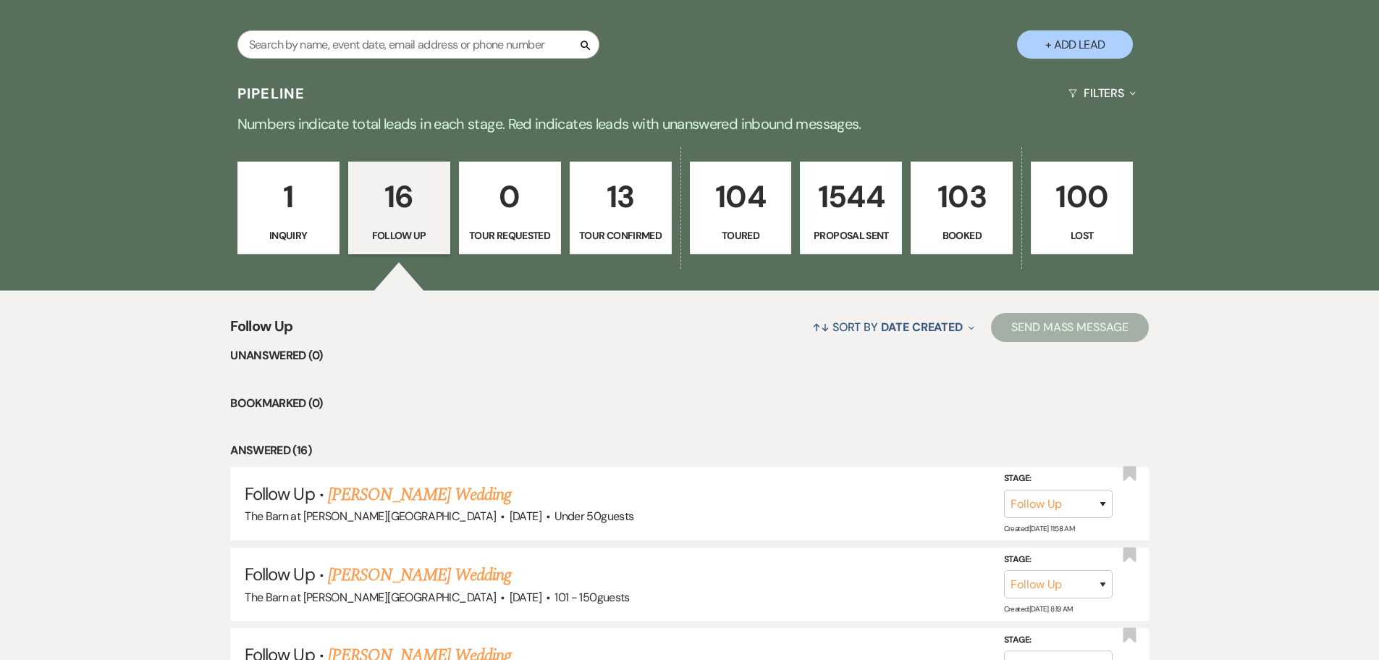
click at [272, 124] on p "Numbers indicate total leads in each stage. Red indicates leads with unanswered…" at bounding box center [690, 123] width 1043 height 23
click at [277, 184] on p "1" at bounding box center [288, 196] width 83 height 49
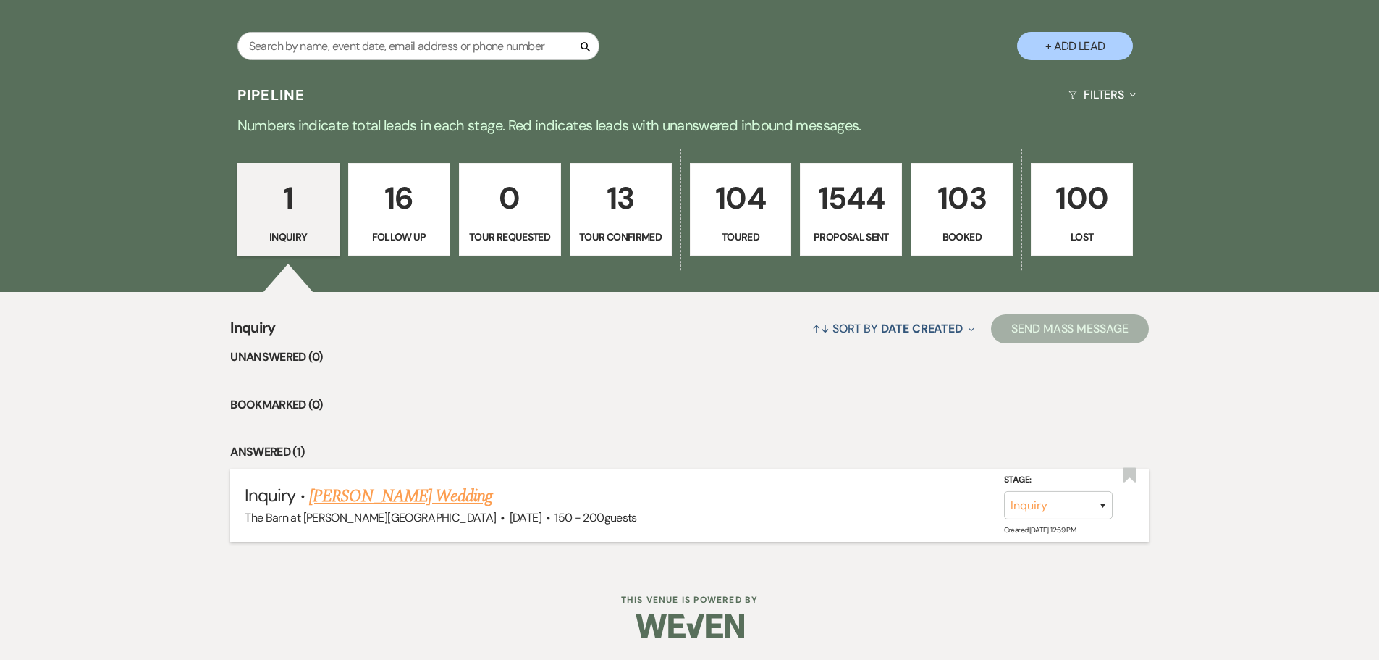
click at [414, 492] on link "[PERSON_NAME] Wedding" at bounding box center [400, 496] width 183 height 26
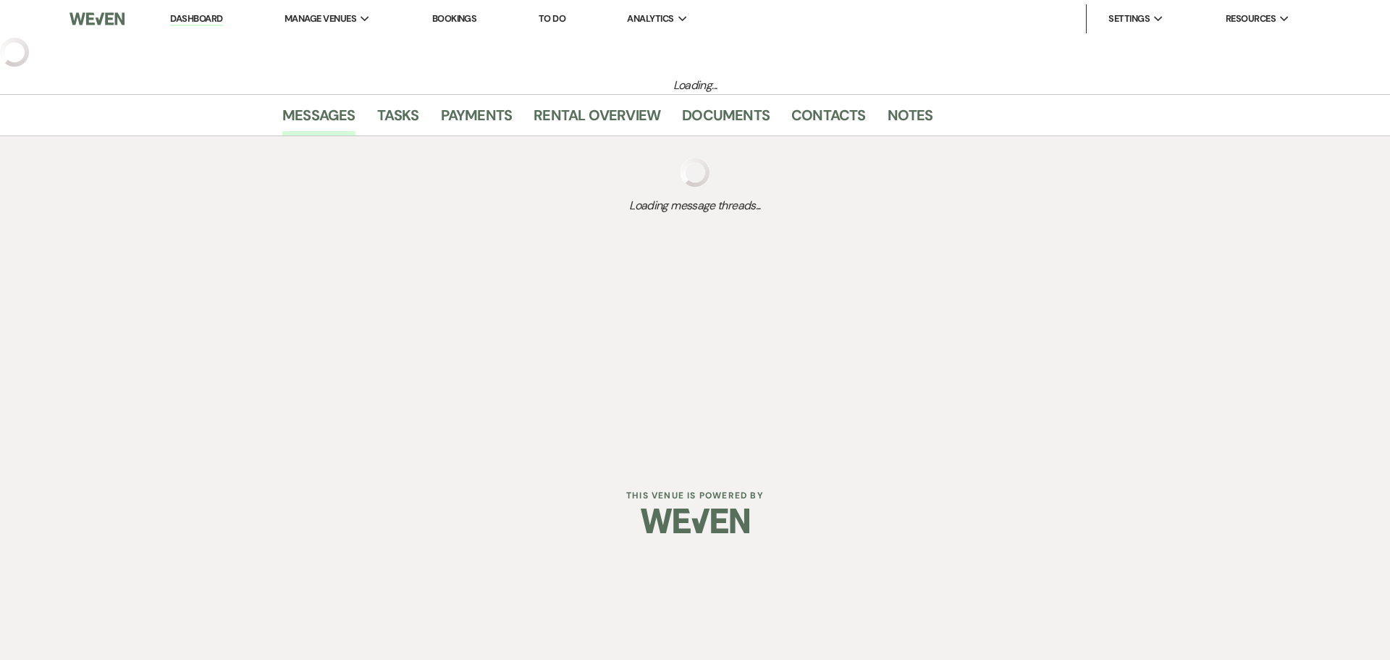
select select "3"
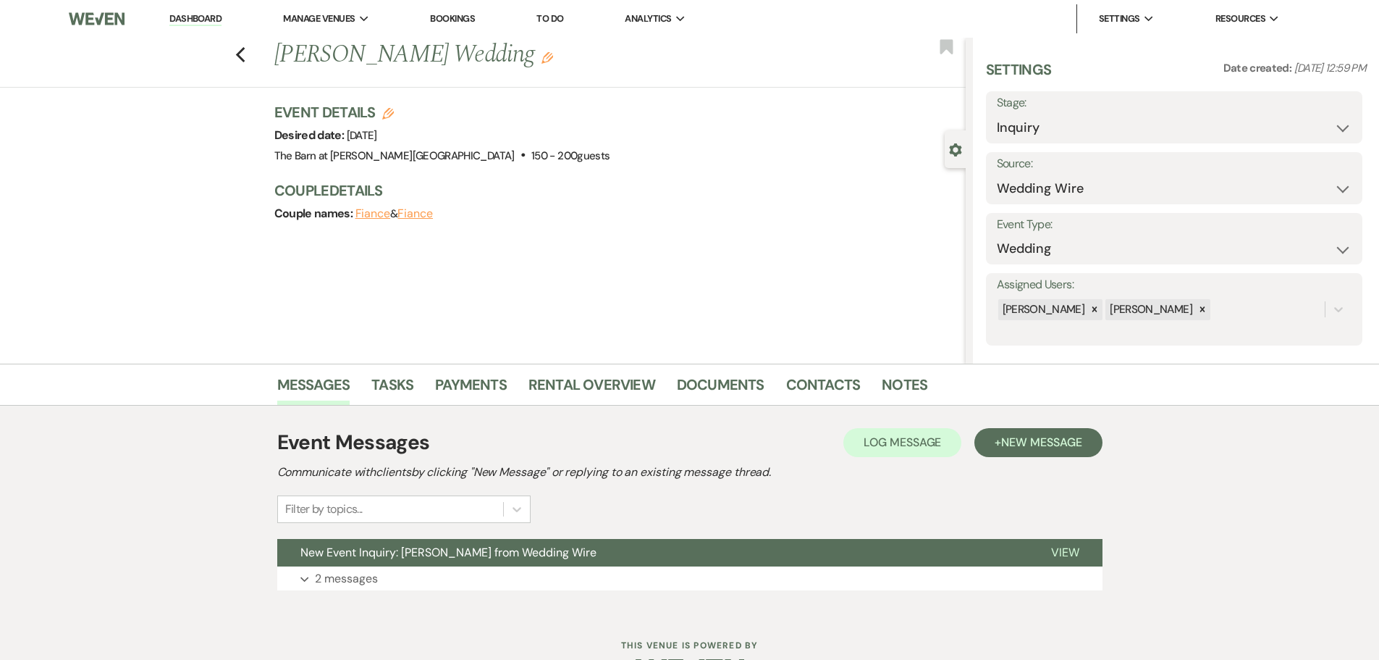
scroll to position [46, 0]
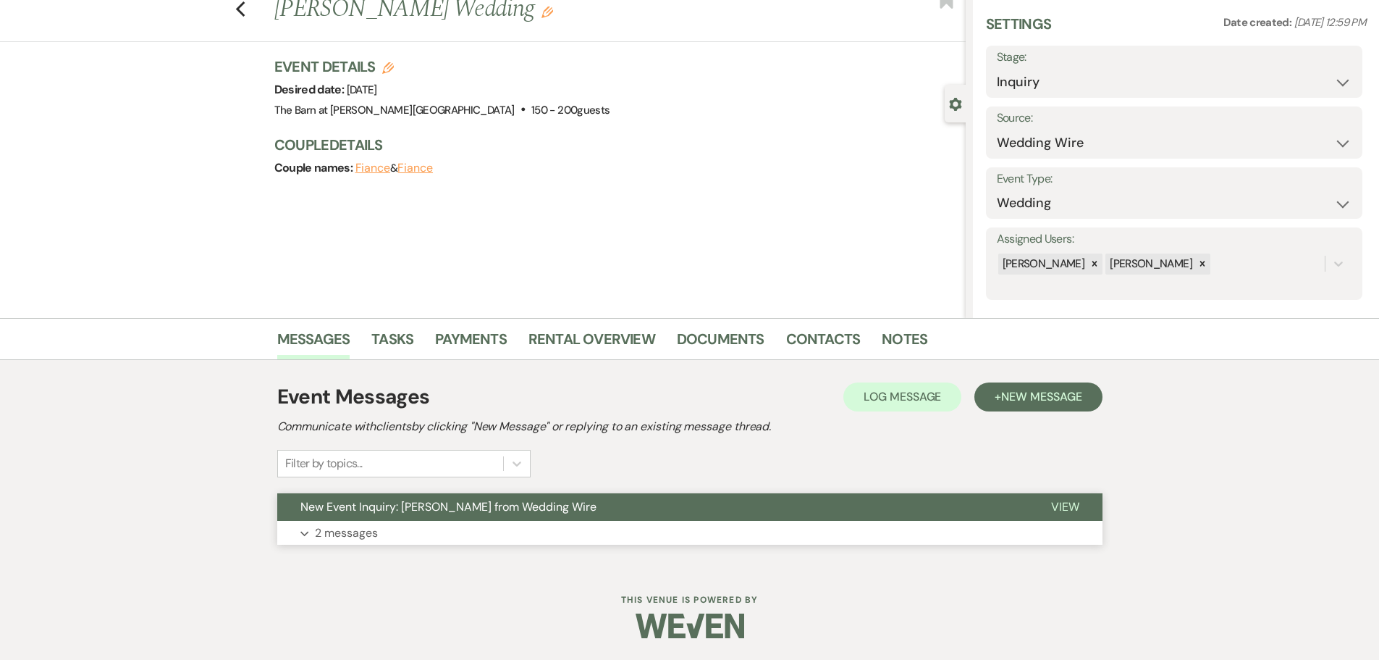
click at [358, 536] on p "2 messages" at bounding box center [346, 533] width 63 height 19
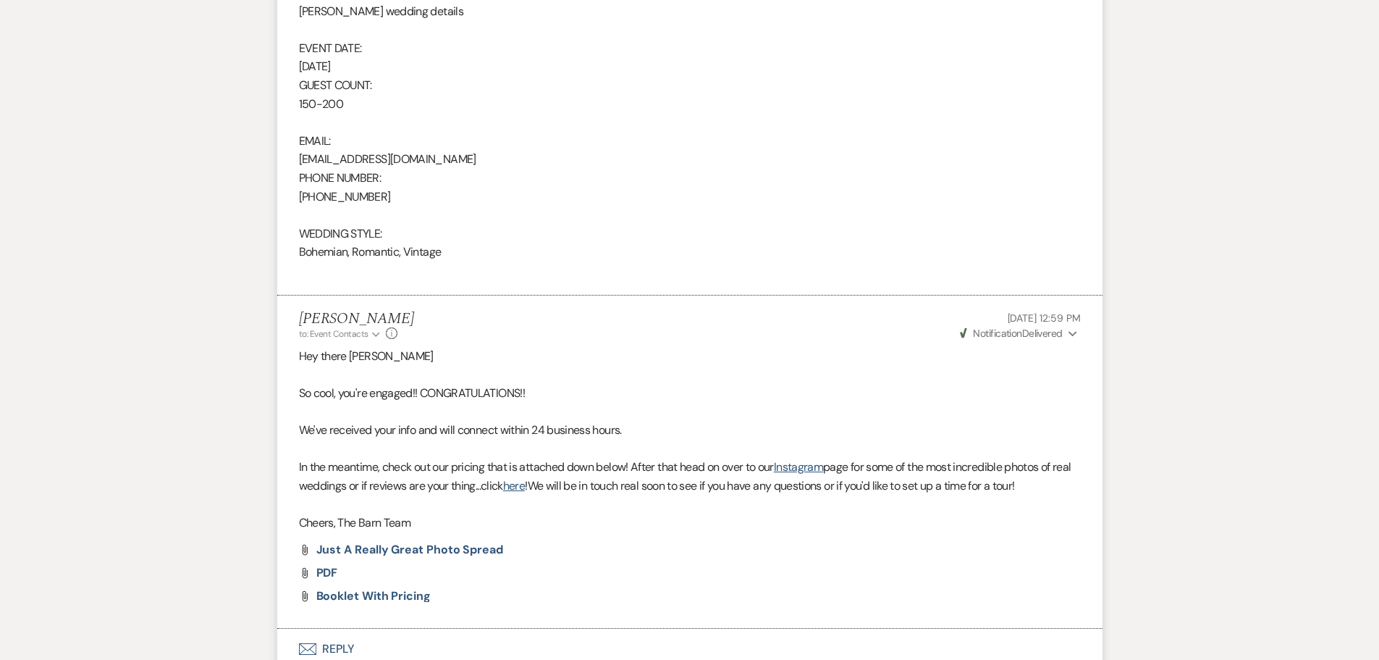
scroll to position [1132, 0]
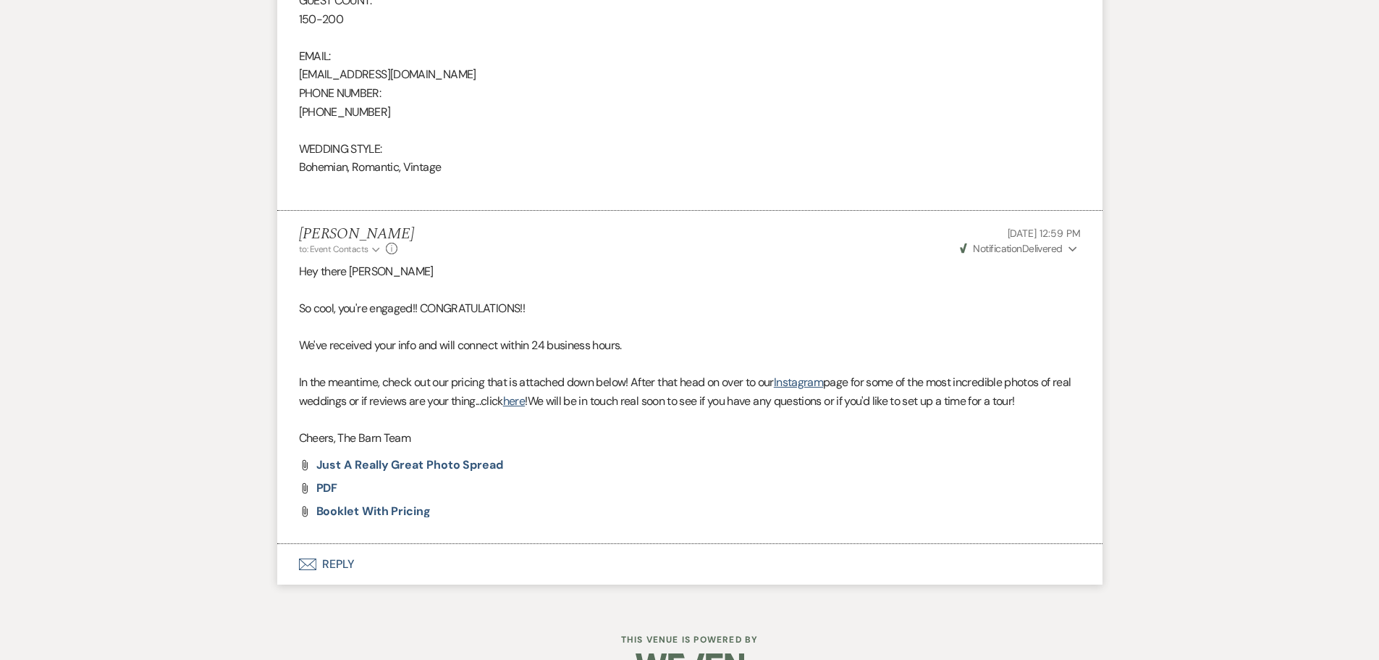
click at [347, 563] on button "Envelope Reply" at bounding box center [690, 564] width 826 height 41
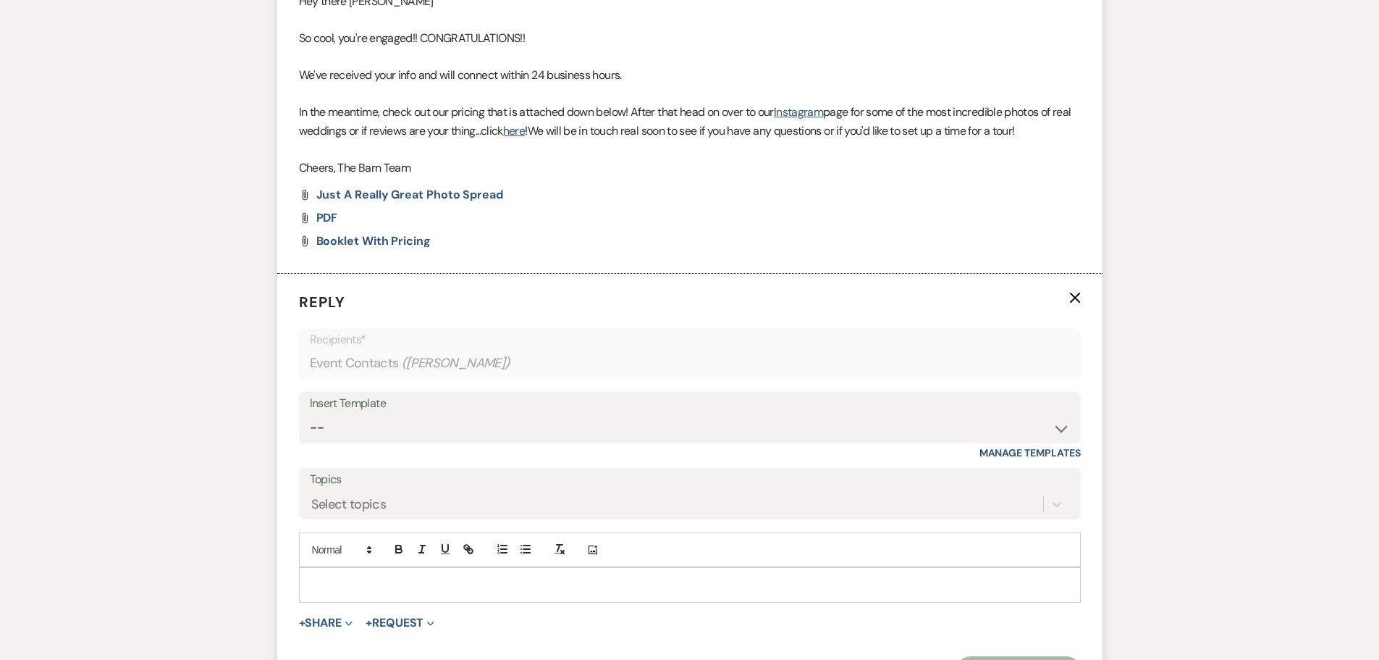
scroll to position [1560, 0]
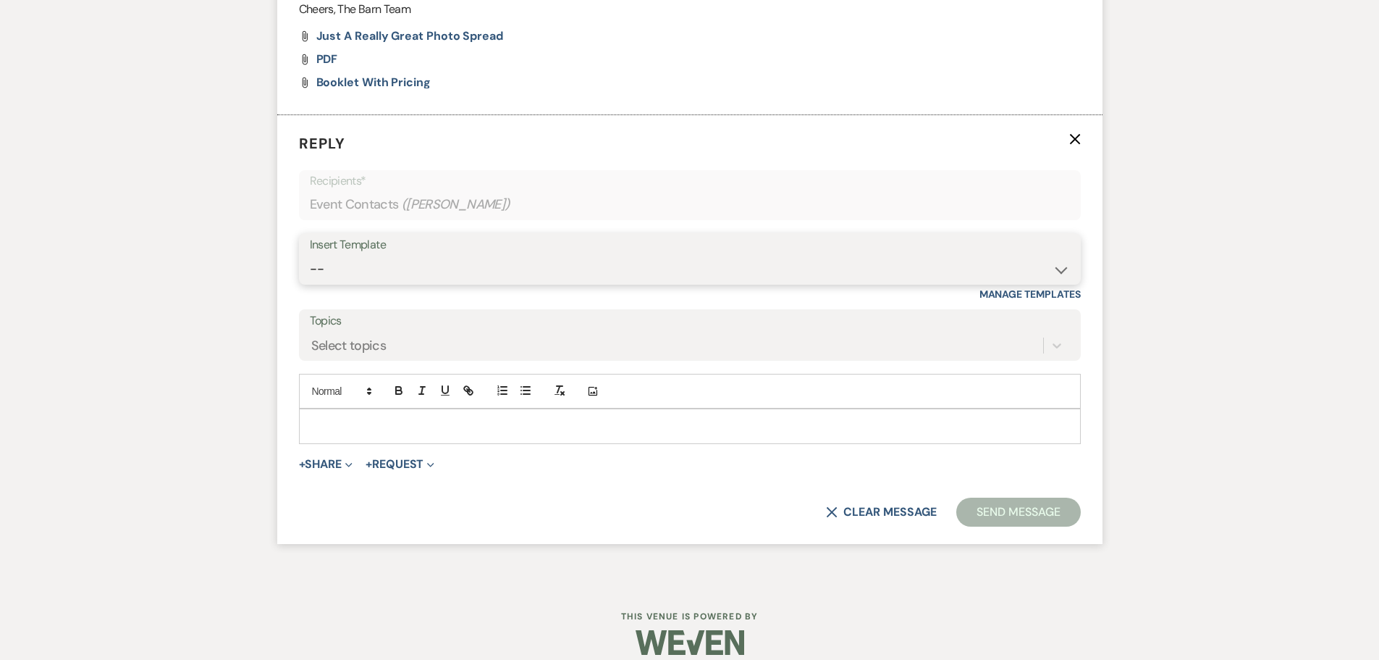
click at [326, 277] on select "-- Copy of Initial Inquiry Response [DATE] Inquiry Response [PERSON_NAME] Copy …" at bounding box center [690, 269] width 760 height 28
select select "3242"
click at [310, 255] on select "-- Copy of Initial Inquiry Response [DATE] Inquiry Response [PERSON_NAME] Copy …" at bounding box center [690, 269] width 760 height 28
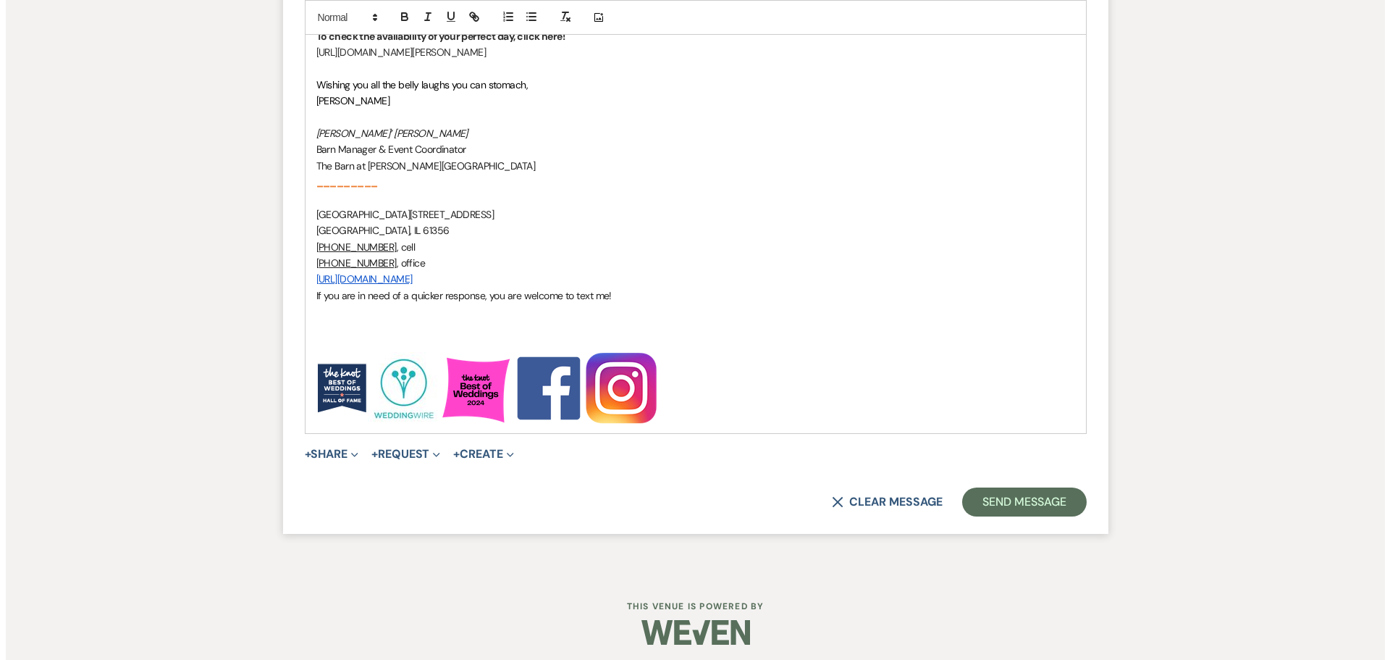
scroll to position [2212, 0]
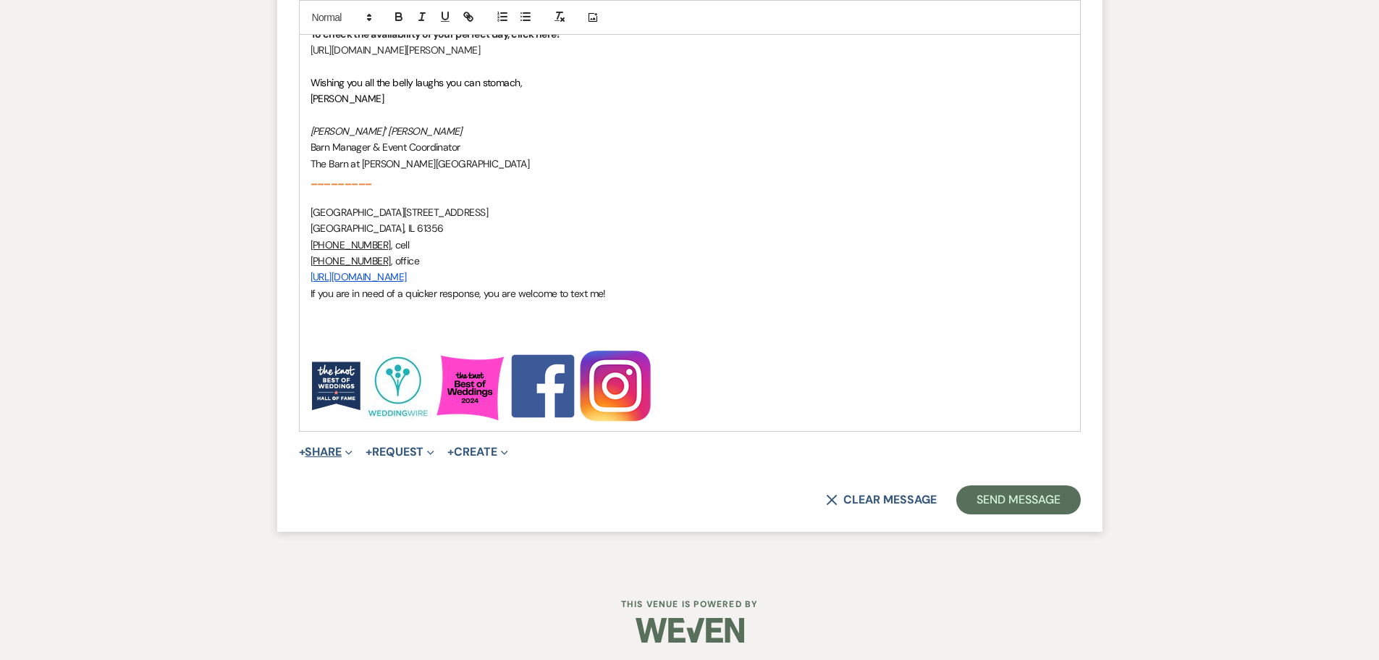
click at [324, 452] on button "+ Share Expand" at bounding box center [326, 452] width 54 height 12
click at [332, 476] on span "Doc Upload Documents" at bounding box center [357, 480] width 83 height 15
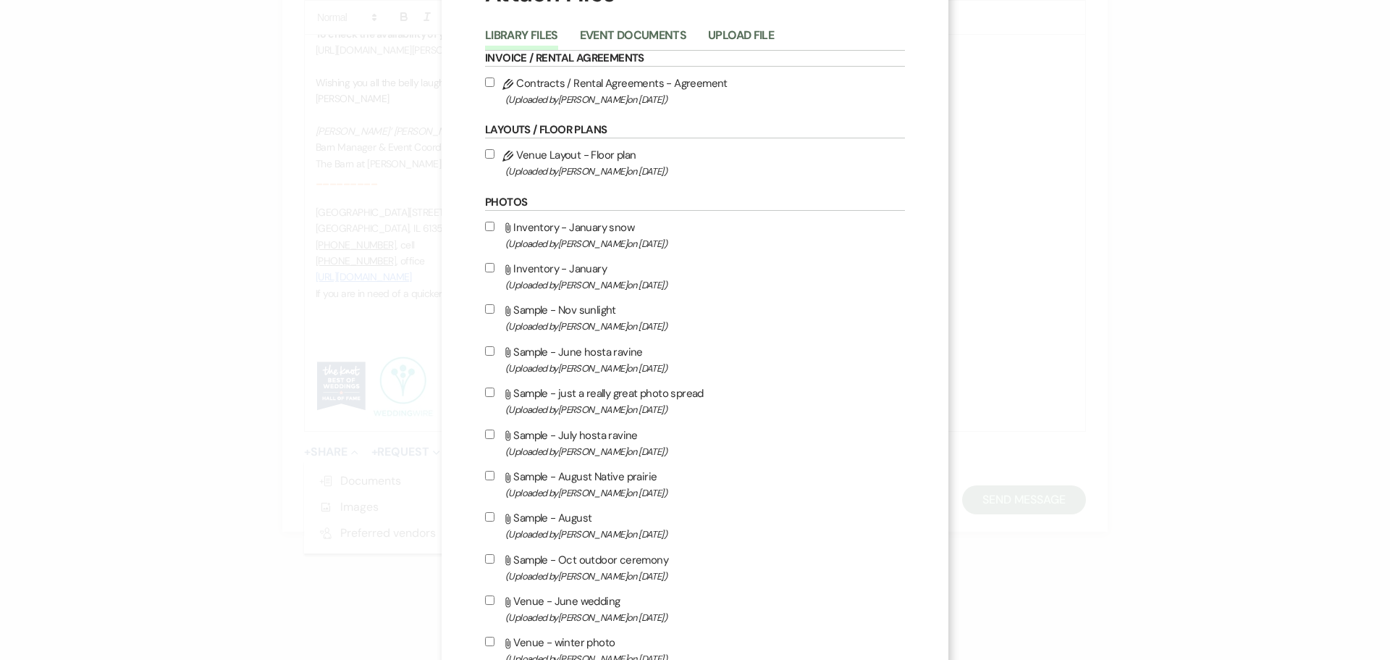
scroll to position [145, 0]
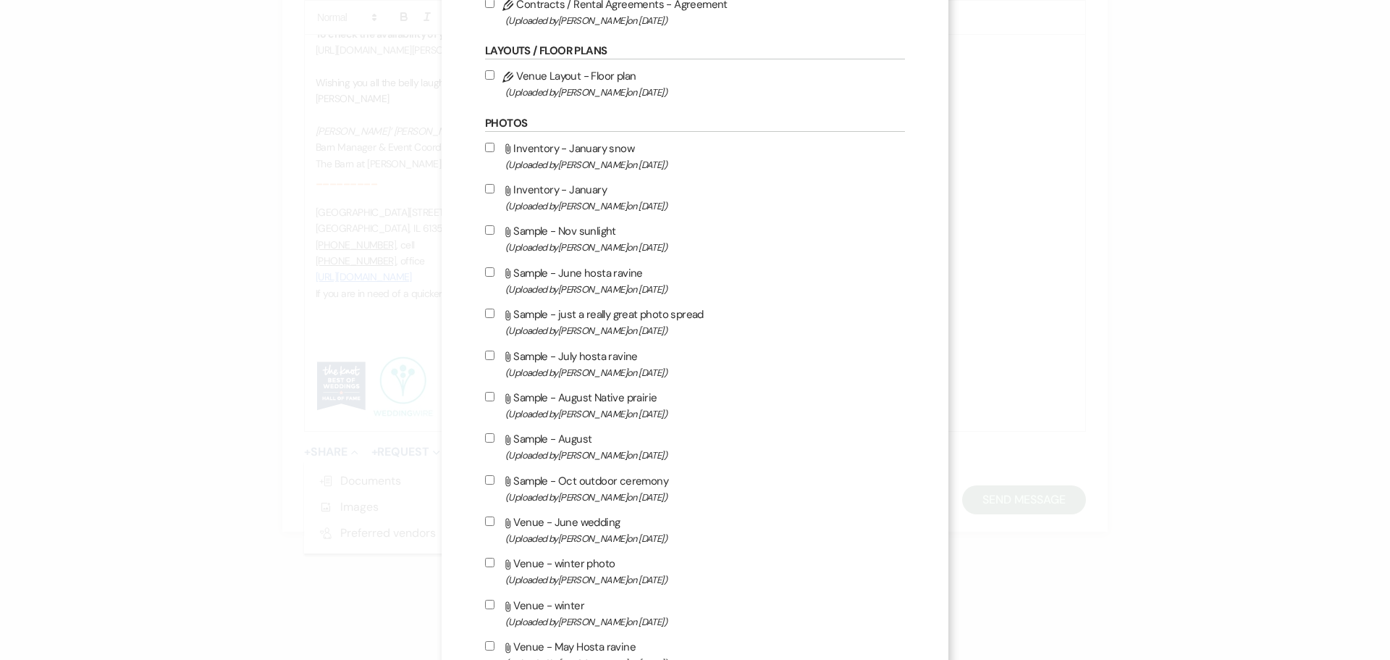
click at [485, 440] on input "Attach File Sample - August (Uploaded by [PERSON_NAME] on [DATE] )" at bounding box center [489, 437] width 9 height 9
checkbox input "true"
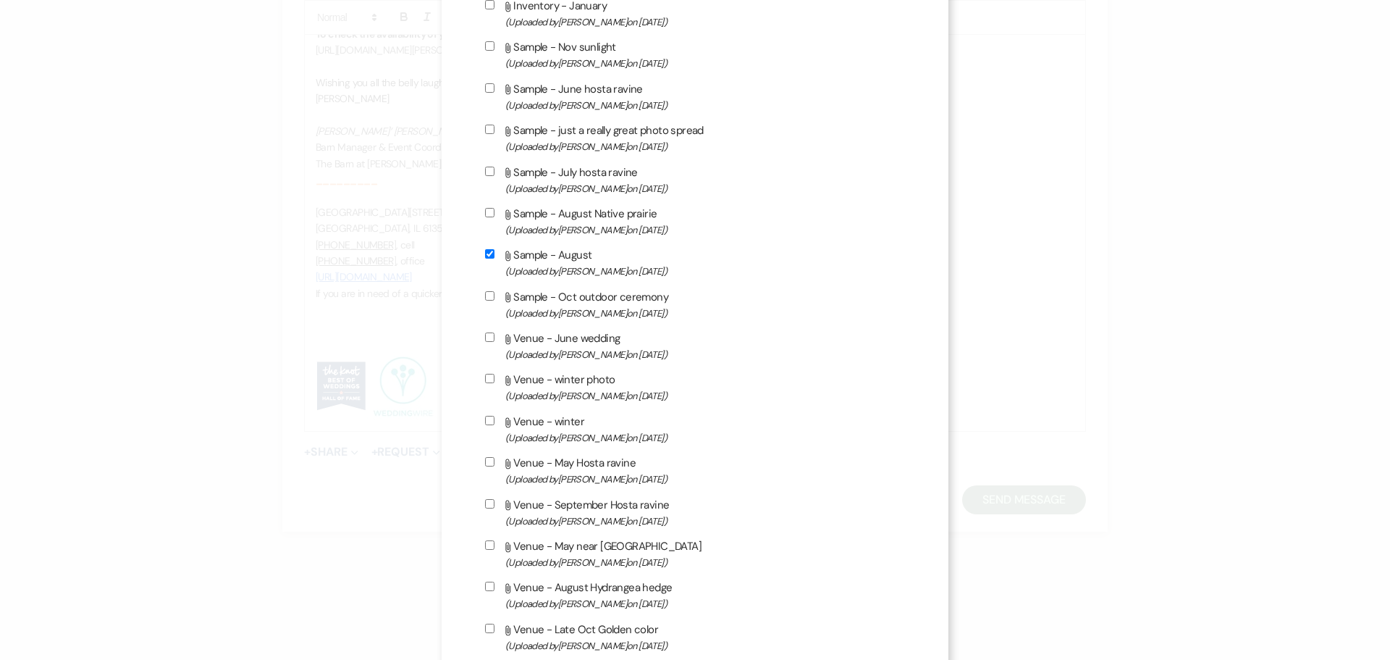
scroll to position [362, 0]
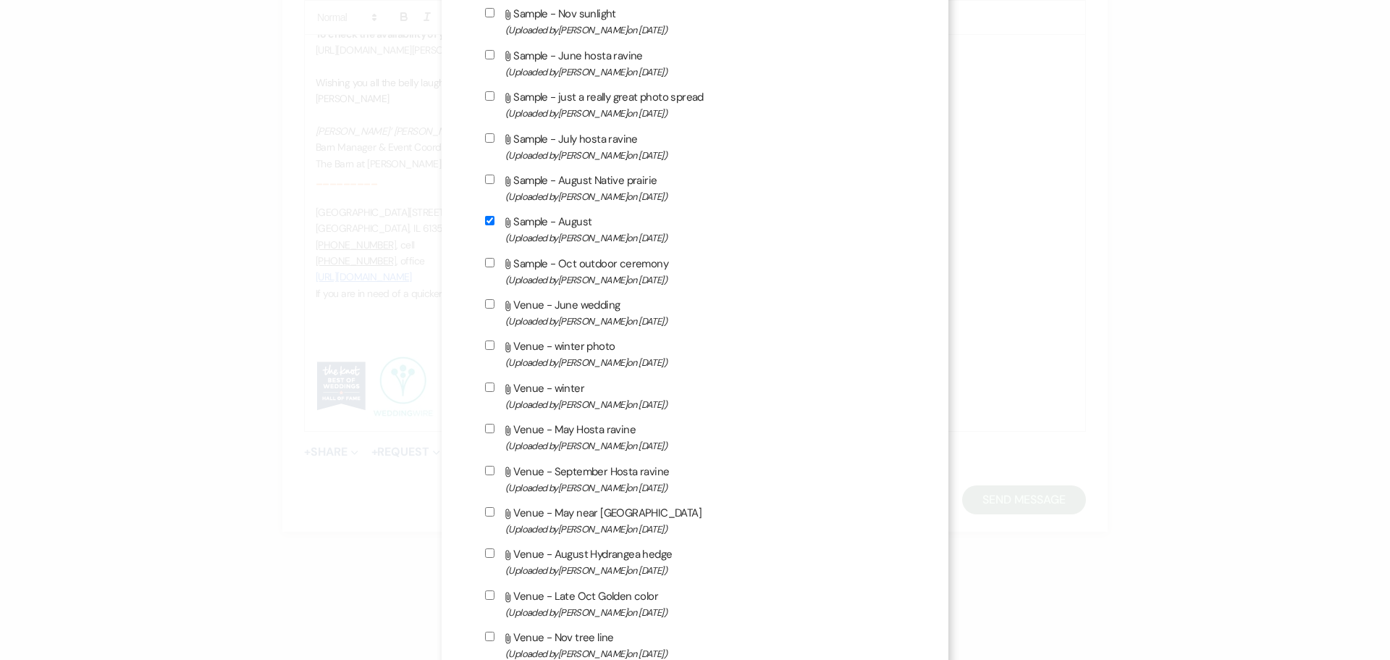
click at [486, 553] on input "Attach File Venue - August Hydrangea hedge (Uploaded by [PERSON_NAME] on [DATE]…" at bounding box center [489, 552] width 9 height 9
checkbox input "true"
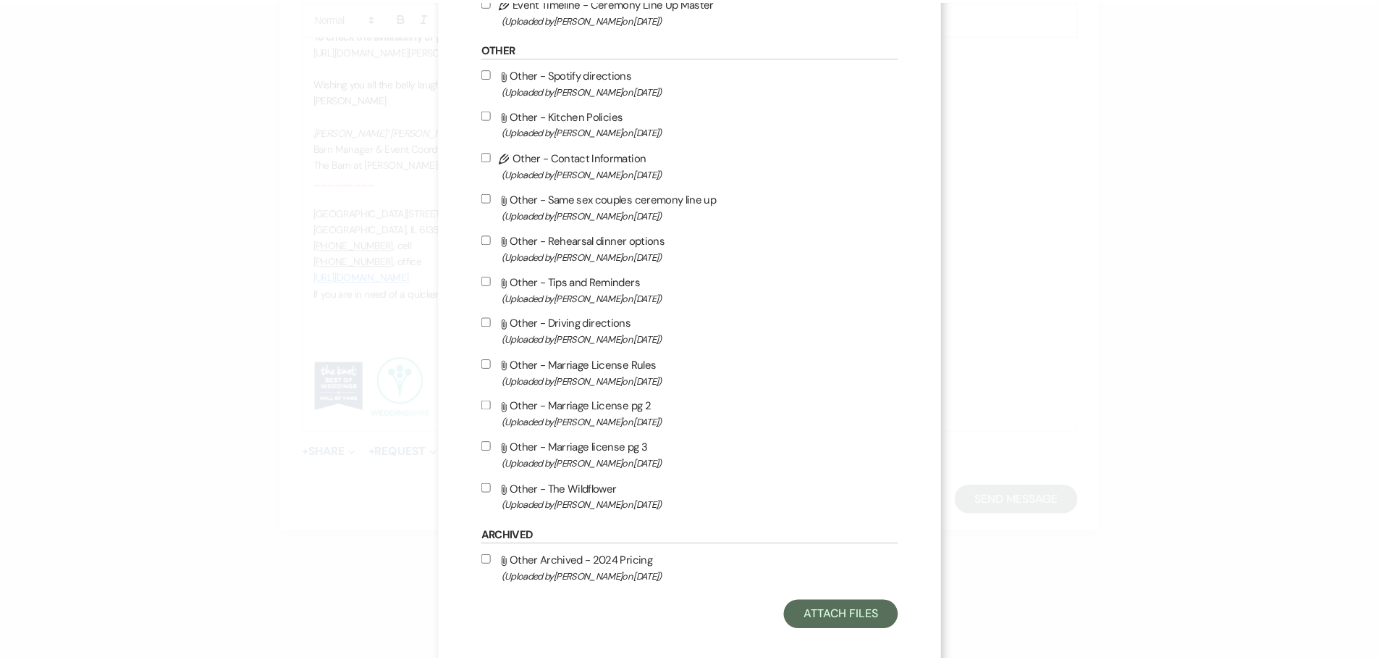
scroll to position [1322, 0]
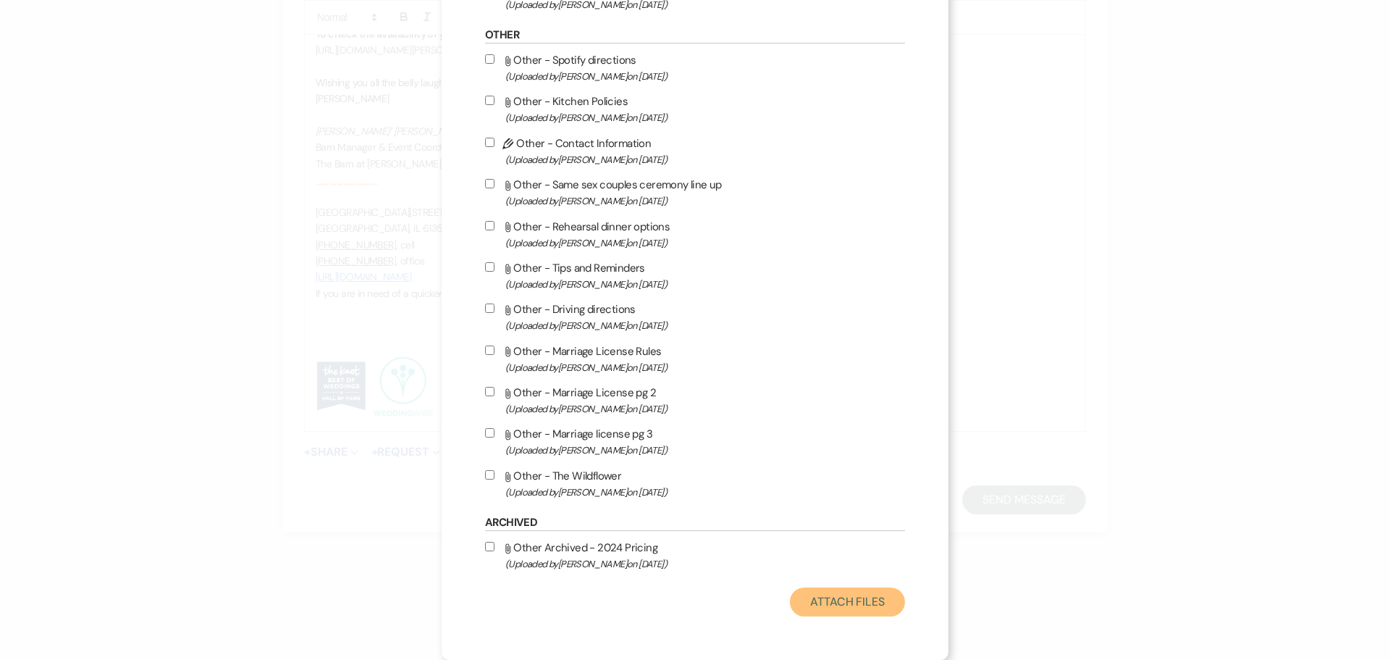
click at [823, 607] on button "Attach Files" at bounding box center [847, 601] width 115 height 29
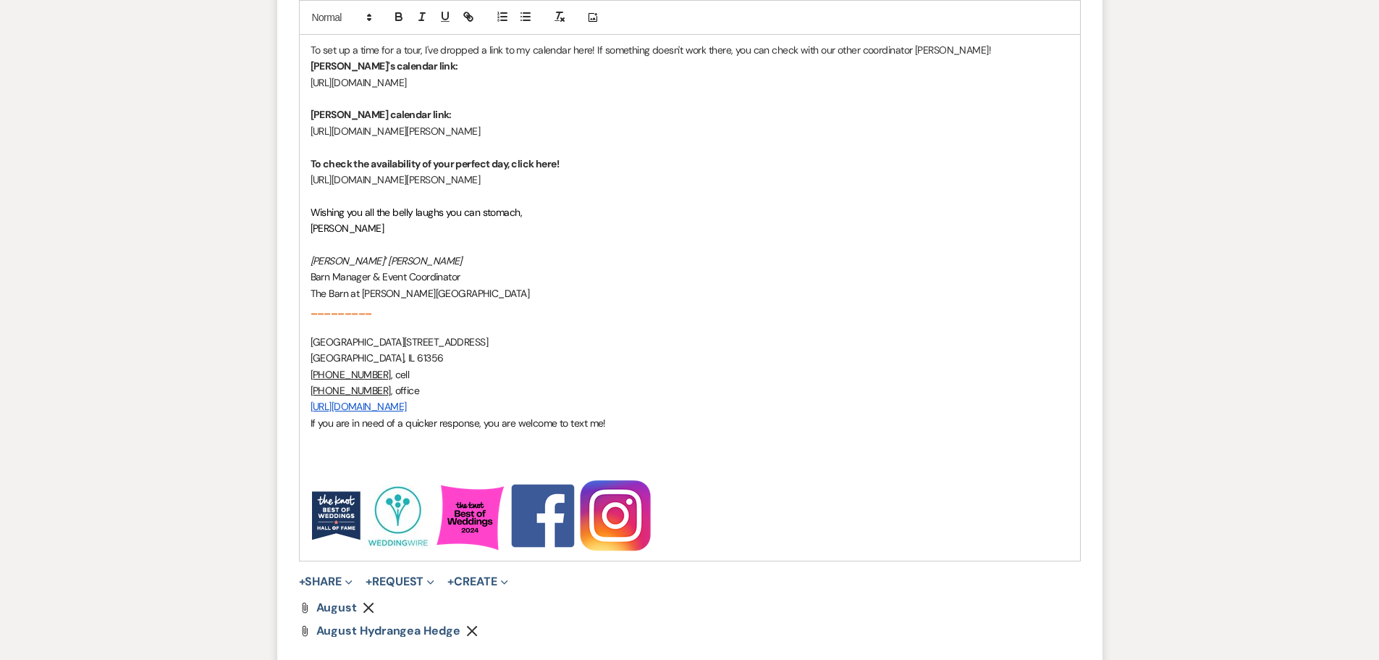
scroll to position [1850, 0]
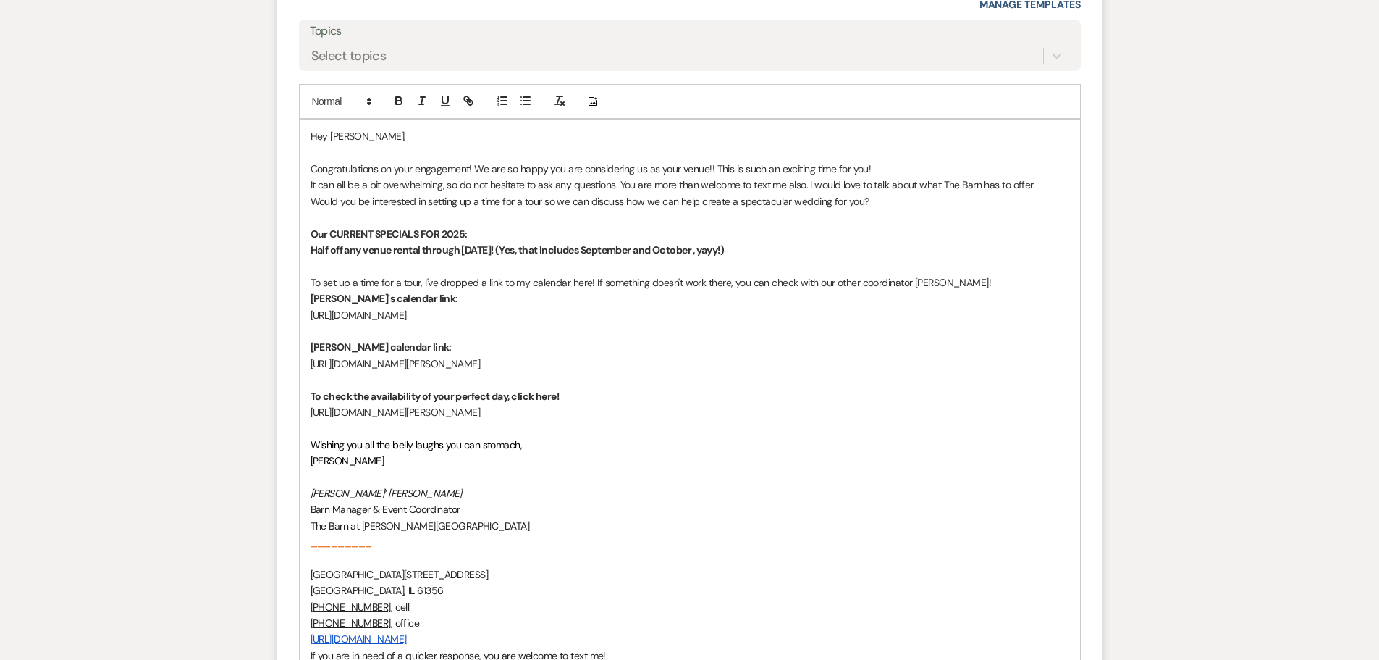
click at [881, 168] on p "Congratulations on your engagement! We are so happy you are considering us as y…" at bounding box center [690, 169] width 759 height 16
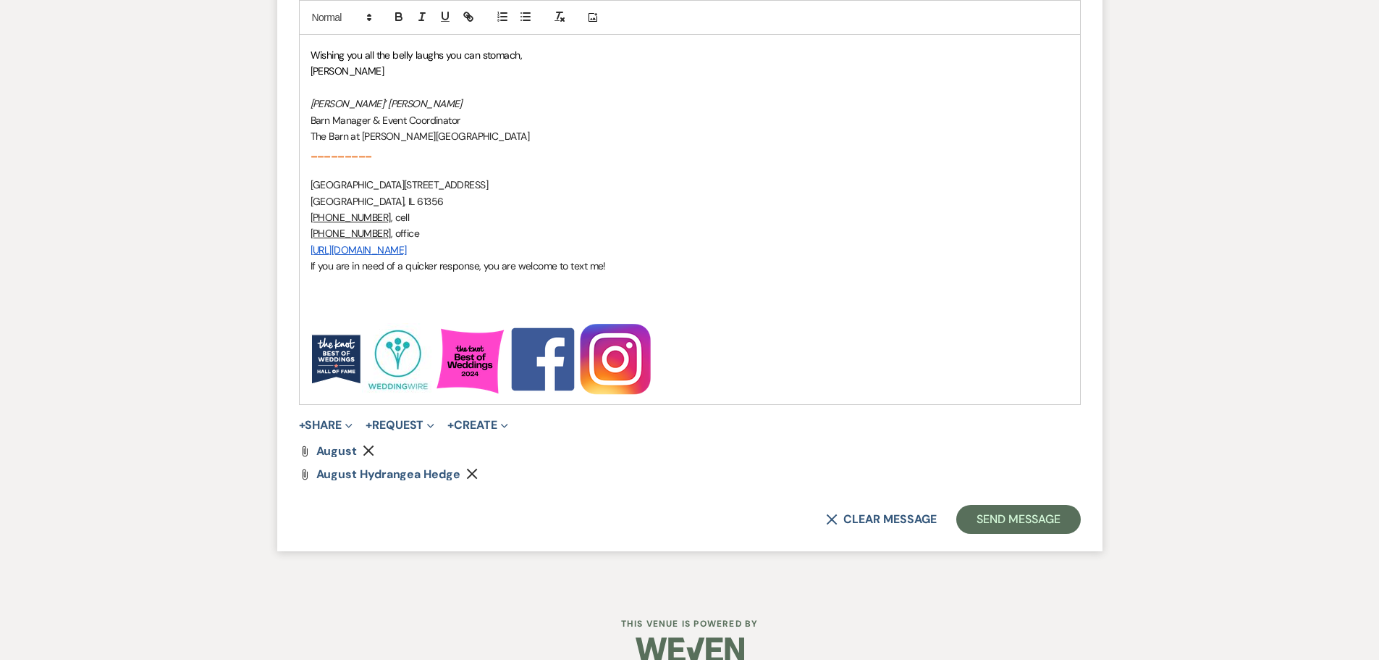
scroll to position [2280, 0]
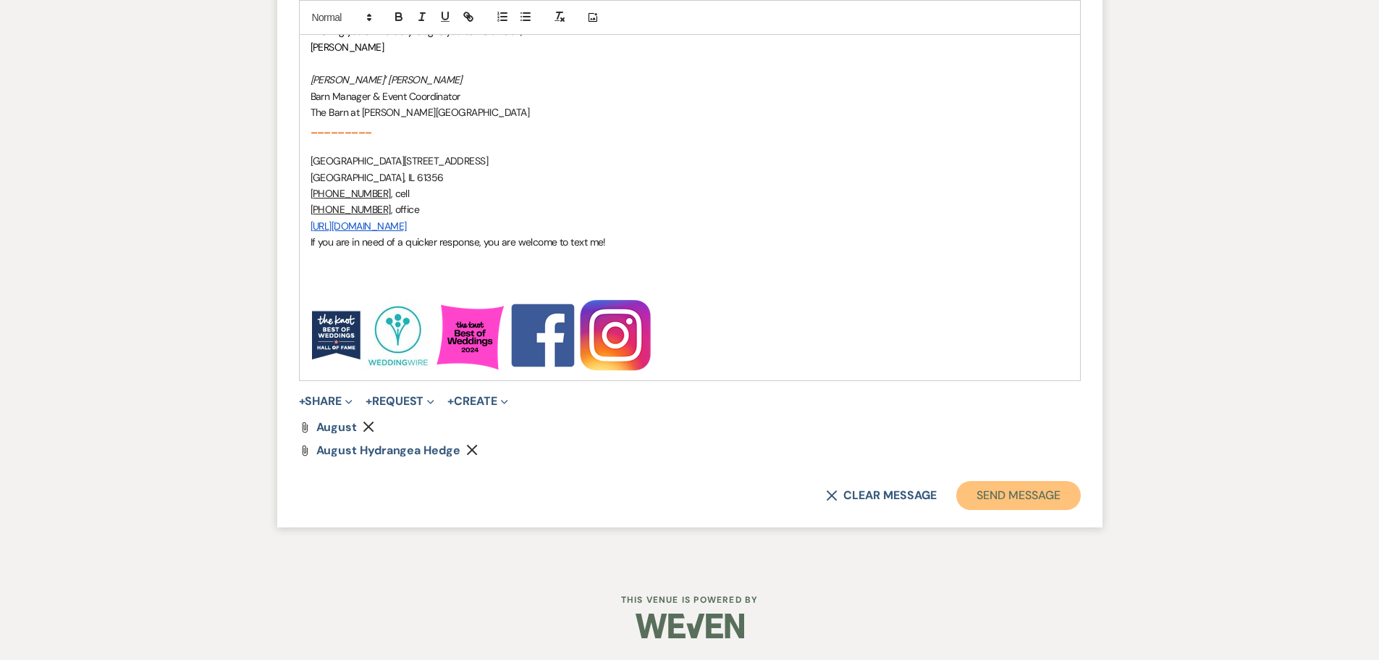
click at [1013, 495] on button "Send Message" at bounding box center [1019, 495] width 124 height 29
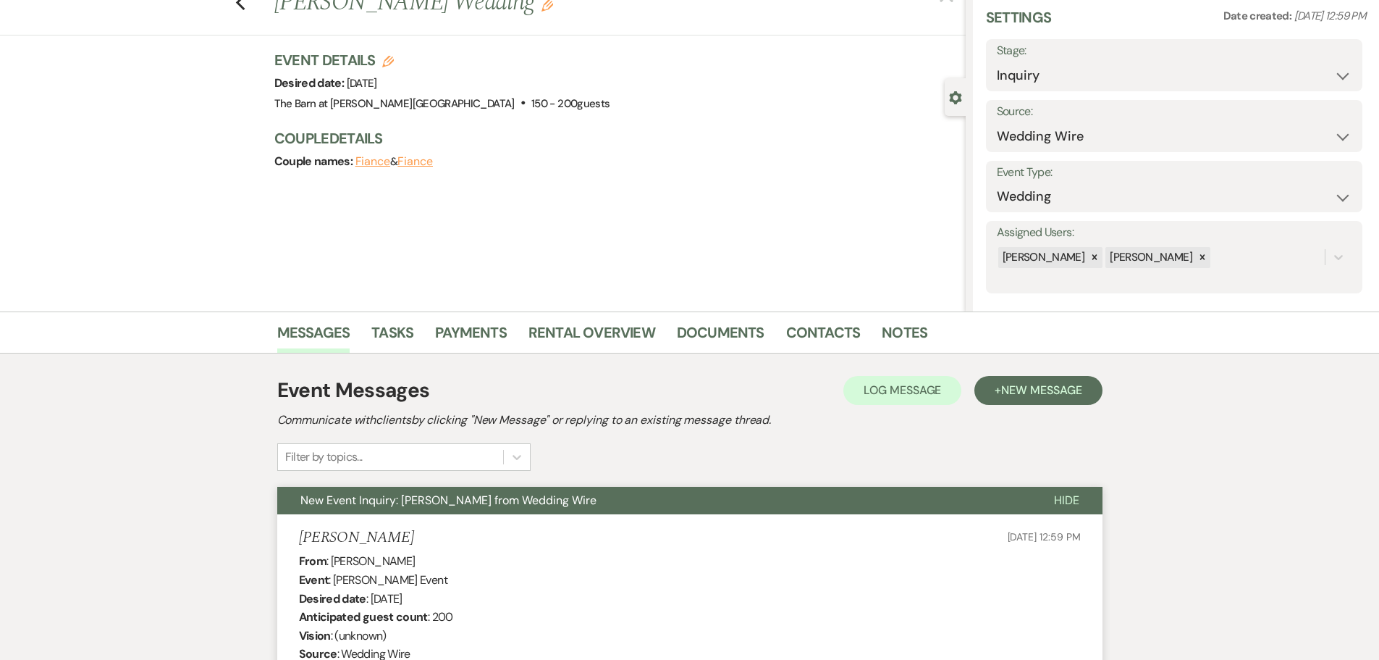
scroll to position [0, 0]
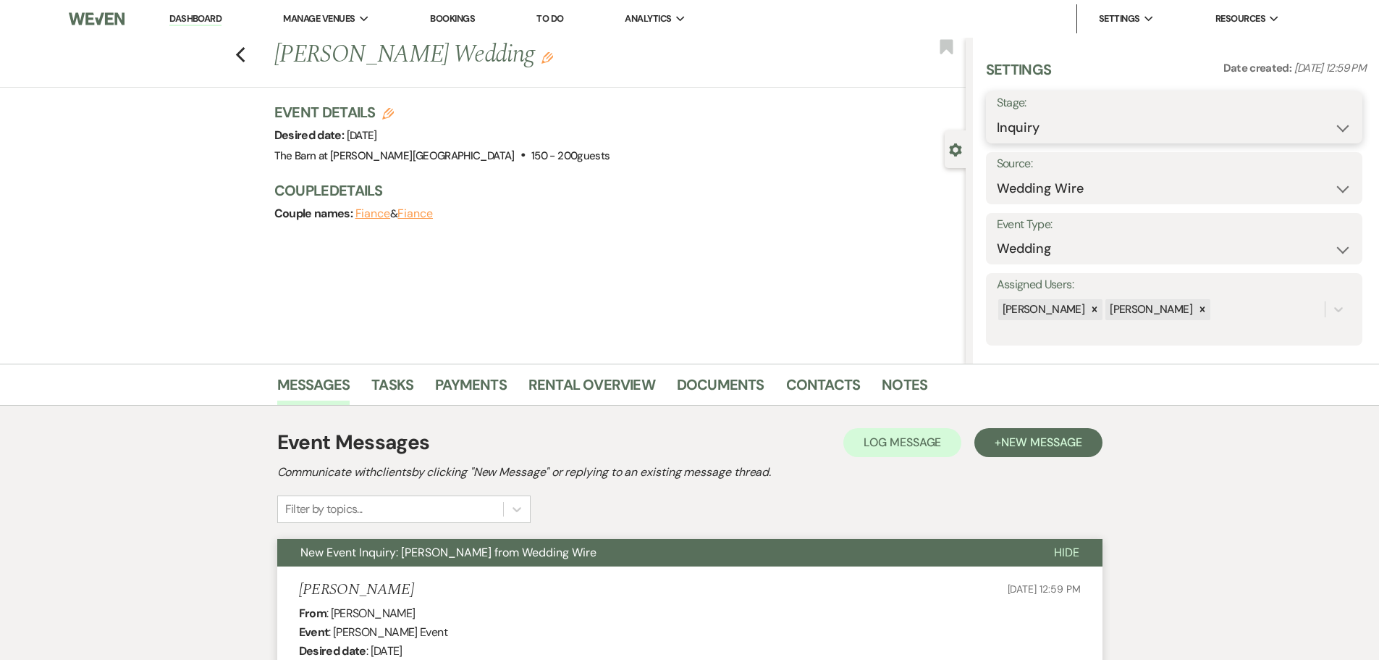
click at [1025, 127] on select "Inquiry Follow Up Tour Requested Tour Confirmed Toured Proposal Sent Booked Lost" at bounding box center [1174, 128] width 355 height 28
select select "9"
click at [997, 114] on select "Inquiry Follow Up Tour Requested Tour Confirmed Toured Proposal Sent Booked Lost" at bounding box center [1174, 128] width 355 height 28
click at [1281, 117] on button "Save" at bounding box center [1322, 117] width 82 height 29
click at [244, 55] on use "button" at bounding box center [239, 55] width 9 height 16
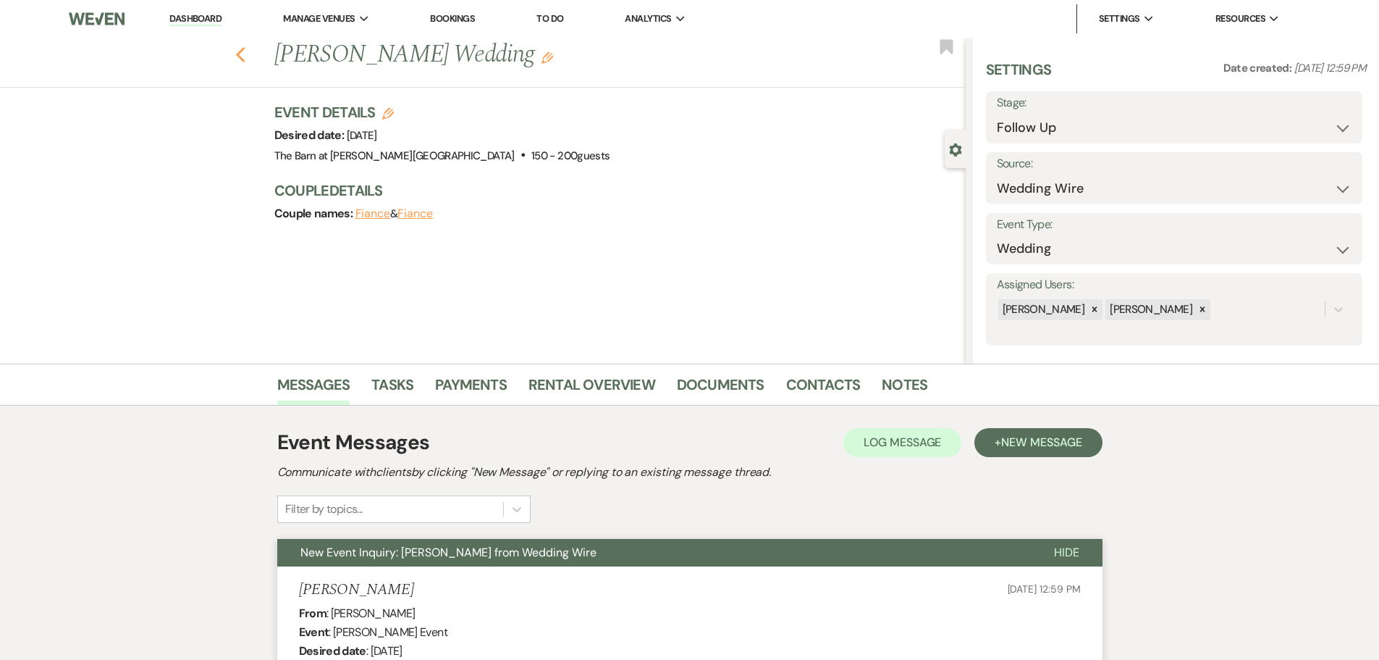
select select "9"
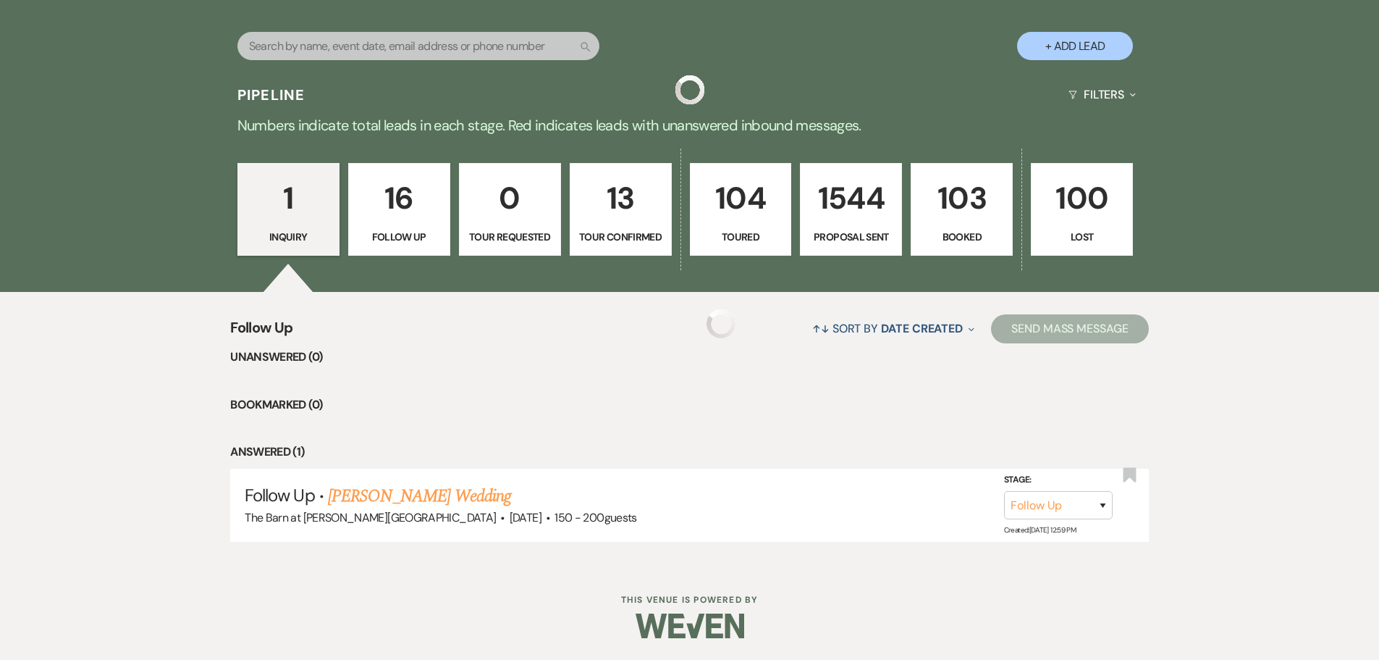
scroll to position [144, 0]
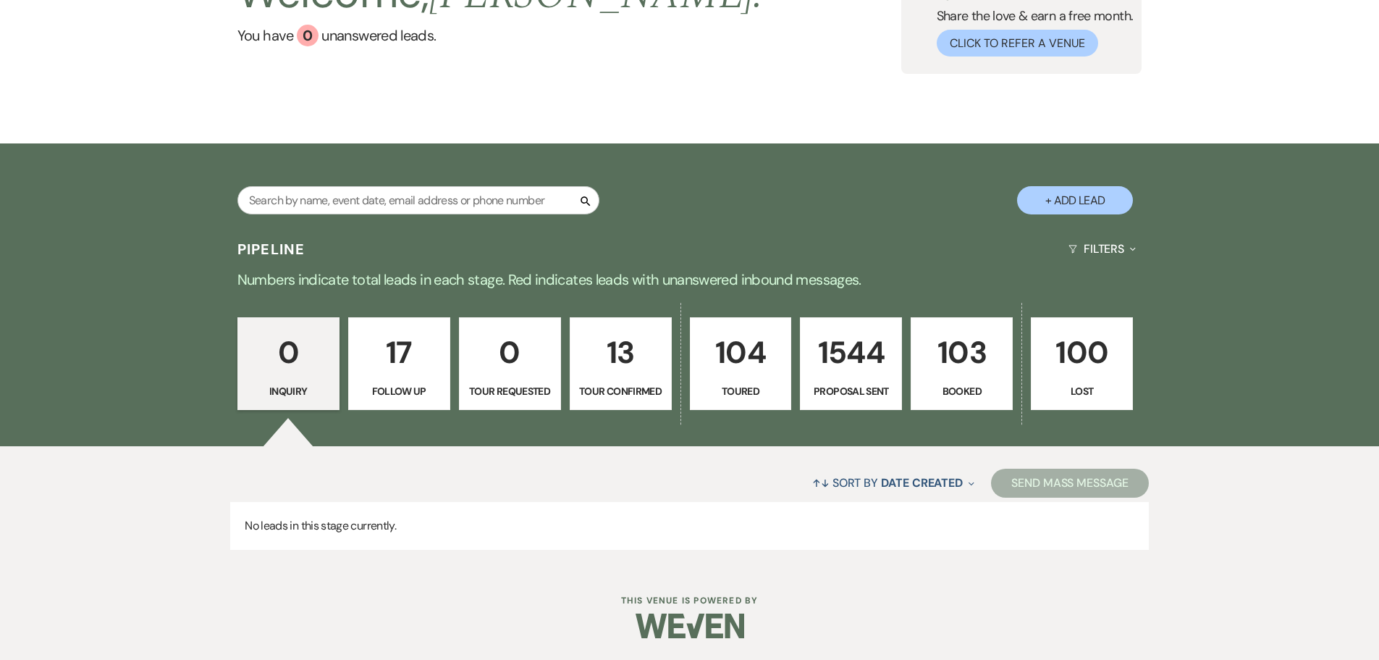
click at [372, 371] on p "17" at bounding box center [399, 352] width 83 height 49
select select "9"
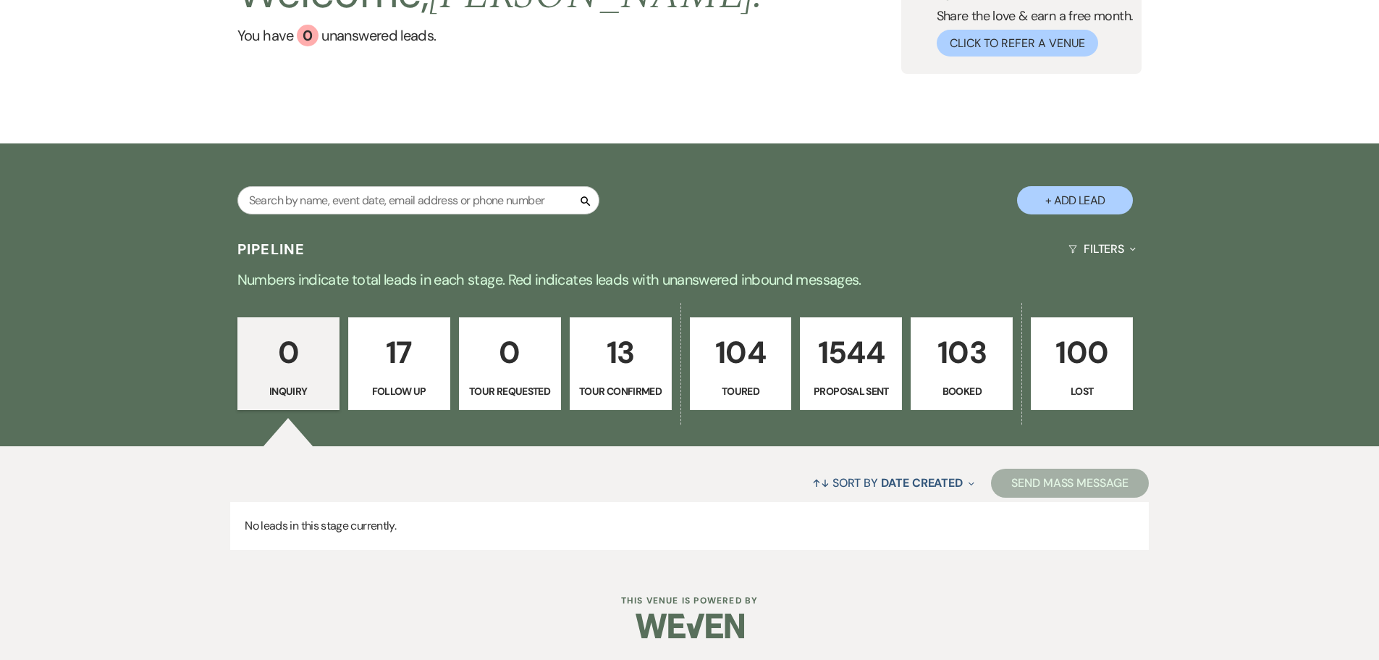
select select "9"
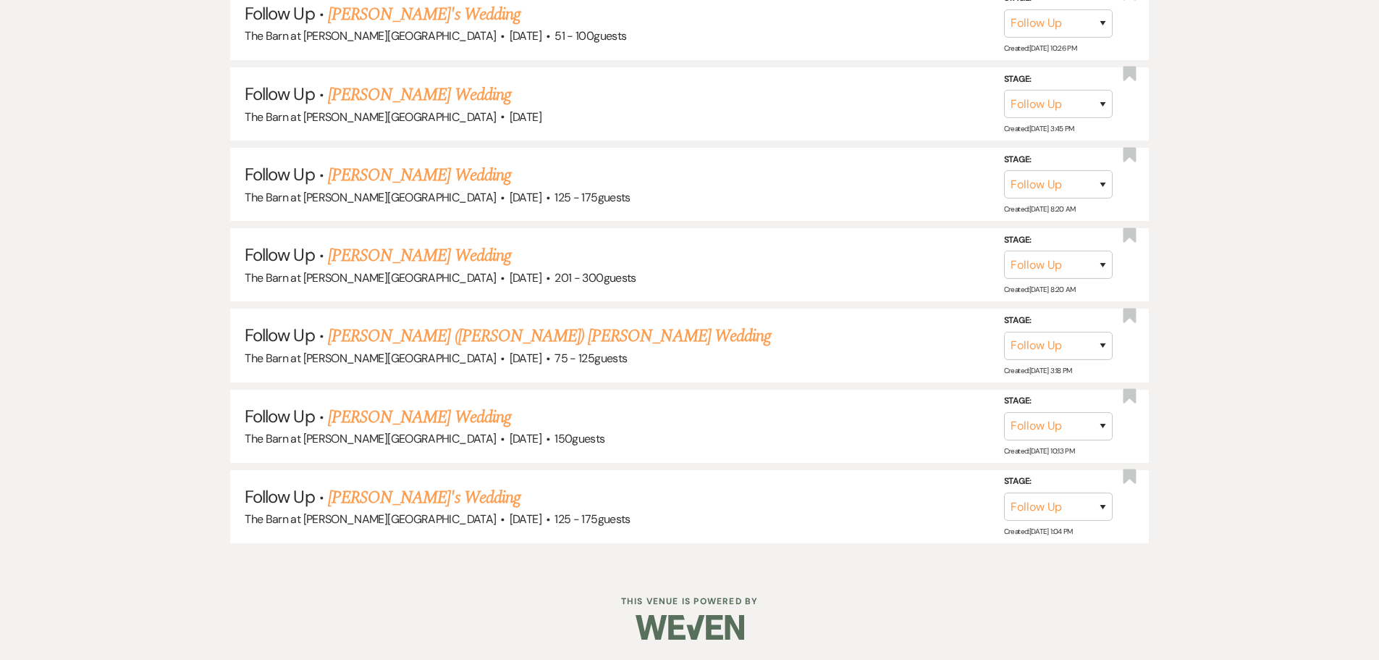
scroll to position [1587, 0]
click at [392, 495] on link "[PERSON_NAME]'s Wedding" at bounding box center [424, 496] width 193 height 26
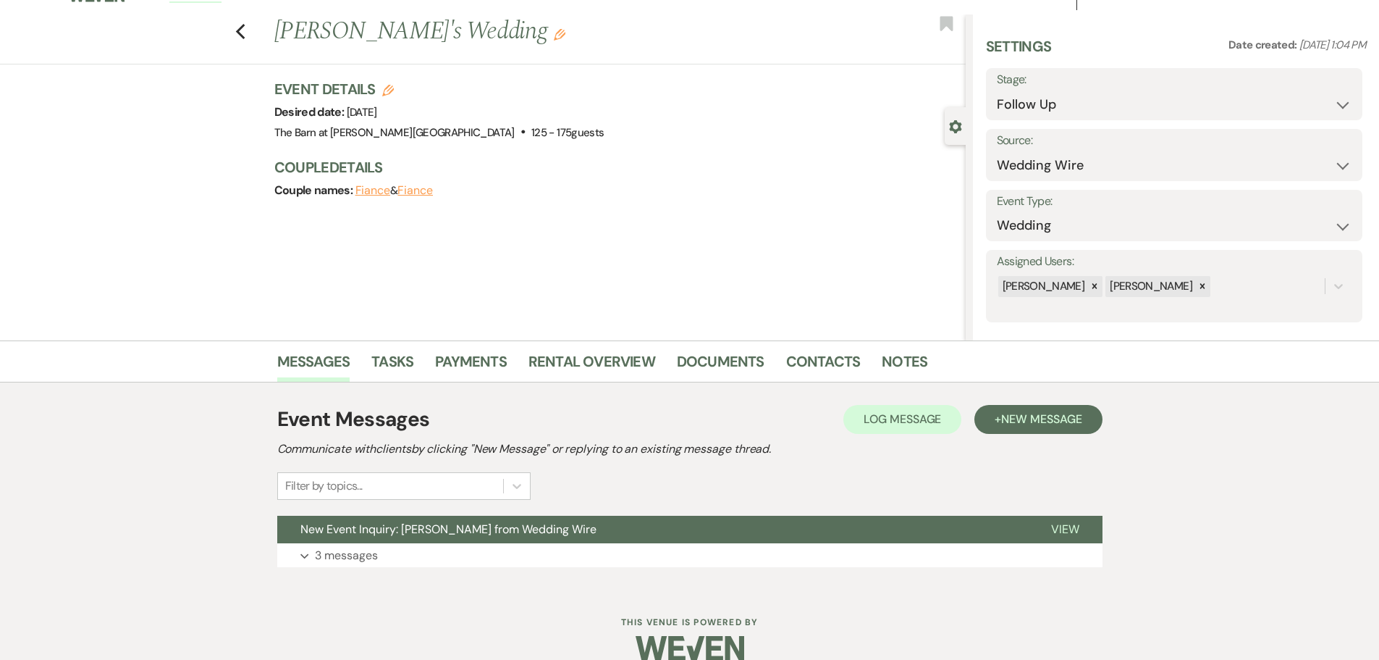
scroll to position [46, 0]
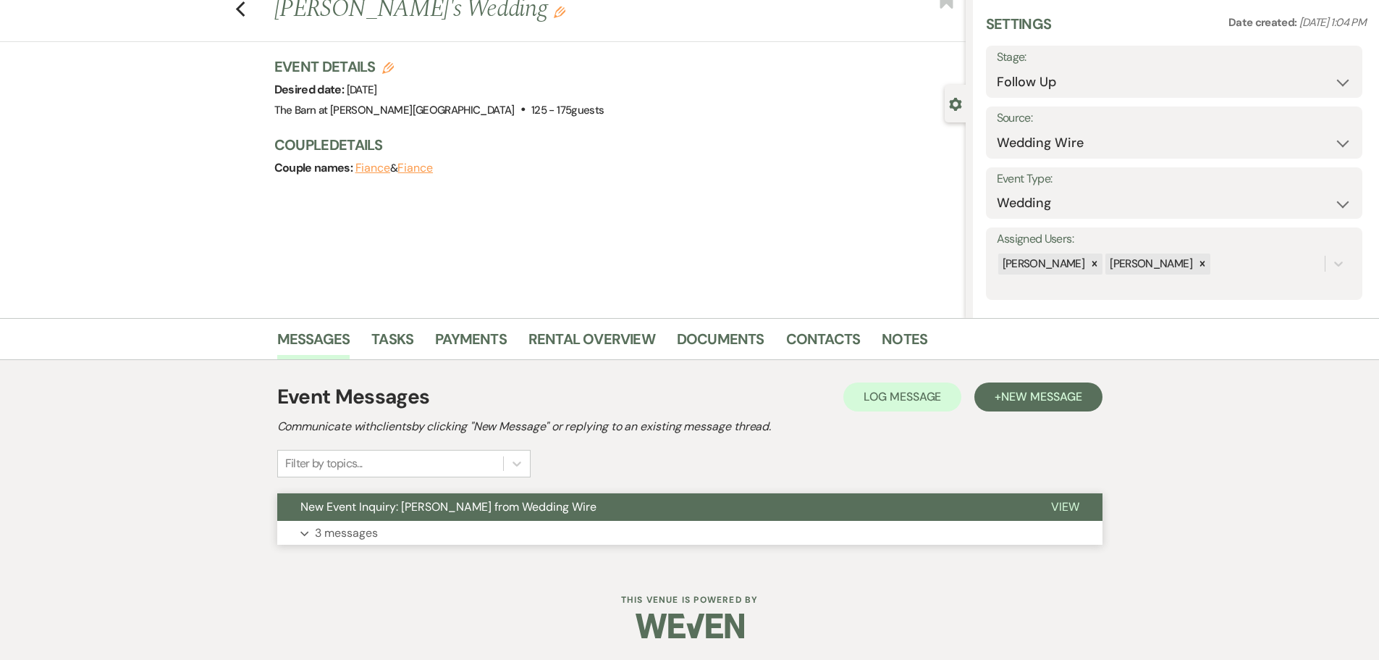
click at [332, 527] on p "3 messages" at bounding box center [346, 533] width 63 height 19
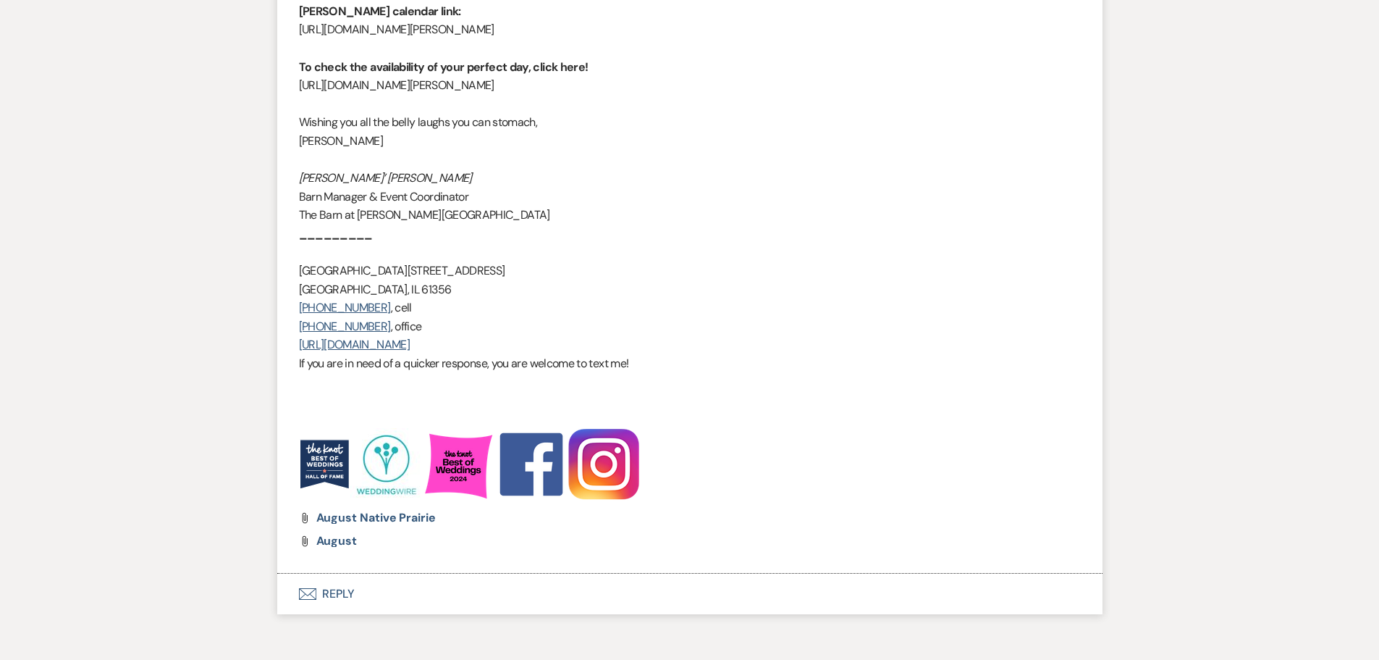
scroll to position [1999, 0]
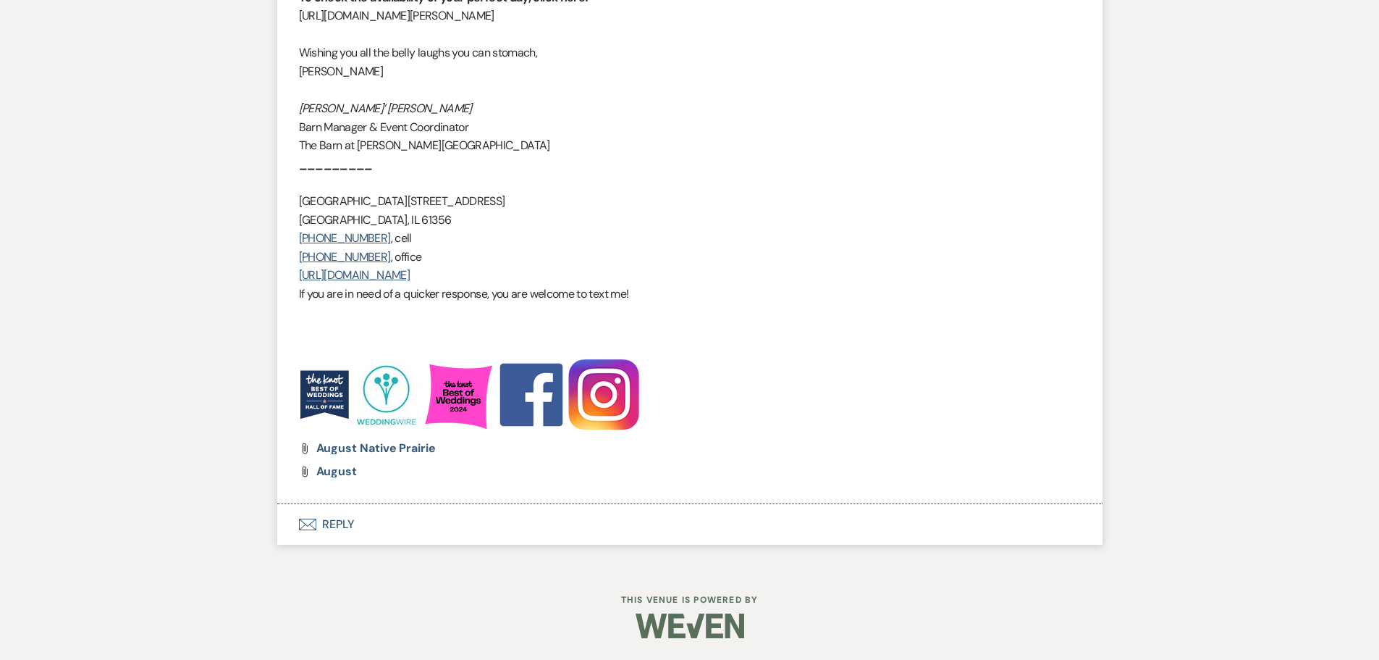
click at [332, 527] on button "Envelope Reply" at bounding box center [690, 524] width 826 height 41
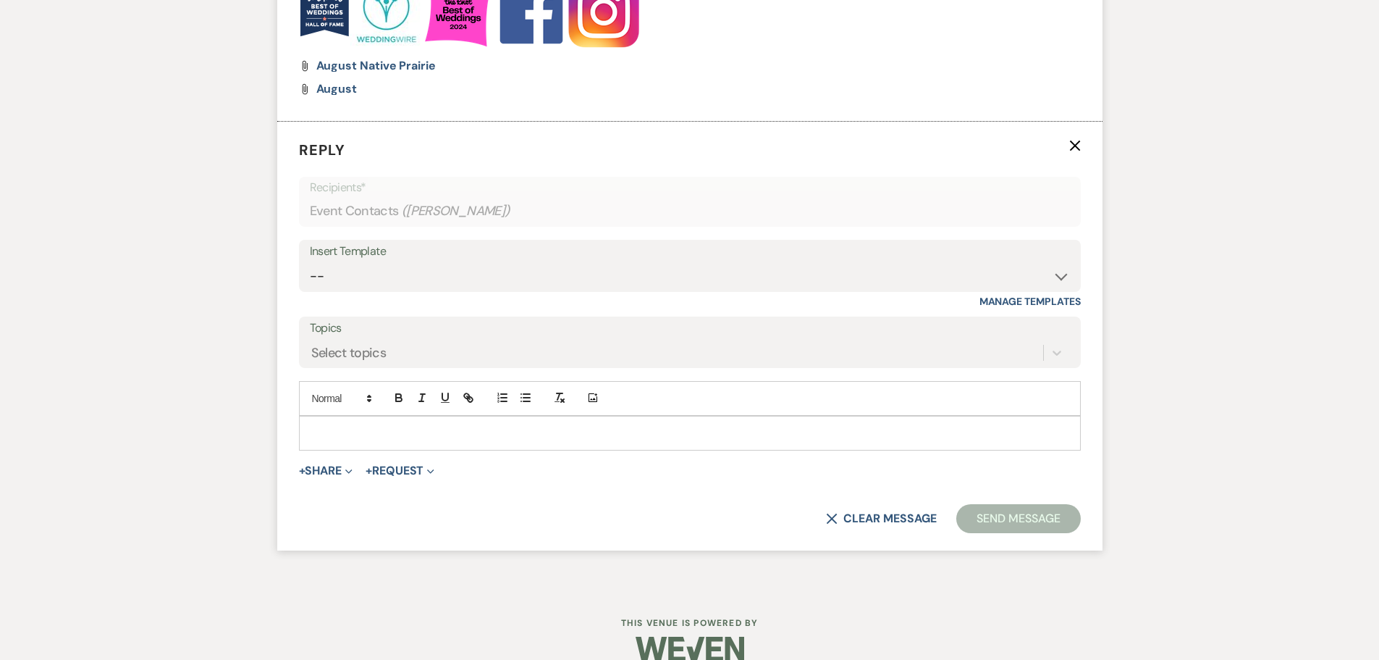
scroll to position [2387, 0]
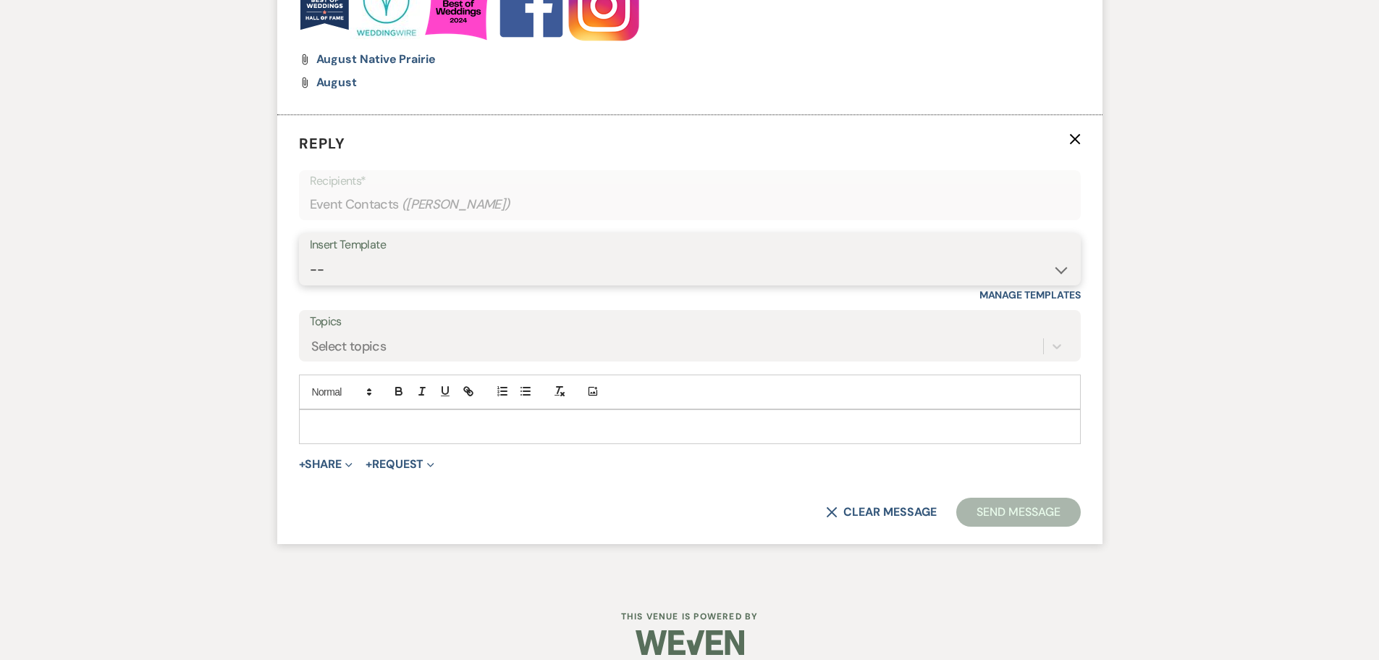
click at [364, 280] on select "-- Copy of Initial Inquiry Response [DATE] Inquiry Response [PERSON_NAME] Copy …" at bounding box center [690, 270] width 760 height 28
click at [310, 256] on select "-- Copy of Initial Inquiry Response [DATE] Inquiry Response [PERSON_NAME] Copy …" at bounding box center [690, 270] width 760 height 28
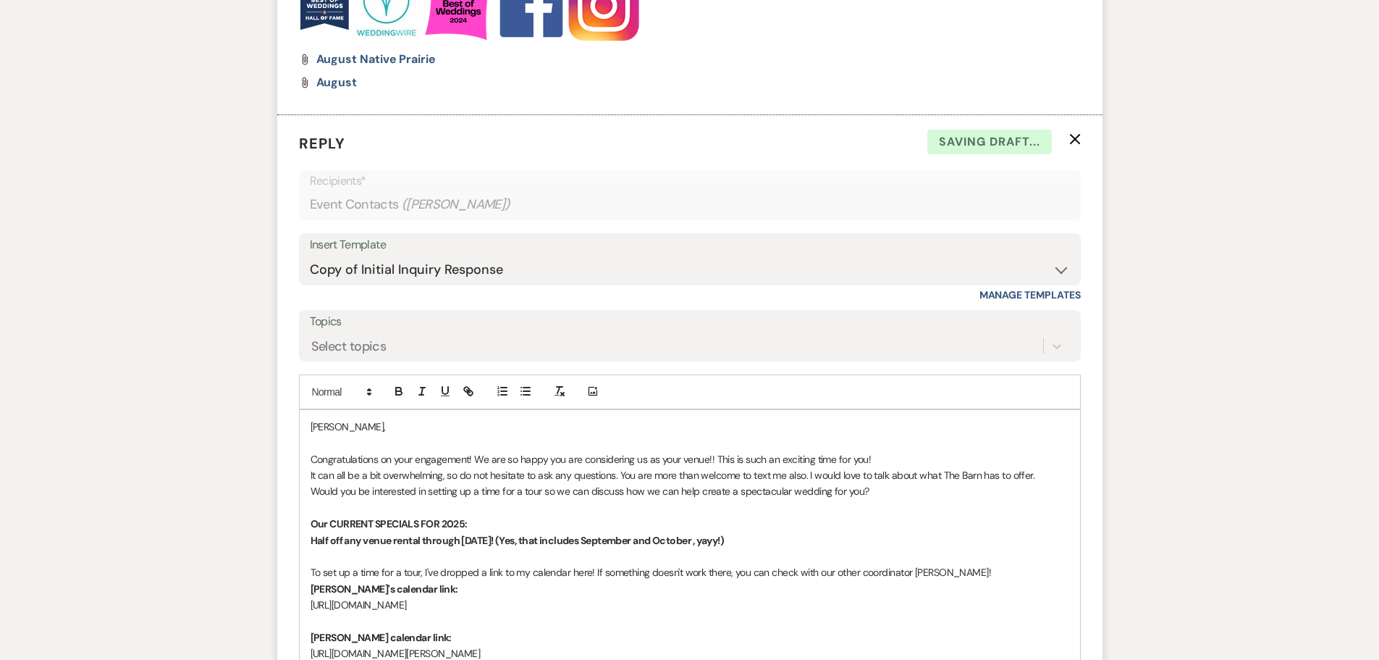
click at [314, 431] on p "[PERSON_NAME]," at bounding box center [690, 427] width 759 height 16
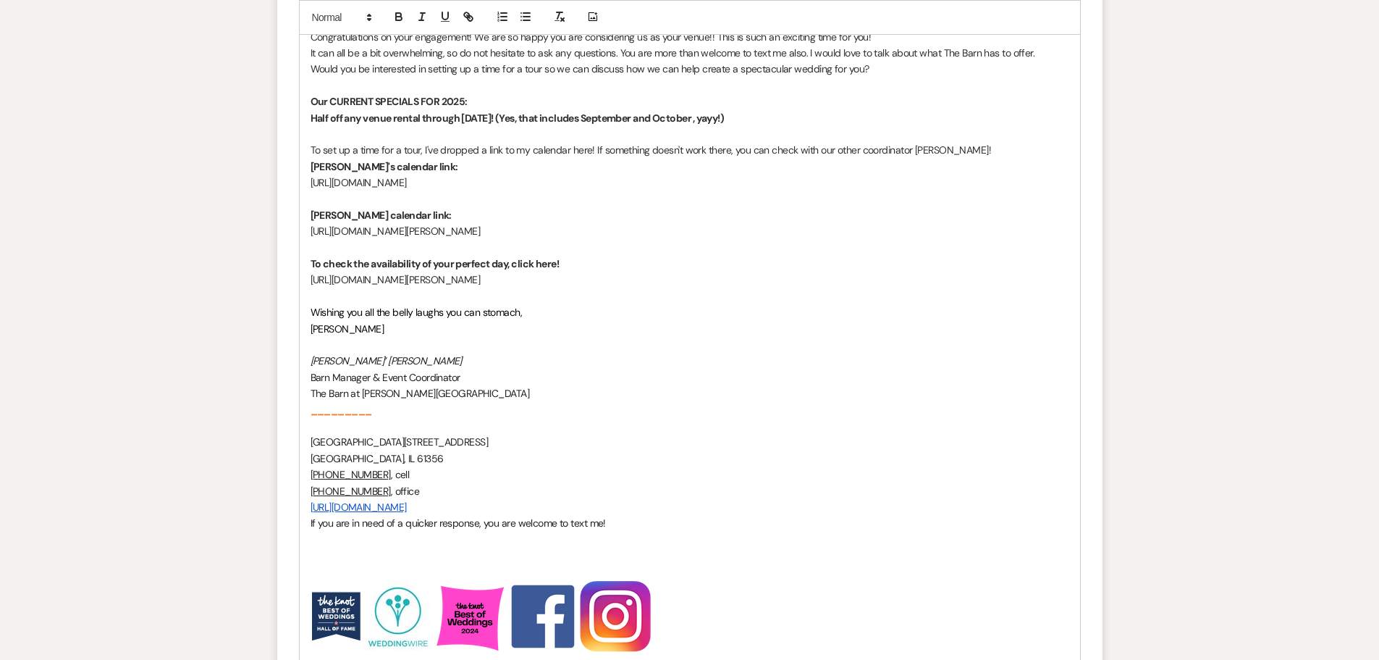
scroll to position [3039, 0]
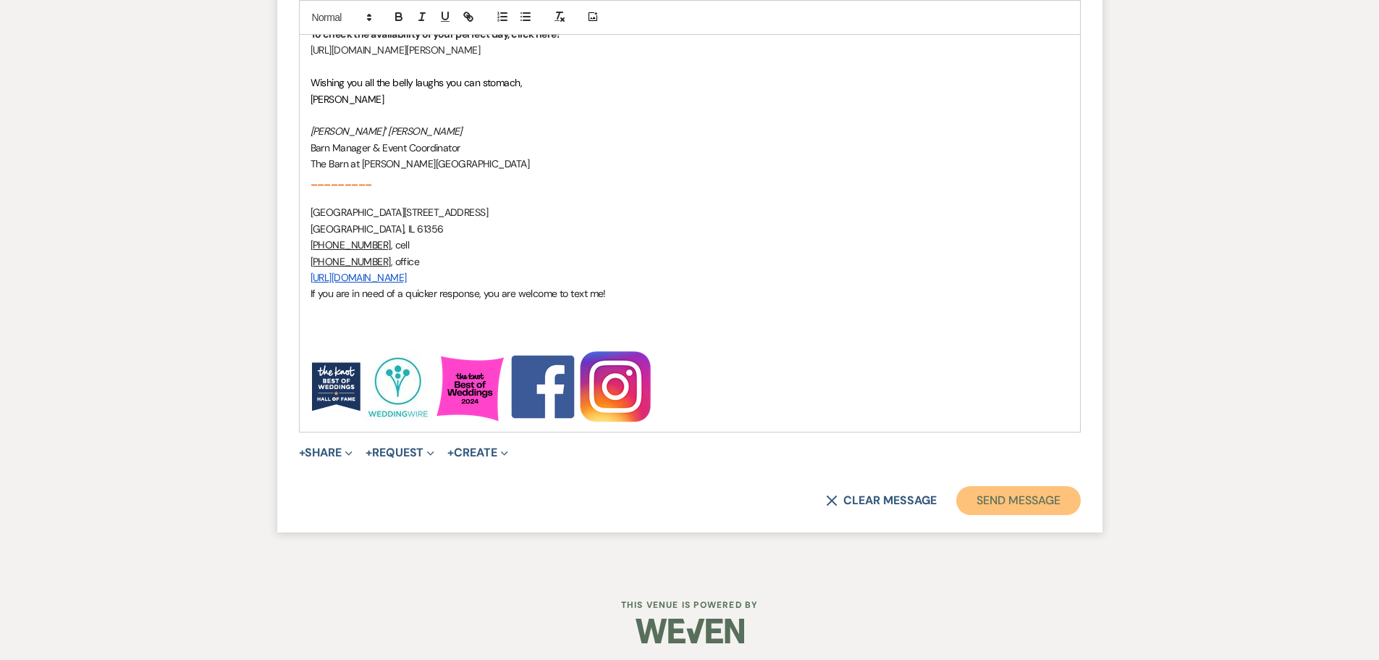
click at [1014, 503] on button "Send Message" at bounding box center [1019, 500] width 124 height 29
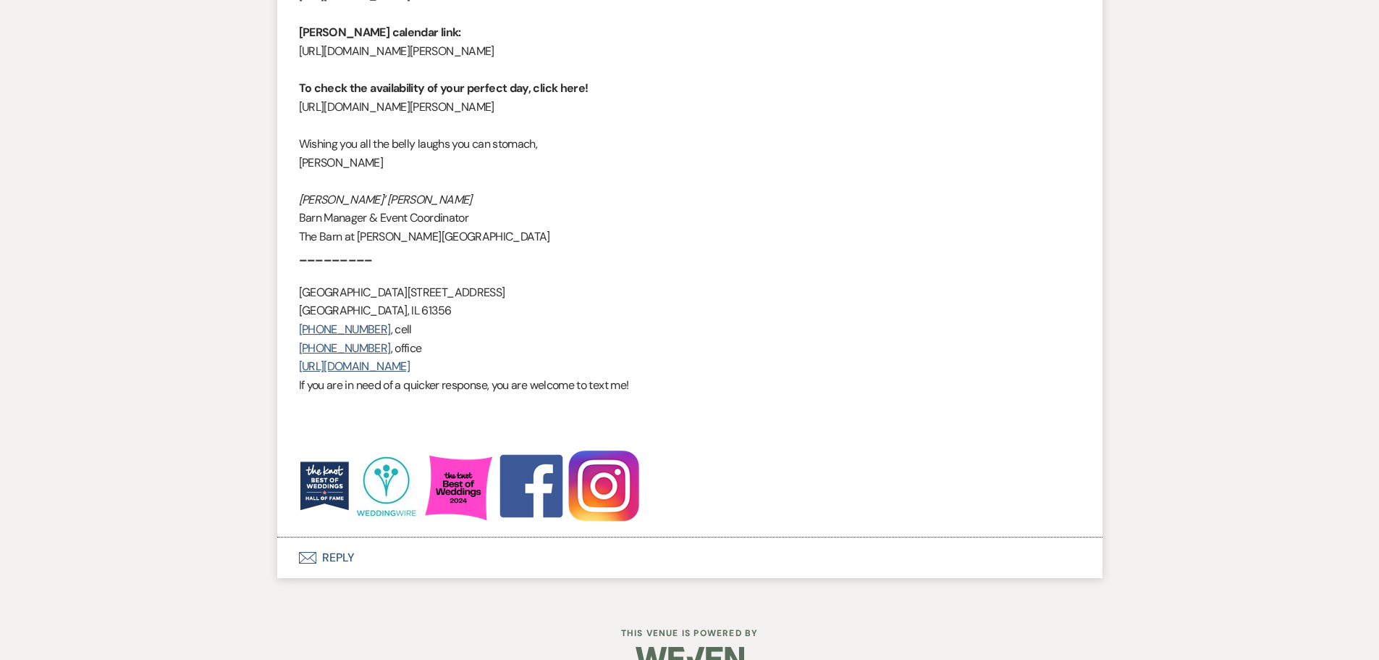
scroll to position [2823, 0]
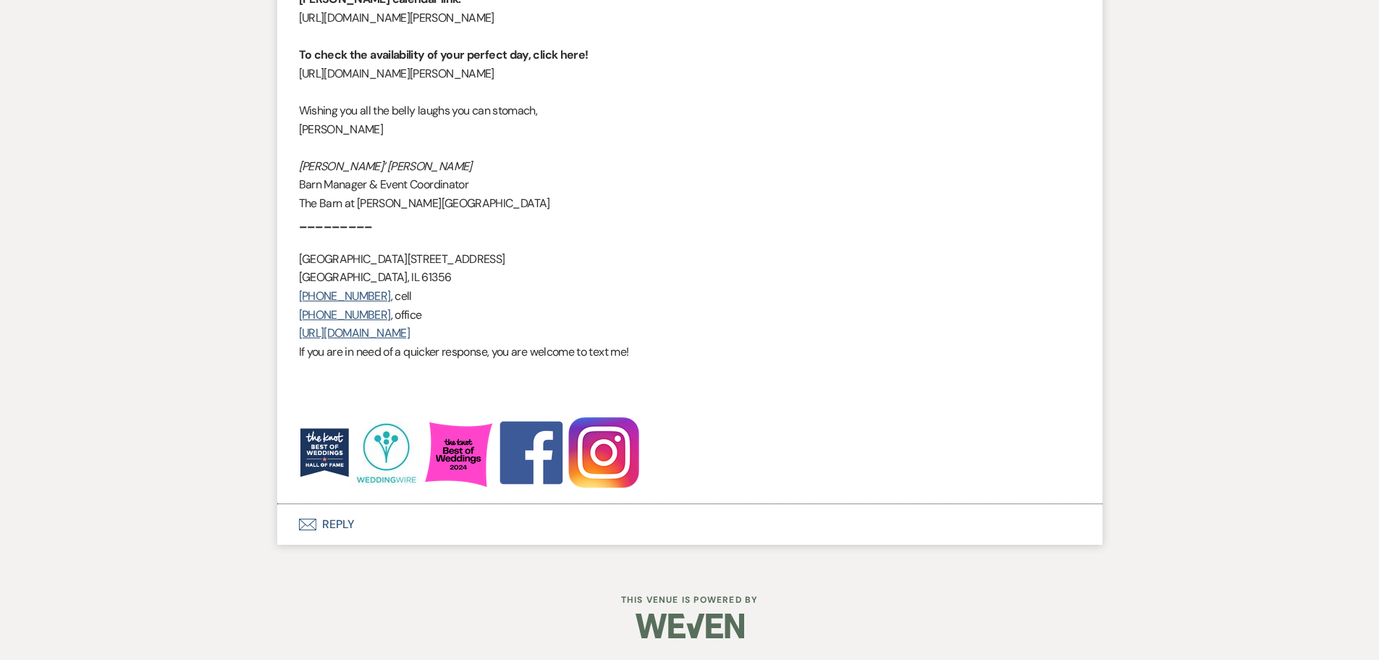
click at [334, 528] on button "Envelope Reply" at bounding box center [690, 524] width 826 height 41
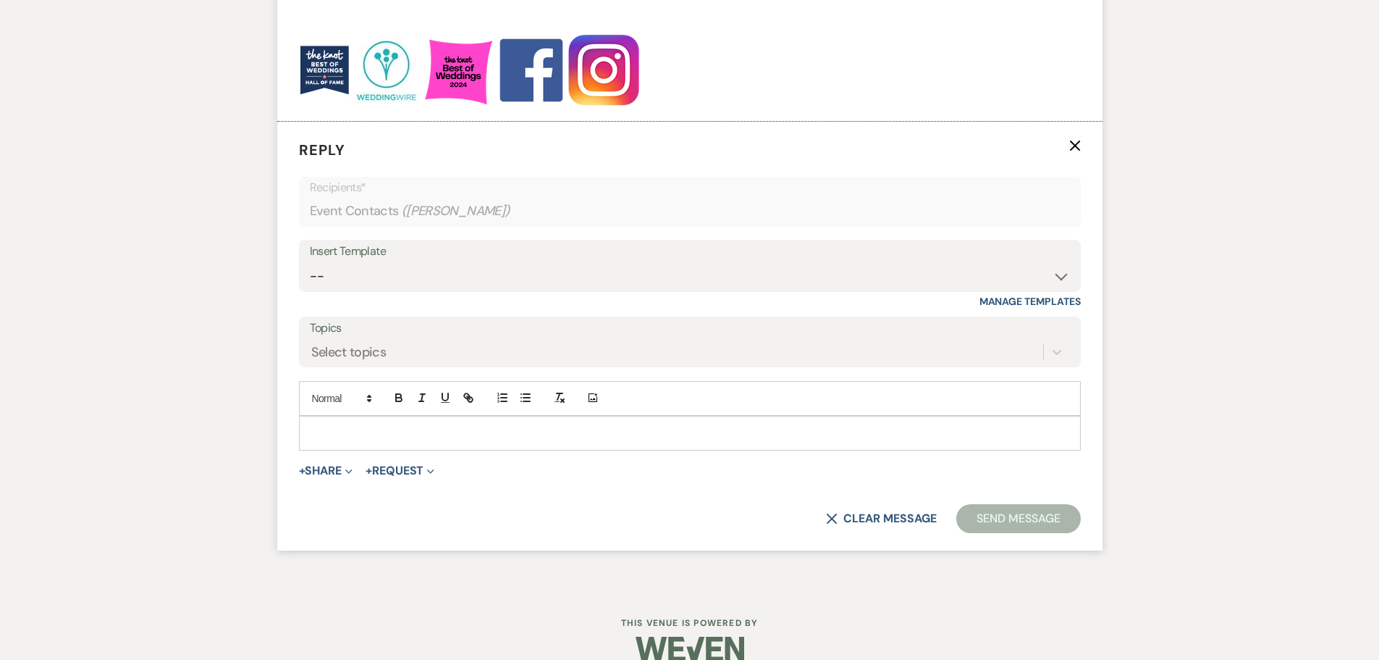
scroll to position [3212, 0]
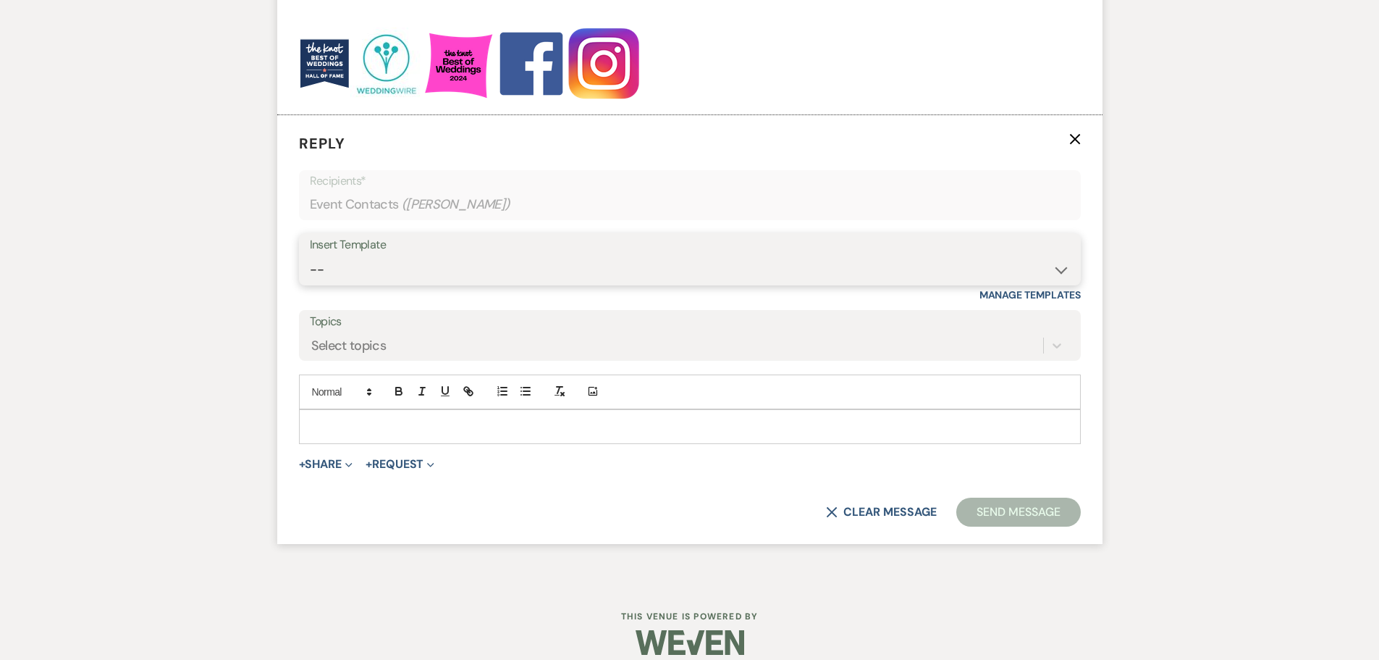
click at [323, 264] on select "-- Copy of Initial Inquiry Response [DATE] Inquiry Response [PERSON_NAME] Copy …" at bounding box center [690, 270] width 760 height 28
click at [310, 256] on select "-- Copy of Initial Inquiry Response [DATE] Inquiry Response [PERSON_NAME] Copy …" at bounding box center [690, 270] width 760 height 28
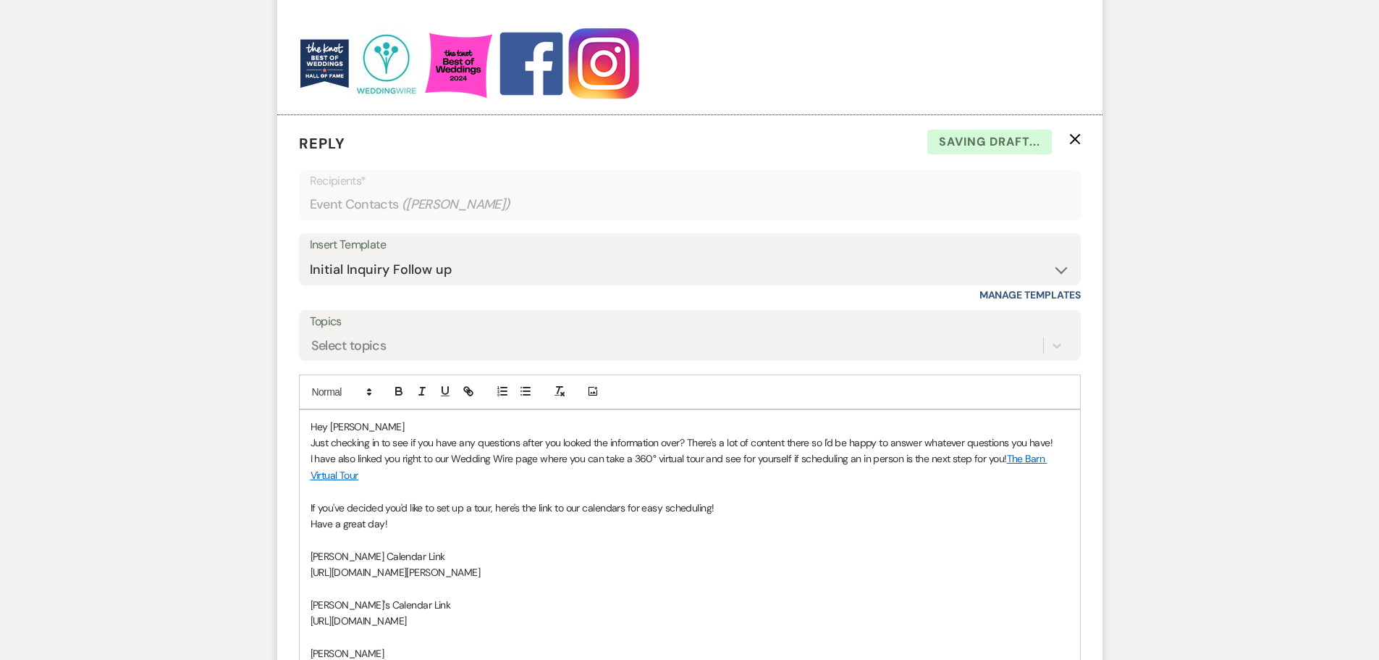
click at [364, 429] on p "Hey [PERSON_NAME]" at bounding box center [690, 427] width 759 height 16
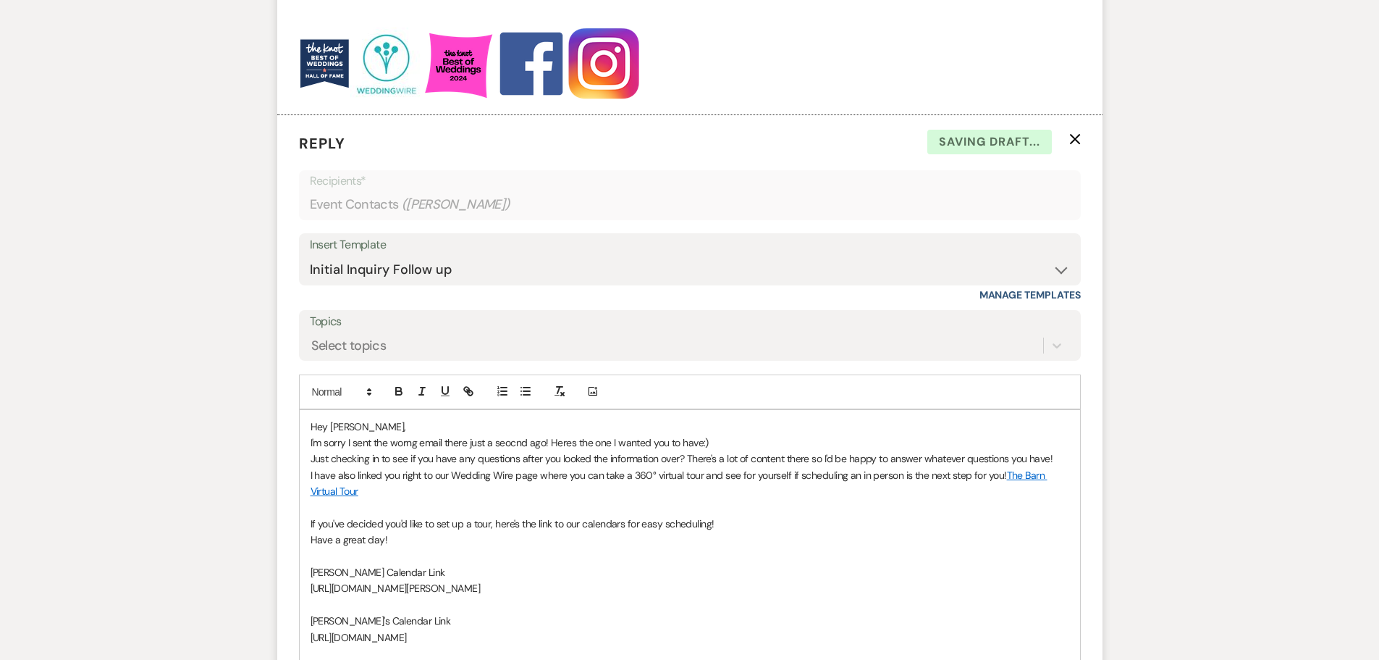
click at [400, 443] on p "I'm sorry I sent the worng email there just a seocnd ago! Heres the one I wante…" at bounding box center [690, 442] width 759 height 16
click at [404, 443] on p "I'm sorry I sent the worng email there just a seocnd ago! Heres the one I wante…" at bounding box center [690, 442] width 759 height 16
click at [511, 443] on p "I'm sorry I sent the wrong email there just a seocnd ago! Heres the one I wante…" at bounding box center [690, 442] width 759 height 16
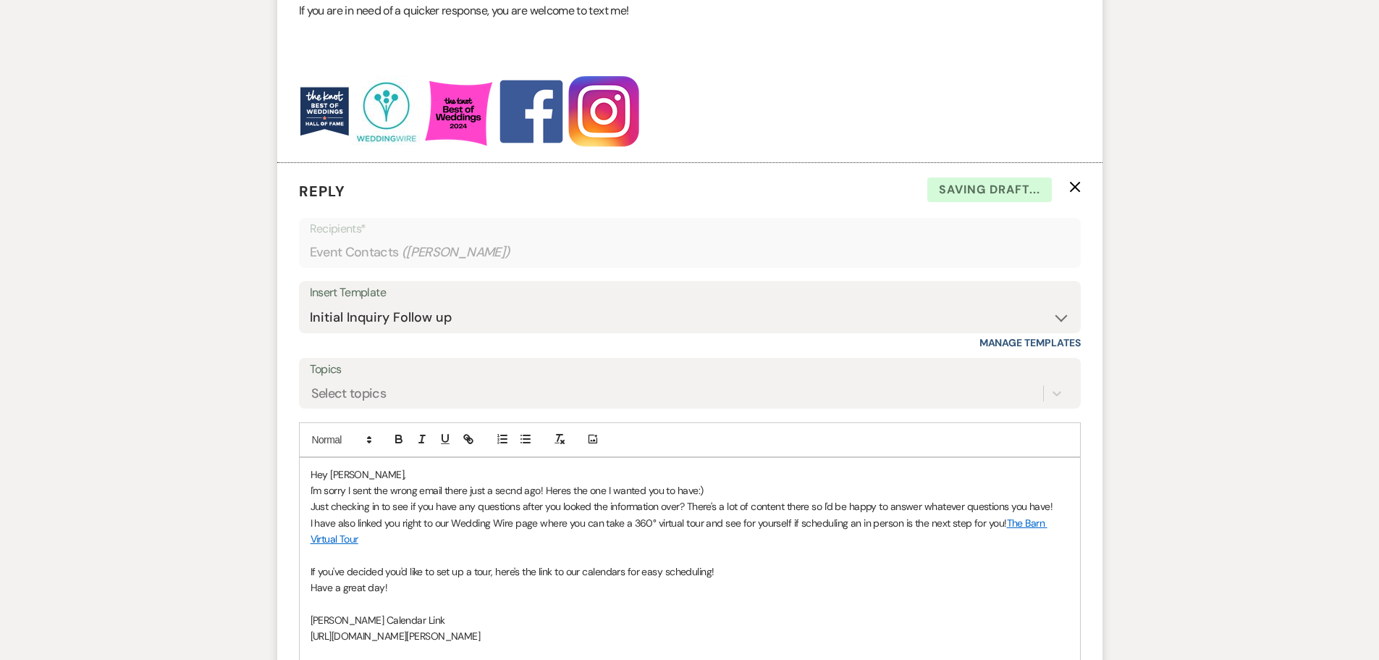
scroll to position [3140, 0]
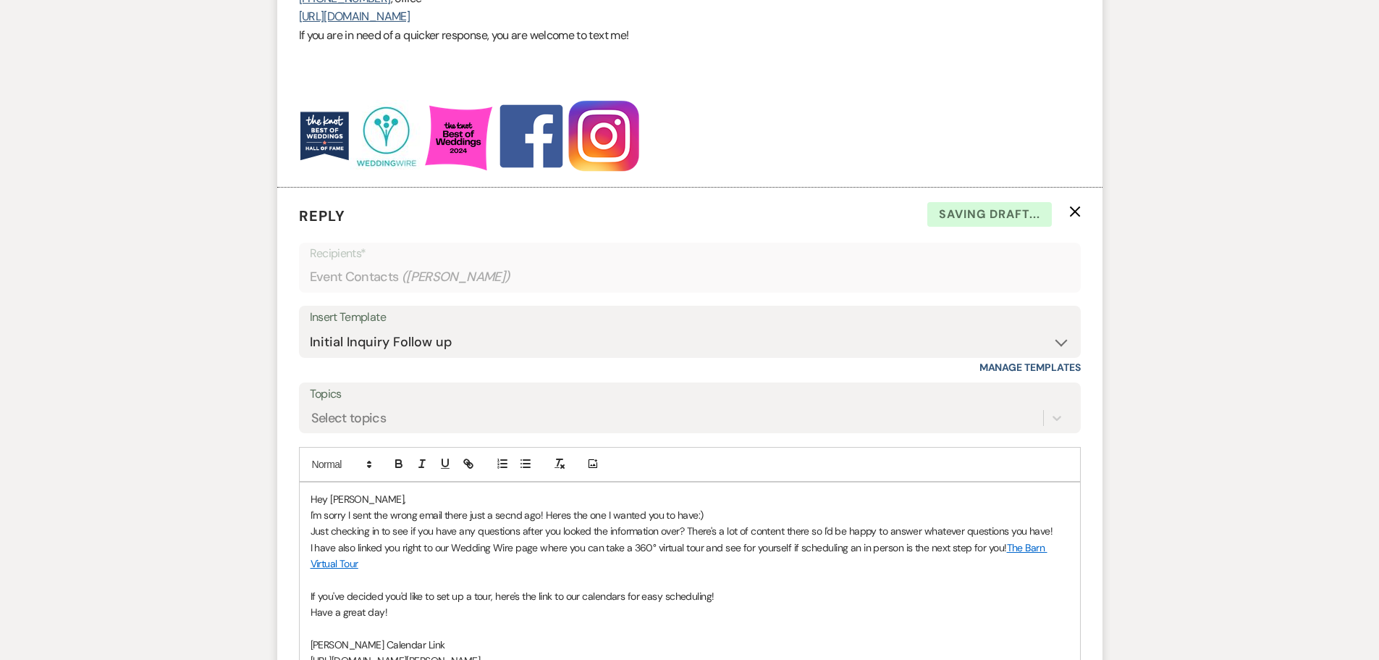
click at [508, 517] on p "I'm sorry I sent the wrong email there just a secnd ago! Heres the one I wanted…" at bounding box center [690, 515] width 759 height 16
click at [513, 517] on p "I'm sorry I sent the wrong email there just a secnd ago! Heres the one I wanted…" at bounding box center [690, 515] width 759 height 16
click at [574, 516] on p "I'm sorry I sent the wrong email there just a second ago! Heres the one I wante…" at bounding box center [690, 515] width 759 height 16
click at [571, 516] on p "I'm sorry I sent the wrong email there just a second ago! Heres the one I wante…" at bounding box center [690, 515] width 759 height 16
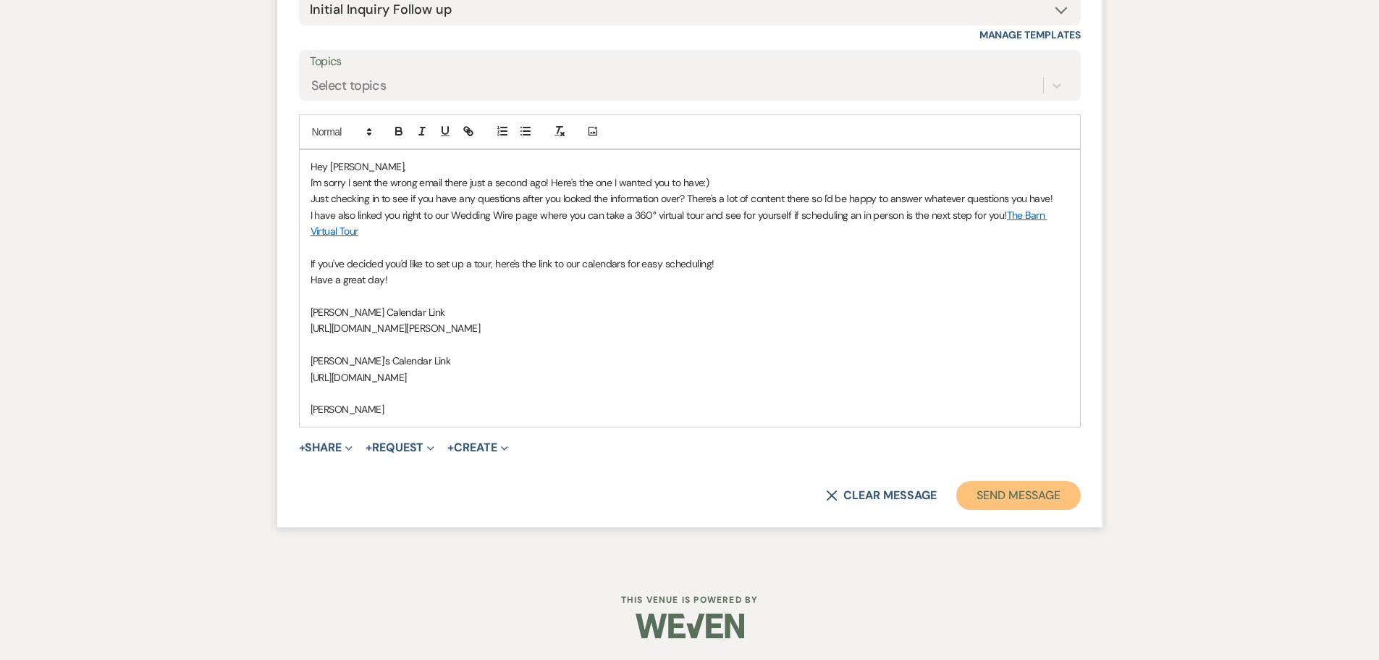
click at [1012, 496] on button "Send Message" at bounding box center [1019, 495] width 124 height 29
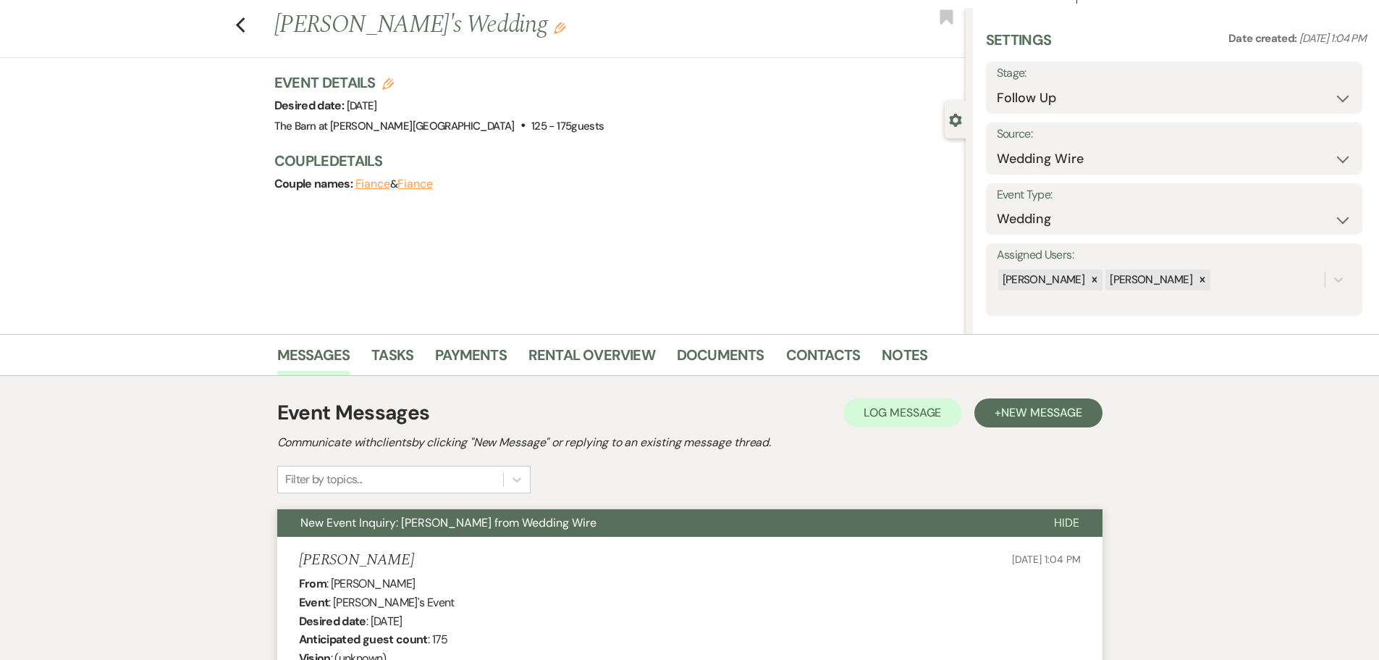
scroll to position [0, 0]
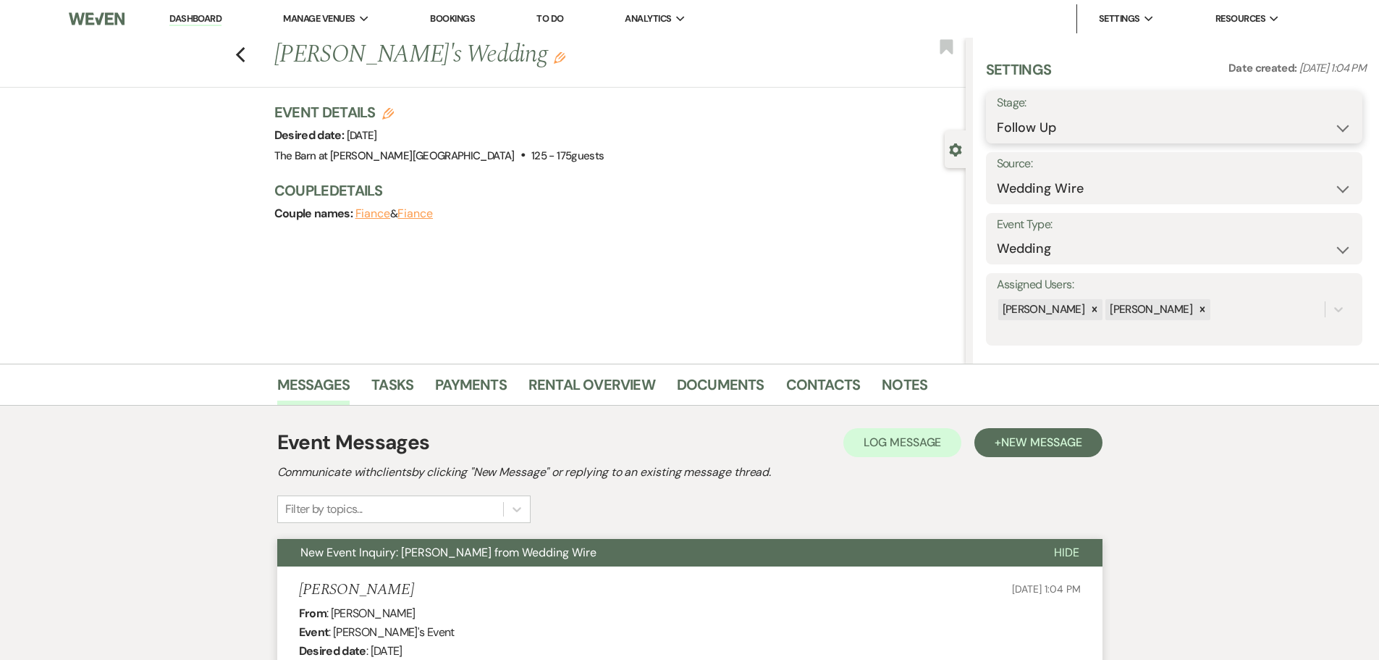
drag, startPoint x: 1006, startPoint y: 125, endPoint x: 1009, endPoint y: 135, distance: 10.8
click at [1006, 125] on select "Inquiry Follow Up Tour Requested Tour Confirmed Toured Proposal Sent Booked Lost" at bounding box center [1174, 128] width 355 height 28
click at [997, 114] on select "Inquiry Follow Up Tour Requested Tour Confirmed Toured Proposal Sent Booked Lost" at bounding box center [1174, 128] width 355 height 28
click at [1308, 127] on button "Save" at bounding box center [1322, 117] width 82 height 29
click at [245, 60] on icon "Previous" at bounding box center [240, 54] width 11 height 17
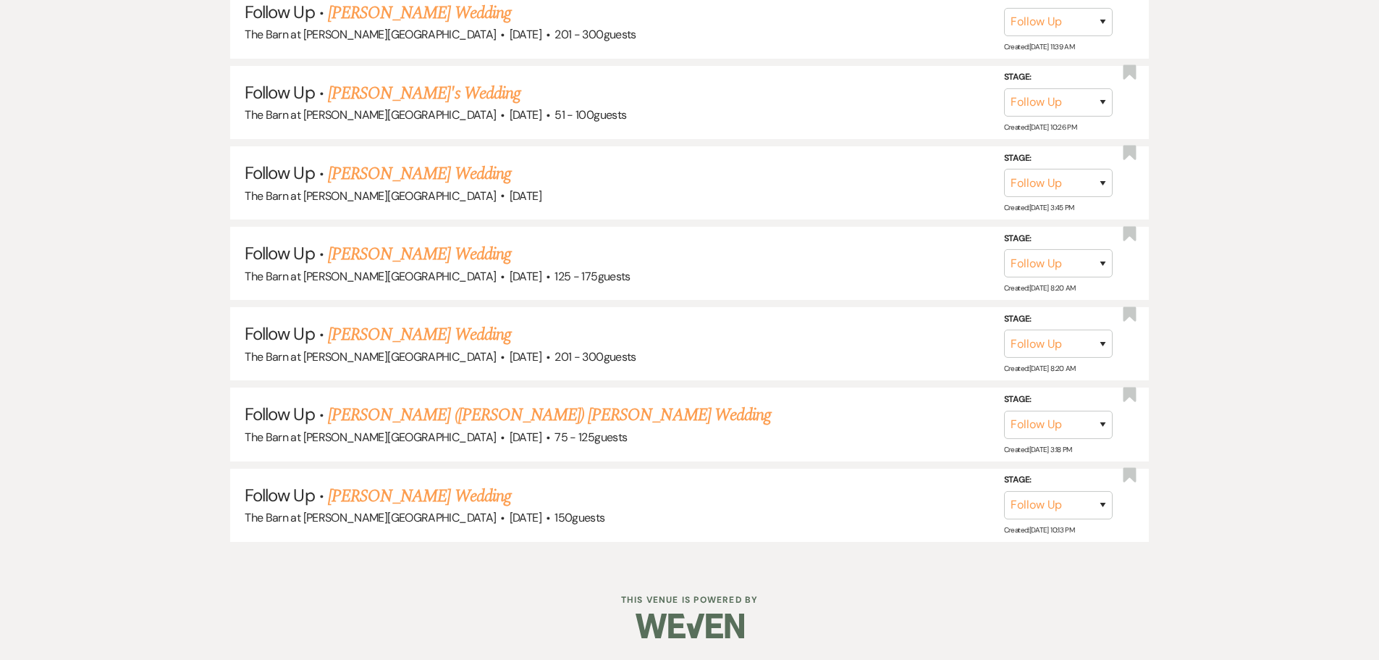
scroll to position [1506, 0]
click at [419, 496] on link "[PERSON_NAME] Wedding" at bounding box center [419, 496] width 183 height 26
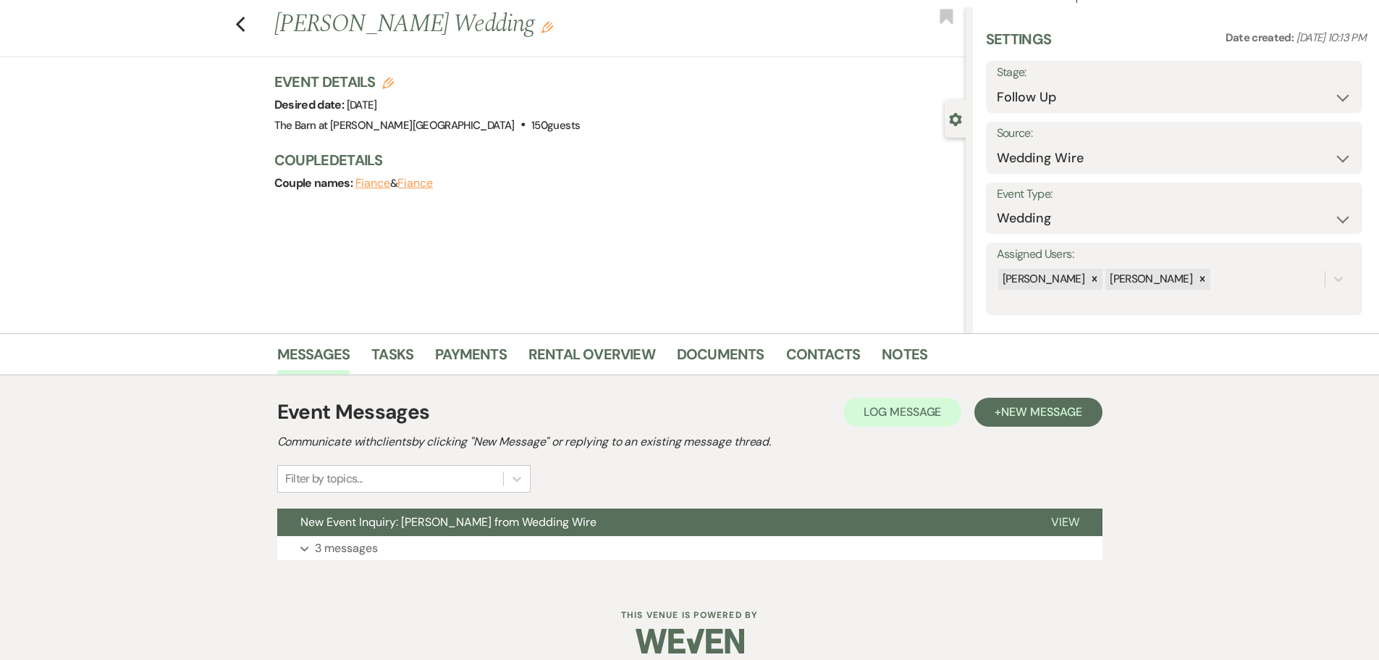
scroll to position [46, 0]
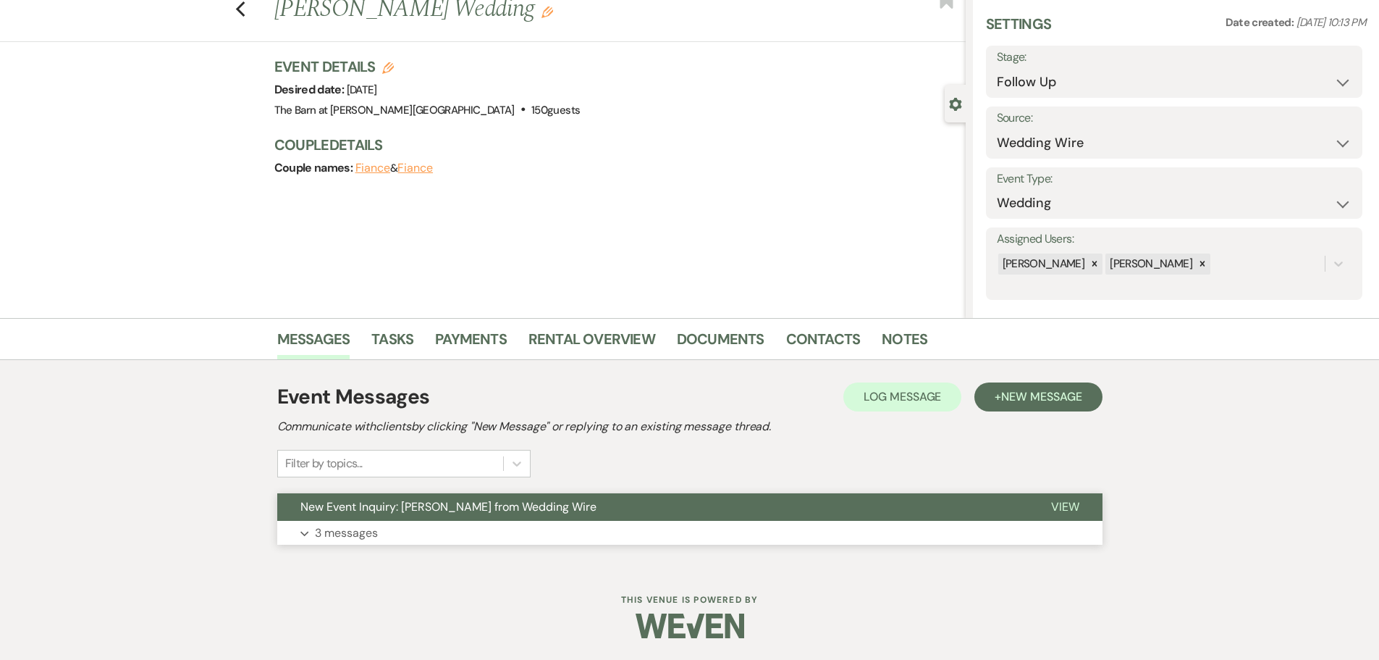
click at [321, 522] on button "Expand 3 messages" at bounding box center [690, 533] width 826 height 25
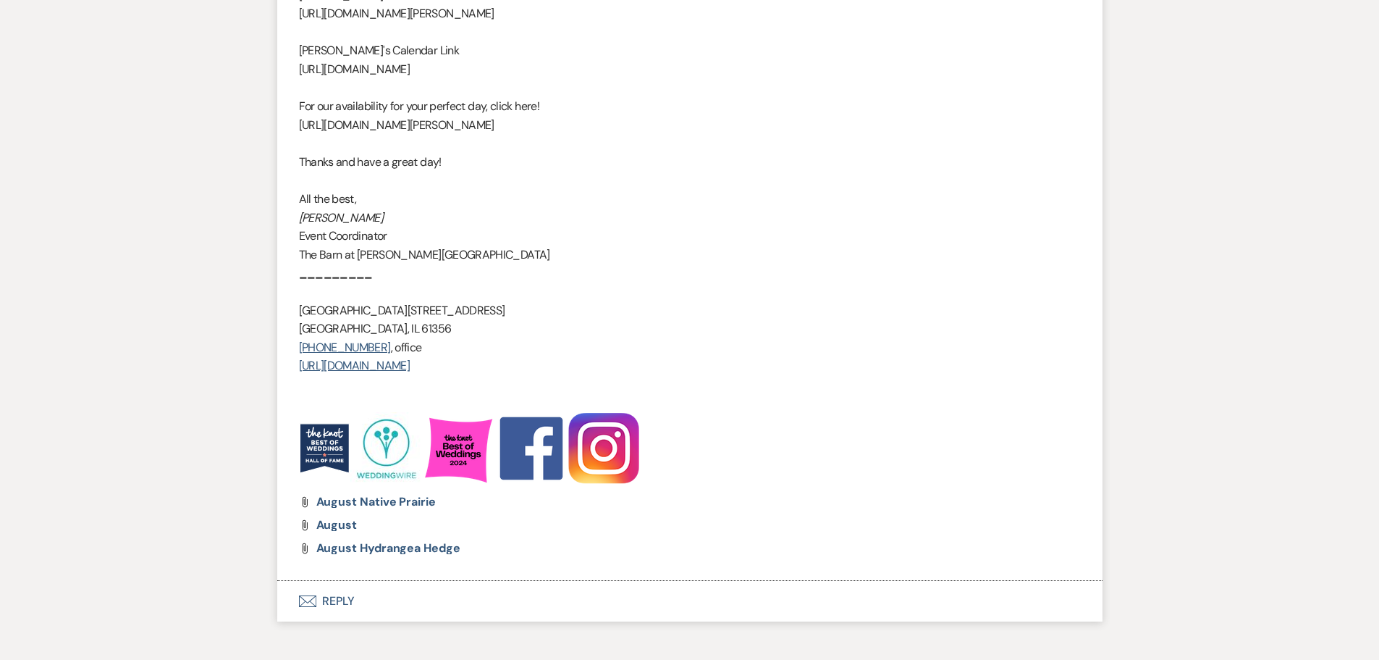
scroll to position [2078, 0]
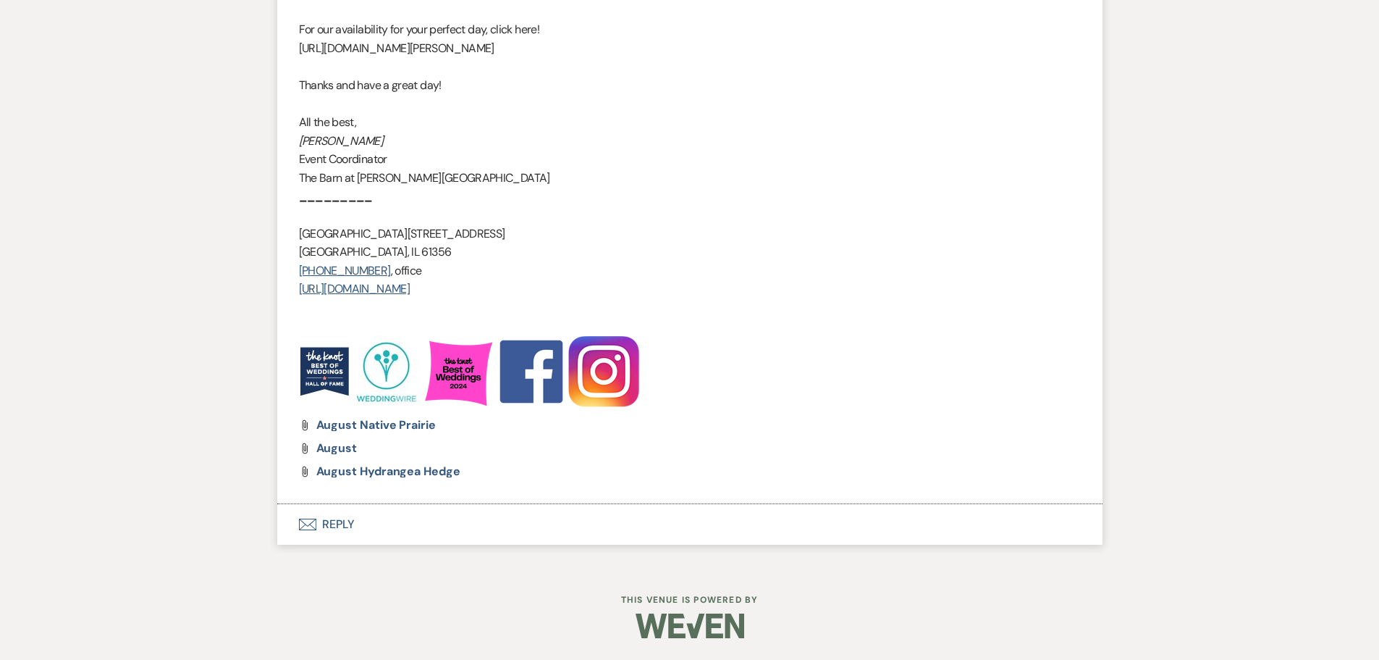
click at [335, 527] on button "Envelope Reply" at bounding box center [690, 524] width 826 height 41
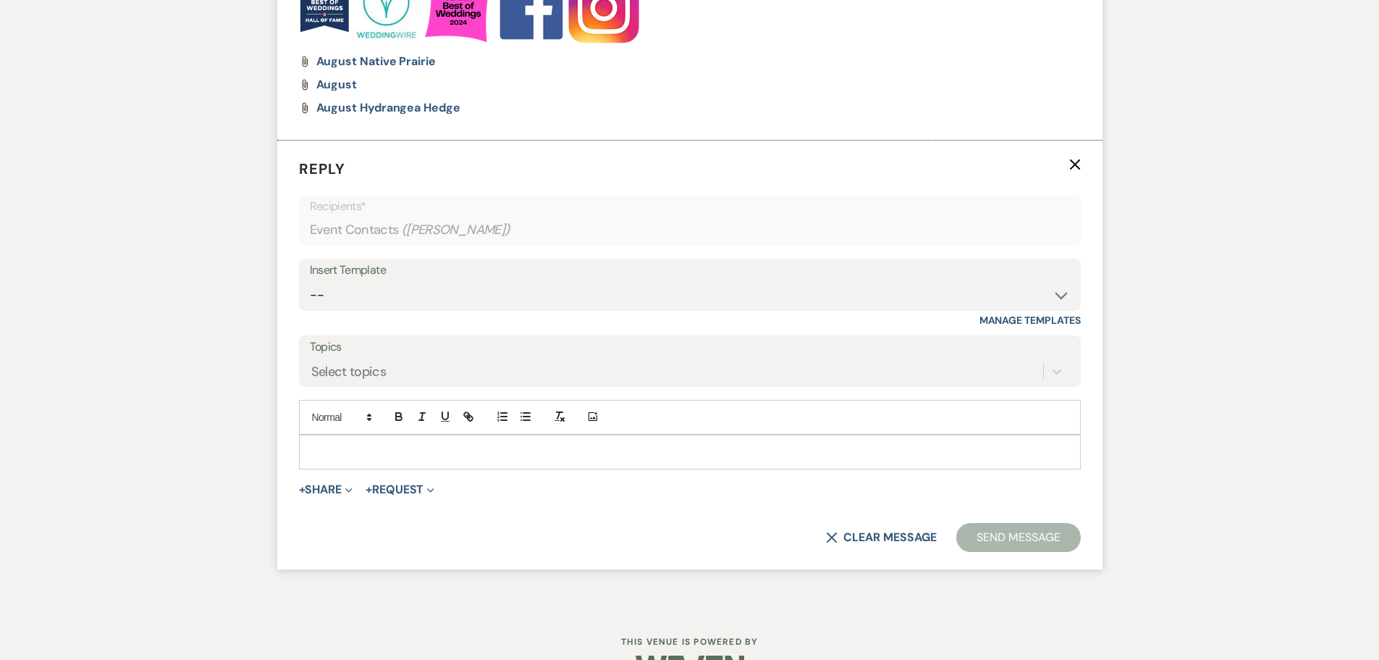
scroll to position [2466, 0]
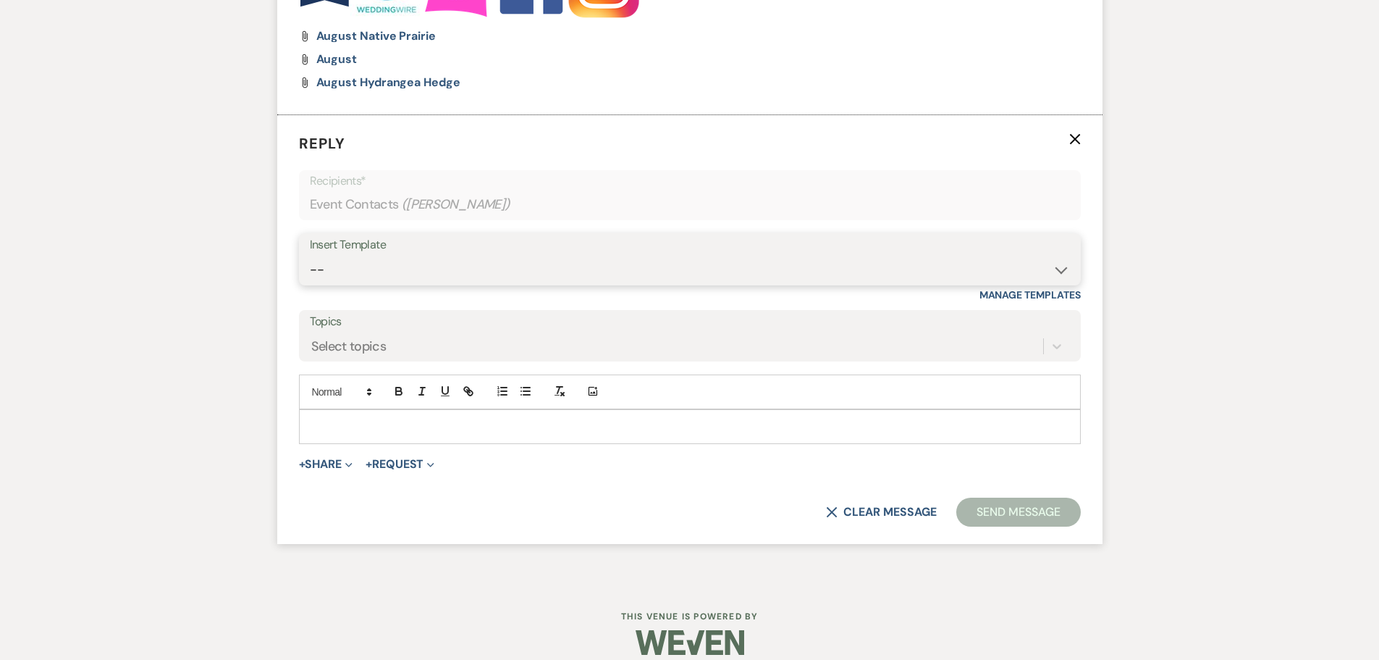
click at [317, 267] on select "-- Copy of Initial Inquiry Response [DATE] Inquiry Response [PERSON_NAME] Copy …" at bounding box center [690, 270] width 760 height 28
click at [310, 256] on select "-- Copy of Initial Inquiry Response [DATE] Inquiry Response [PERSON_NAME] Copy …" at bounding box center [690, 270] width 760 height 28
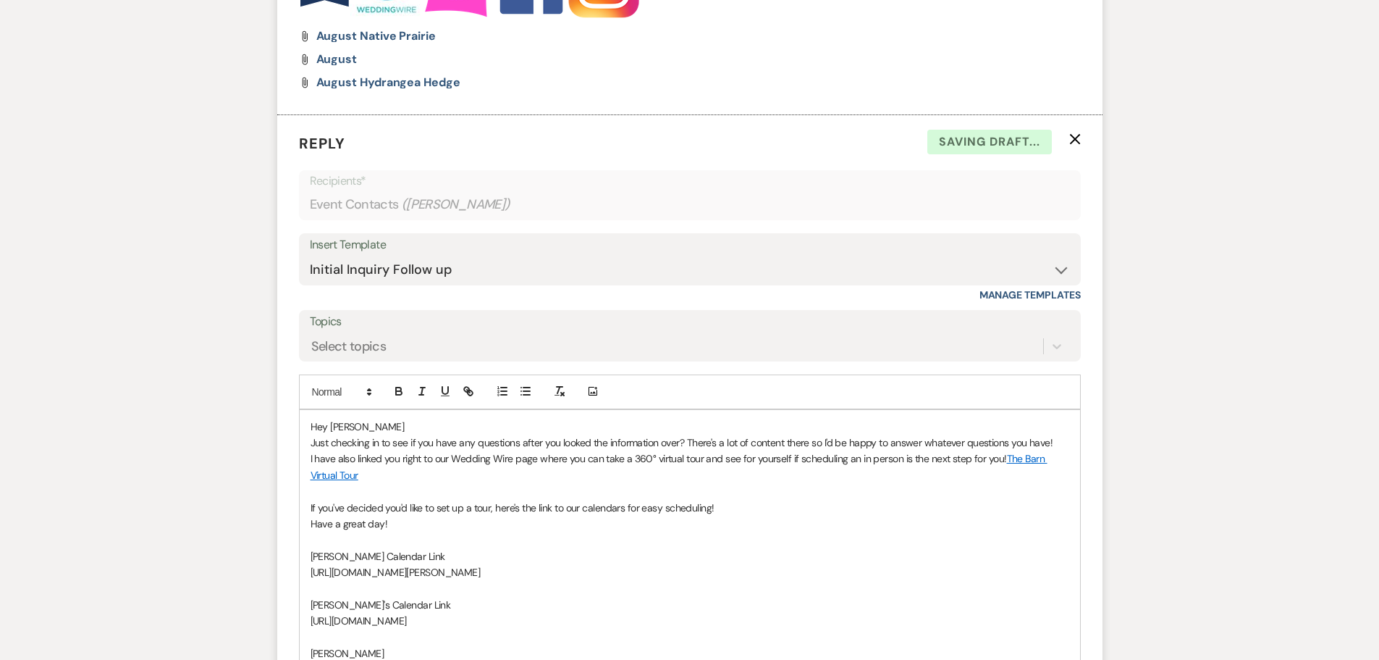
click at [358, 428] on p "Hey [PERSON_NAME]" at bounding box center [690, 427] width 759 height 16
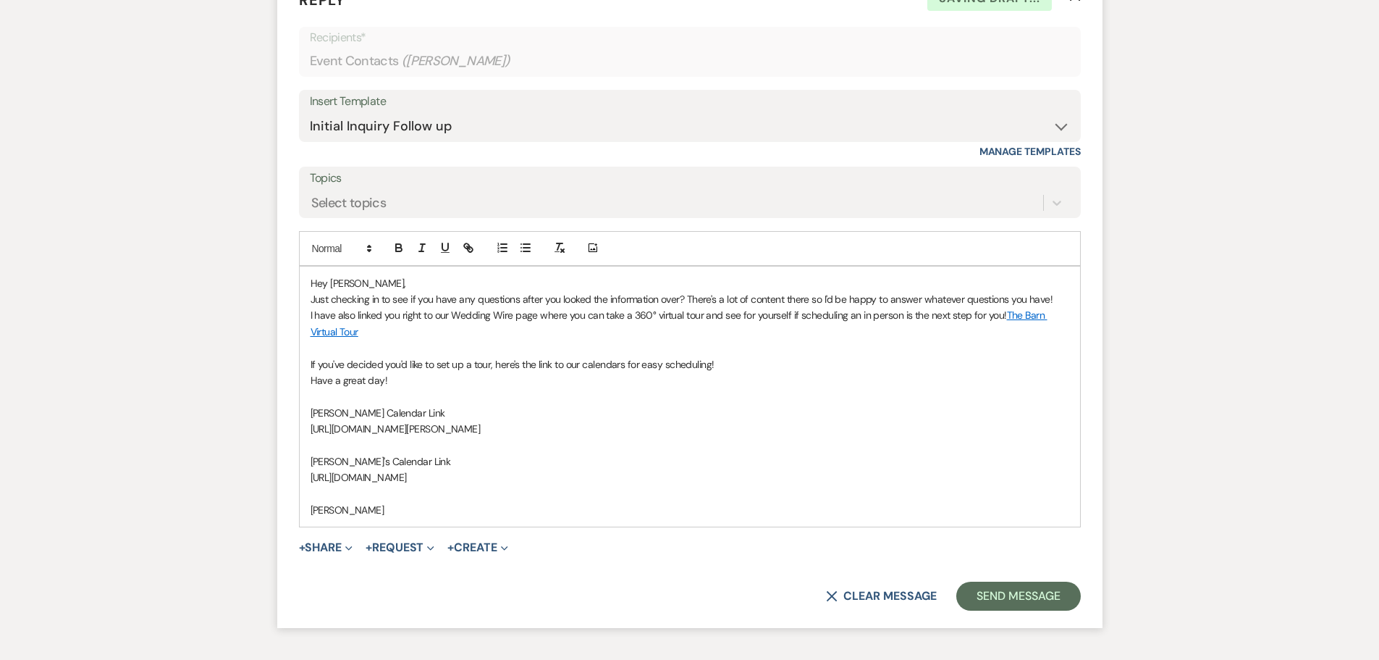
scroll to position [2710, 0]
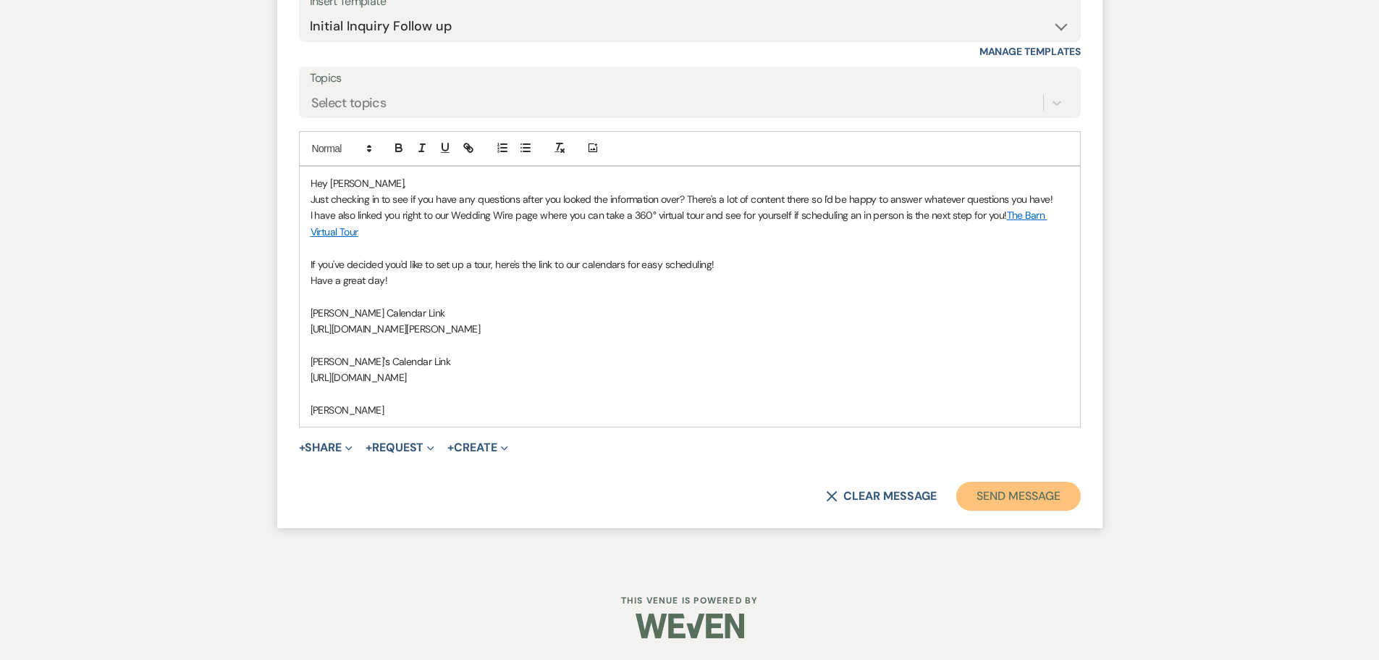
click at [1046, 494] on button "Send Message" at bounding box center [1019, 496] width 124 height 29
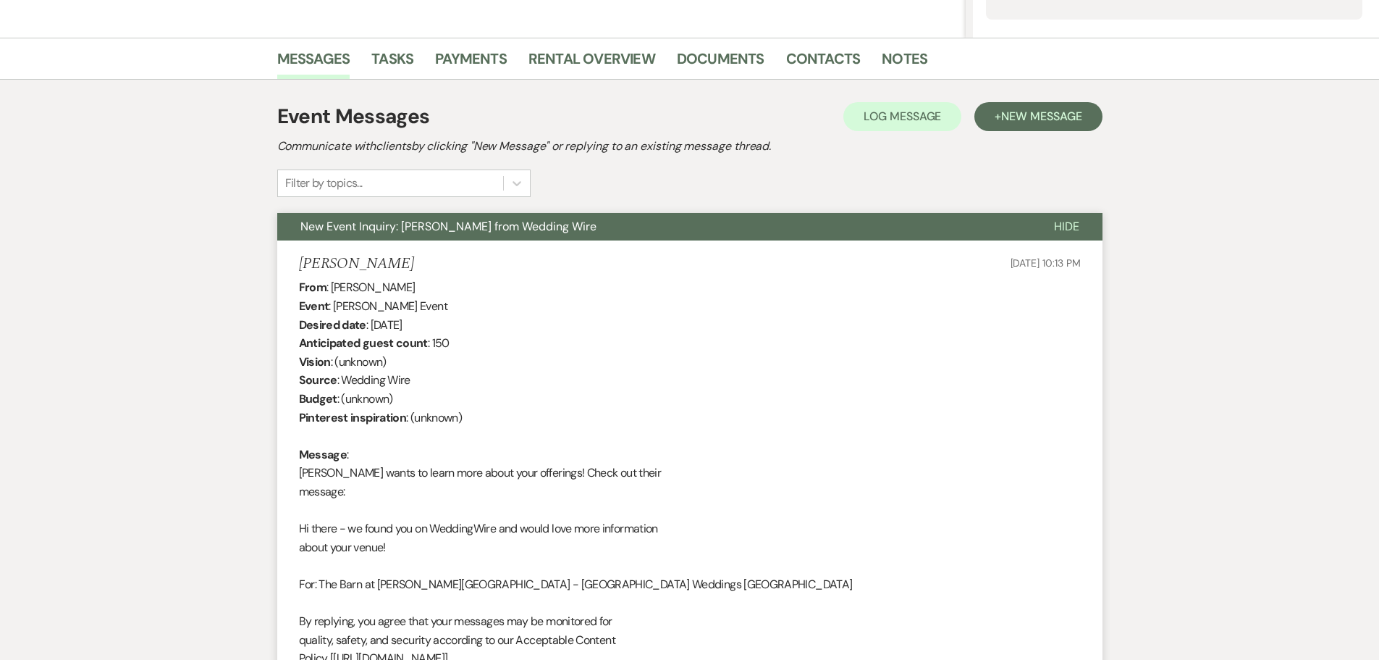
scroll to position [0, 0]
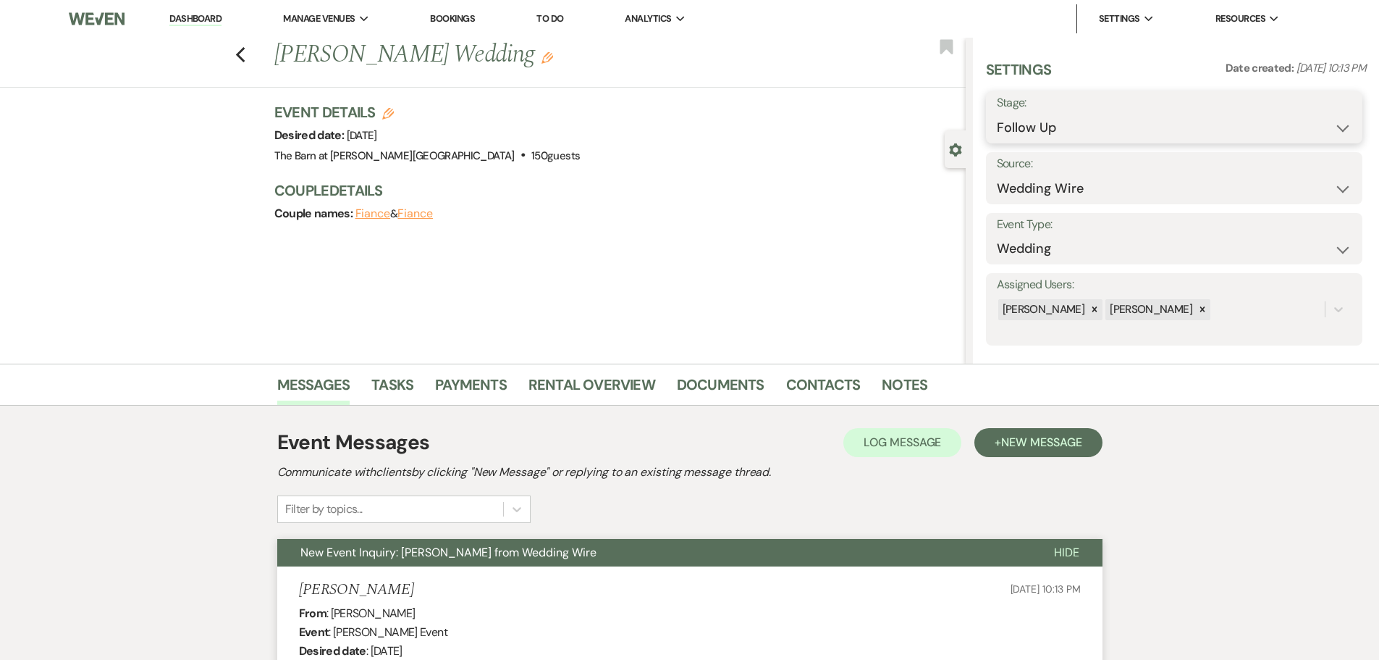
click at [1009, 130] on select "Inquiry Follow Up Tour Requested Tour Confirmed Toured Proposal Sent Booked Lost" at bounding box center [1174, 128] width 355 height 28
click at [997, 114] on select "Inquiry Follow Up Tour Requested Tour Confirmed Toured Proposal Sent Booked Lost" at bounding box center [1174, 128] width 355 height 28
click at [1304, 119] on button "Save" at bounding box center [1322, 117] width 82 height 29
click at [245, 61] on icon "Previous" at bounding box center [240, 54] width 11 height 17
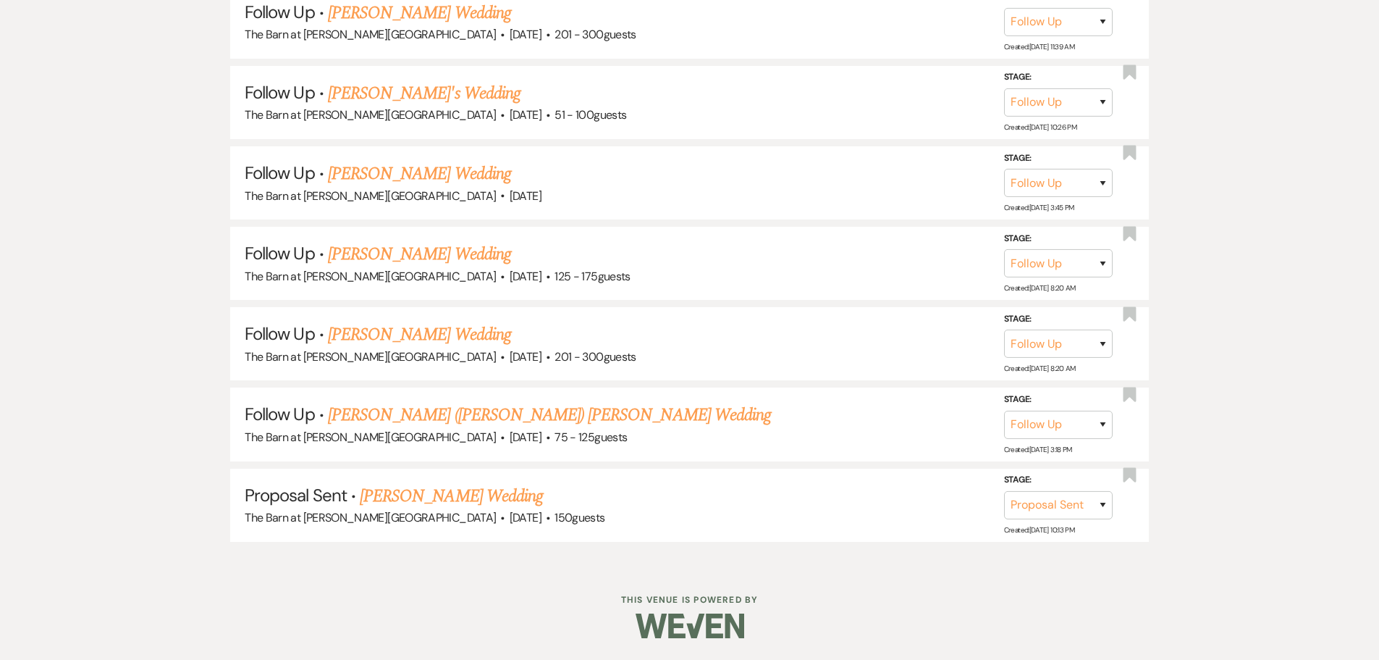
scroll to position [1425, 0]
